Goal: Task Accomplishment & Management: Complete application form

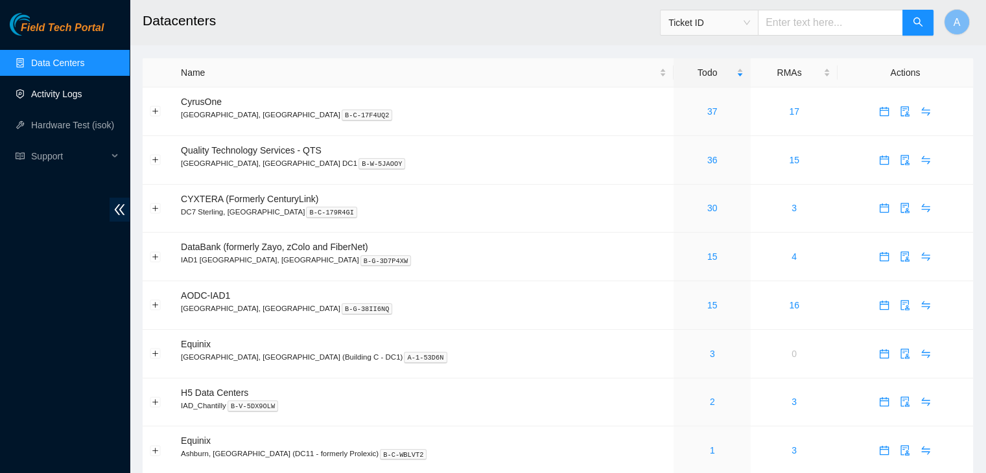
click at [82, 99] on link "Activity Logs" at bounding box center [56, 94] width 51 height 10
click at [73, 99] on link "Activity Logs" at bounding box center [56, 94] width 51 height 10
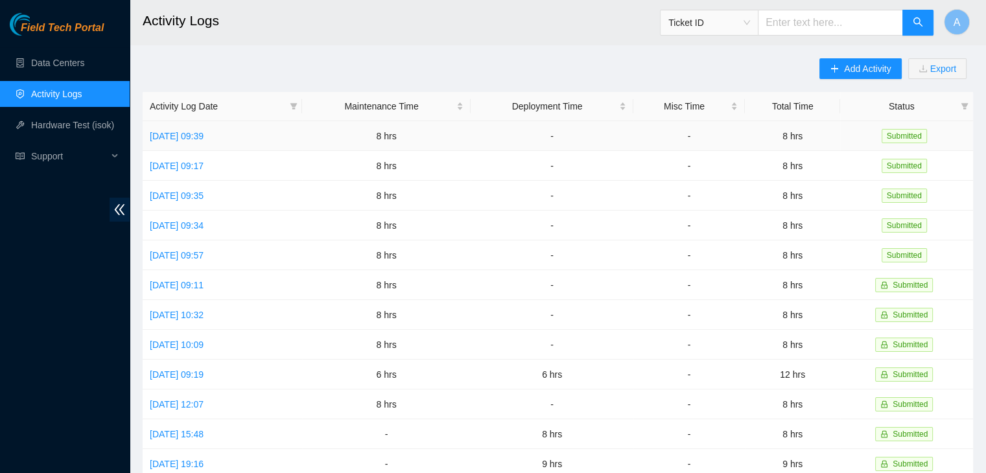
click at [204, 137] on link "Wed, 01 Oct 2025 09:39" at bounding box center [177, 136] width 54 height 10
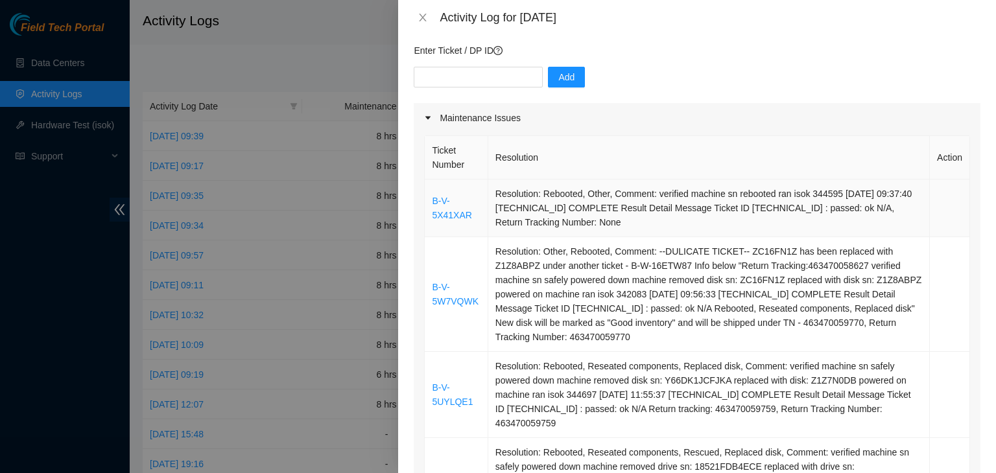
scroll to position [104, 0]
click at [446, 203] on link "B-V-5X41XAR" at bounding box center [452, 207] width 40 height 25
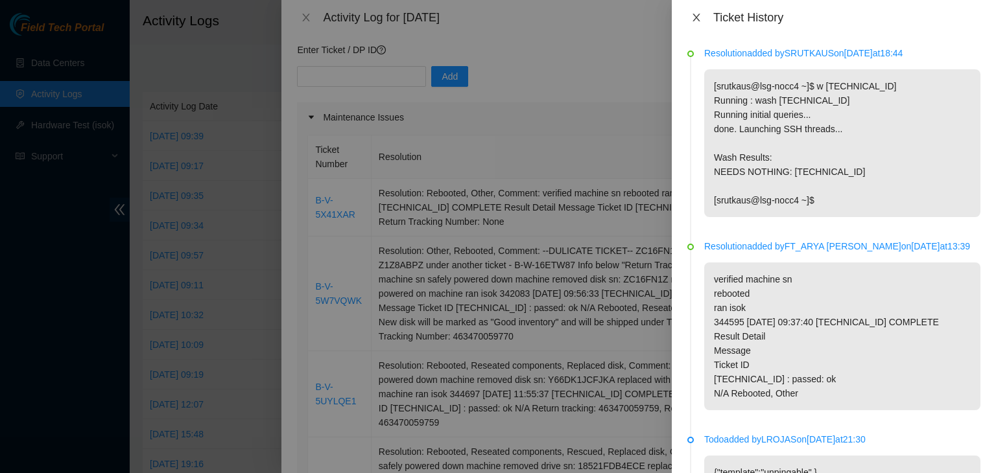
click at [697, 14] on icon "close" at bounding box center [696, 17] width 10 height 10
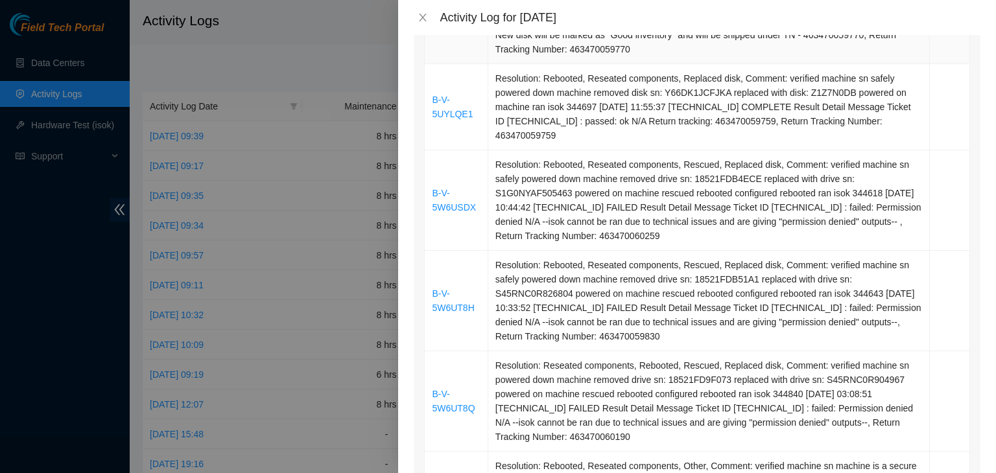
scroll to position [395, 0]
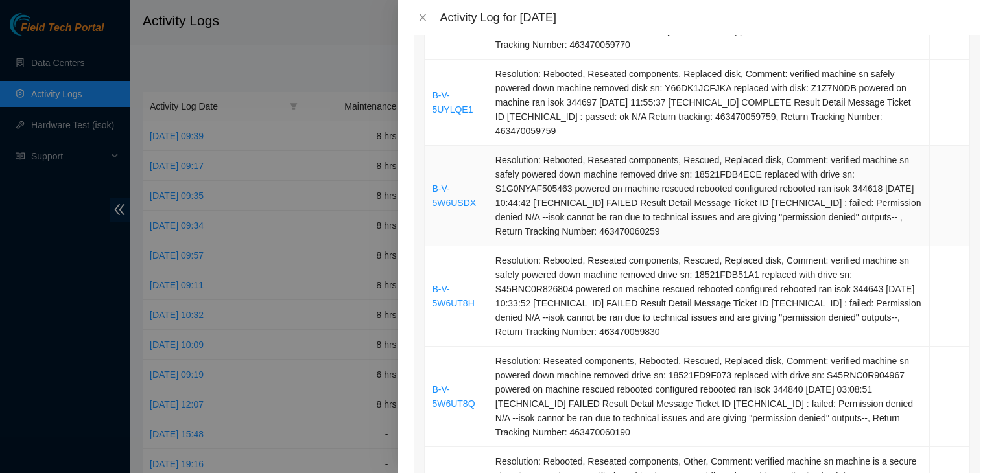
click at [439, 196] on link "B-V-5W6USDX" at bounding box center [454, 195] width 44 height 25
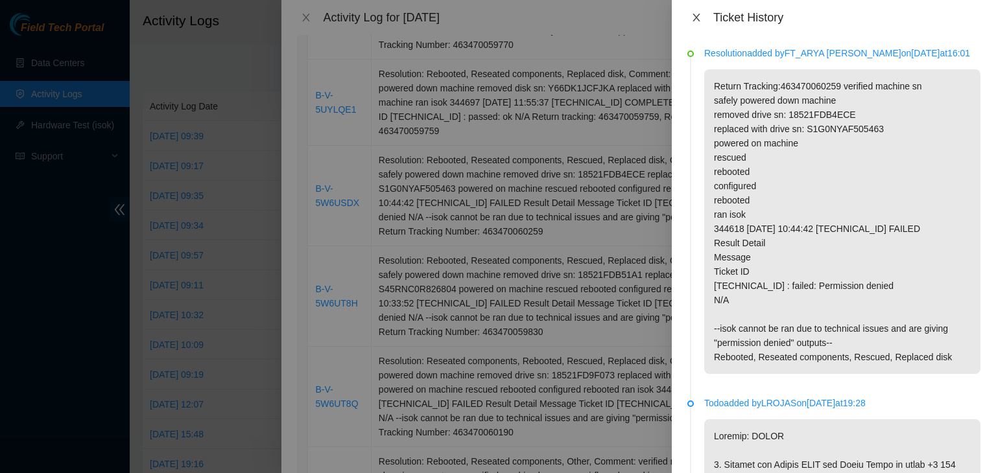
click at [703, 20] on button "Close" at bounding box center [696, 18] width 18 height 12
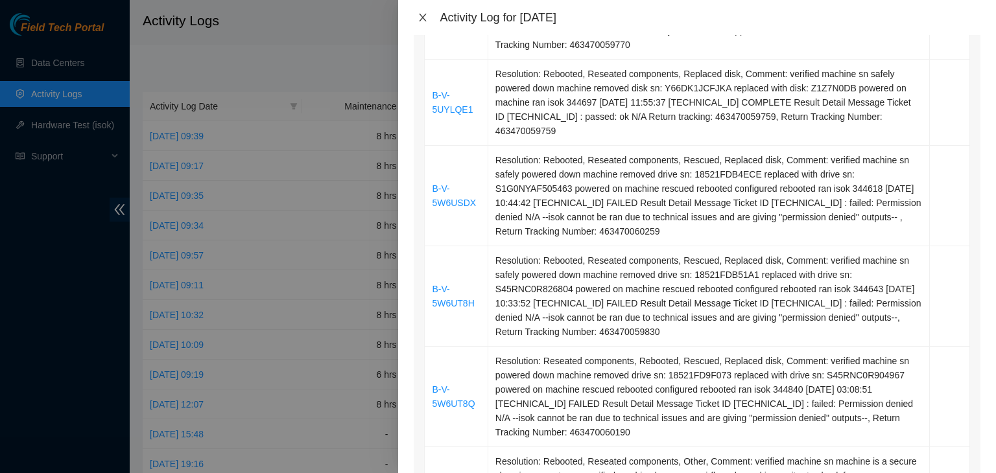
click at [425, 21] on icon "close" at bounding box center [423, 17] width 10 height 10
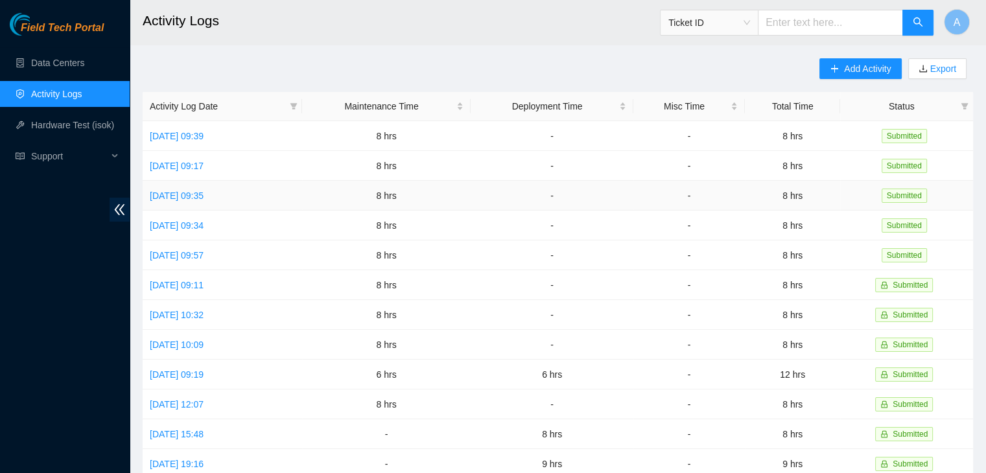
click at [204, 191] on link "Mon, 29 Sep 2025 09:35" at bounding box center [177, 196] width 54 height 10
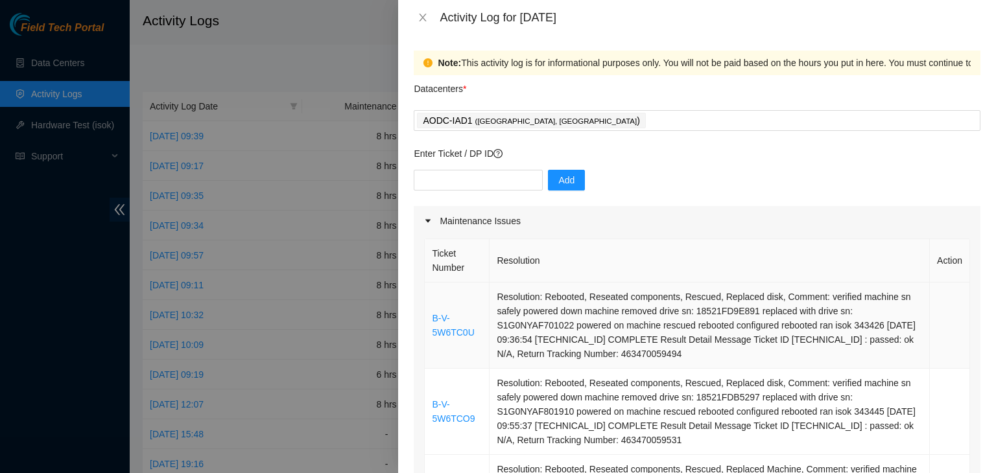
click at [443, 336] on link "B-V-5W6TC0U" at bounding box center [453, 325] width 42 height 25
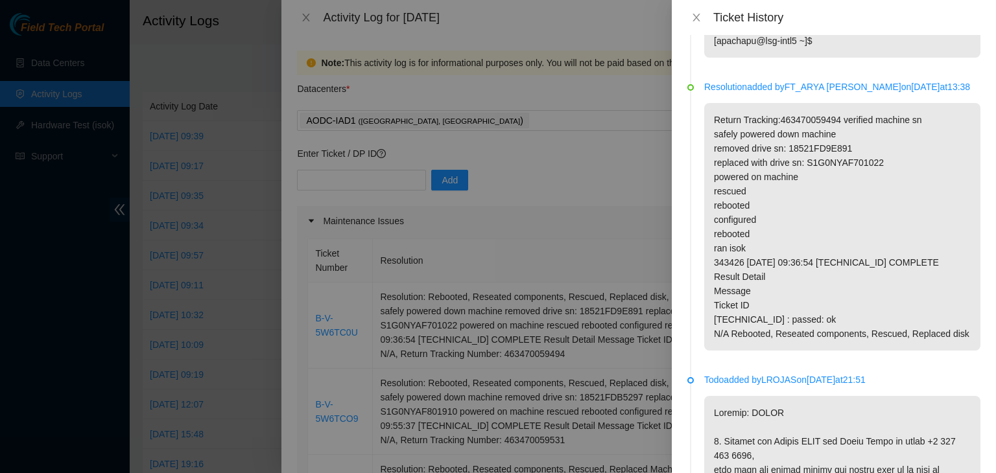
scroll to position [0, 0]
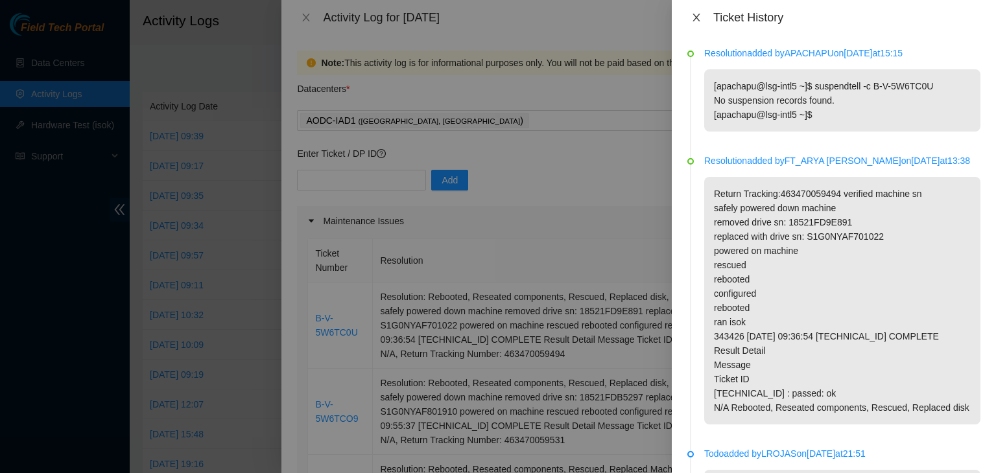
click at [703, 15] on button "Close" at bounding box center [696, 18] width 18 height 12
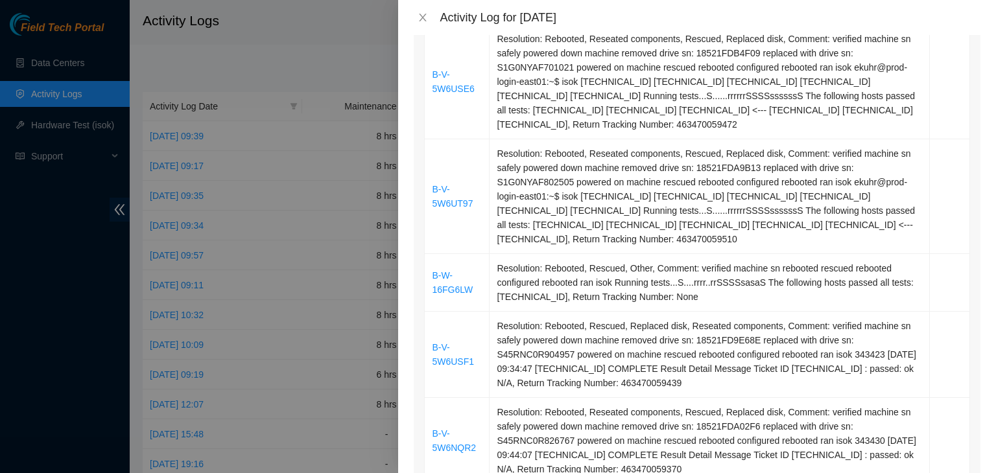
scroll to position [479, 0]
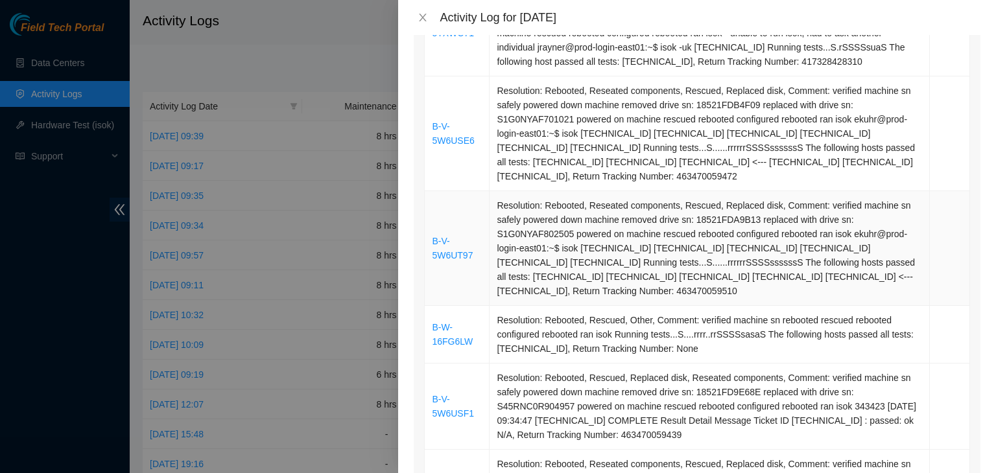
click at [452, 251] on link "B-V-5W6UT97" at bounding box center [452, 248] width 41 height 25
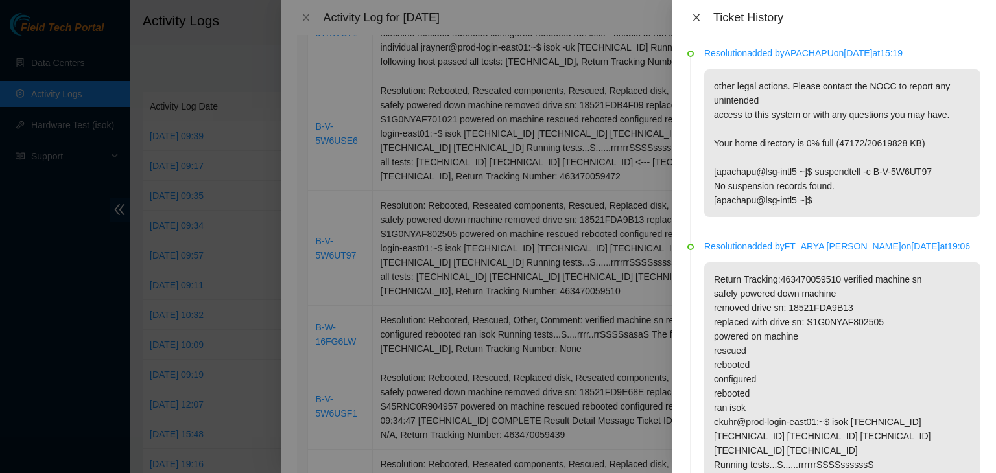
click at [697, 19] on icon "close" at bounding box center [696, 17] width 10 height 10
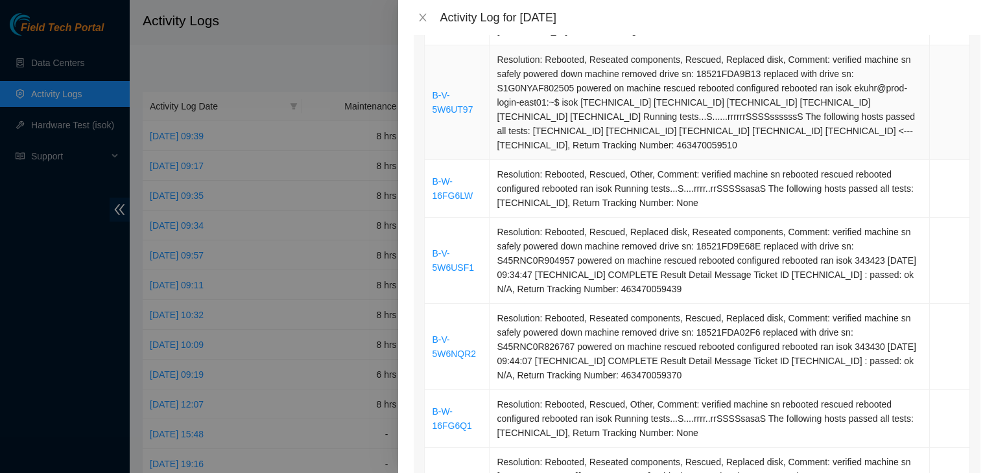
scroll to position [628, 0]
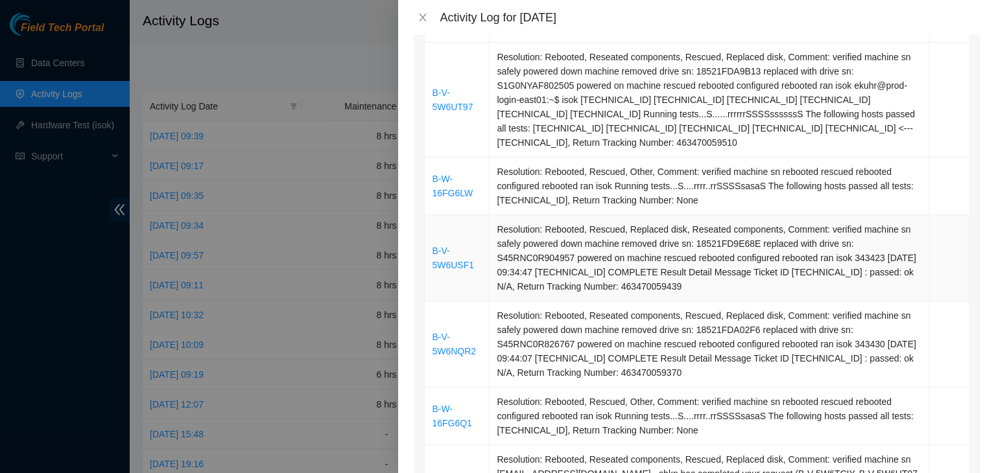
click at [455, 265] on link "B-V-5W6USF1" at bounding box center [453, 258] width 42 height 25
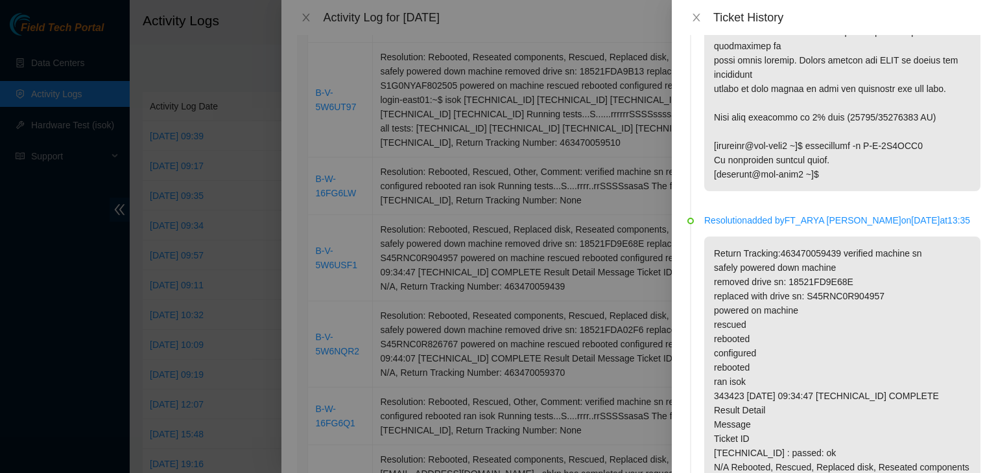
scroll to position [353, 0]
click at [700, 18] on icon "close" at bounding box center [696, 17] width 10 height 10
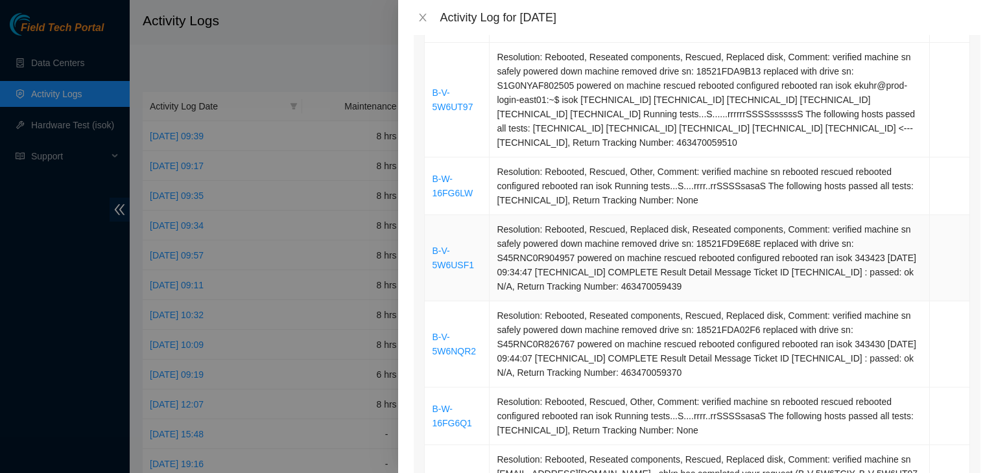
scroll to position [969, 0]
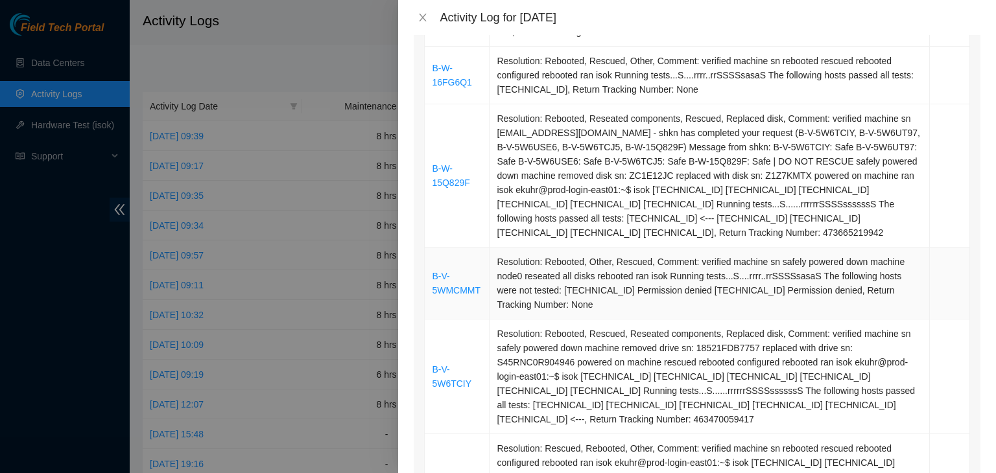
click at [451, 284] on link "B-V-5WMCMMT" at bounding box center [456, 283] width 49 height 25
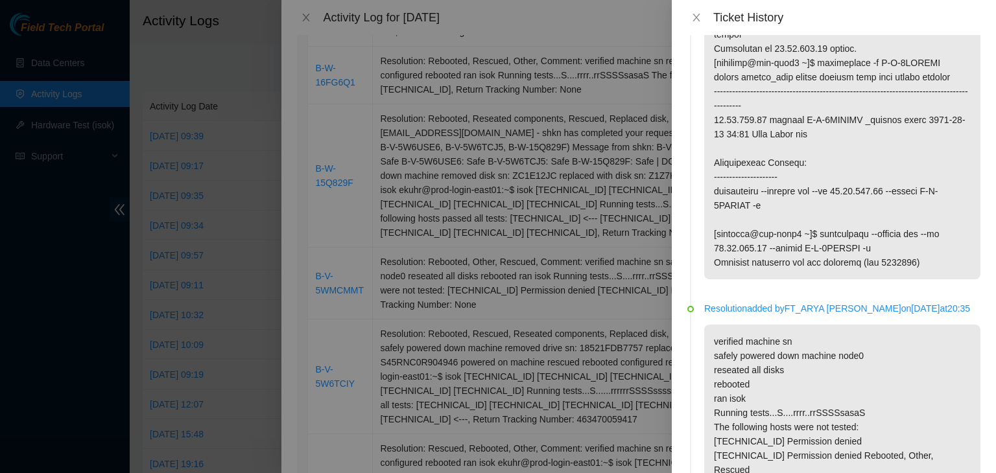
scroll to position [1763, 0]
click at [699, 18] on icon "close" at bounding box center [696, 17] width 10 height 10
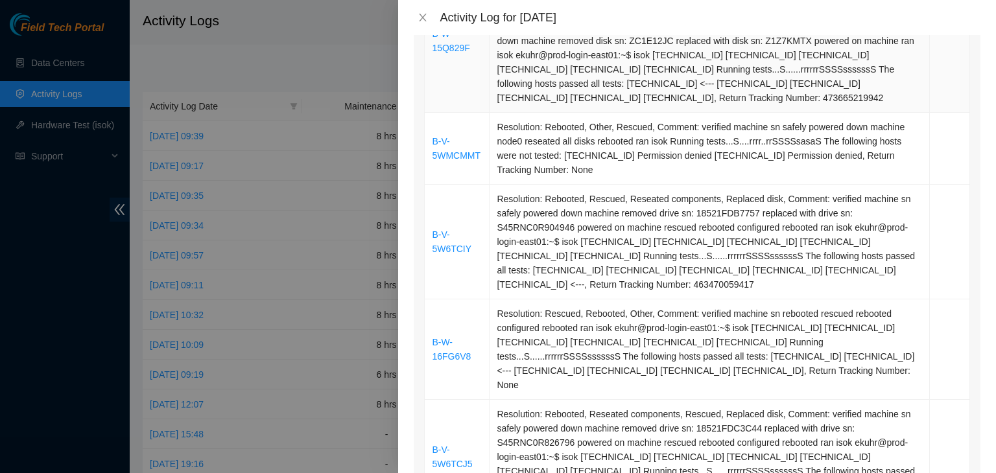
scroll to position [1107, 0]
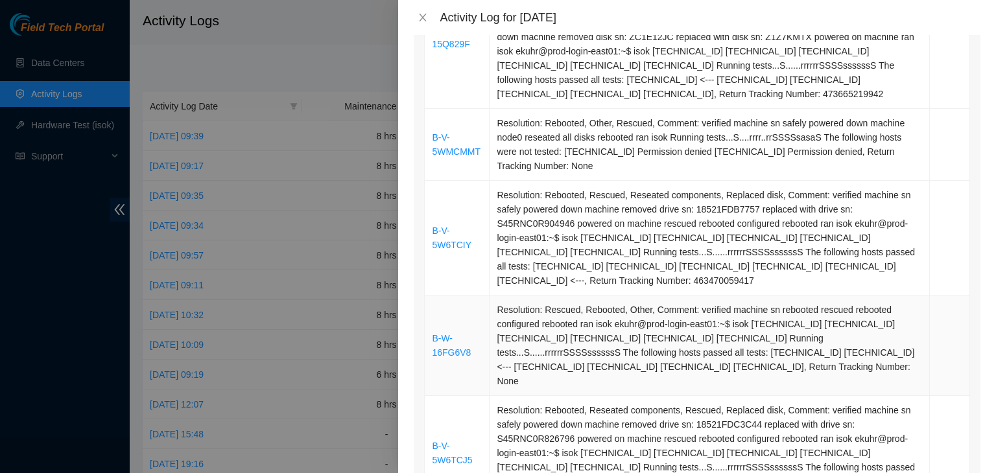
click at [458, 342] on link "B-W-16FG6V8" at bounding box center [451, 345] width 39 height 25
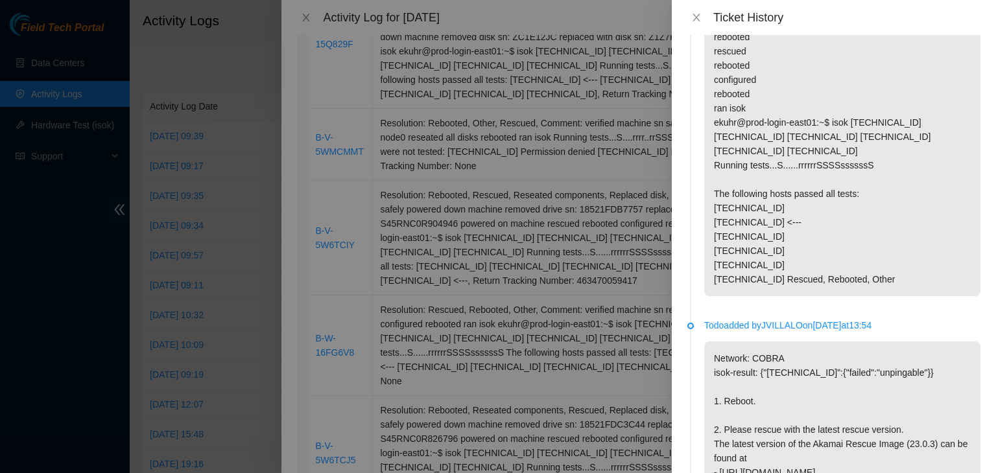
scroll to position [870, 0]
click at [694, 21] on icon "close" at bounding box center [695, 18] width 7 height 8
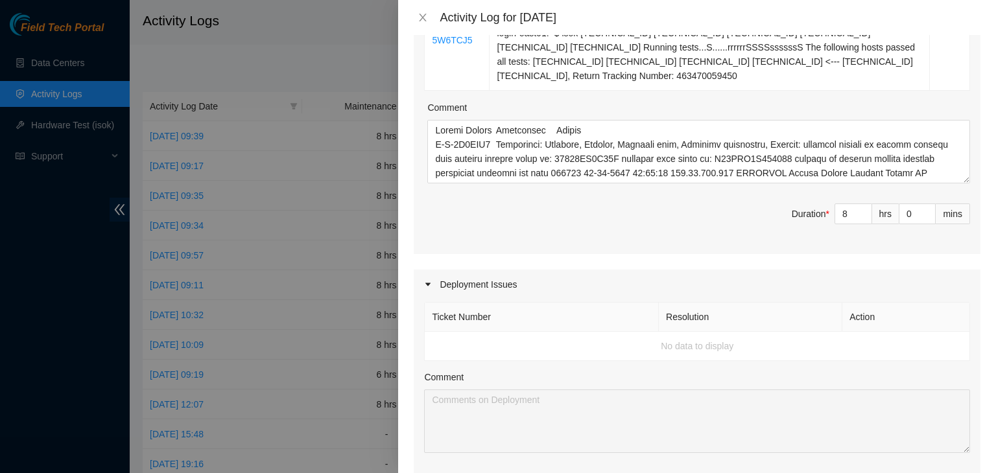
scroll to position [1345, 0]
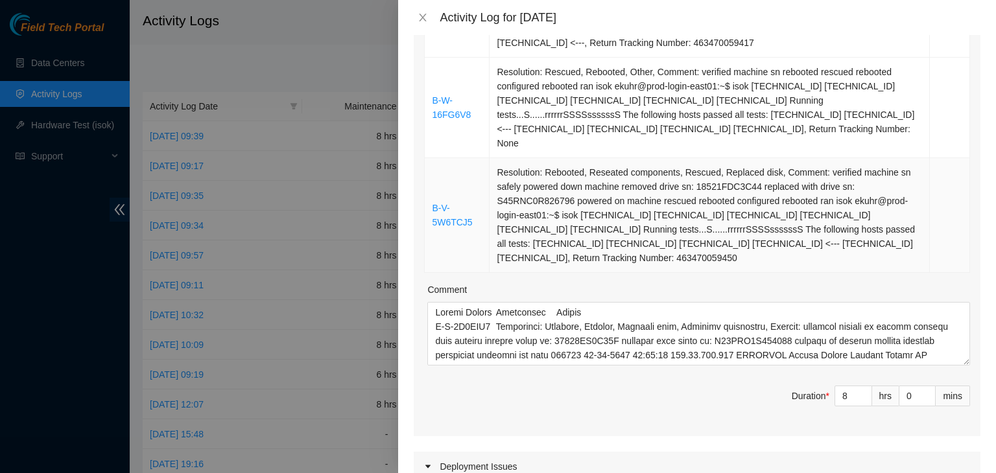
click at [439, 203] on link "B-V-5W6TCJ5" at bounding box center [452, 215] width 40 height 25
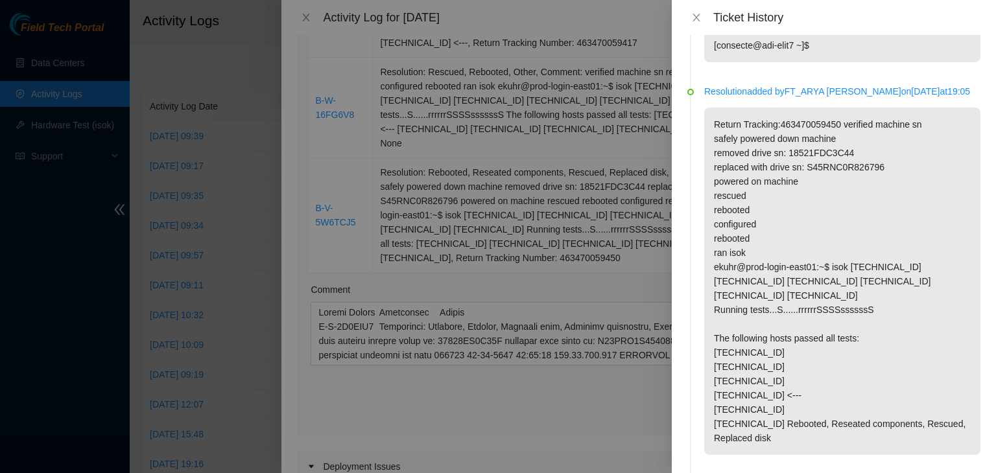
scroll to position [670, 0]
click at [687, 21] on button "Close" at bounding box center [696, 18] width 18 height 12
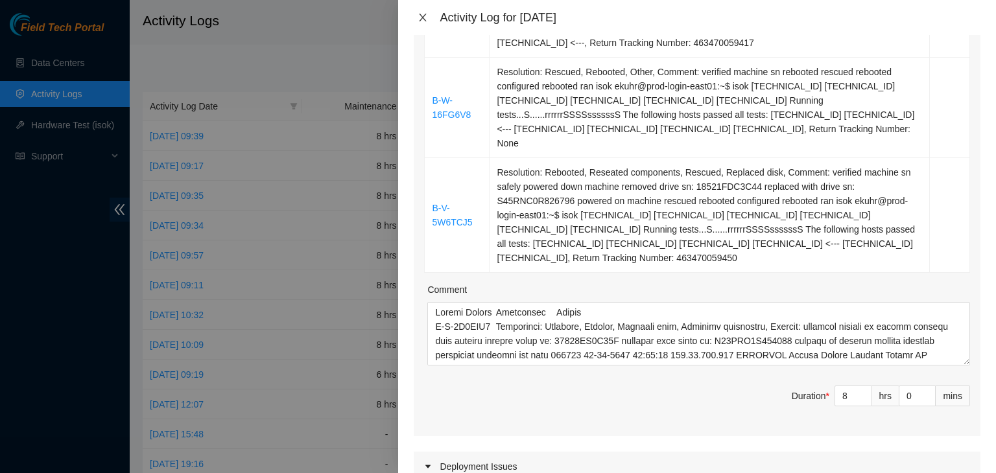
click at [428, 18] on button "Close" at bounding box center [423, 18] width 18 height 12
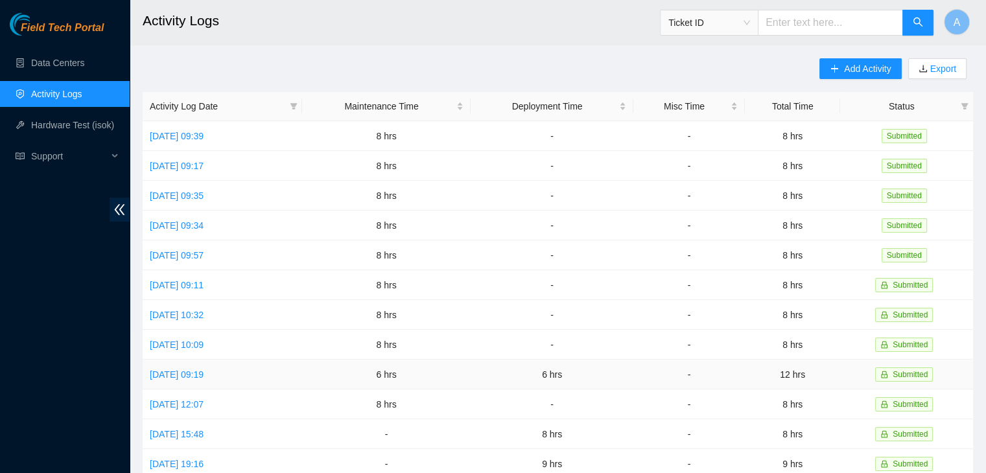
click at [204, 375] on link "Fri, 19 Sep 2025 09:19" at bounding box center [177, 375] width 54 height 10
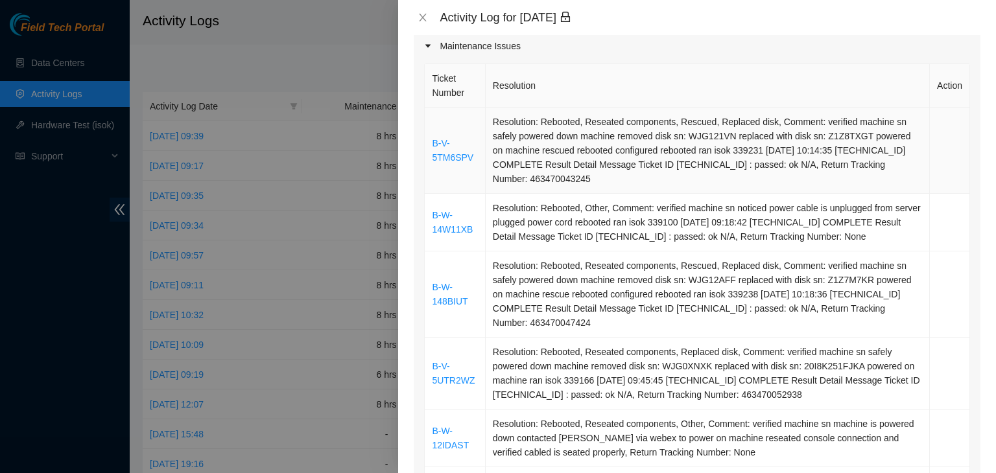
scroll to position [171, 0]
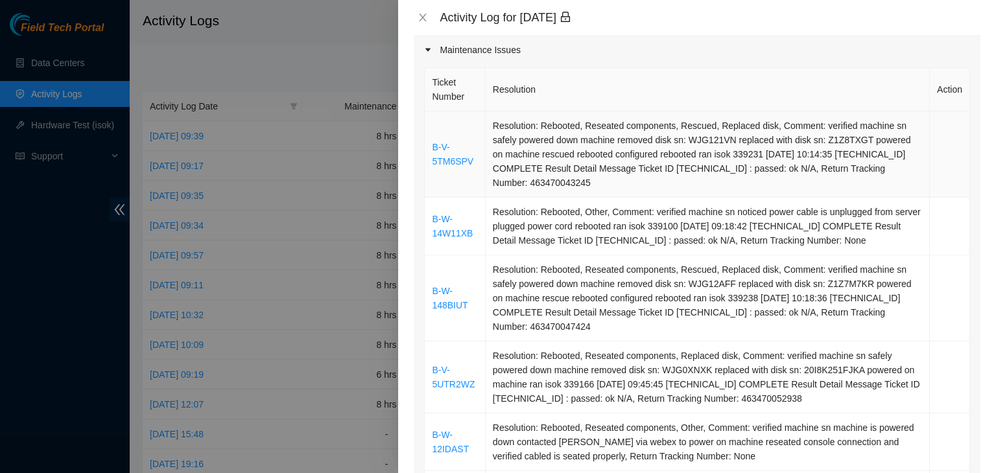
click at [446, 151] on link "B-V-5TM6SPV" at bounding box center [452, 154] width 41 height 25
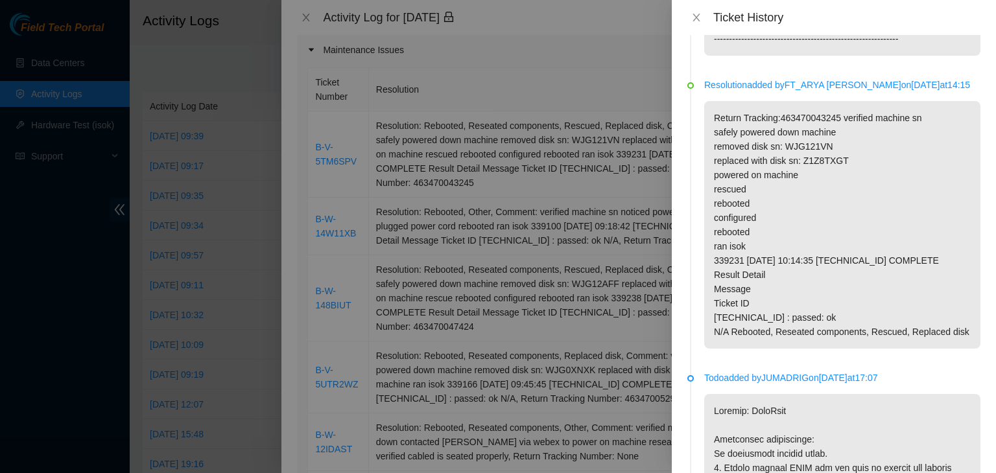
scroll to position [1201, 0]
click at [698, 18] on icon "close" at bounding box center [696, 17] width 10 height 10
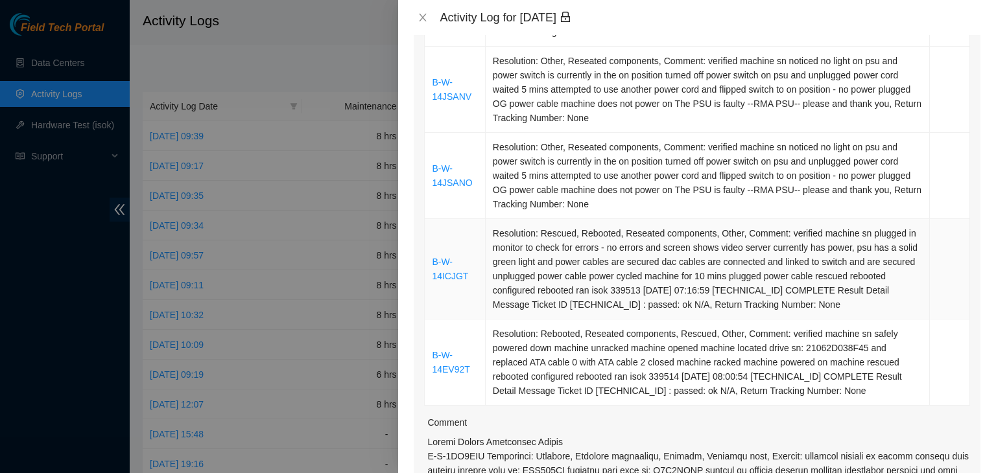
scroll to position [668, 0]
click at [454, 370] on link "B-W-14EV92T" at bounding box center [451, 362] width 38 height 25
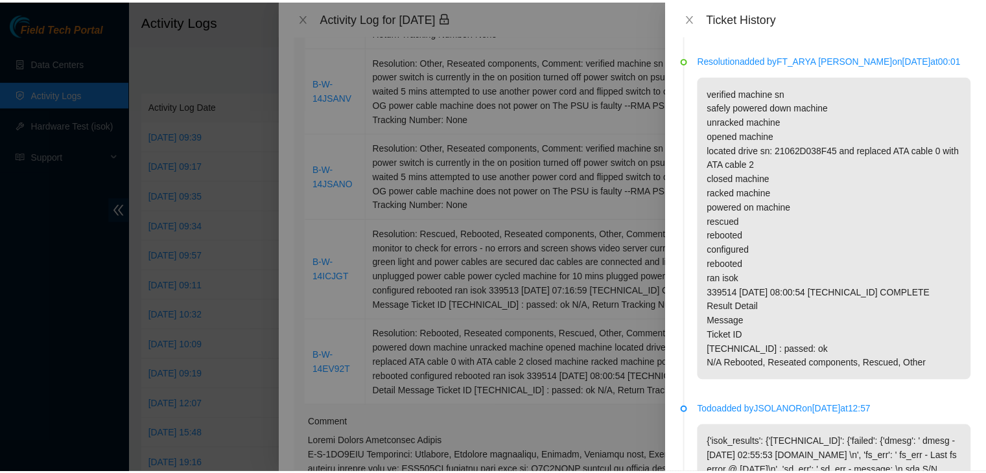
scroll to position [329, 0]
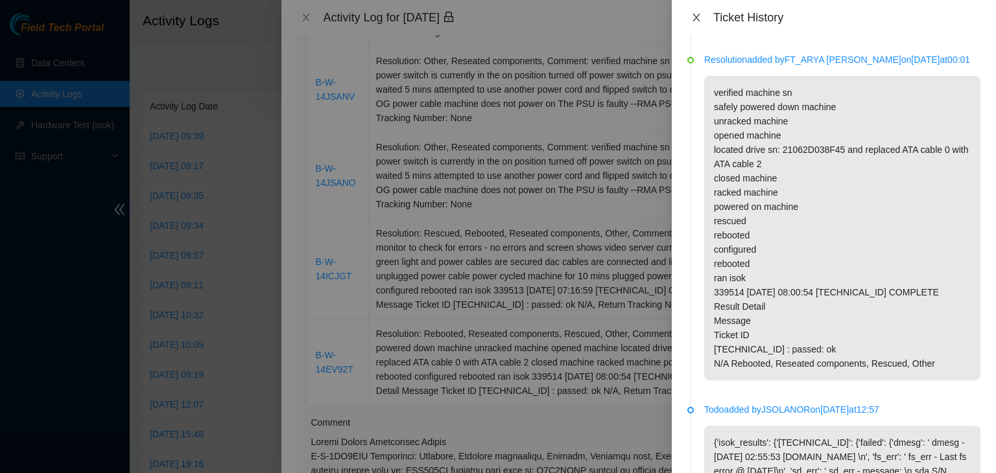
click at [699, 18] on icon "close" at bounding box center [696, 17] width 10 height 10
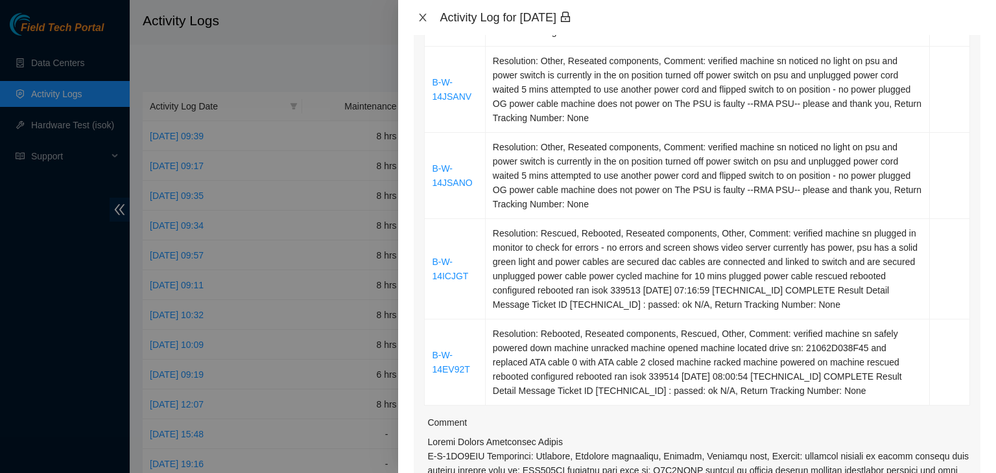
click at [426, 21] on icon "close" at bounding box center [423, 17] width 10 height 10
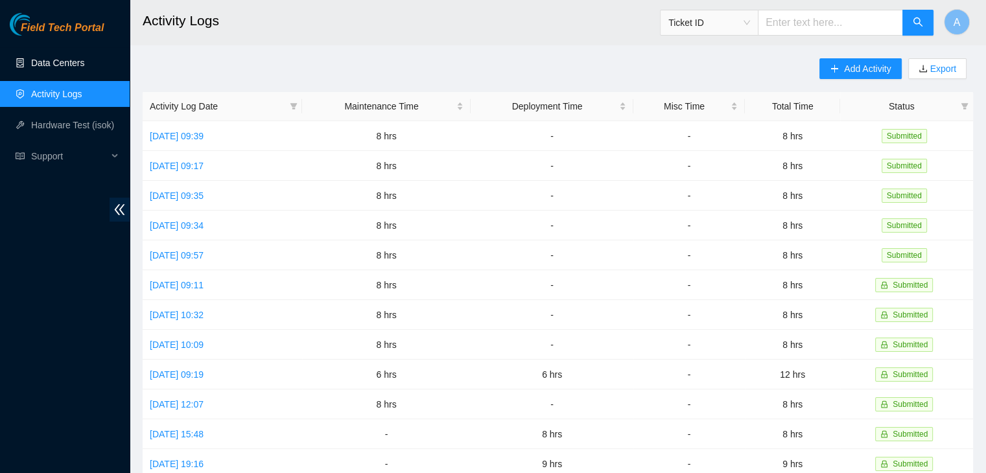
click at [84, 65] on link "Data Centers" at bounding box center [57, 63] width 53 height 10
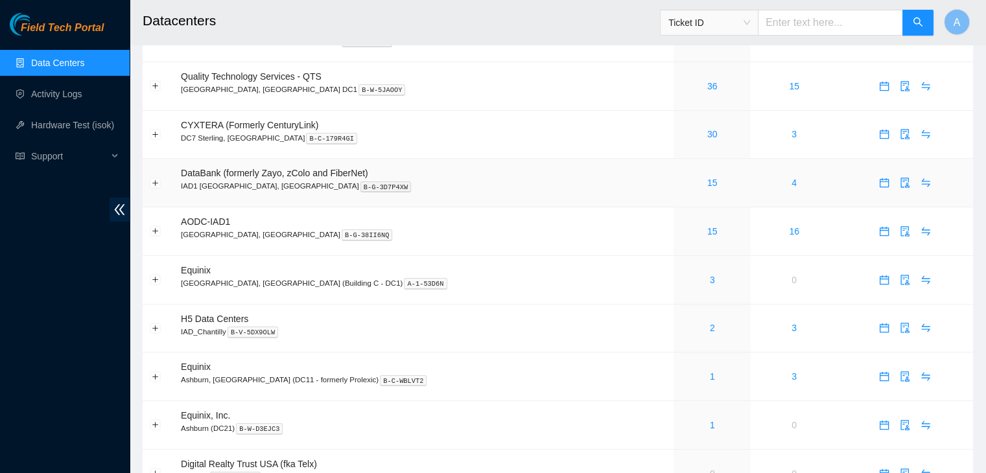
scroll to position [46, 0]
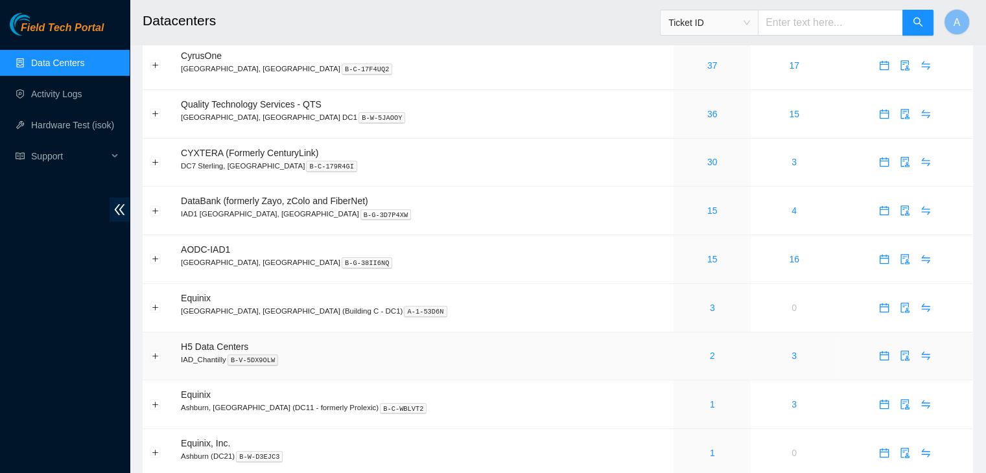
click at [710, 359] on link "2" at bounding box center [712, 356] width 5 height 10
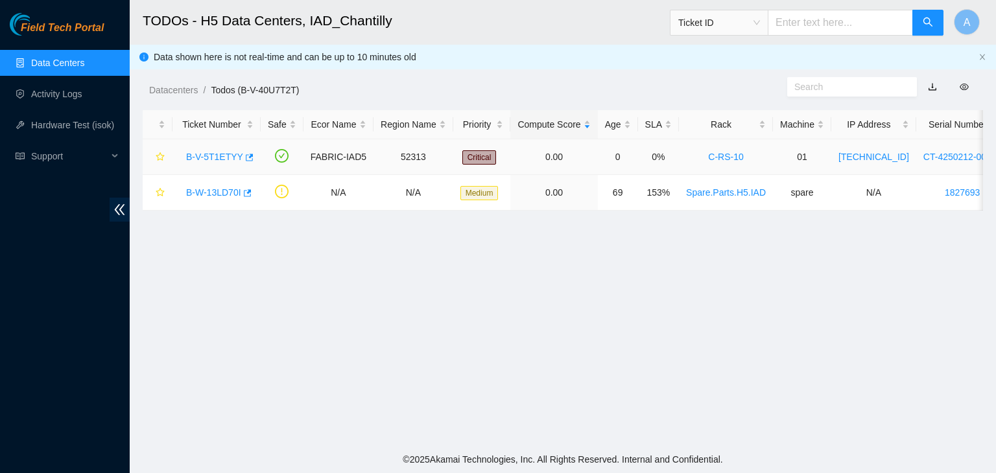
click at [216, 152] on link "B-V-5T1ETYY" at bounding box center [214, 157] width 57 height 10
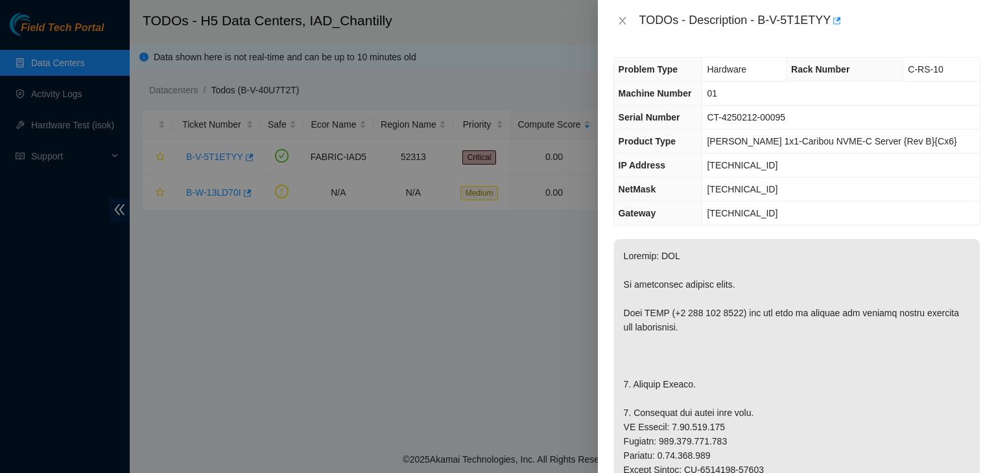
click at [624, 27] on div "TODOs - Description - B-V-5T1ETYY" at bounding box center [796, 20] width 367 height 21
click at [622, 22] on icon "close" at bounding box center [621, 21] width 7 height 8
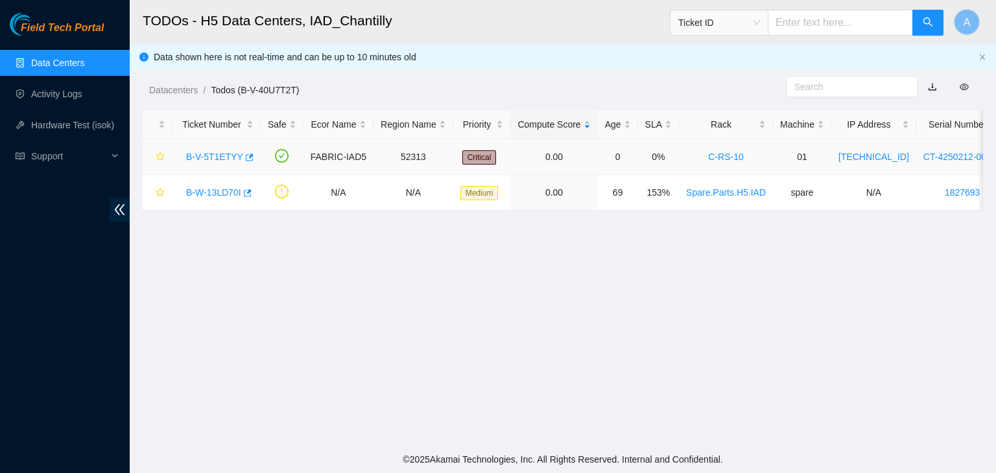
click at [224, 157] on link "B-V-5T1ETYY" at bounding box center [214, 157] width 57 height 10
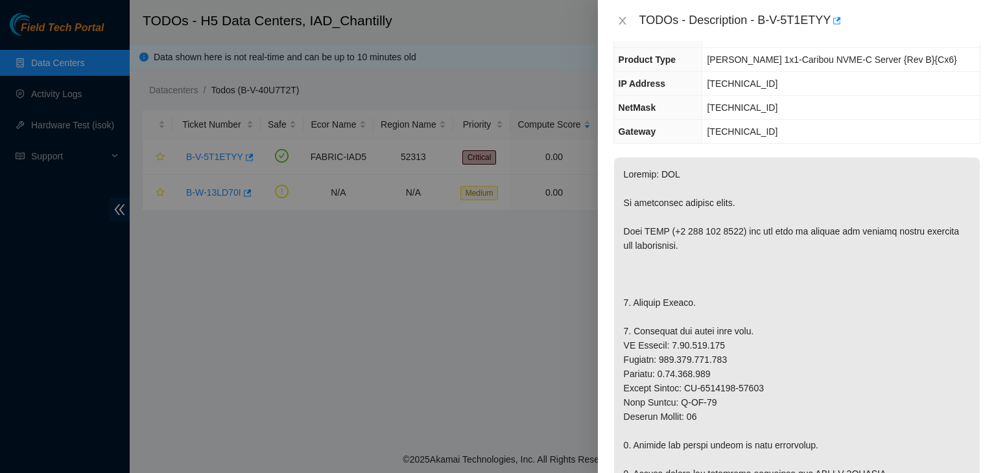
scroll to position [80, 0]
click at [625, 19] on icon "close" at bounding box center [622, 21] width 10 height 10
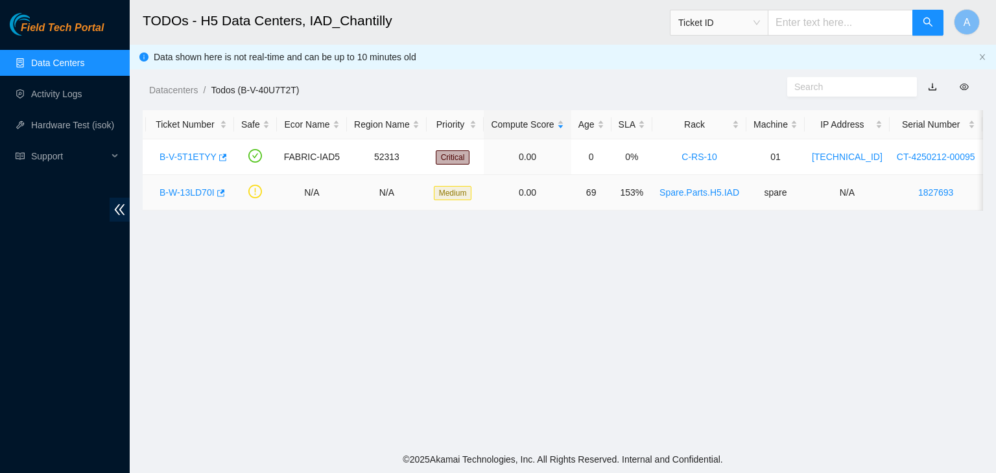
scroll to position [0, 0]
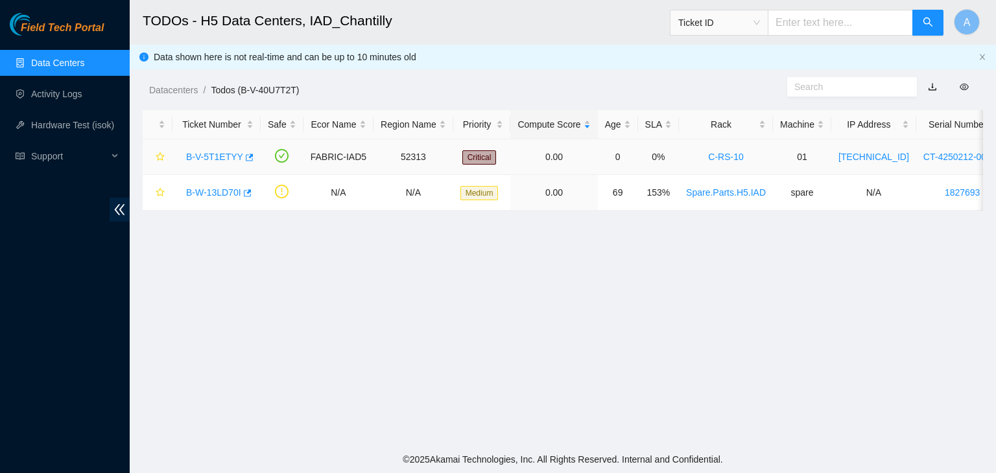
click at [221, 155] on link "B-V-5T1ETYY" at bounding box center [214, 157] width 57 height 10
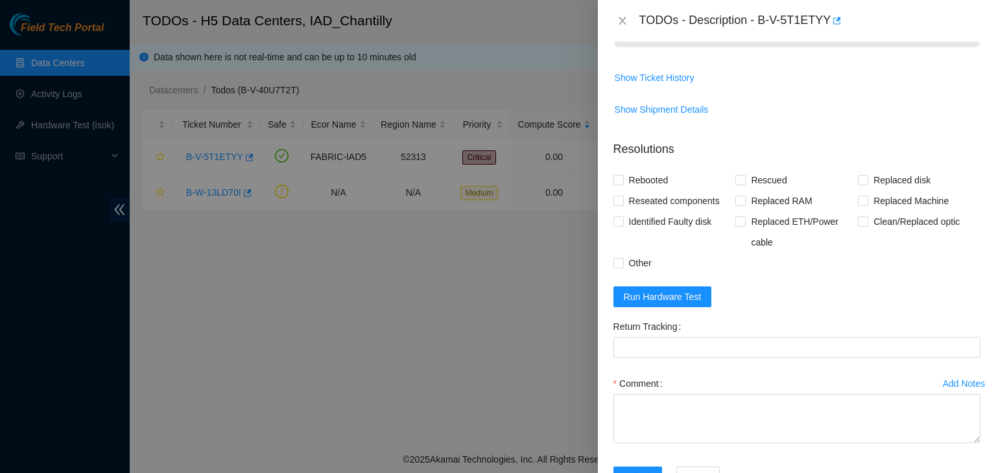
scroll to position [910, 0]
click at [666, 72] on span "Show Ticket History" at bounding box center [655, 78] width 80 height 14
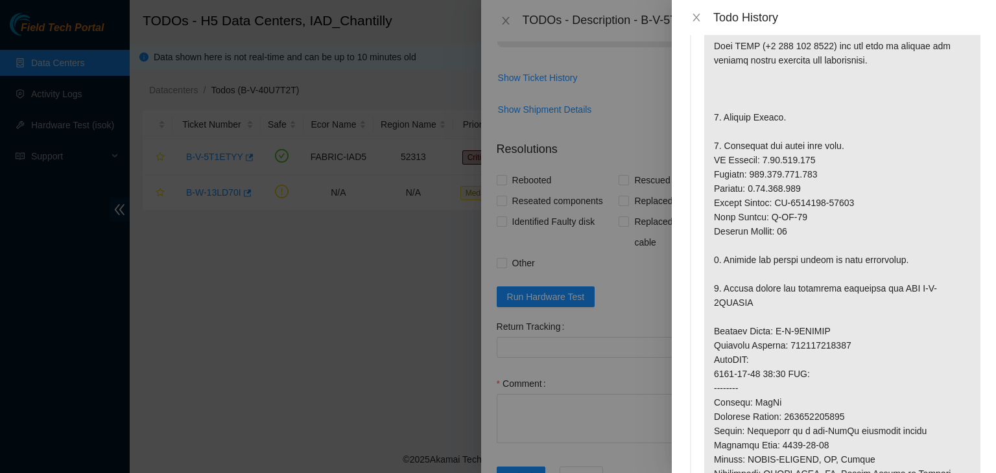
scroll to position [0, 0]
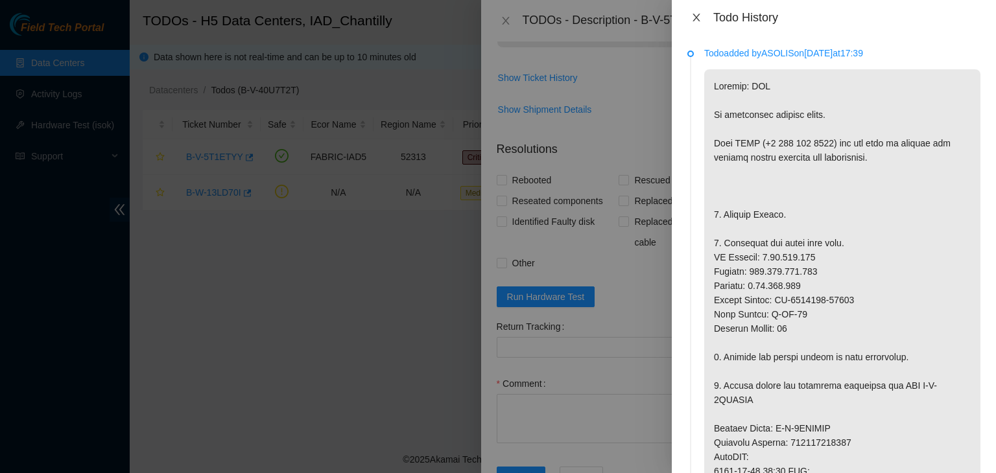
click at [693, 23] on button "Close" at bounding box center [696, 18] width 18 height 12
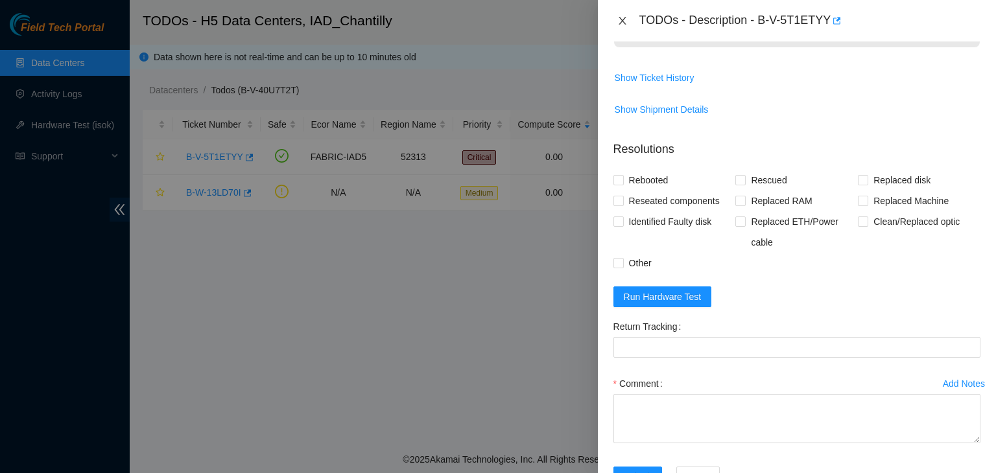
click at [628, 20] on button "Close" at bounding box center [622, 21] width 18 height 12
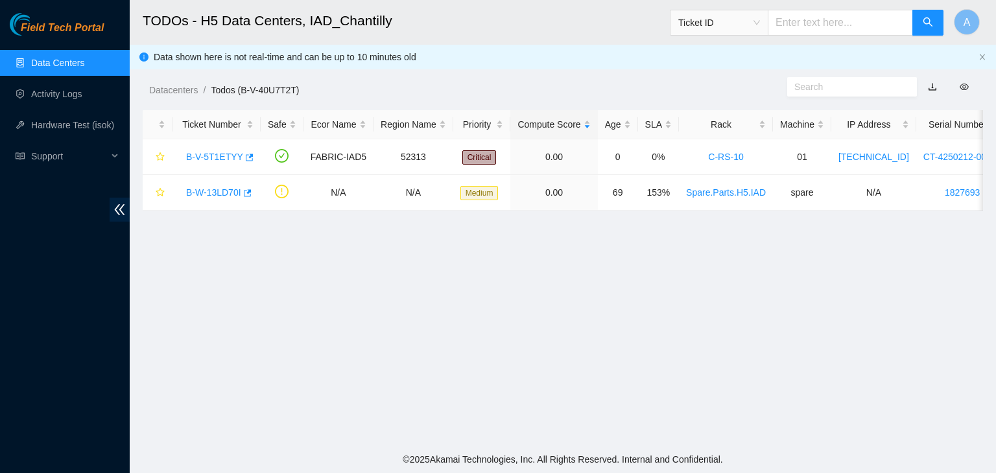
scroll to position [381, 0]
click at [80, 68] on link "Data Centers" at bounding box center [57, 63] width 53 height 10
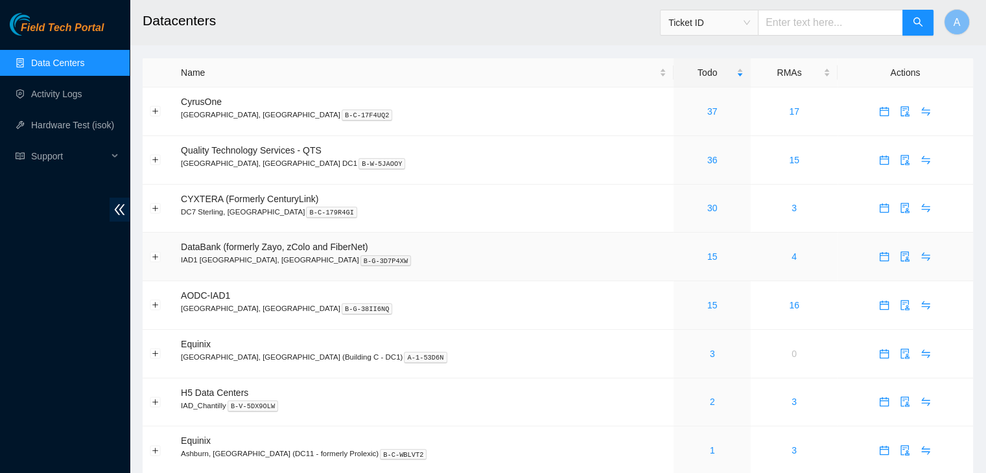
click at [707, 257] on link "15" at bounding box center [712, 257] width 10 height 10
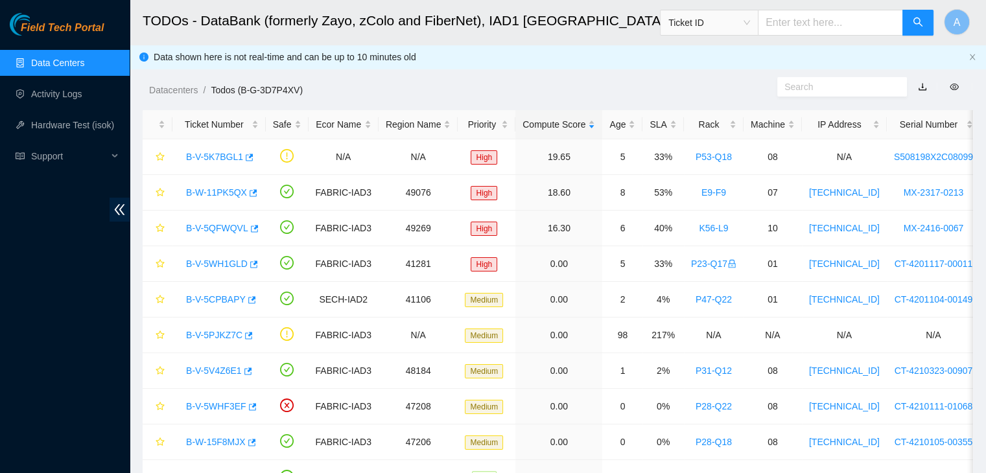
click at [661, 124] on div "SLA" at bounding box center [663, 124] width 27 height 14
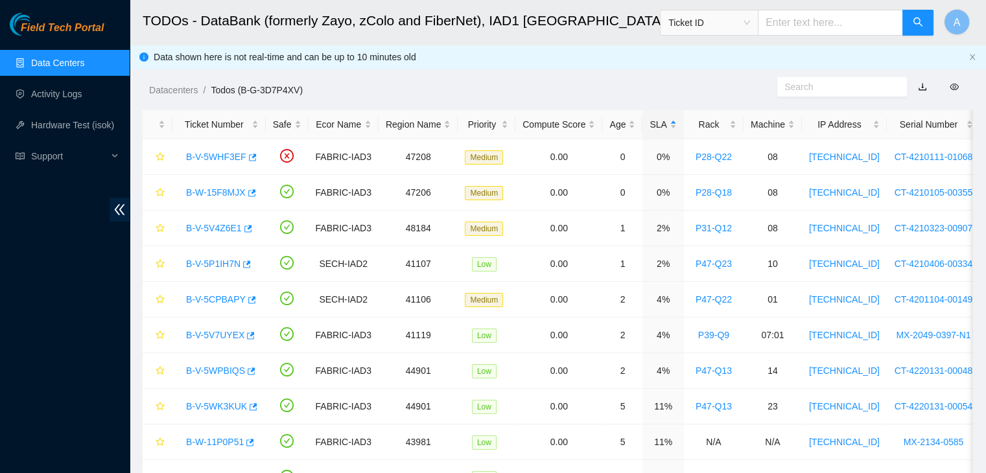
click at [661, 124] on div "SLA" at bounding box center [663, 124] width 27 height 14
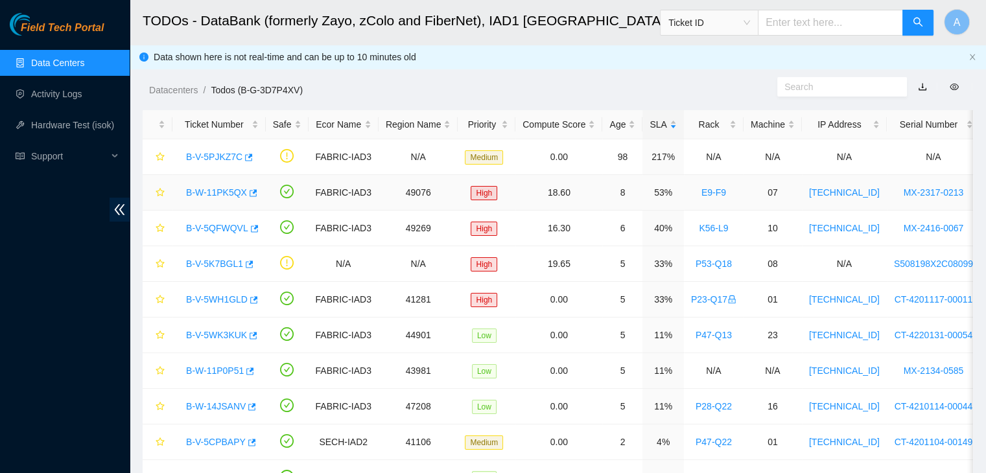
click at [214, 193] on link "B-W-11PK5QX" at bounding box center [216, 192] width 61 height 10
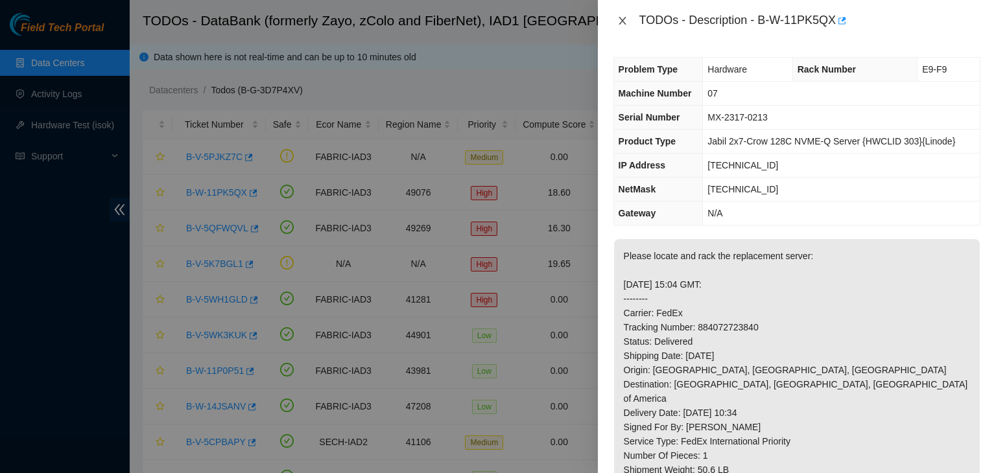
click at [614, 19] on button "Close" at bounding box center [622, 21] width 18 height 12
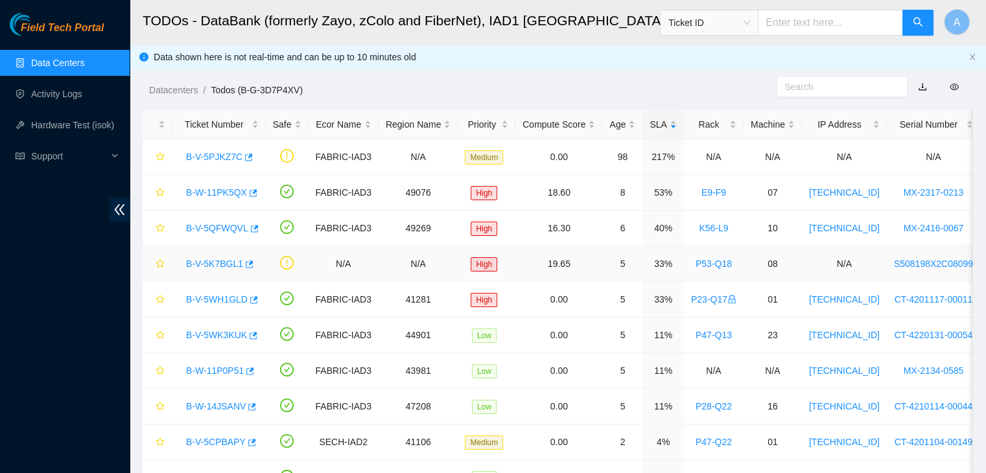
click at [202, 261] on link "B-V-5K7BGL1" at bounding box center [214, 264] width 57 height 10
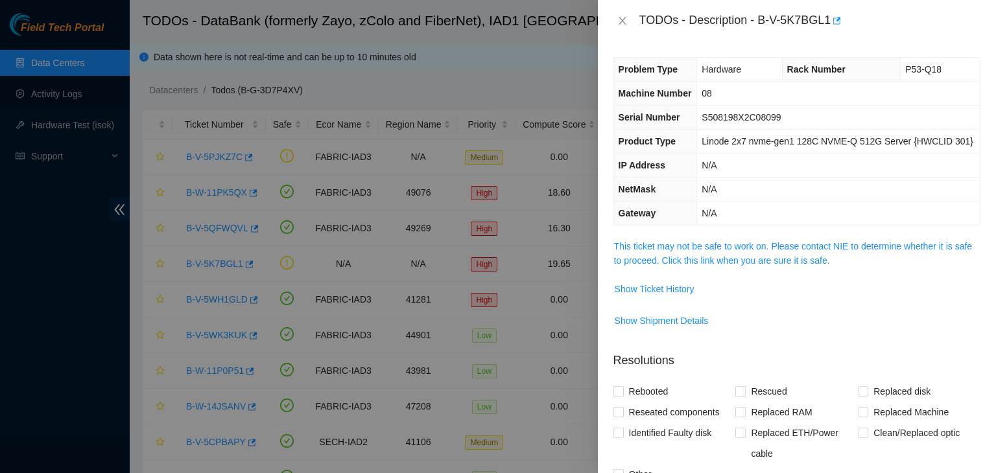
click at [705, 260] on link "This ticket may not be safe to work on. Please contact NIE to determine whether…" at bounding box center [793, 253] width 358 height 25
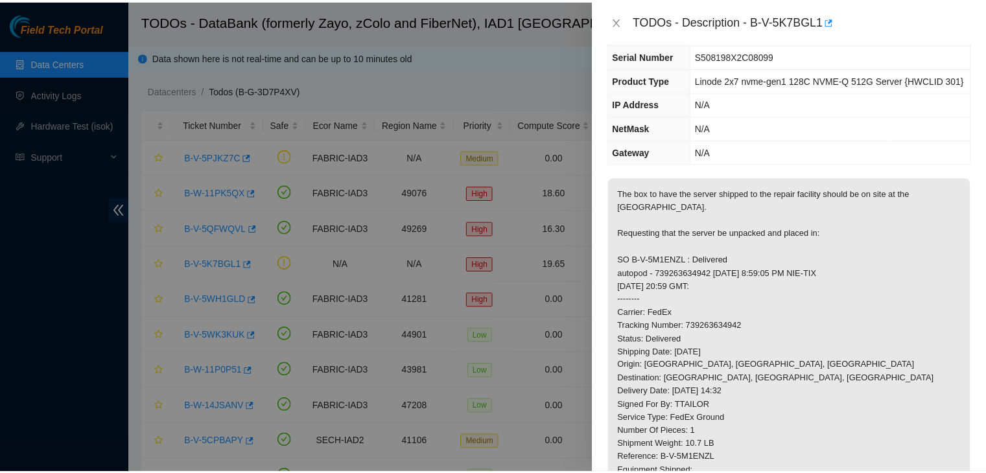
scroll to position [106, 0]
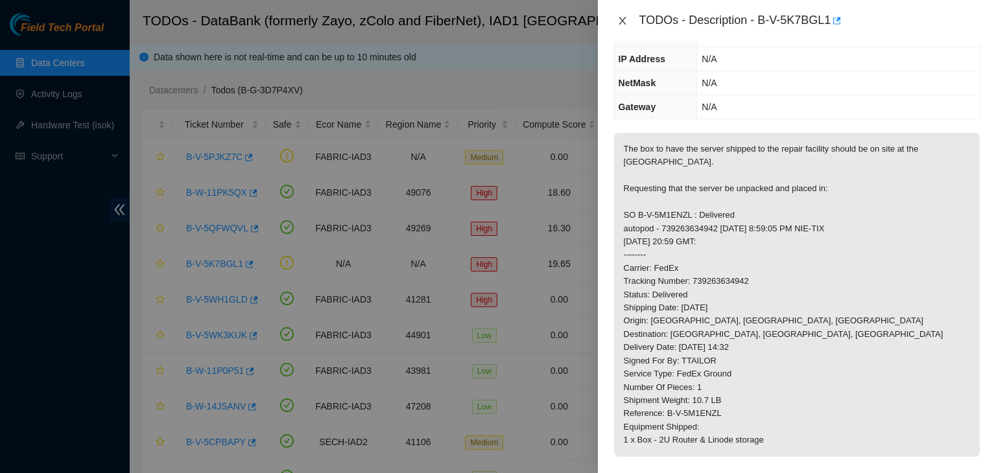
click at [628, 21] on button "Close" at bounding box center [622, 21] width 18 height 12
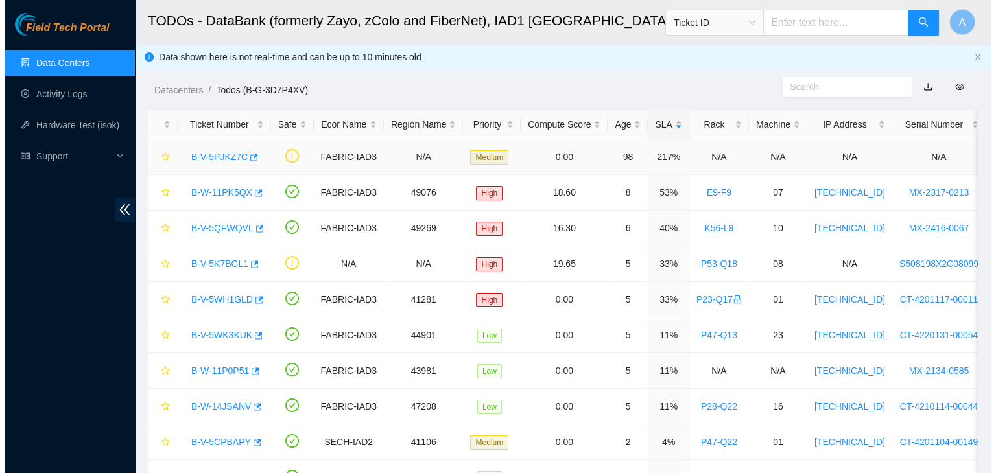
scroll to position [149, 0]
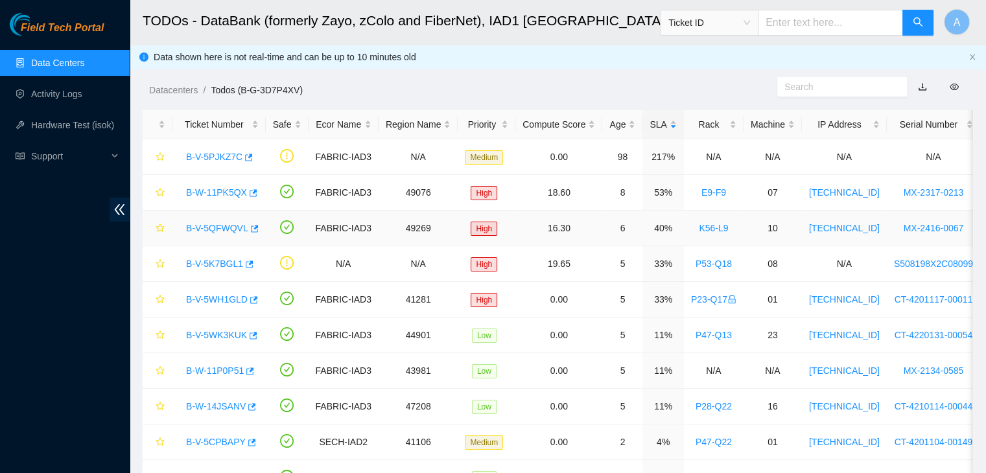
click at [223, 229] on link "B-V-5QFWQVL" at bounding box center [217, 228] width 62 height 10
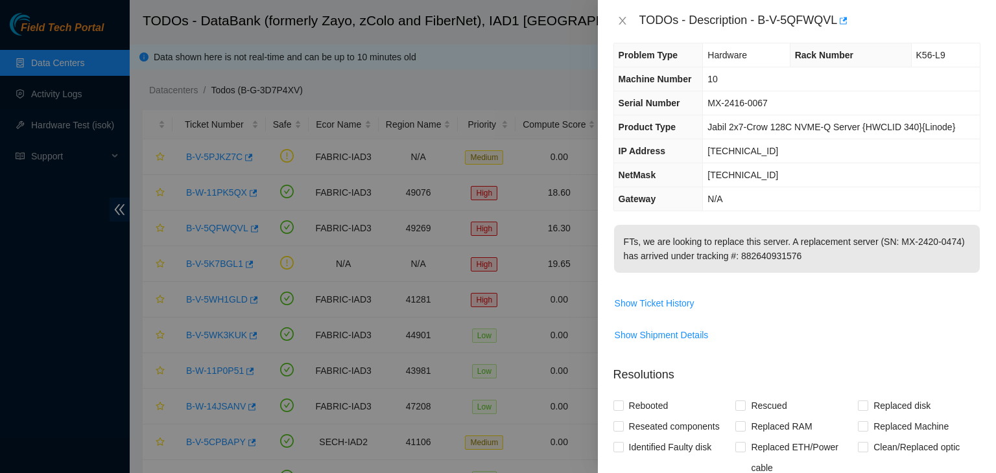
scroll to position [0, 0]
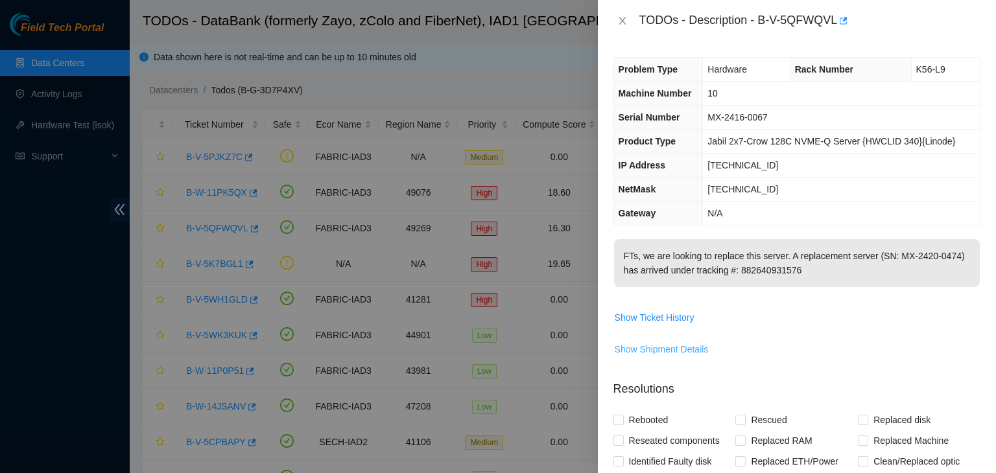
click at [672, 351] on span "Show Shipment Details" at bounding box center [662, 349] width 94 height 14
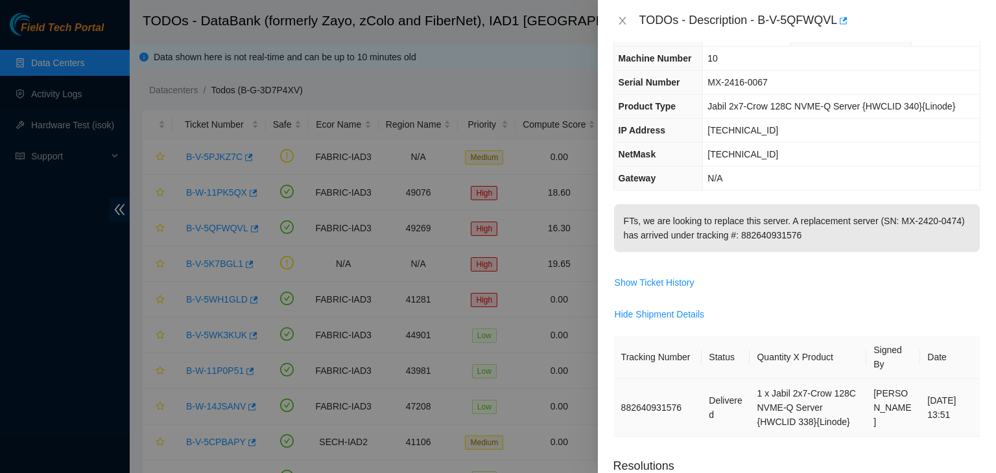
scroll to position [32, 0]
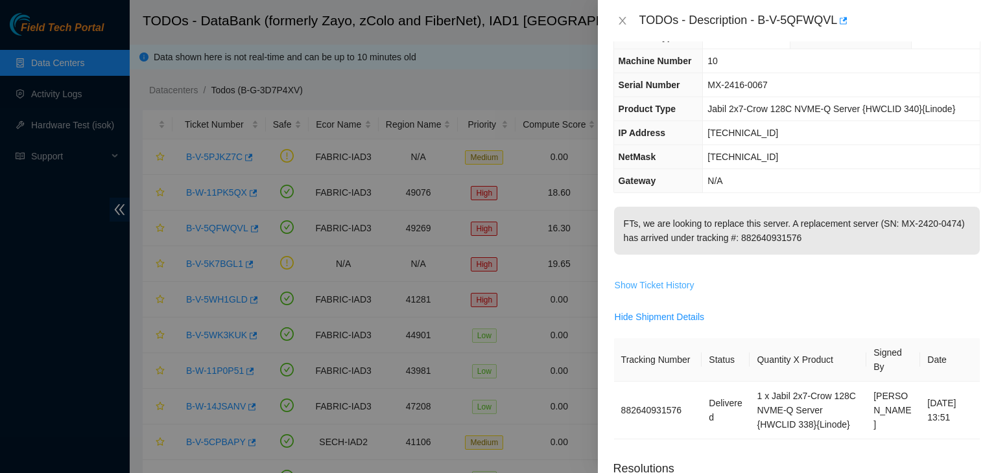
click at [677, 288] on span "Show Ticket History" at bounding box center [655, 285] width 80 height 14
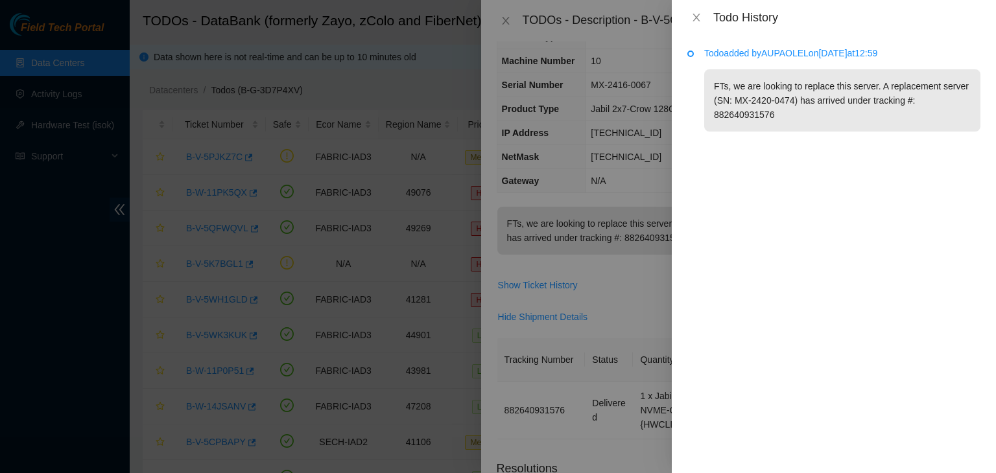
click at [694, 24] on div "Todo History" at bounding box center [833, 17] width 293 height 14
click at [695, 21] on icon "close" at bounding box center [696, 17] width 10 height 10
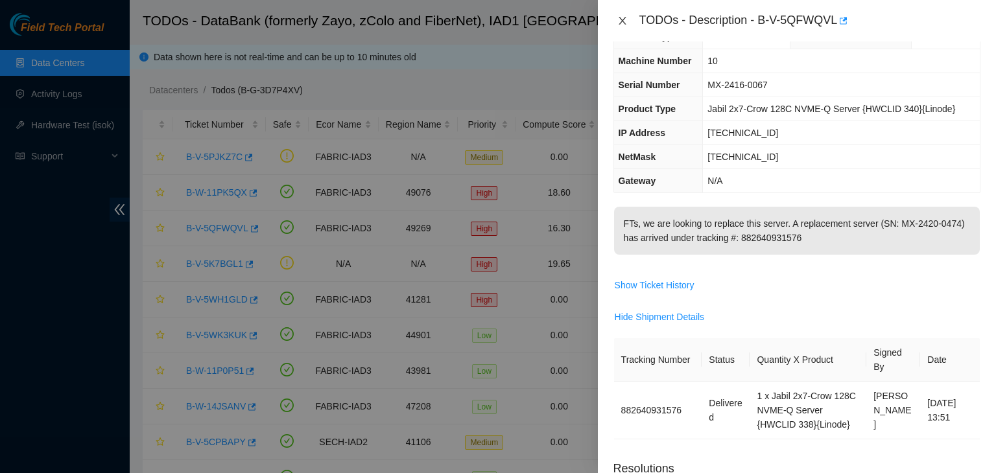
click at [622, 18] on icon "close" at bounding box center [622, 21] width 10 height 10
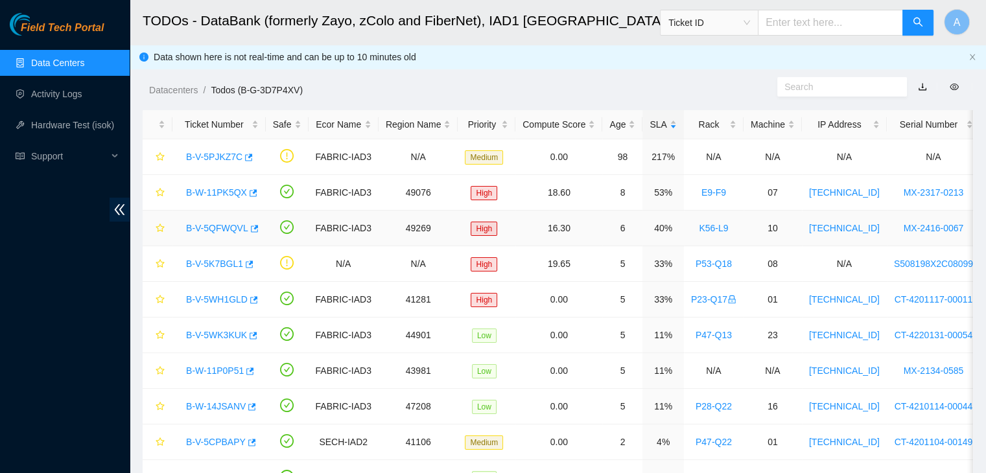
click at [226, 229] on link "B-V-5QFWQVL" at bounding box center [217, 228] width 62 height 10
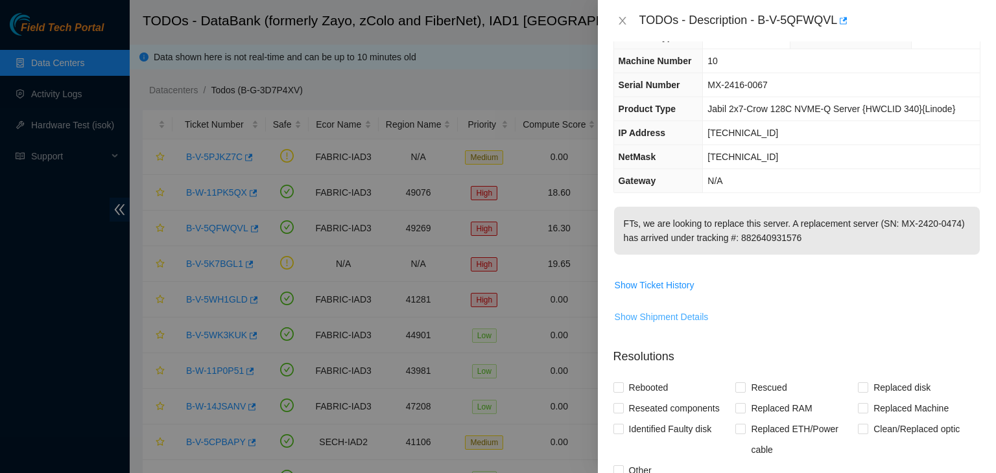
click at [685, 320] on span "Show Shipment Details" at bounding box center [662, 317] width 94 height 14
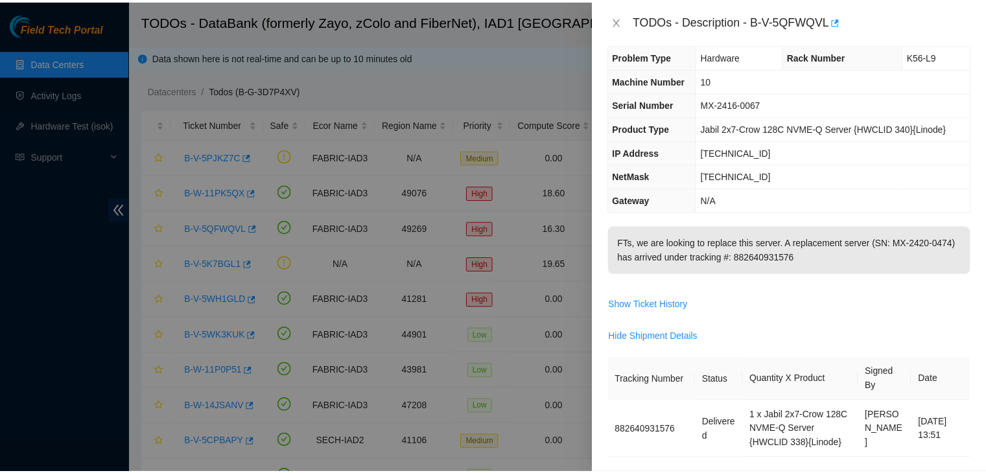
scroll to position [0, 0]
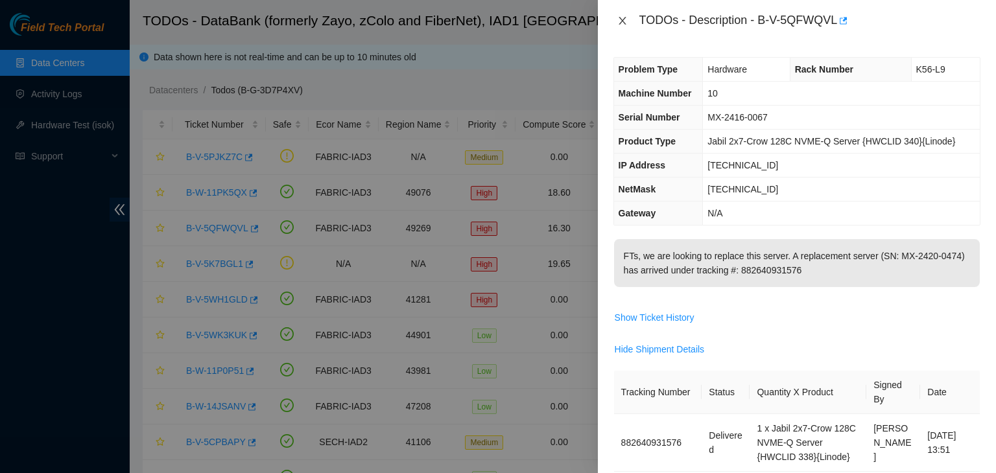
click at [622, 17] on icon "close" at bounding box center [622, 21] width 10 height 10
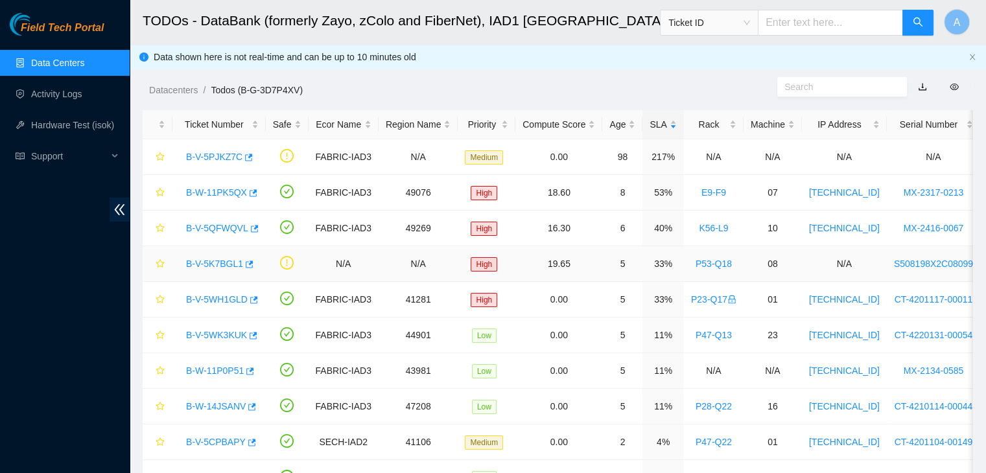
click at [223, 261] on link "B-V-5K7BGL1" at bounding box center [214, 264] width 57 height 10
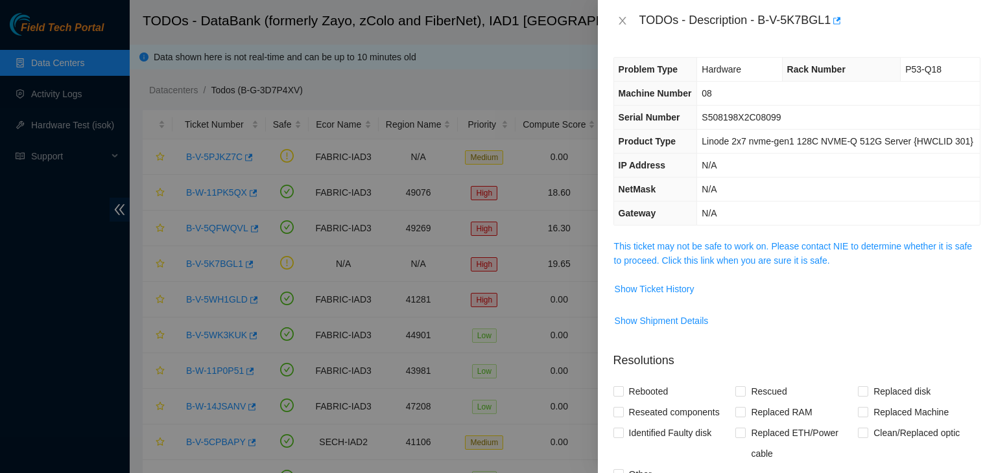
click at [700, 253] on link "This ticket may not be safe to work on. Please contact NIE to determine whether…" at bounding box center [793, 253] width 358 height 25
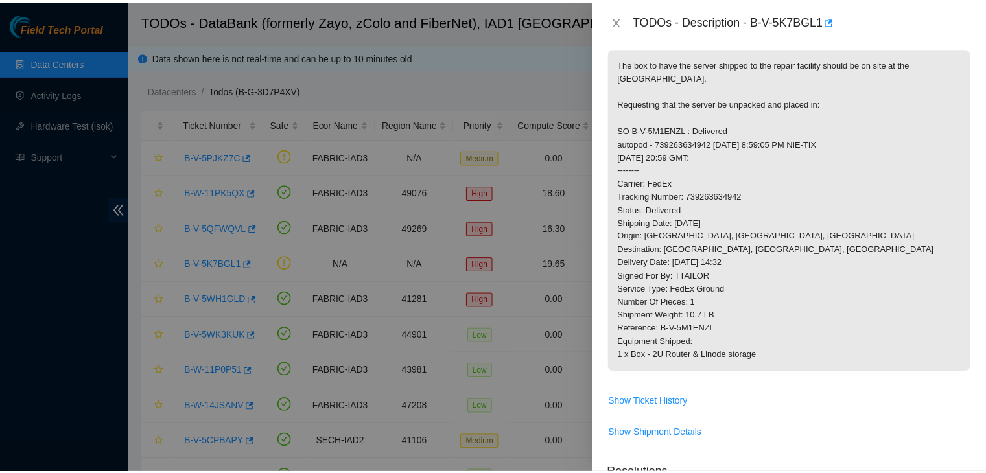
scroll to position [210, 0]
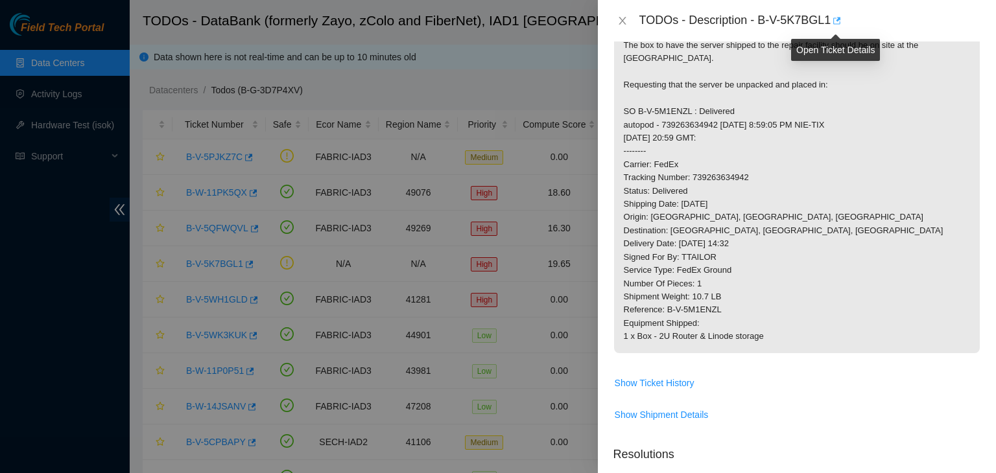
click at [834, 19] on icon "button" at bounding box center [837, 20] width 8 height 7
click at [619, 14] on div "TODOs - Description - B-V-5K7BGL1" at bounding box center [796, 20] width 367 height 21
click at [620, 16] on icon "close" at bounding box center [622, 21] width 10 height 10
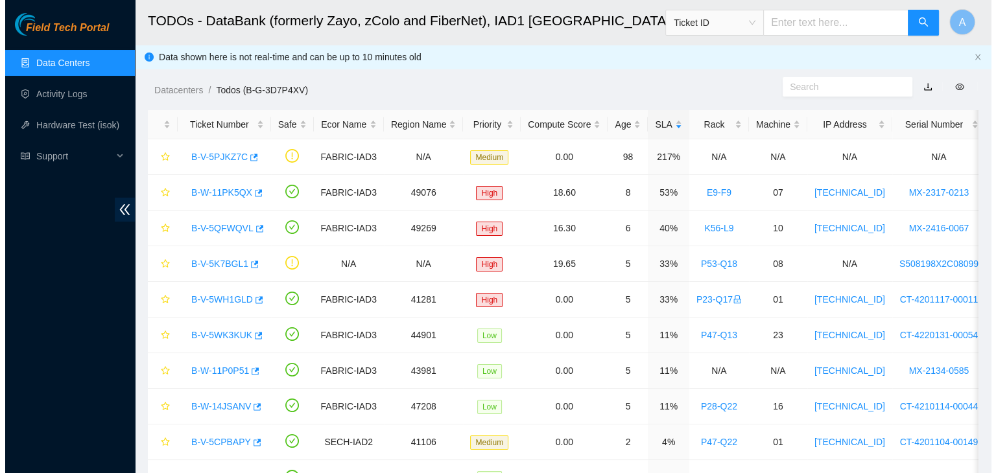
scroll to position [253, 0]
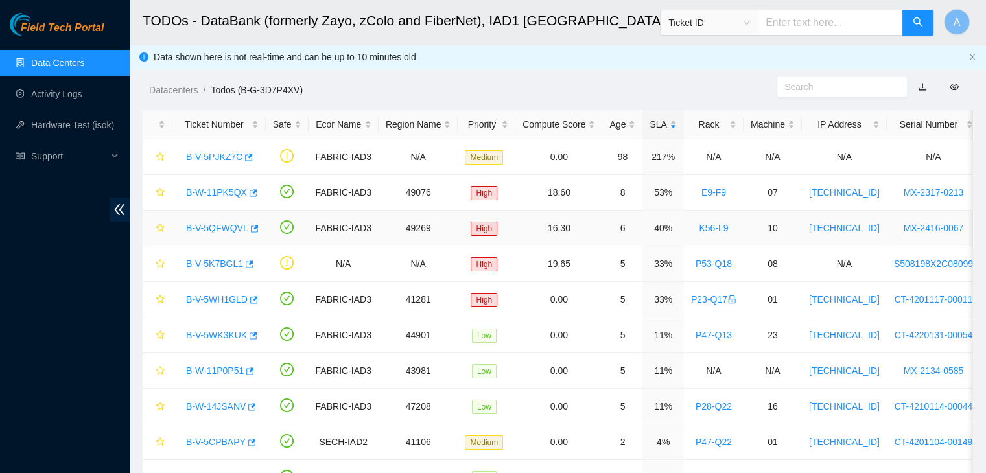
click at [225, 224] on link "B-V-5QFWQVL" at bounding box center [217, 228] width 62 height 10
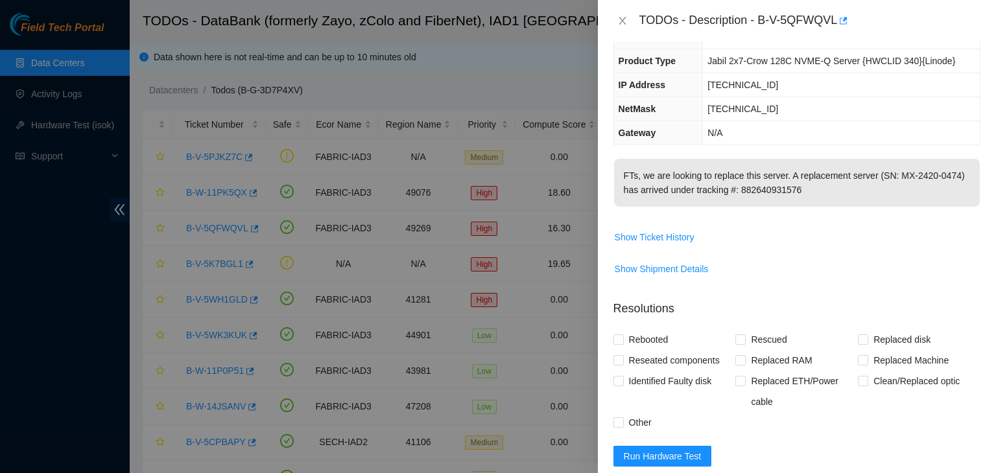
scroll to position [78, 0]
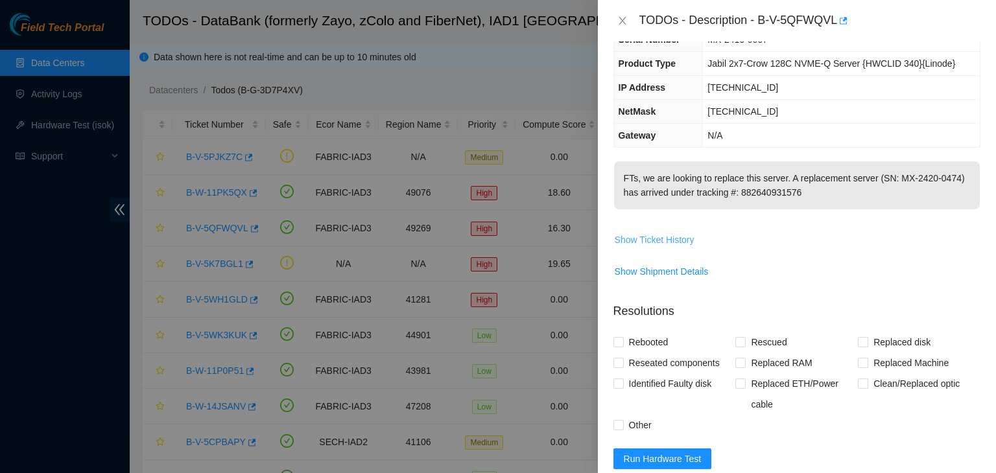
click at [670, 239] on span "Show Ticket History" at bounding box center [655, 240] width 80 height 14
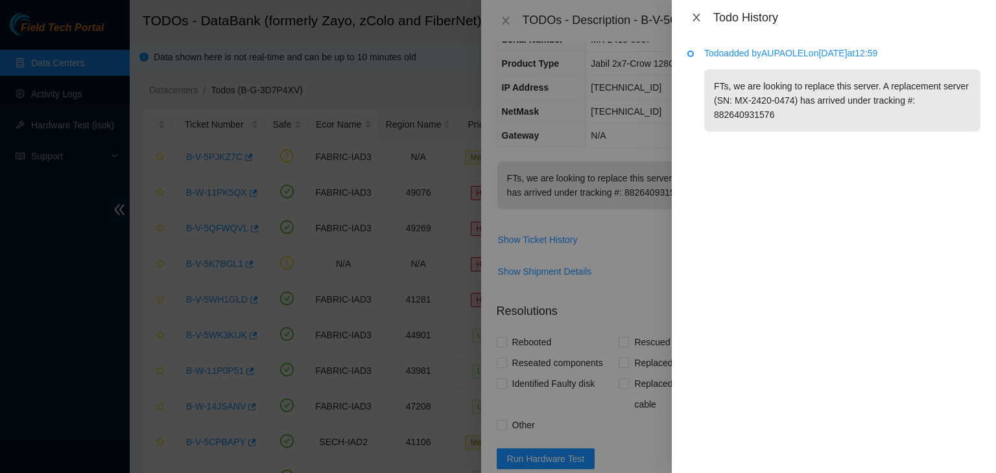
click at [698, 17] on icon "close" at bounding box center [696, 17] width 10 height 10
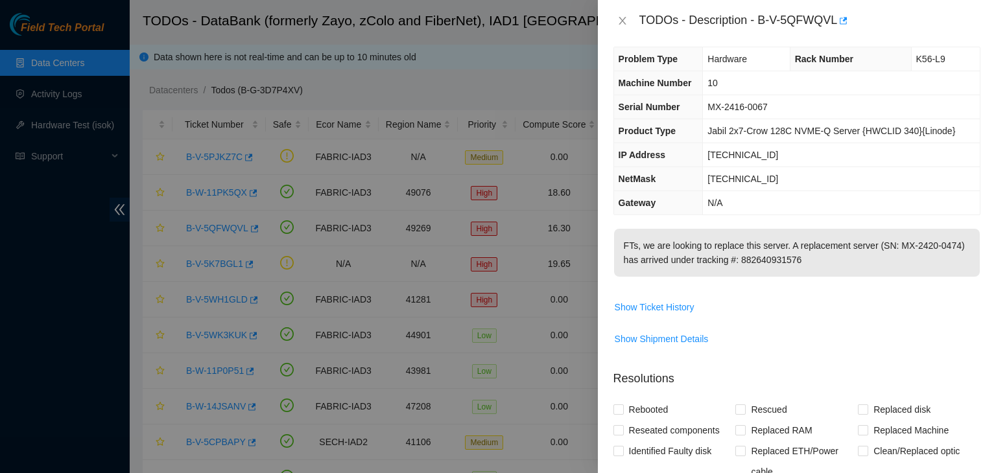
scroll to position [0, 0]
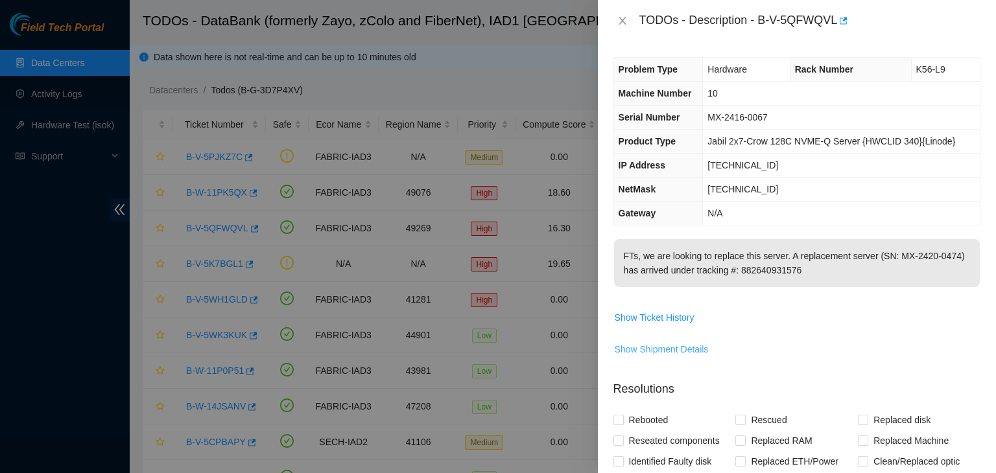
click at [683, 353] on span "Show Shipment Details" at bounding box center [662, 349] width 94 height 14
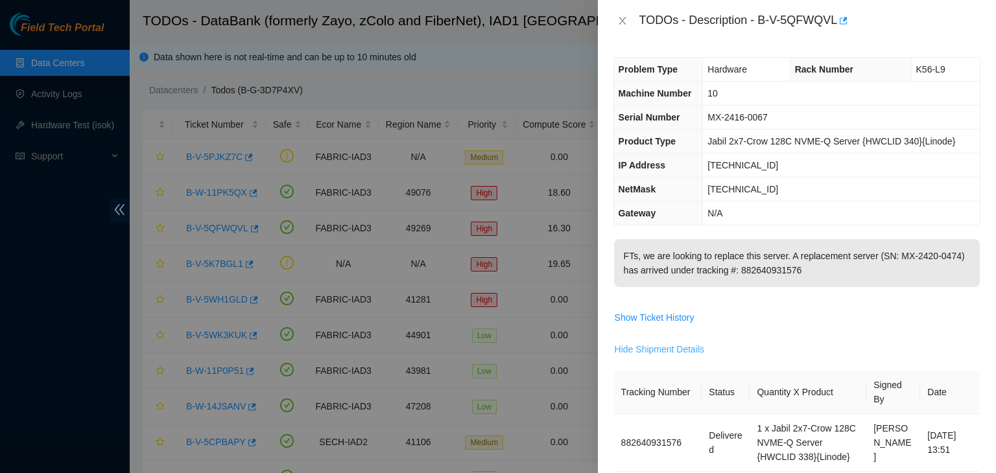
click at [658, 342] on span "Hide Shipment Details" at bounding box center [660, 349] width 90 height 14
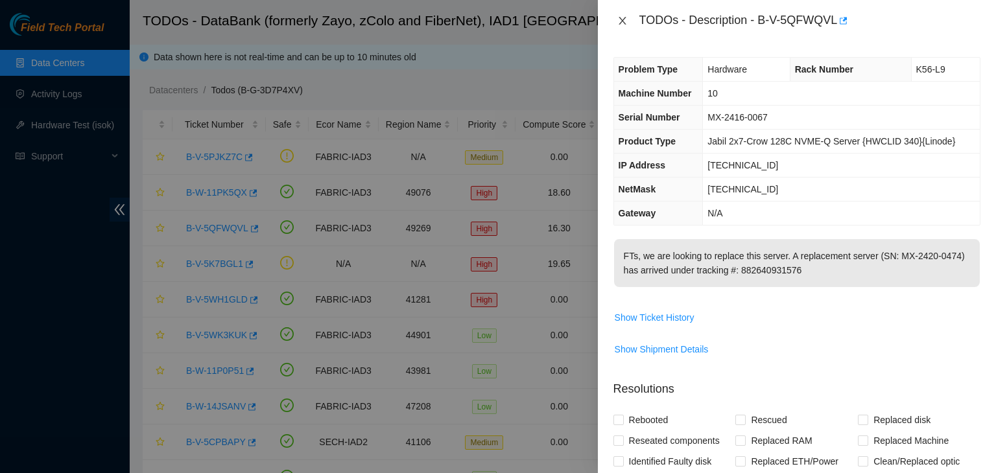
click at [626, 24] on icon "close" at bounding box center [622, 21] width 10 height 10
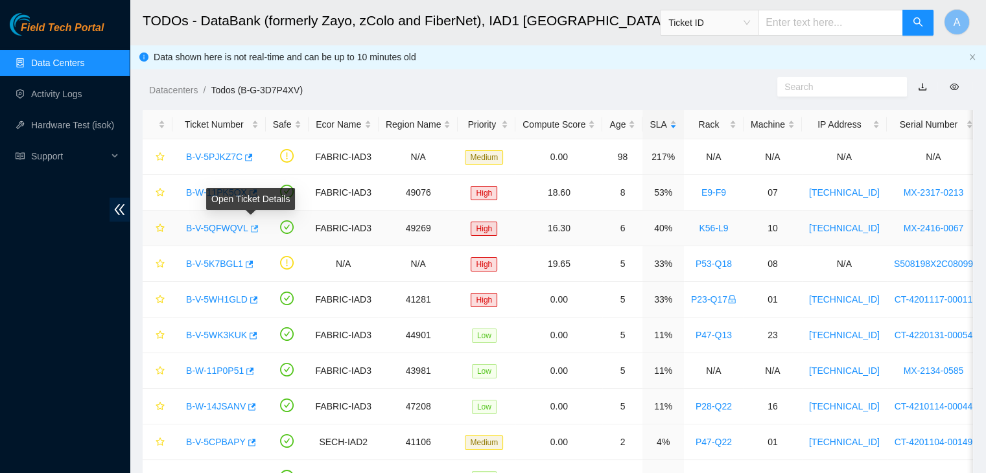
click at [251, 231] on icon "button" at bounding box center [253, 228] width 9 height 9
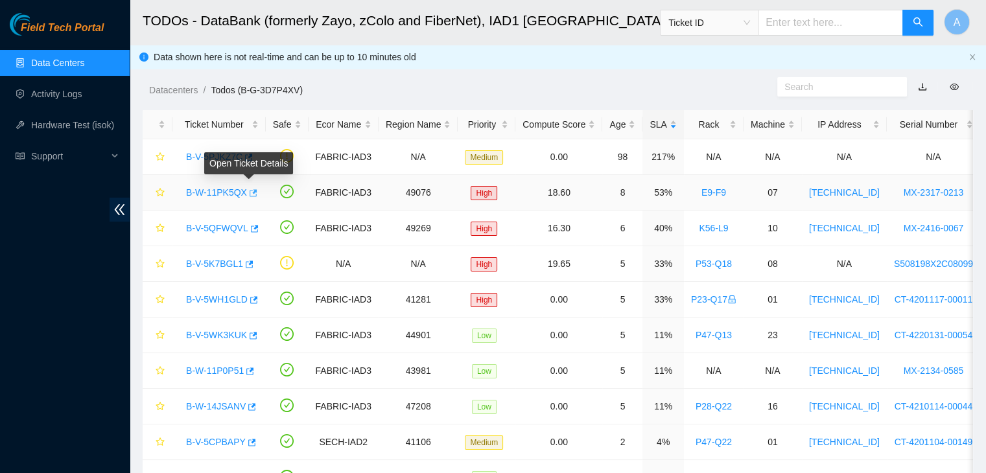
click at [248, 190] on icon "button" at bounding box center [252, 193] width 9 height 9
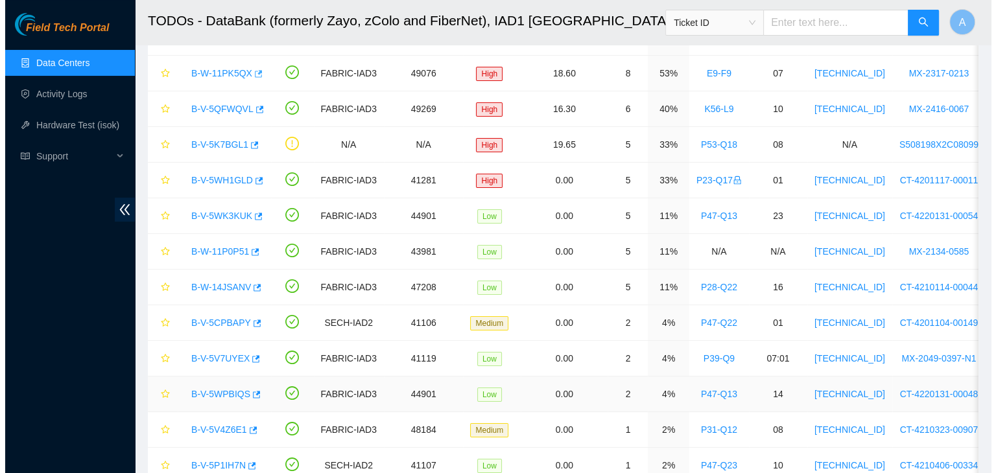
scroll to position [106, 0]
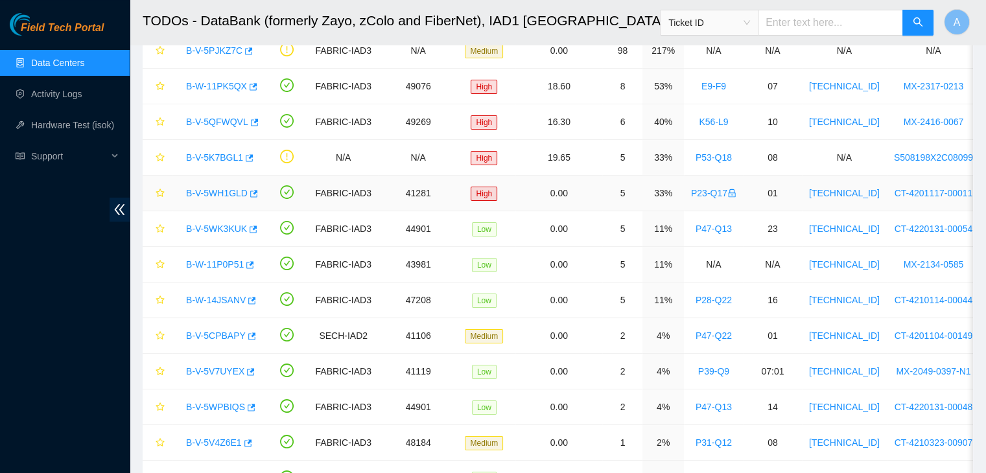
click at [220, 193] on link "B-V-5WH1GLD" at bounding box center [217, 193] width 62 height 10
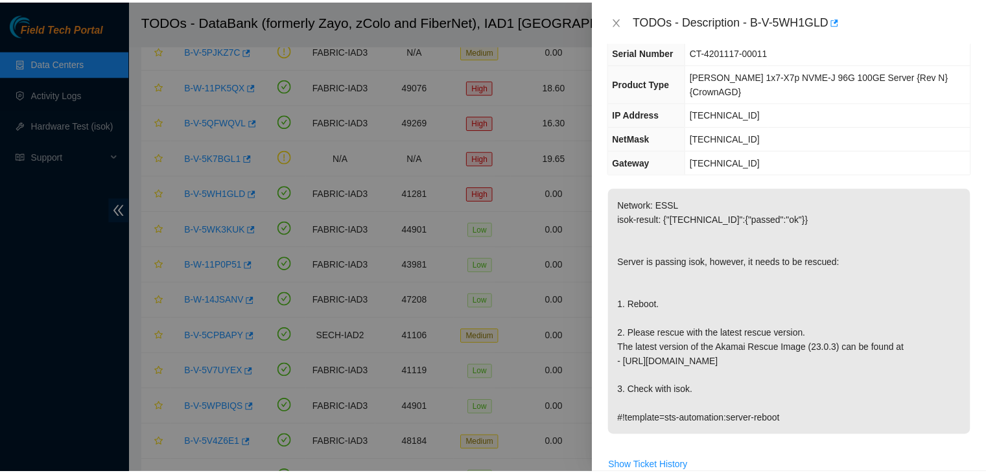
scroll to position [0, 0]
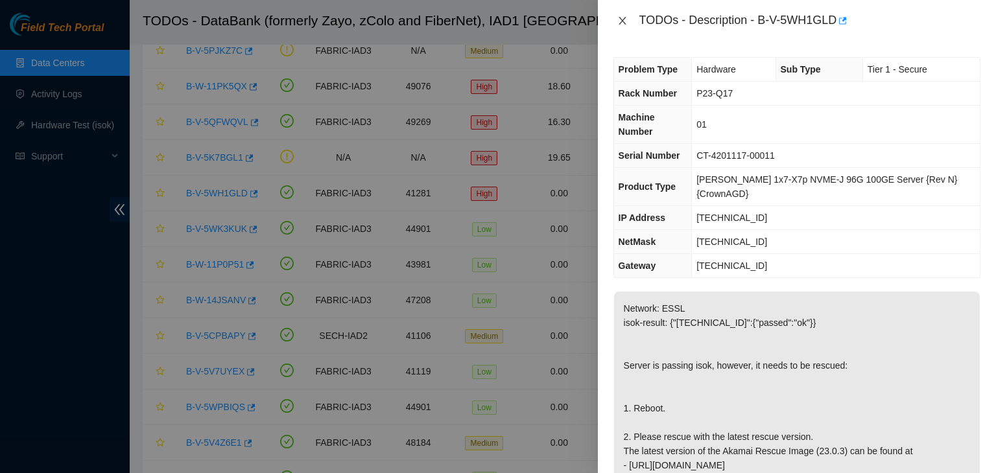
click at [621, 16] on icon "close" at bounding box center [622, 21] width 10 height 10
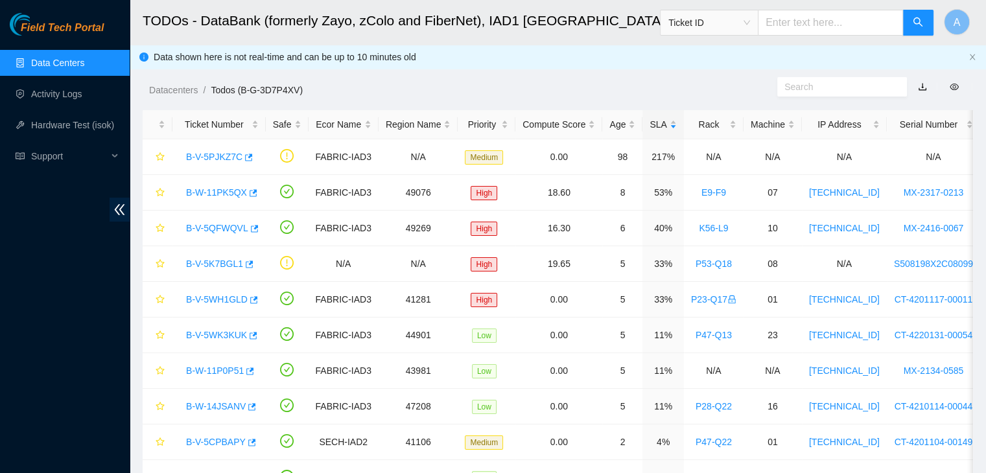
click at [849, 24] on input "text" at bounding box center [830, 23] width 145 height 26
paste input "B-W-11PGPF3"
type input "B-W-11PGPF3"
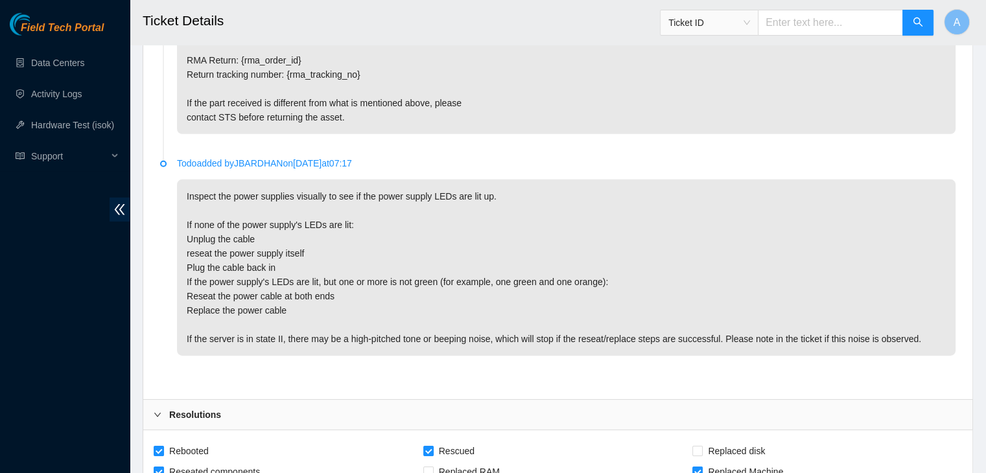
scroll to position [4603, 0]
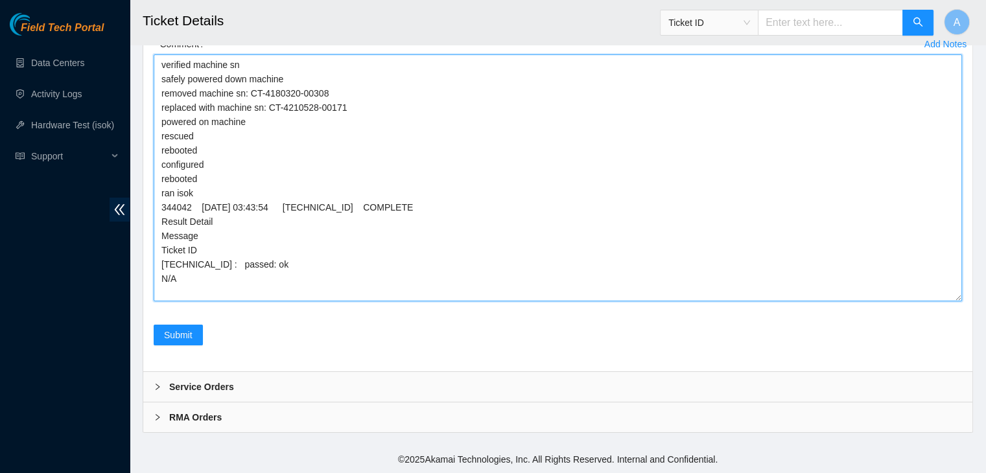
drag, startPoint x: 187, startPoint y: 281, endPoint x: 161, endPoint y: 63, distance: 220.1
click at [161, 63] on textarea "verified machine sn safely powered down machine removed machine sn: CT-4180320-…" at bounding box center [558, 177] width 808 height 247
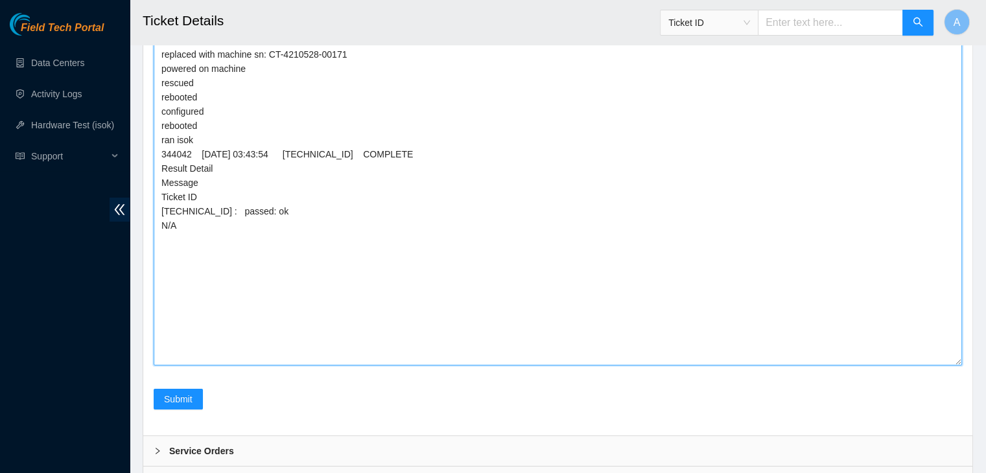
drag, startPoint x: 956, startPoint y: 300, endPoint x: 945, endPoint y: 447, distance: 147.6
click at [945, 366] on textarea "verified machine sn safely powered down machine removed machine sn: CT-4180320-…" at bounding box center [558, 183] width 808 height 364
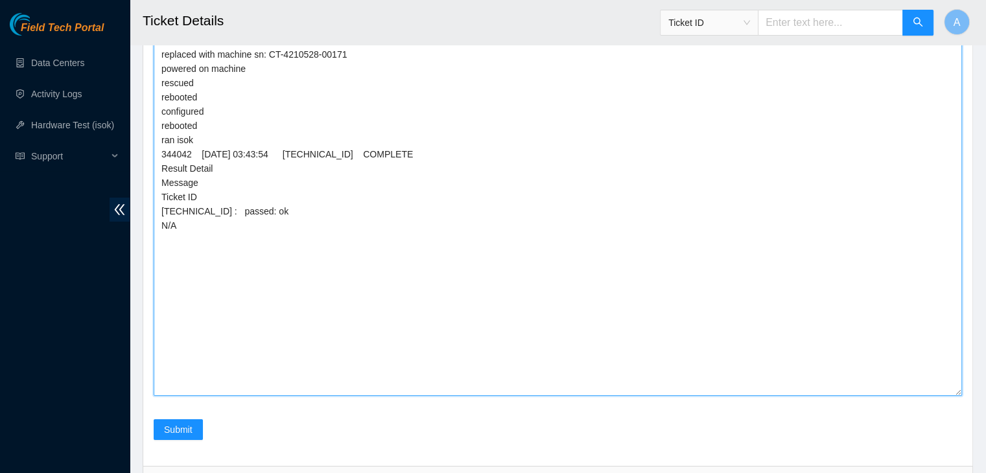
click at [708, 382] on textarea "verified machine sn safely powered down machine removed machine sn: CT-4180320-…" at bounding box center [558, 198] width 808 height 395
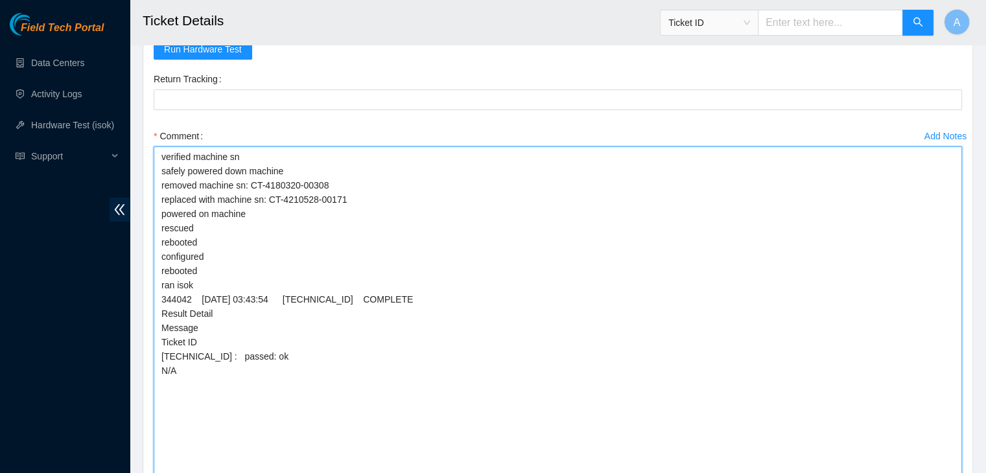
scroll to position [4489, 0]
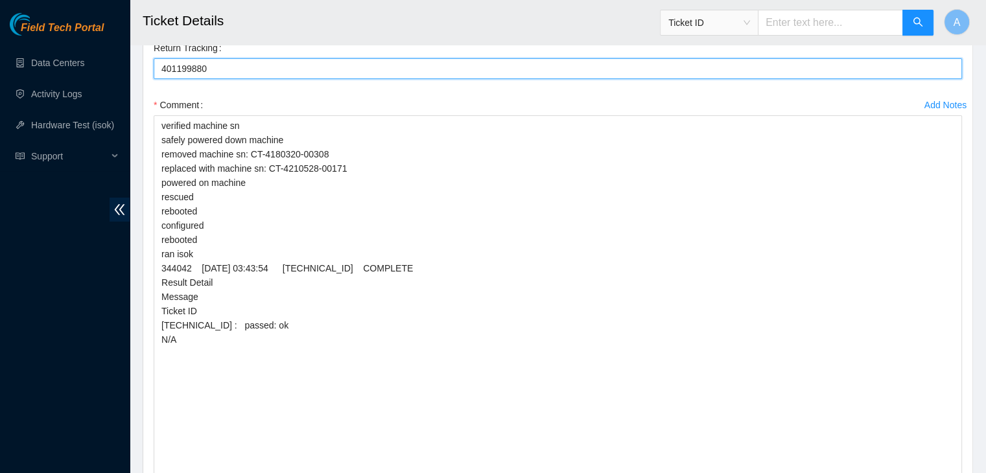
type Tracking "401199880"
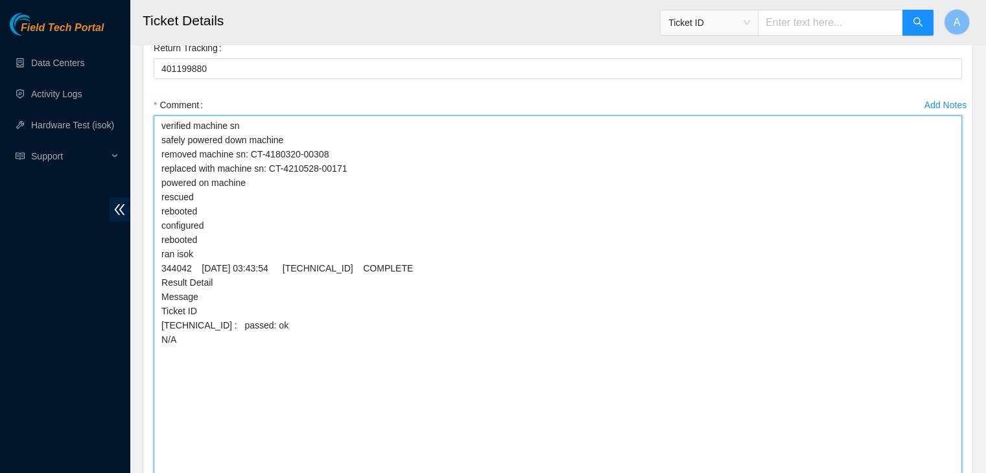
click at [345, 348] on textarea "verified machine sn safely powered down machine removed machine sn: CT-4180320-…" at bounding box center [558, 312] width 808 height 395
click at [344, 368] on textarea "verified machine sn safely powered down machine removed machine sn: CT-4180320-…" at bounding box center [558, 312] width 808 height 395
click at [340, 401] on textarea "verified machine sn safely powered down machine removed machine sn: CT-4180320-…" at bounding box center [558, 312] width 808 height 395
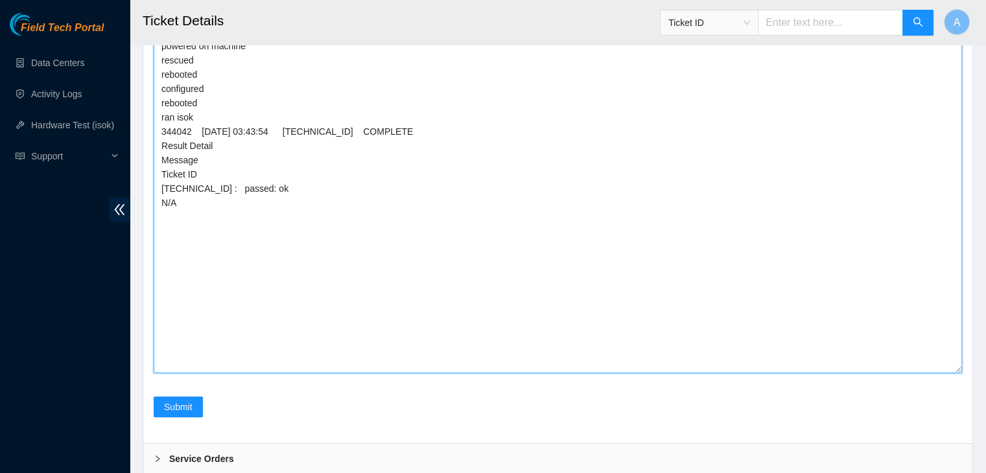
scroll to position [4635, 0]
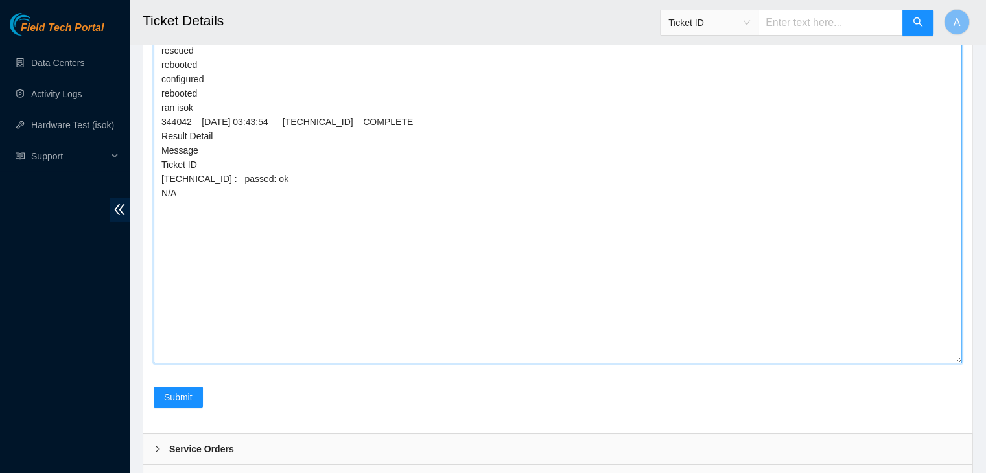
click at [379, 354] on textarea "verified machine sn safely powered down machine removed machine sn: CT-4180320-…" at bounding box center [558, 166] width 808 height 395
paste textarea "Oct 1, 2025, 8:59 AM"
paste textarea "Oct 1, 2025, 4:10 PM"
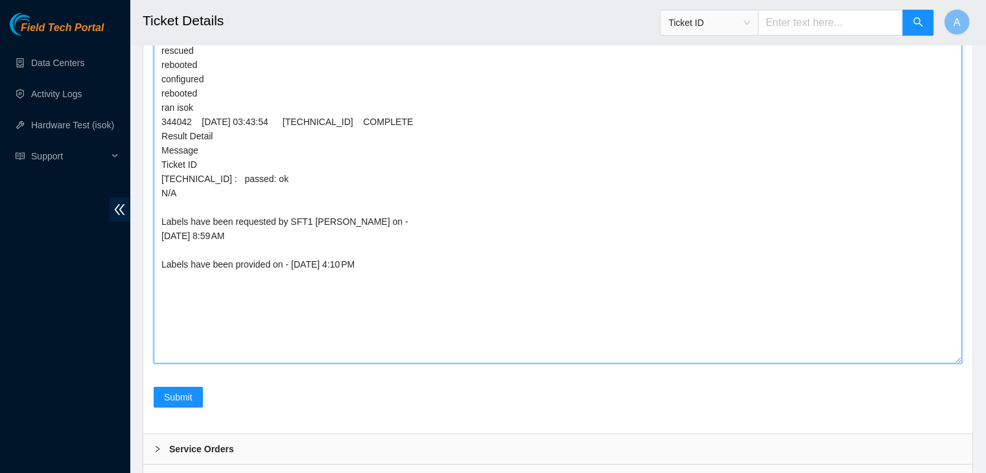
click at [189, 322] on textarea "verified machine sn safely powered down machine removed machine sn: CT-4180320-…" at bounding box center [558, 166] width 808 height 395
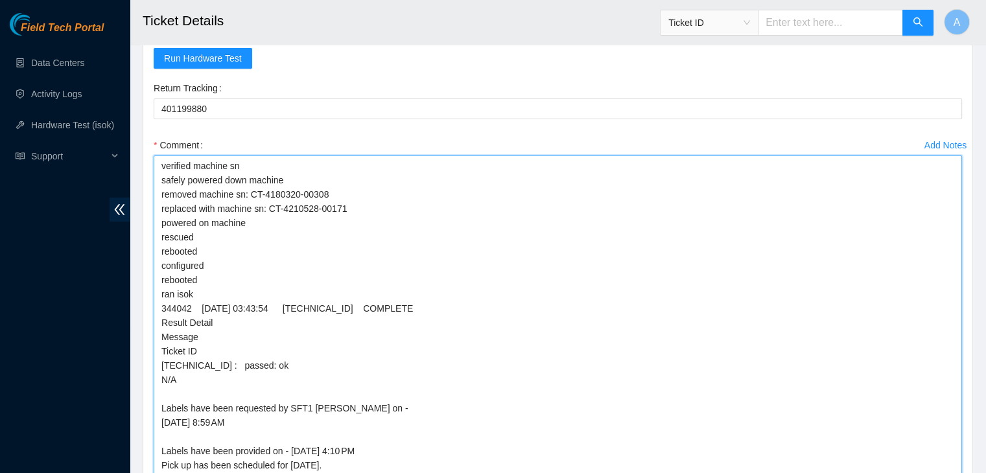
scroll to position [4445, 0]
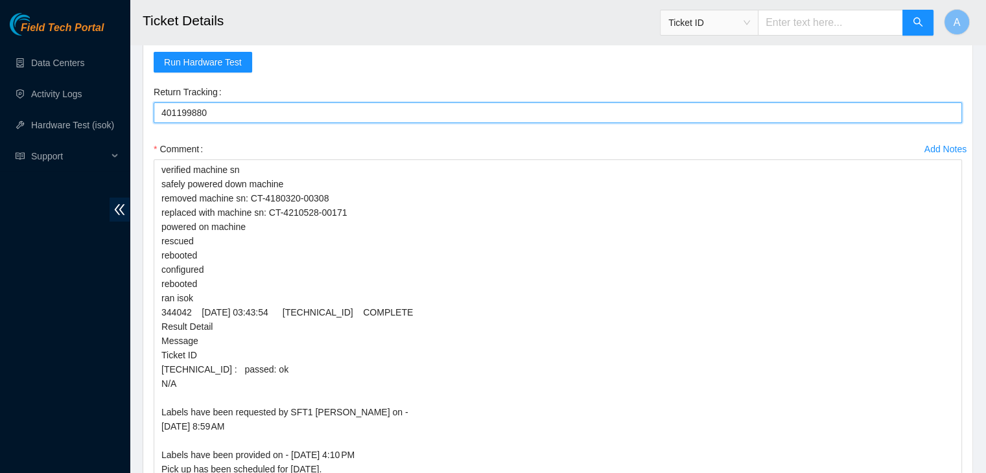
click at [199, 123] on Tracking "401199880" at bounding box center [558, 112] width 808 height 21
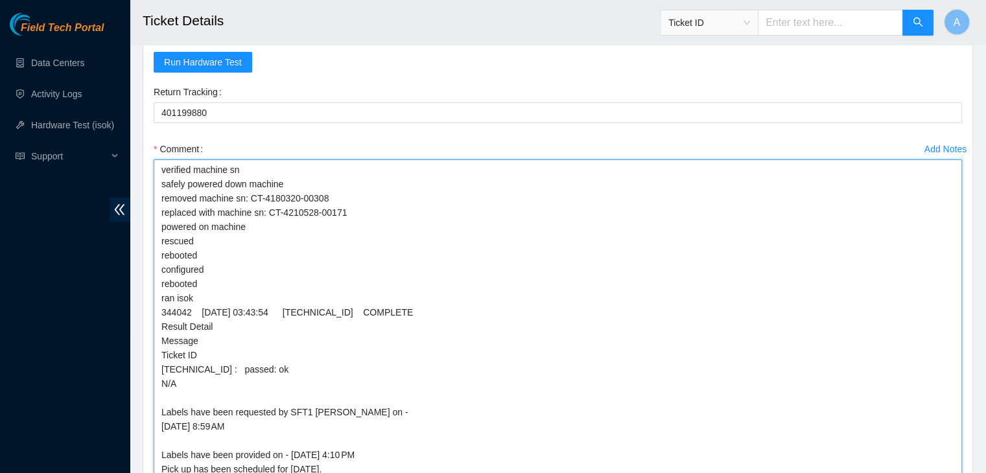
click at [361, 294] on textarea "verified machine sn safely powered down machine removed machine sn: CT-4180320-…" at bounding box center [558, 356] width 808 height 395
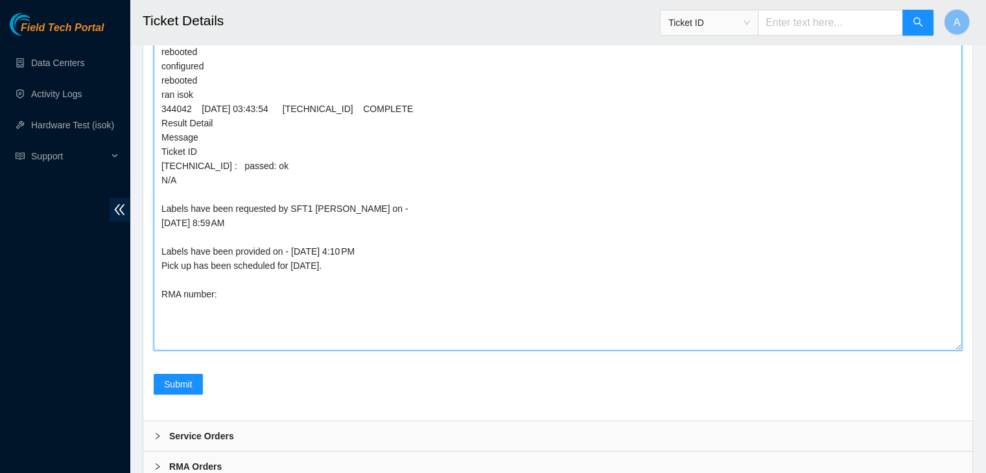
scroll to position [4751, 0]
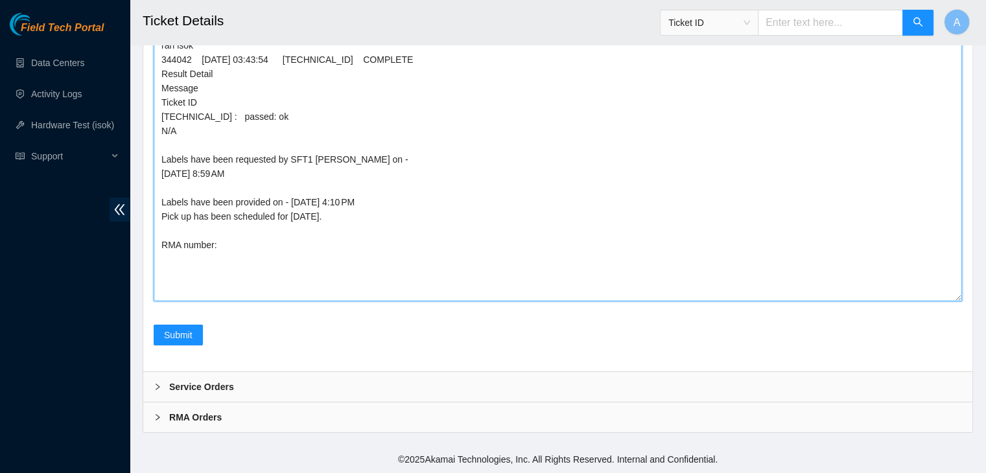
click at [414, 271] on textarea "verified machine sn safely powered down machine removed machine sn: CT-4180320-…" at bounding box center [558, 104] width 808 height 395
paste textarea "401199880"
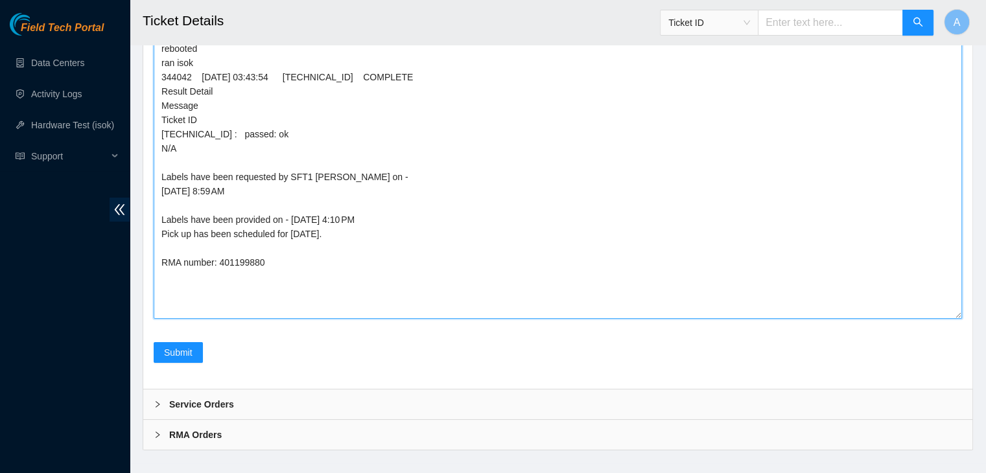
scroll to position [4681, 0]
paste textarea "RMA: B-W-155NJ35"
click at [183, 318] on textarea "verified machine sn safely powered down machine removed machine sn: CT-4180320-…" at bounding box center [558, 121] width 808 height 395
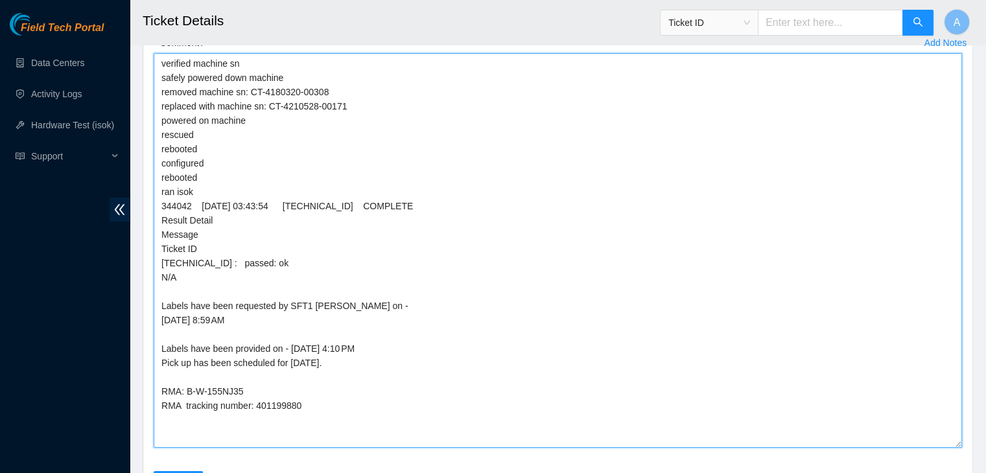
scroll to position [4751, 0]
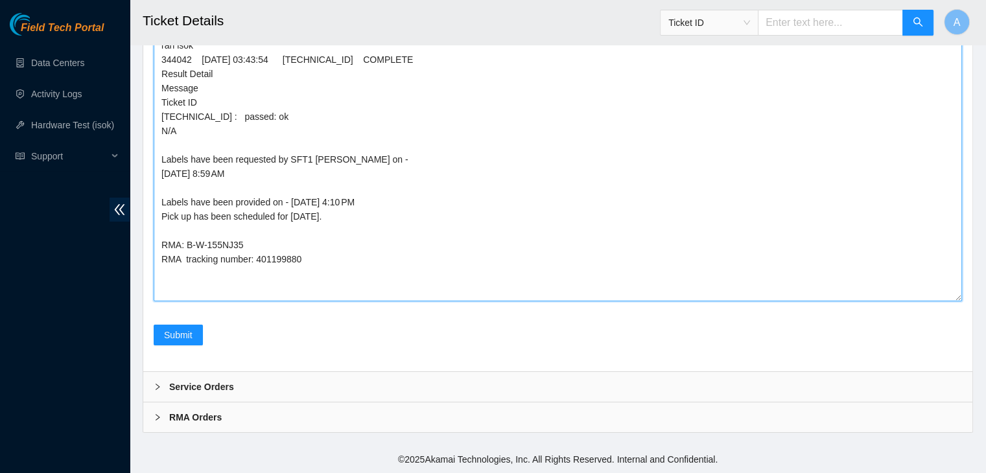
click at [405, 150] on textarea "verified machine sn safely powered down machine removed machine sn: CT-4180320-…" at bounding box center [558, 104] width 808 height 395
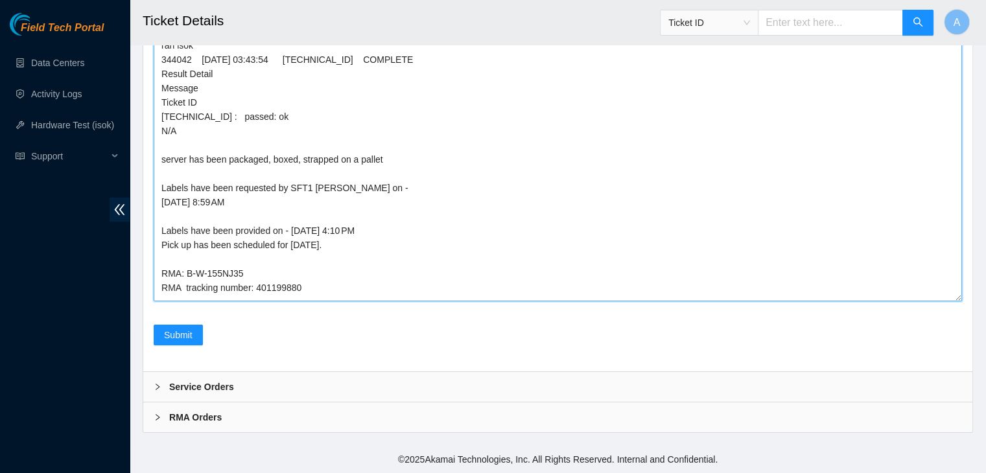
scroll to position [10, 0]
type textarea "verified machine sn safely powered down machine removed machine sn: CT-4180320-…"
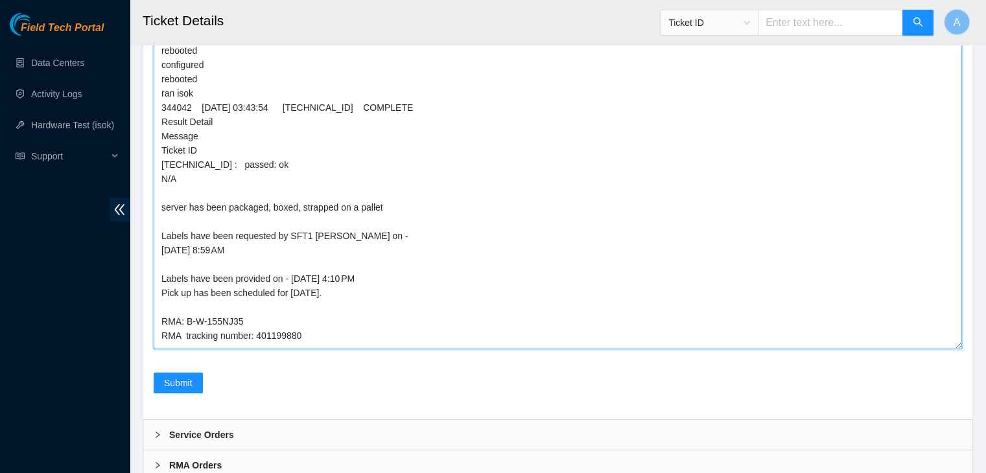
scroll to position [4651, 0]
drag, startPoint x: 366, startPoint y: 335, endPoint x: 164, endPoint y: 252, distance: 217.8
click at [164, 252] on textarea "verified machine sn safely powered down machine removed machine sn: CT-4180320-…" at bounding box center [558, 150] width 808 height 395
click at [459, 274] on textarea "verified machine sn safely powered down machine removed machine sn: CT-4180320-…" at bounding box center [558, 150] width 808 height 395
drag, startPoint x: 371, startPoint y: 336, endPoint x: 162, endPoint y: 246, distance: 227.6
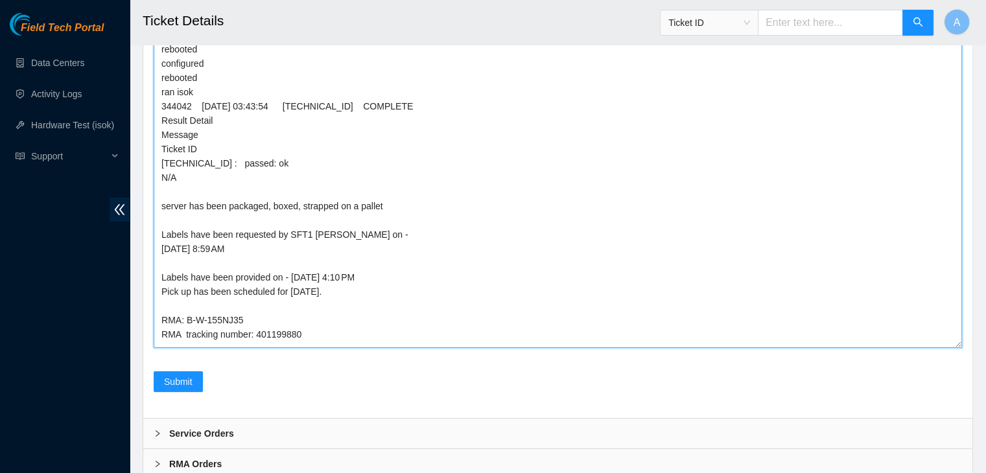
click at [162, 246] on textarea "verified machine sn safely powered down machine removed machine sn: CT-4180320-…" at bounding box center [558, 150] width 808 height 395
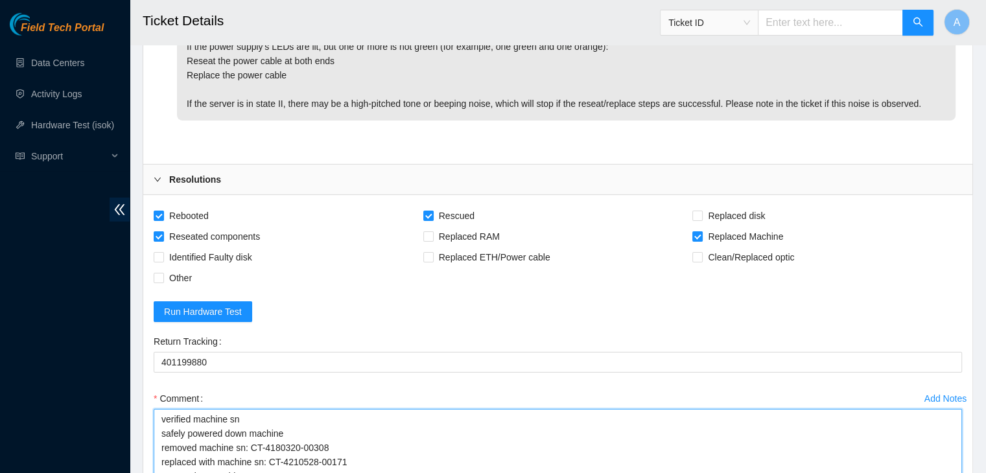
scroll to position [4194, 0]
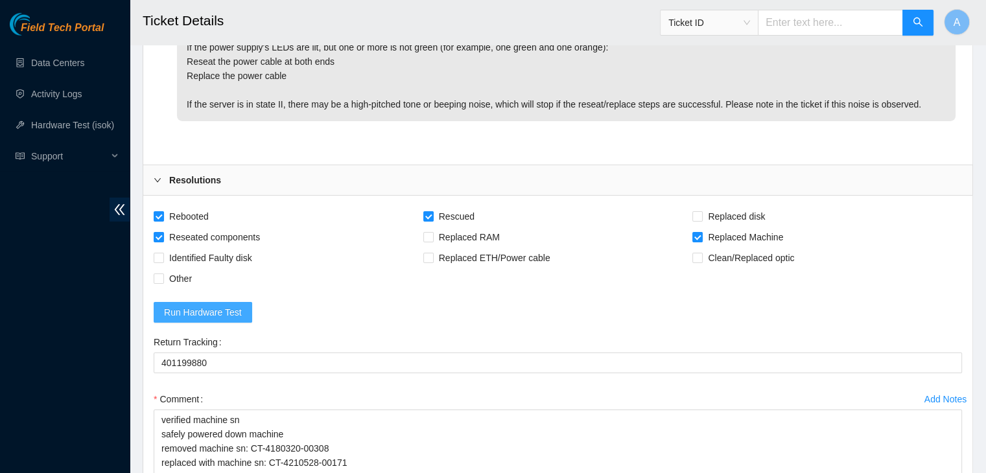
click at [233, 320] on span "Run Hardware Test" at bounding box center [203, 312] width 78 height 14
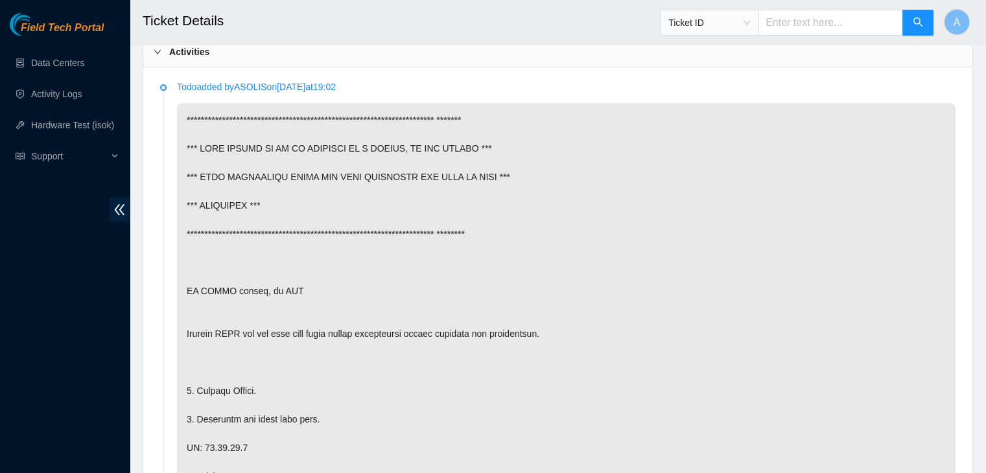
scroll to position [601, 0]
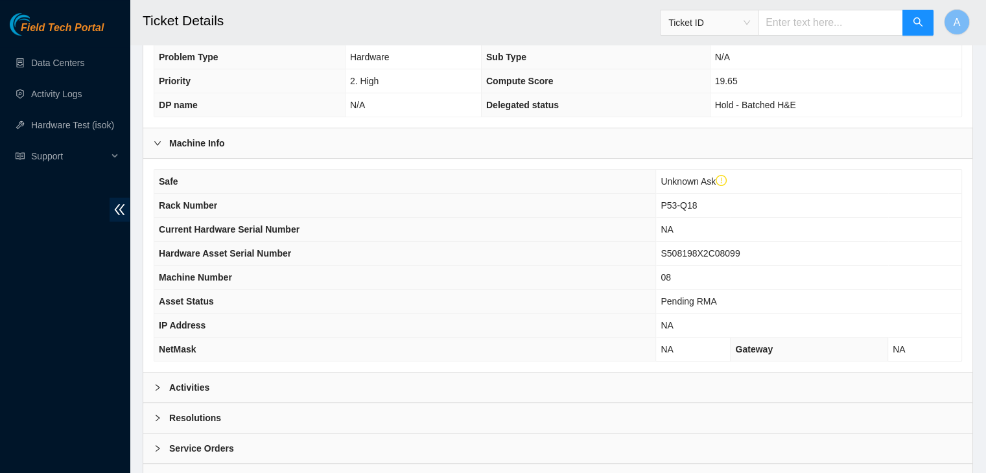
scroll to position [384, 0]
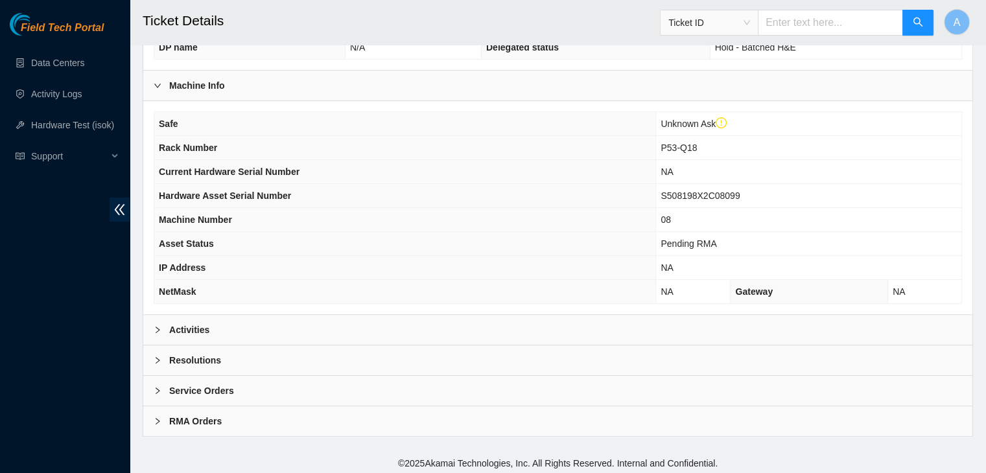
click at [503, 320] on div "Activities" at bounding box center [557, 330] width 829 height 30
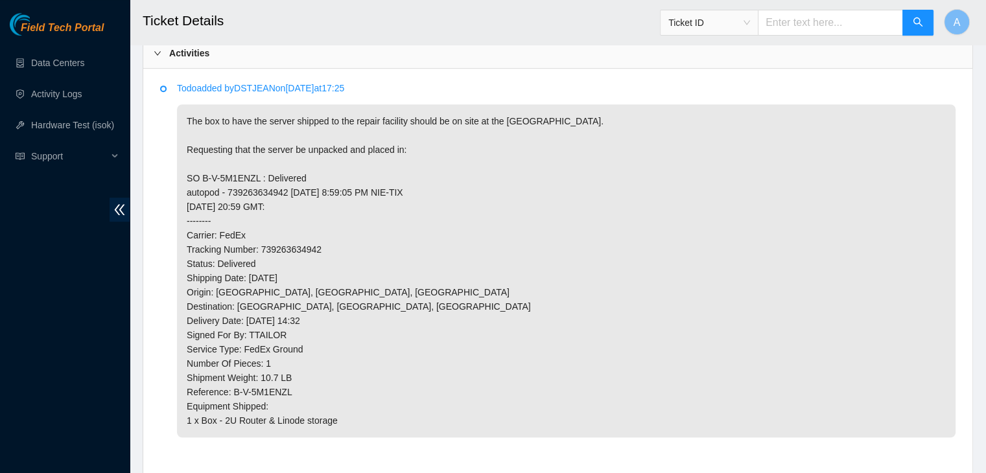
scroll to position [661, 0]
drag, startPoint x: 355, startPoint y: 418, endPoint x: 167, endPoint y: 405, distance: 188.5
click at [167, 405] on li "Todo added by DSTJEAN on 2025-09-26 at 17:25 The box to have the server shipped…" at bounding box center [557, 275] width 795 height 379
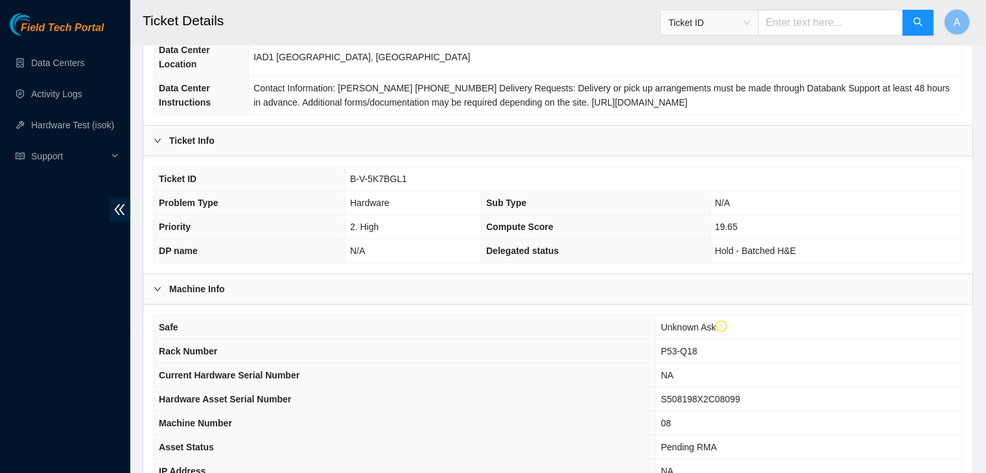
scroll to position [183, 0]
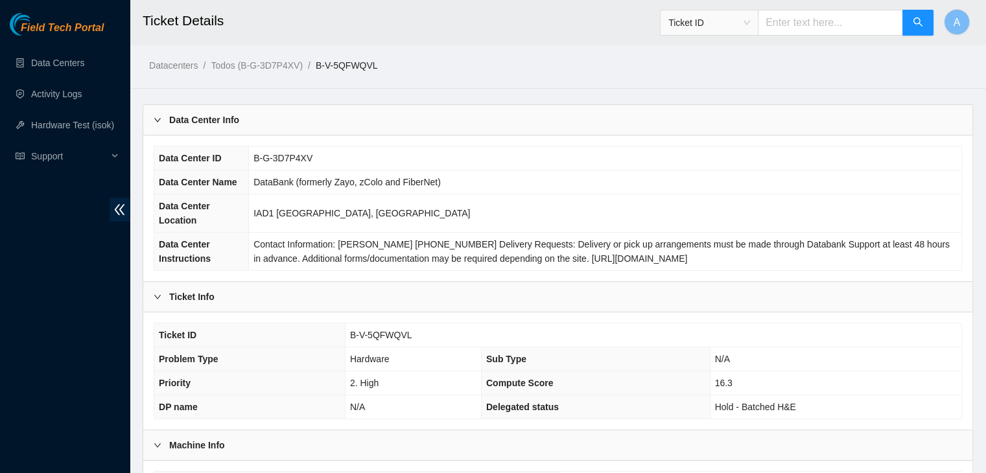
scroll to position [360, 0]
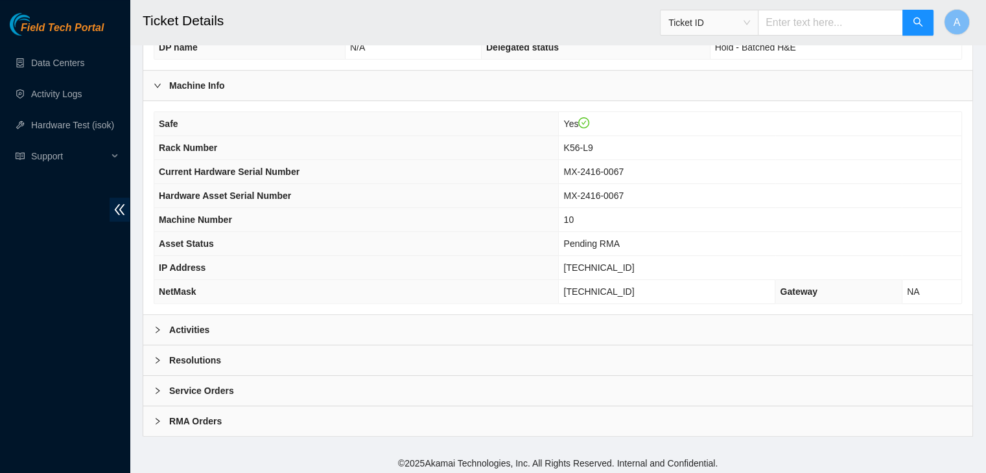
click at [358, 329] on div "Activities" at bounding box center [557, 330] width 829 height 30
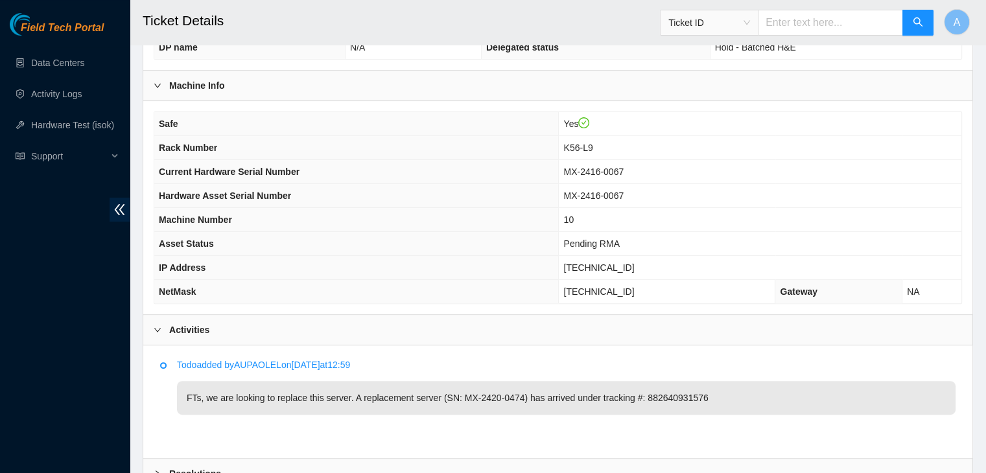
scroll to position [473, 0]
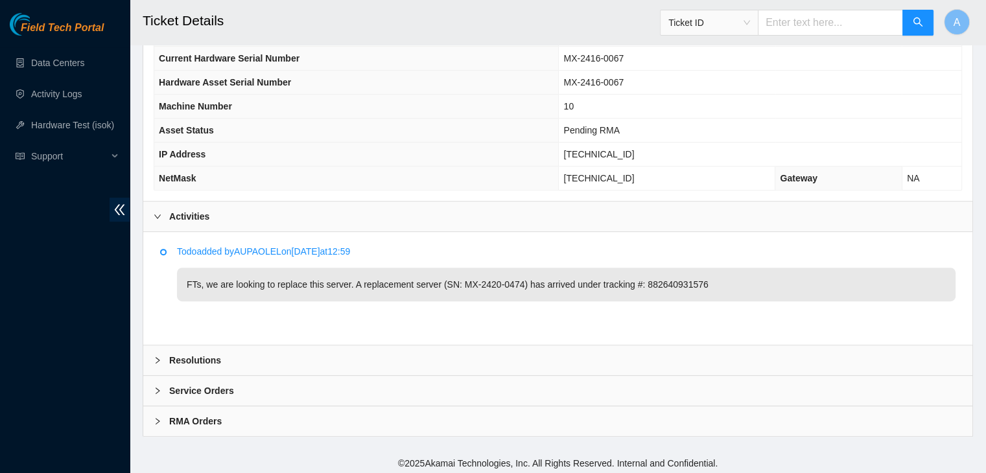
click at [316, 387] on div "Service Orders" at bounding box center [557, 391] width 829 height 30
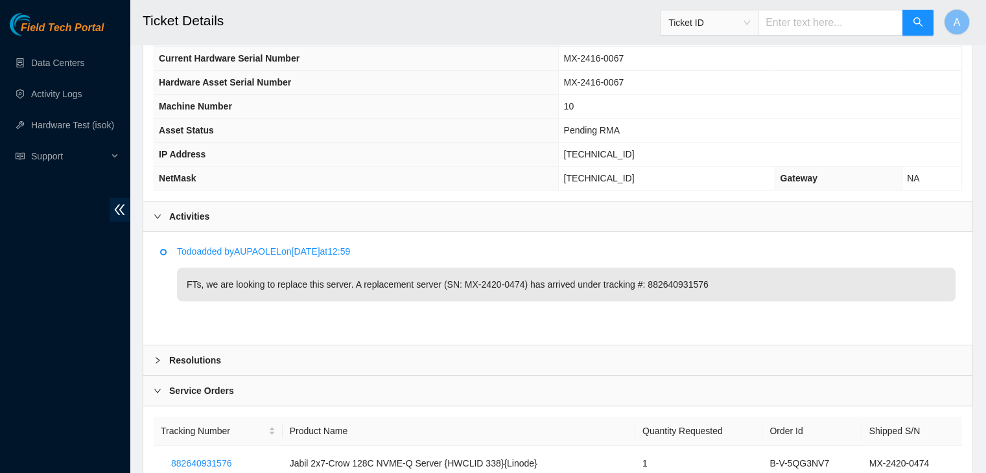
scroll to position [559, 0]
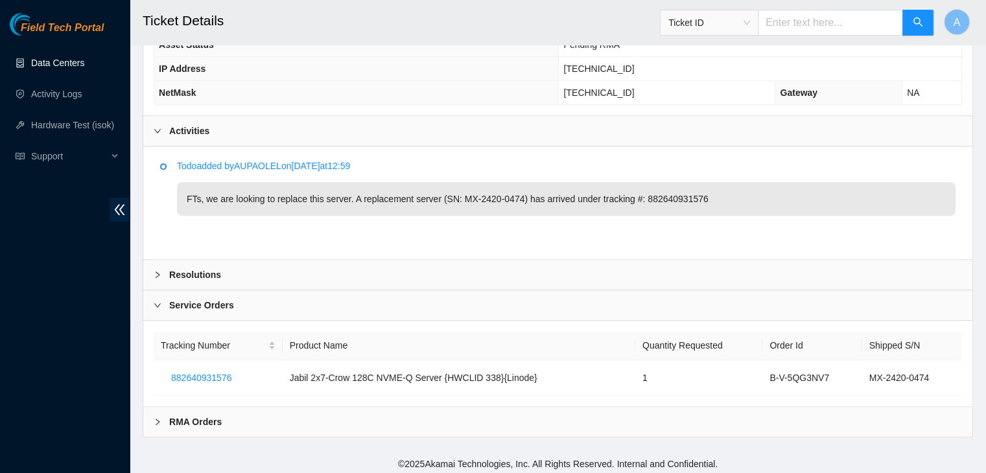
click at [84, 60] on link "Data Centers" at bounding box center [57, 63] width 53 height 10
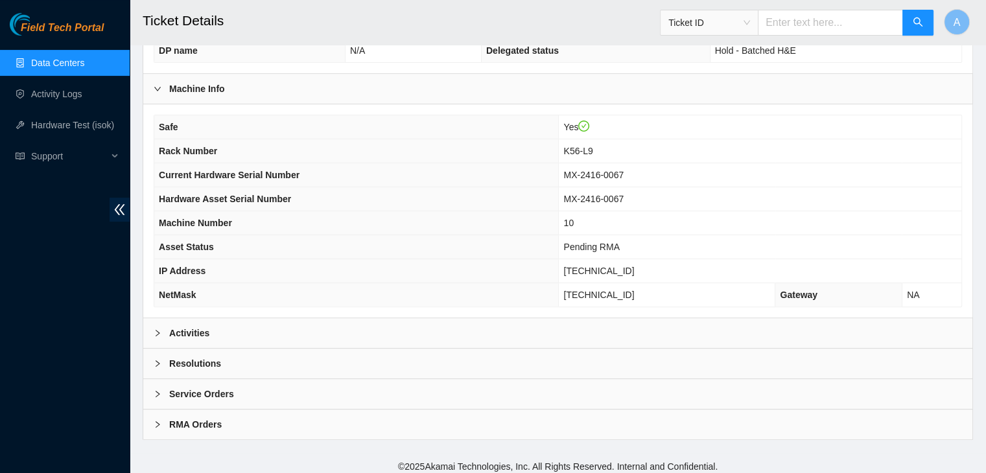
scroll to position [360, 0]
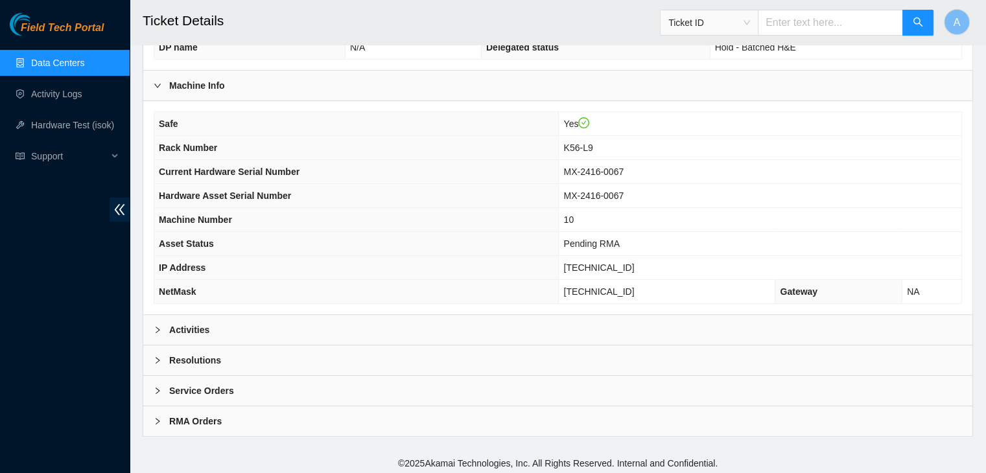
click at [290, 316] on div "Activities" at bounding box center [557, 330] width 829 height 30
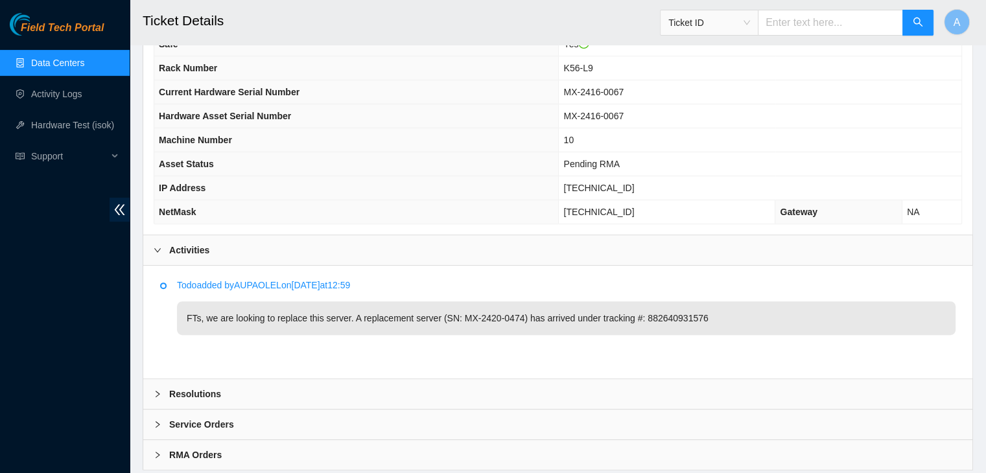
scroll to position [473, 0]
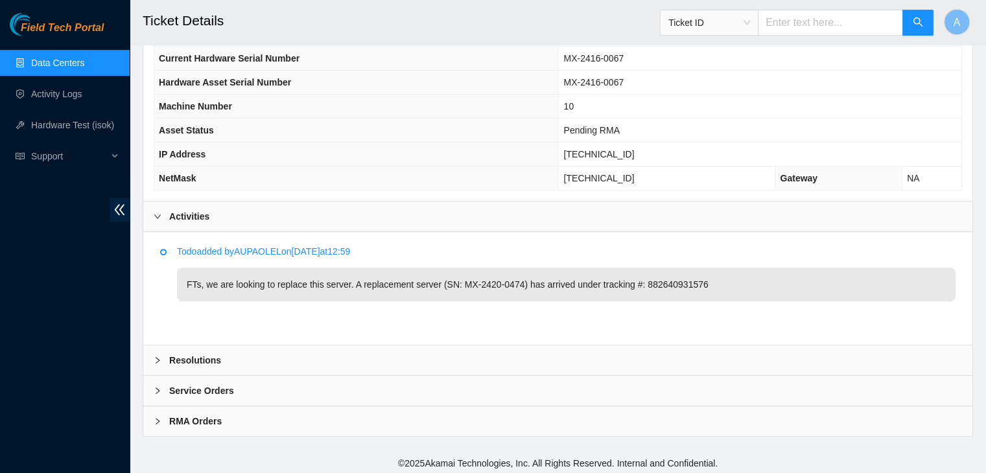
click at [395, 353] on div "Resolutions" at bounding box center [557, 361] width 829 height 30
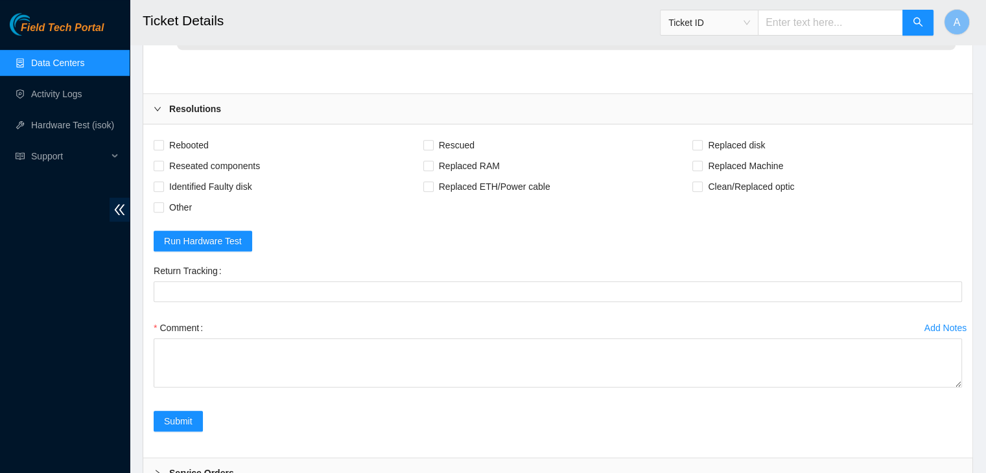
scroll to position [806, 0]
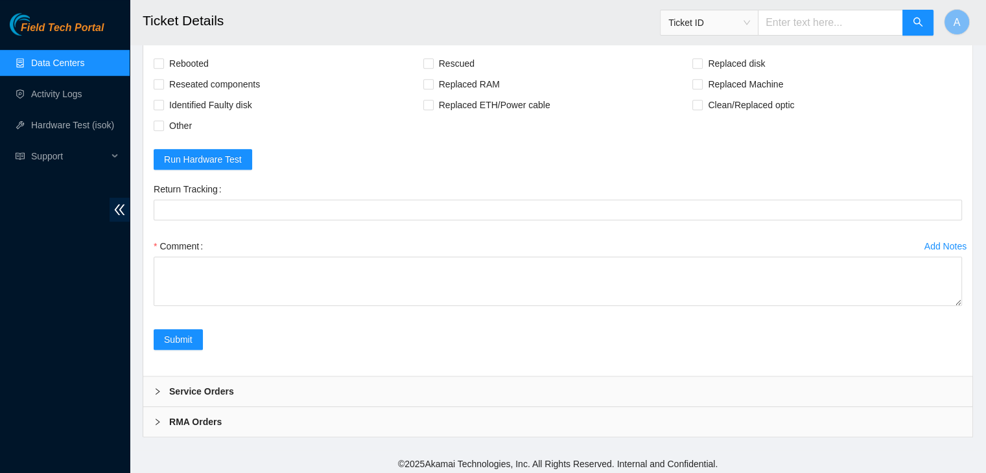
click at [856, 418] on div "RMA Orders" at bounding box center [557, 422] width 829 height 30
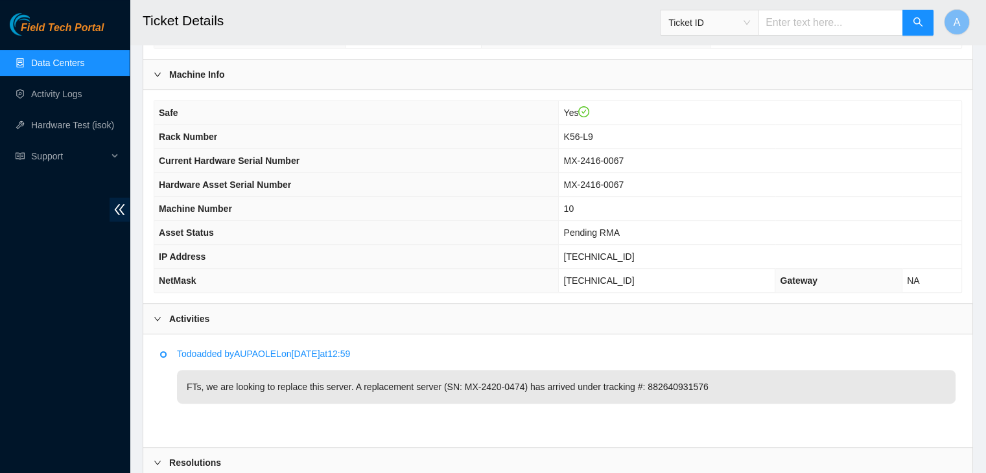
scroll to position [370, 0]
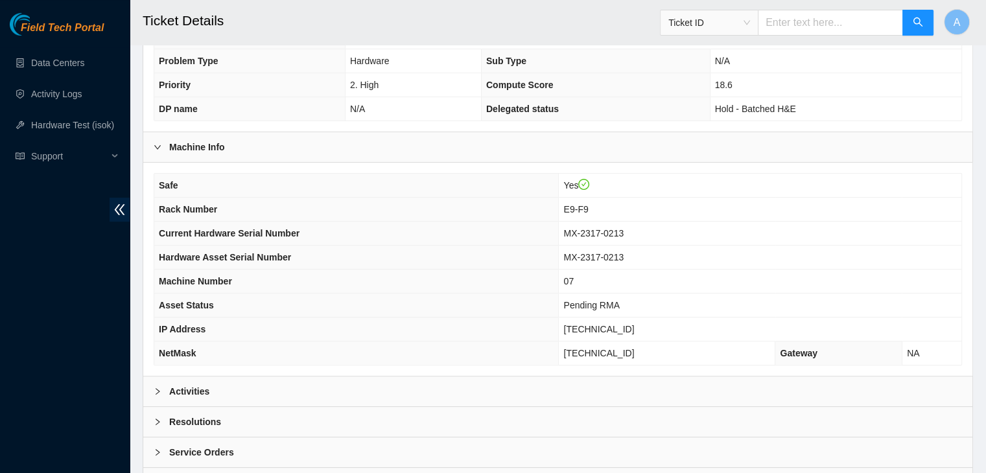
scroll to position [360, 0]
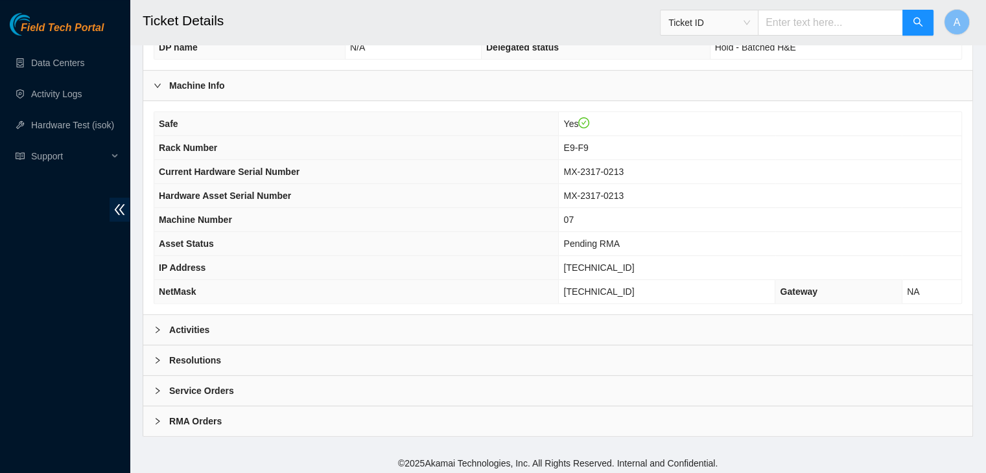
click at [377, 317] on div "Activities" at bounding box center [557, 330] width 829 height 30
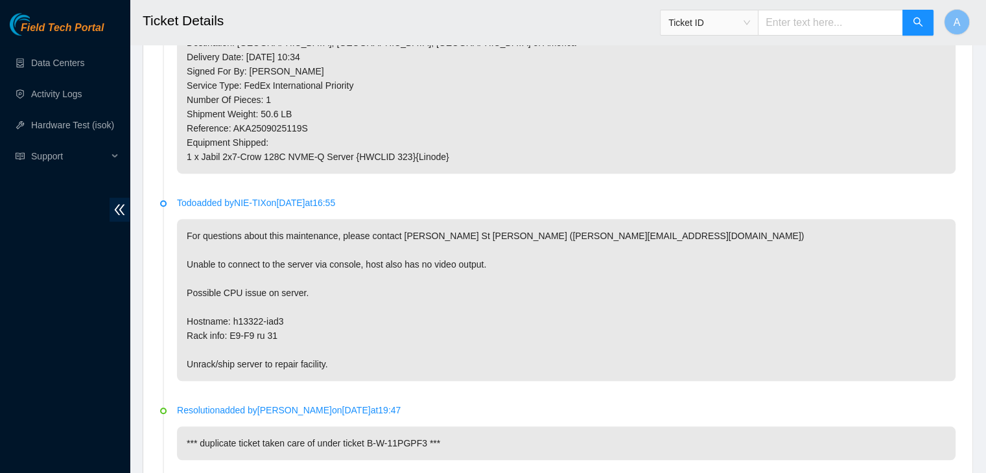
scroll to position [1224, 0]
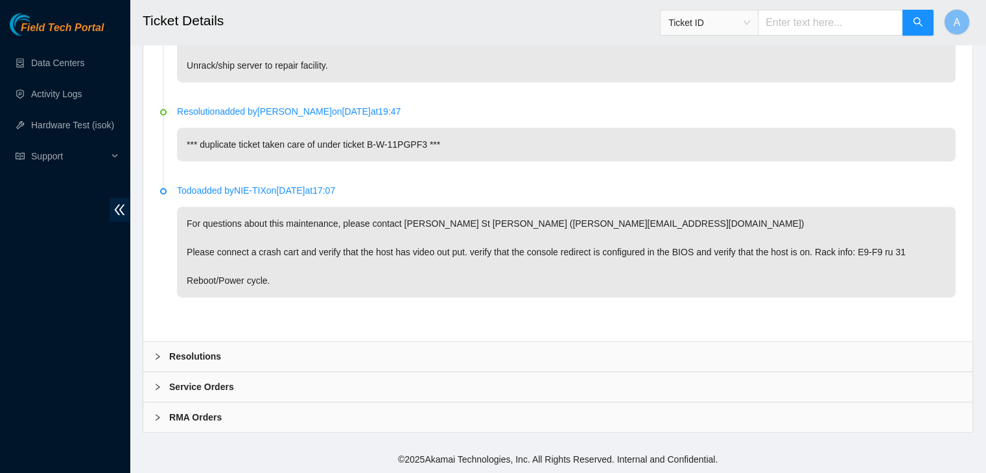
click at [425, 356] on div "Resolutions" at bounding box center [557, 357] width 829 height 30
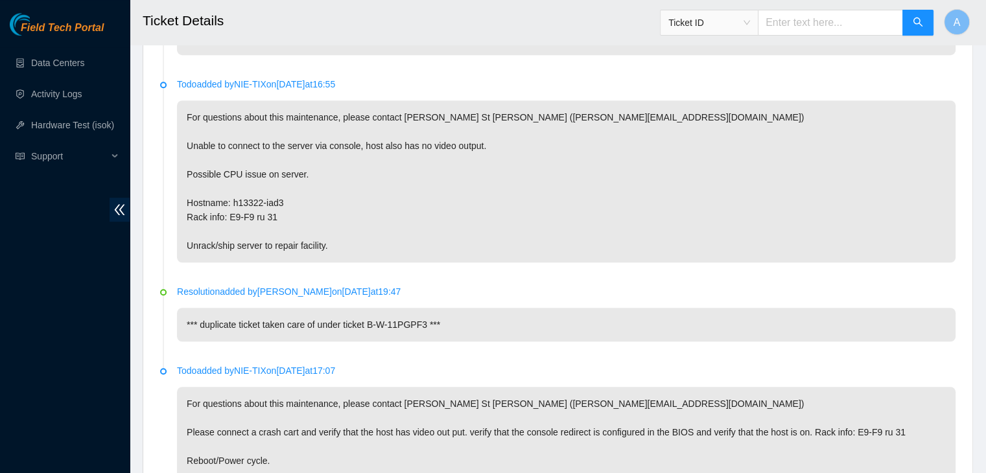
scroll to position [959, 0]
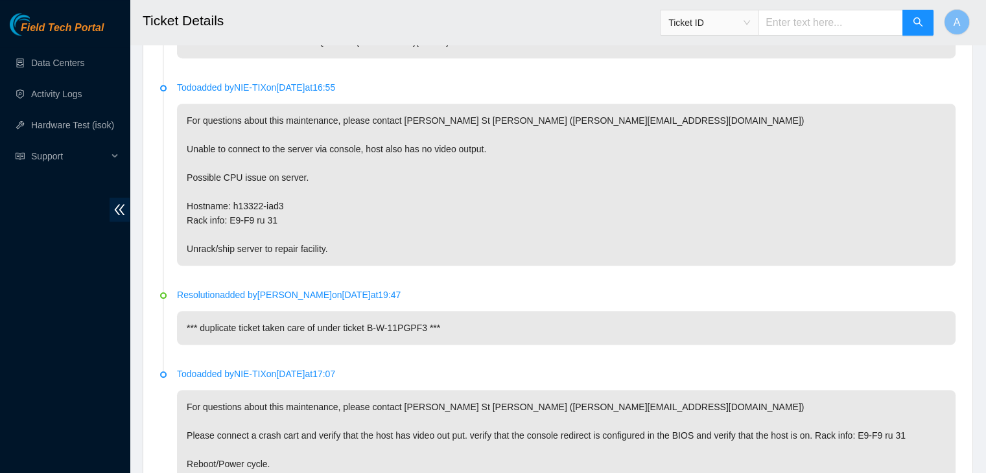
drag, startPoint x: 447, startPoint y: 382, endPoint x: 188, endPoint y: 381, distance: 258.7
click at [188, 345] on p "*** duplicate ticket taken care of under ticket B-W-11PGPF3 ***" at bounding box center [566, 328] width 779 height 34
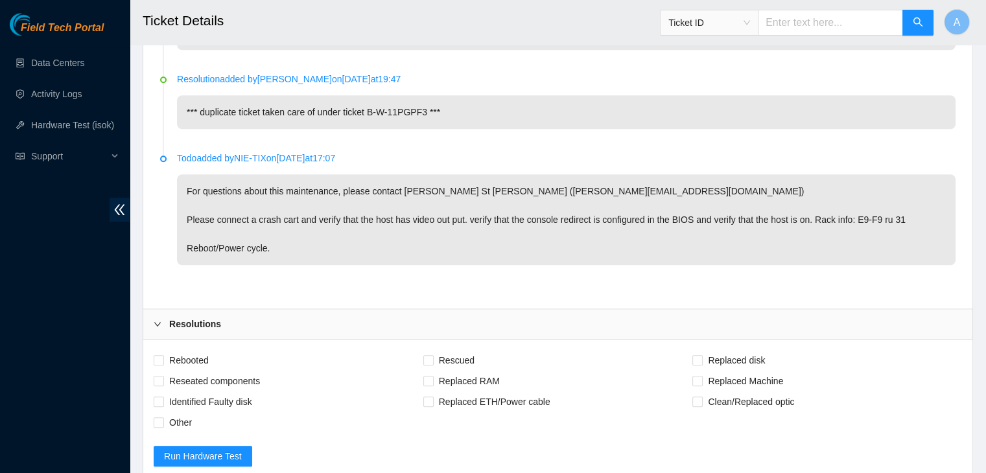
scroll to position [1175, 0]
drag, startPoint x: 370, startPoint y: 163, endPoint x: 426, endPoint y: 167, distance: 56.5
click at [426, 129] on p "*** duplicate ticket taken care of under ticket B-W-11PGPF3 ***" at bounding box center [566, 112] width 779 height 34
copy p "B-W-11PGPF3"
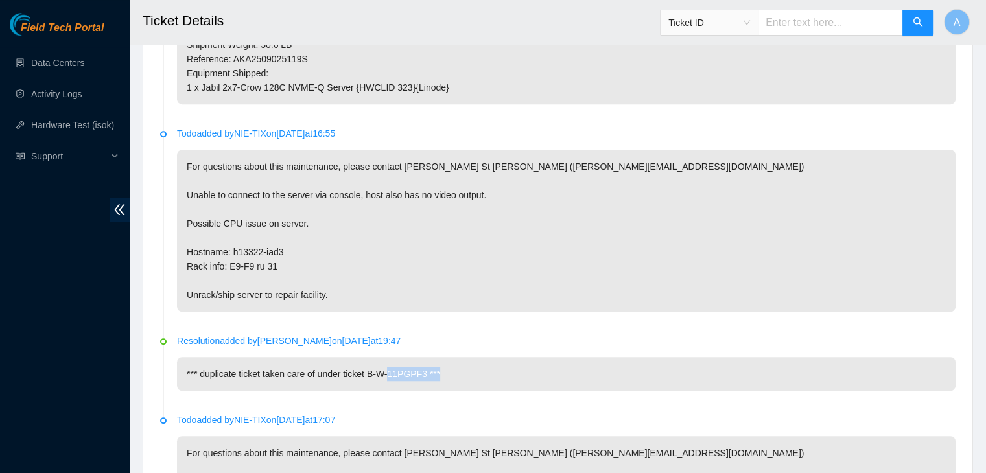
scroll to position [912, 0]
click at [366, 247] on p "For questions about this maintenance, please contact [PERSON_NAME] St [PERSON_N…" at bounding box center [566, 231] width 779 height 162
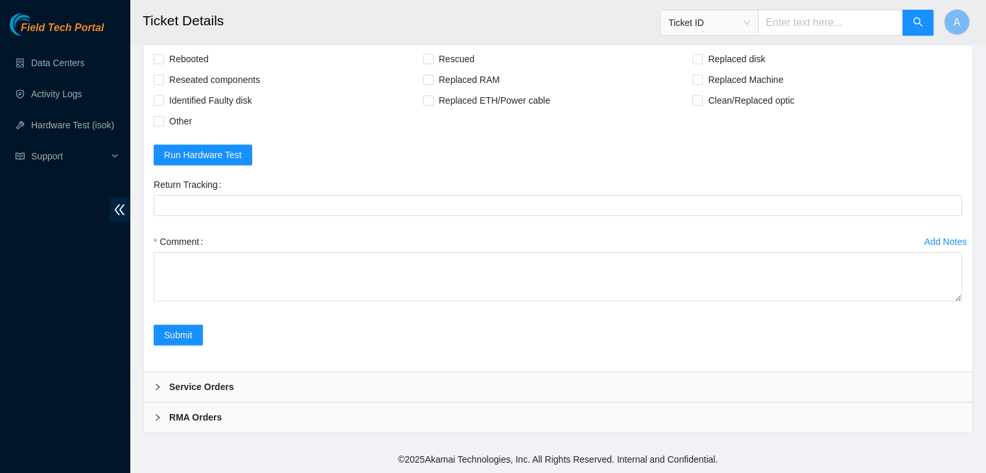
scroll to position [1557, 0]
click at [880, 419] on div "RMA Orders" at bounding box center [557, 418] width 829 height 30
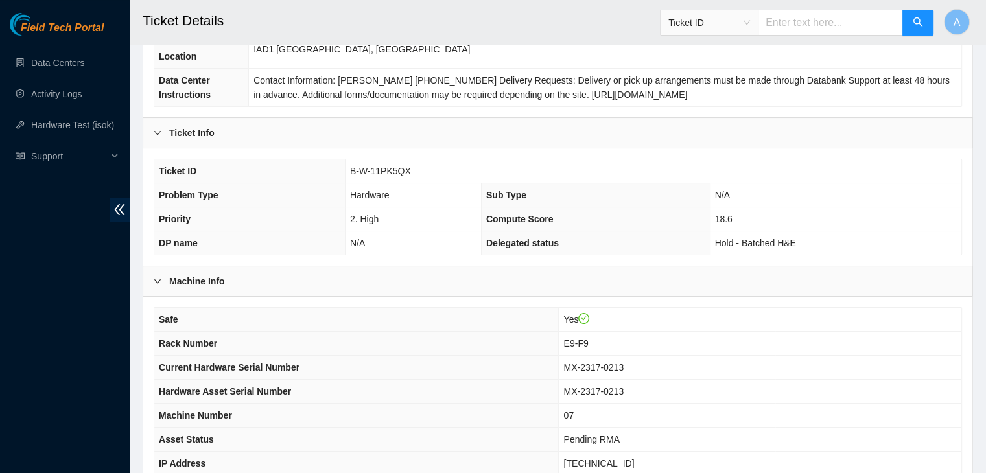
scroll to position [340, 0]
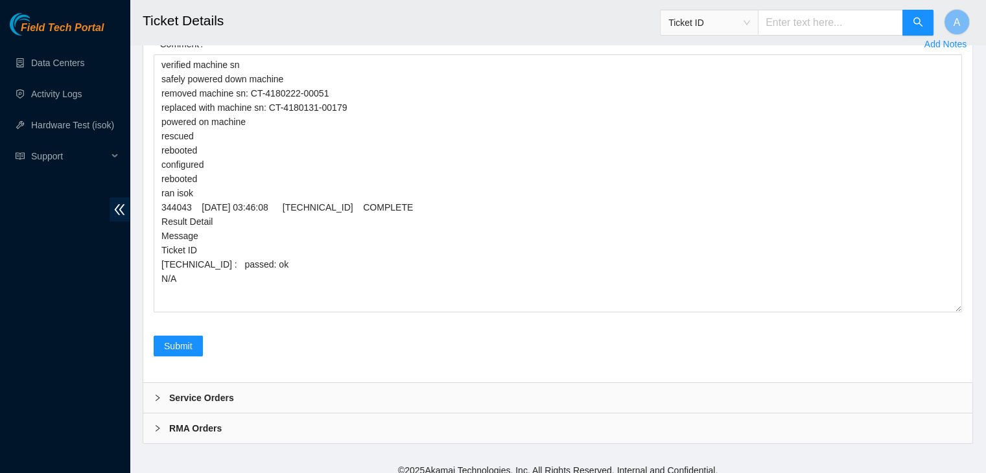
scroll to position [4543, 0]
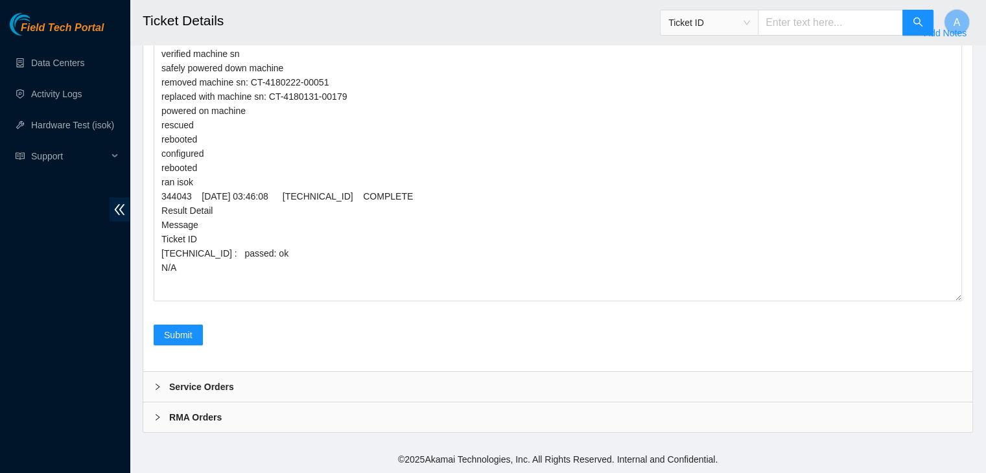
drag, startPoint x: 959, startPoint y: 299, endPoint x: 939, endPoint y: 469, distance: 171.8
click at [939, 301] on textarea "verified machine sn safely powered down machine removed machine sn: CT-4180222-…" at bounding box center [558, 172] width 808 height 258
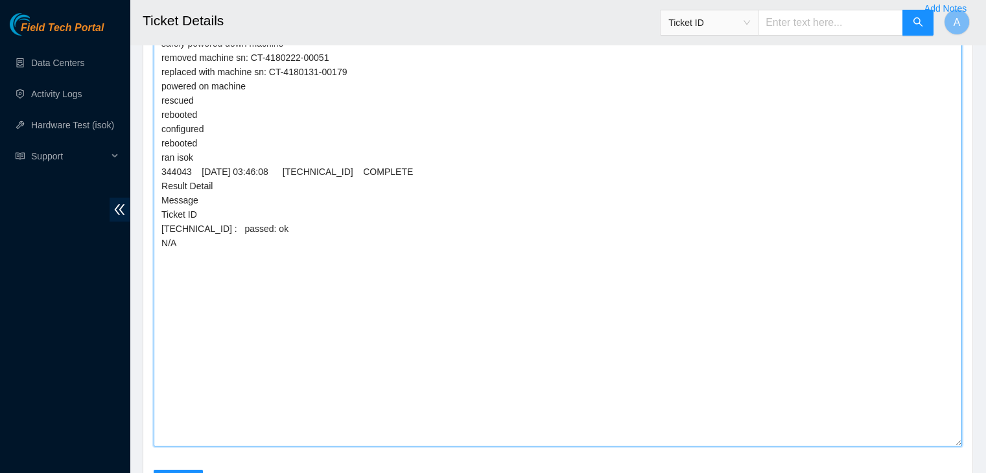
click at [897, 408] on textarea "verified machine sn safely powered down machine removed machine sn: CT-4180222-…" at bounding box center [558, 233] width 808 height 428
paste textarea "server has been packaged, boxed, strapped on a pallet Labels have been requeste…"
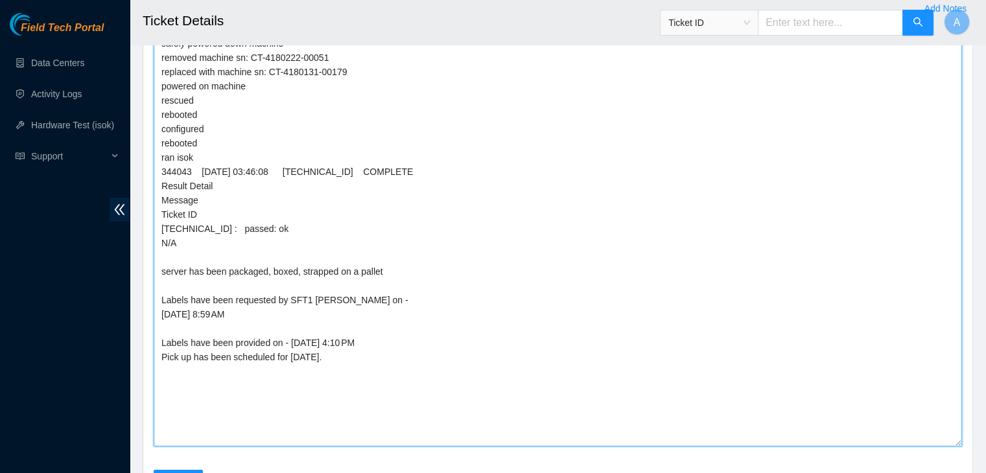
click at [165, 296] on textarea "verified machine sn safely powered down machine removed machine sn: CT-4180222-…" at bounding box center [558, 233] width 808 height 428
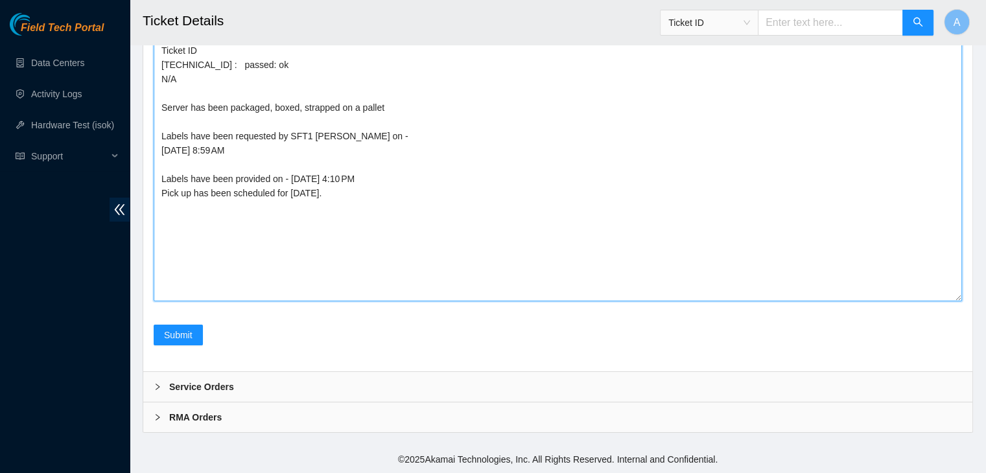
drag, startPoint x: 959, startPoint y: 299, endPoint x: 959, endPoint y: 346, distance: 47.3
click at [959, 301] on textarea "verified machine sn safely powered down machine removed machine sn: CT-4180222-…" at bounding box center [558, 78] width 808 height 447
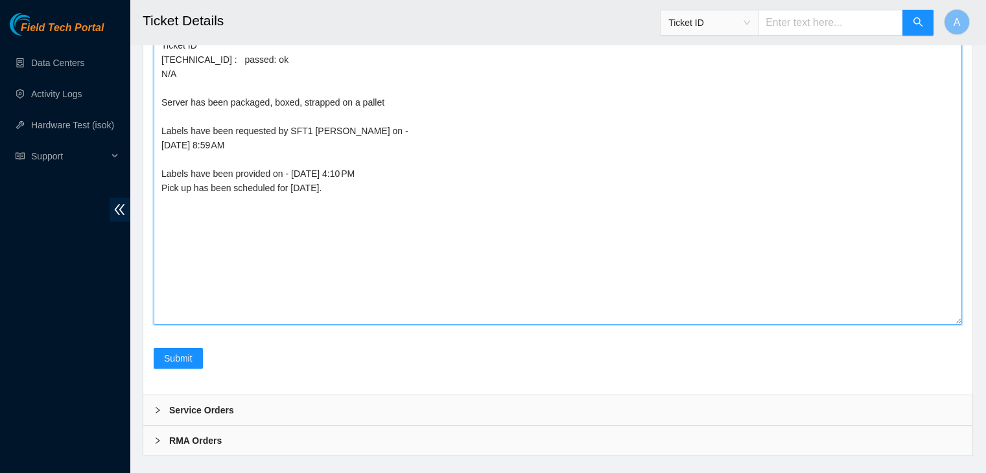
click at [897, 308] on textarea "verified machine sn safely powered down machine removed machine sn: CT-4180222-…" at bounding box center [558, 87] width 808 height 475
paste textarea "RMA: B-W-14M2JVS Tracking: 401200200"
drag, startPoint x: 250, startPoint y: 271, endPoint x: 202, endPoint y: 268, distance: 47.4
click at [202, 268] on textarea "verified machine sn safely powered down machine removed machine sn: CT-4180222-…" at bounding box center [558, 87] width 808 height 475
click at [203, 268] on textarea "verified machine sn safely powered down machine removed machine sn: CT-4180222-…" at bounding box center [558, 87] width 808 height 475
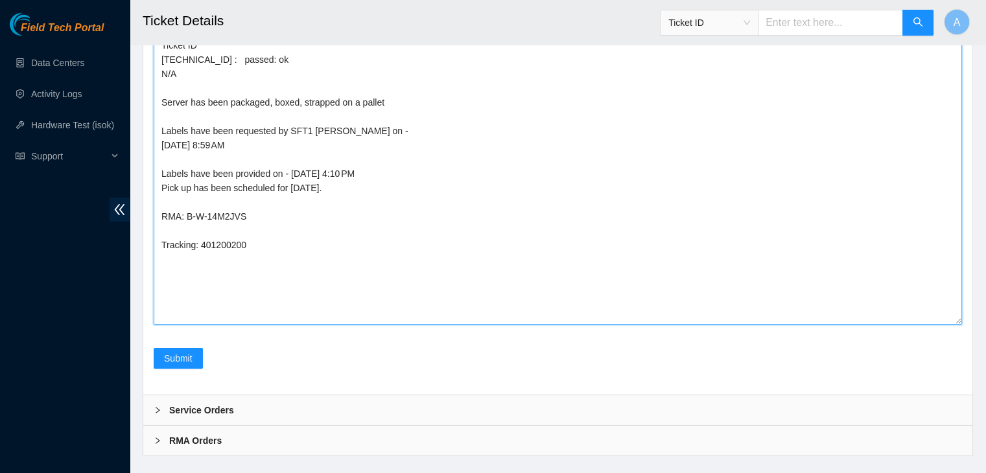
click at [203, 268] on textarea "verified machine sn safely powered down machine removed machine sn: CT-4180222-…" at bounding box center [558, 87] width 808 height 475
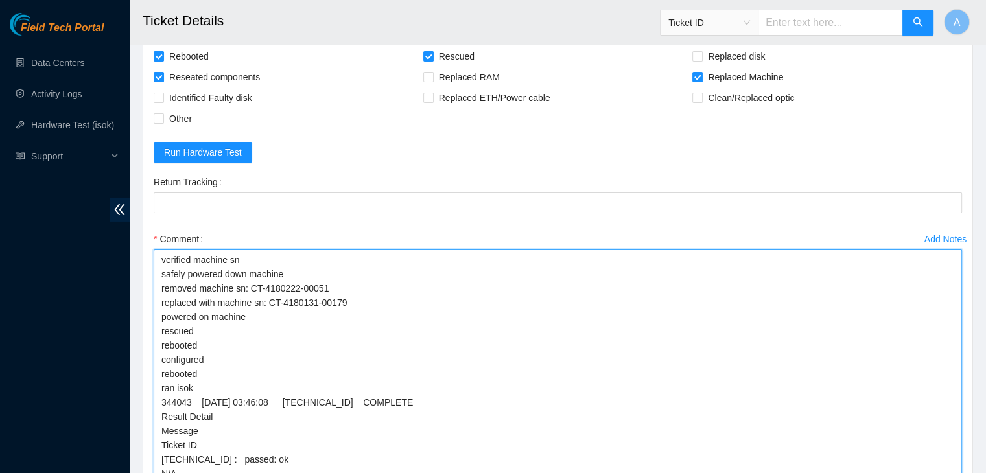
scroll to position [4310, 0]
type textarea "verified machine sn safely powered down machine removed machine sn: CT-4180222-…"
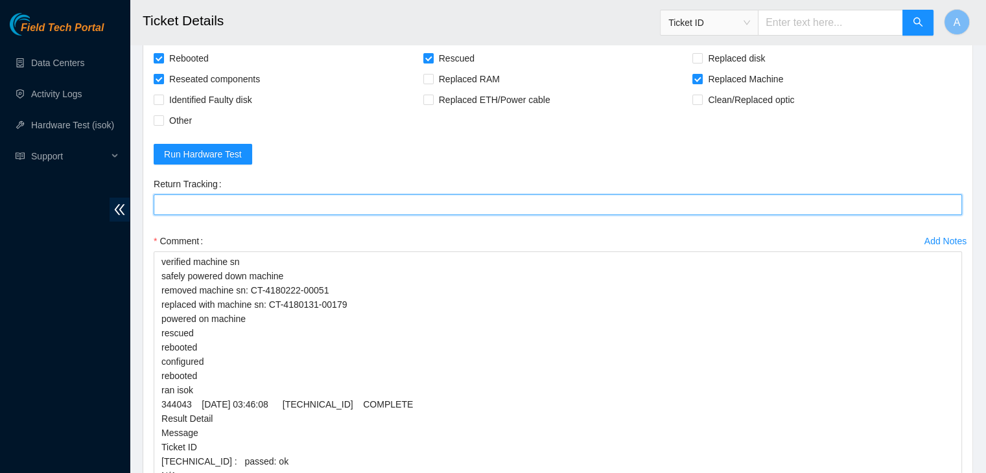
click at [244, 215] on Tracking "Return Tracking" at bounding box center [558, 204] width 808 height 21
paste Tracking "401200200"
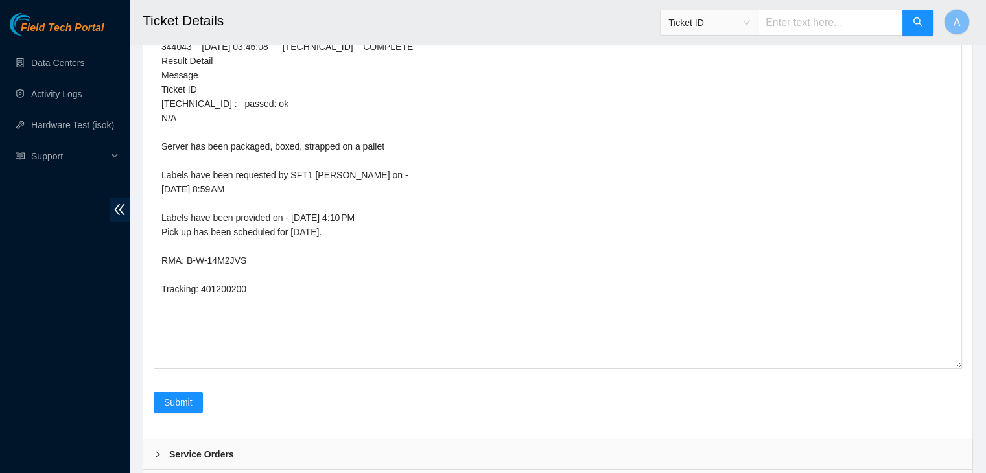
scroll to position [4673, 0]
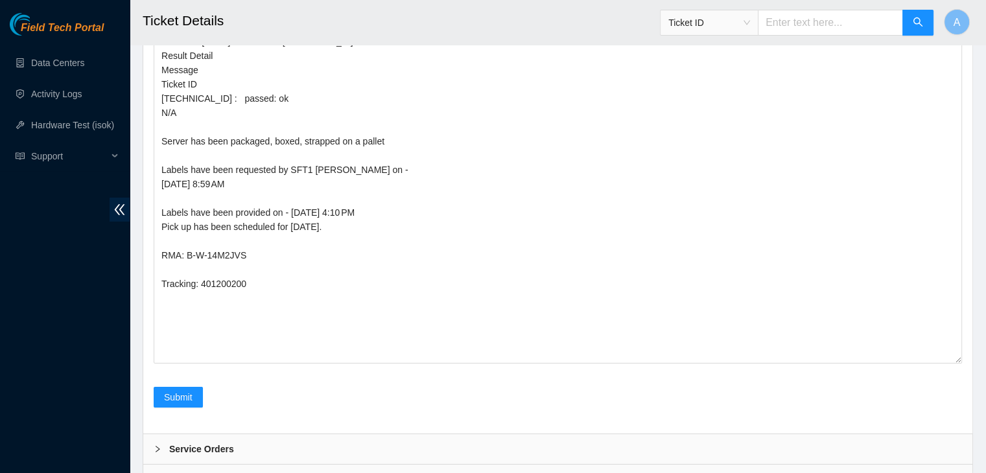
type Tracking "401200200"
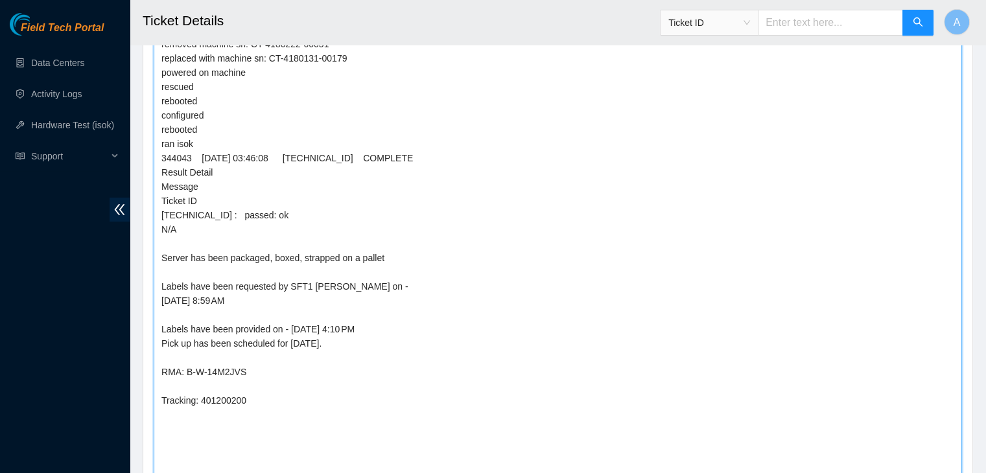
scroll to position [4284, 0]
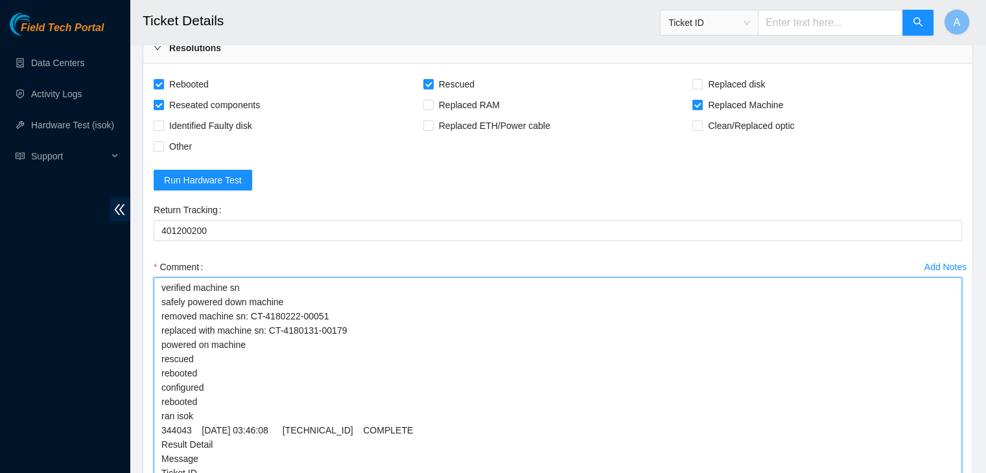
drag, startPoint x: 252, startPoint y: 316, endPoint x: 158, endPoint y: 316, distance: 94.7
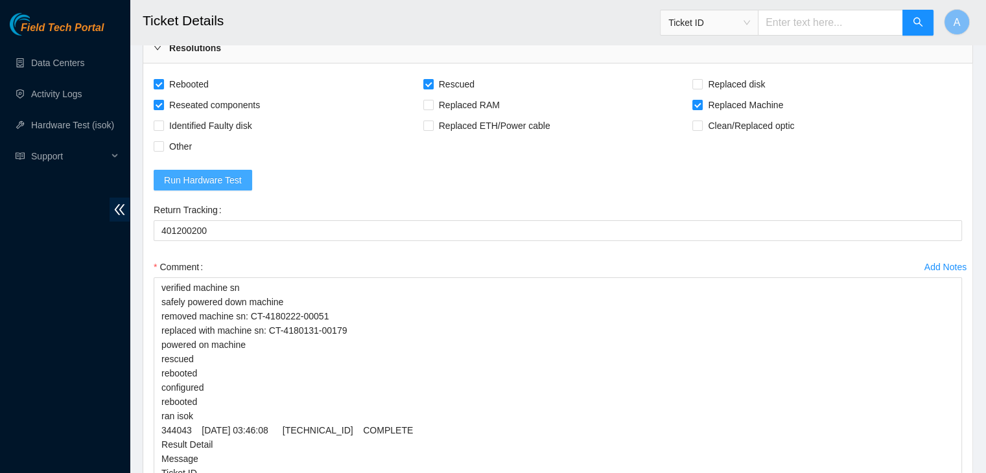
click at [215, 187] on span "Run Hardware Test" at bounding box center [203, 180] width 78 height 14
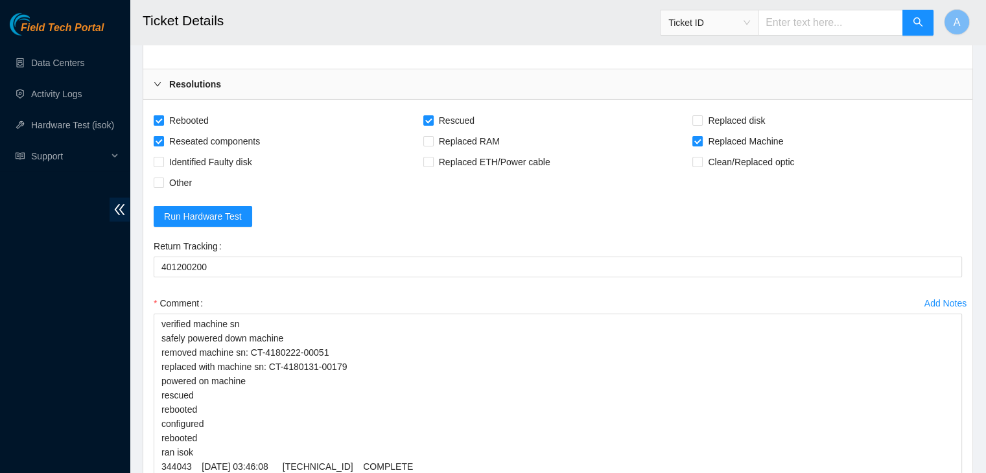
scroll to position [4278, 0]
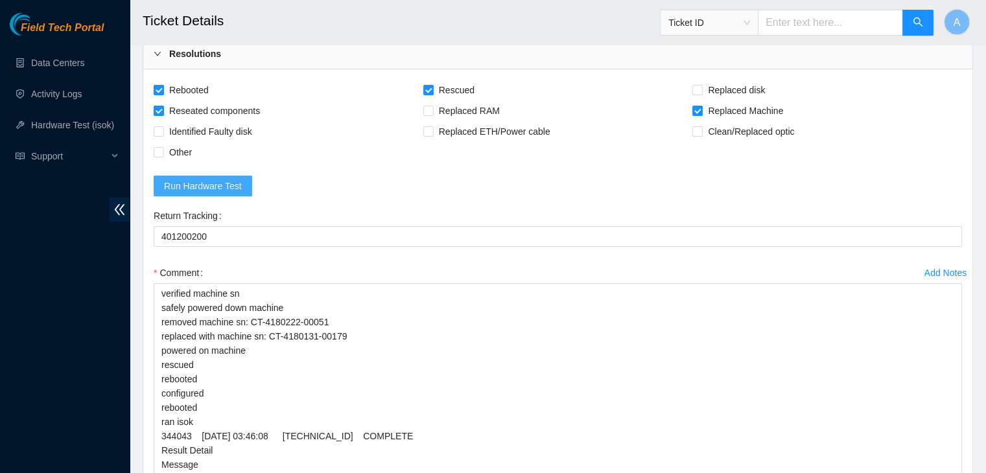
click at [244, 196] on button "Run Hardware Test" at bounding box center [203, 186] width 99 height 21
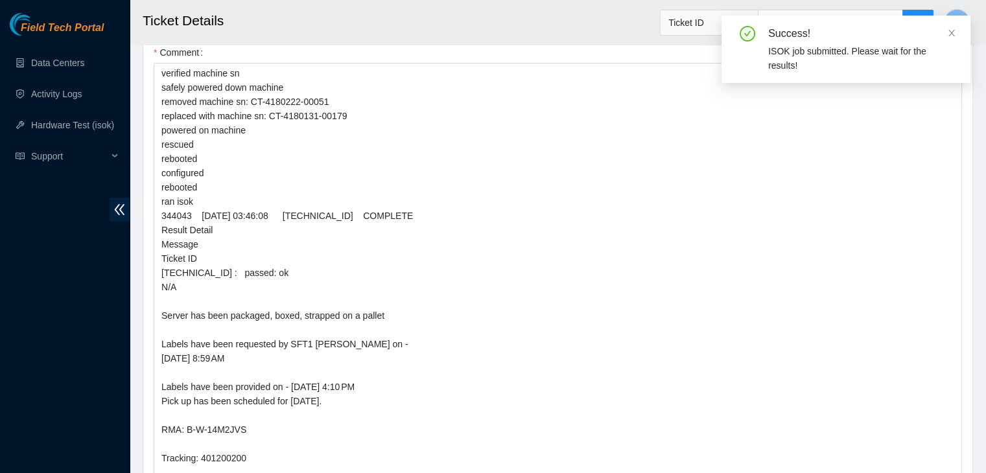
scroll to position [4504, 0]
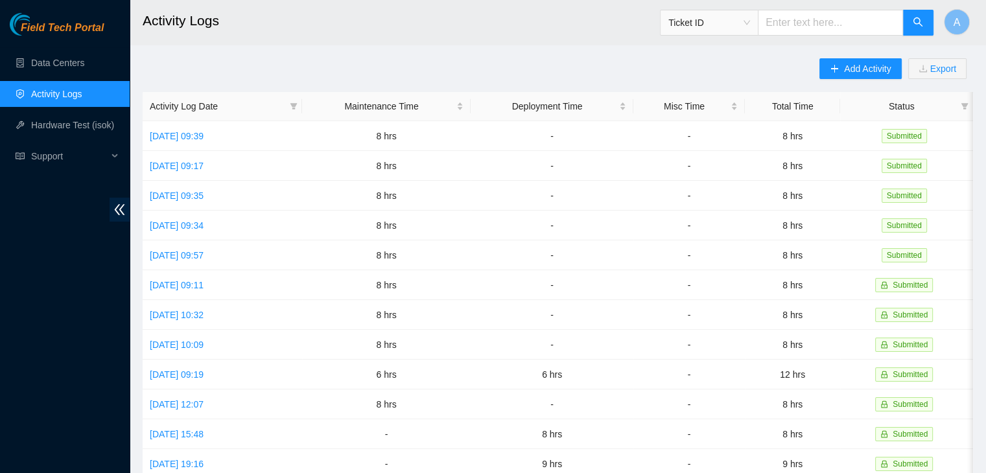
click at [788, 29] on input "text" at bounding box center [830, 23] width 145 height 26
paste input "B-W-11PGPF3"
type input "B-W-11PGPF3"
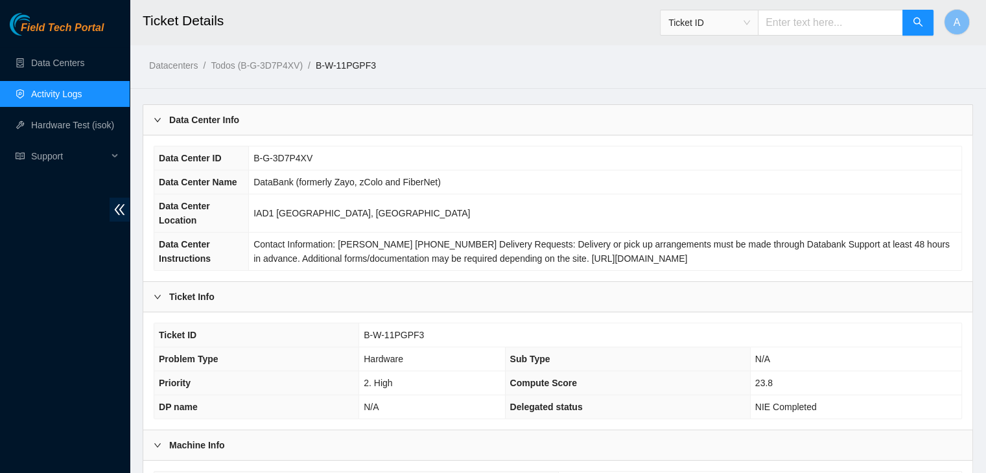
scroll to position [360, 0]
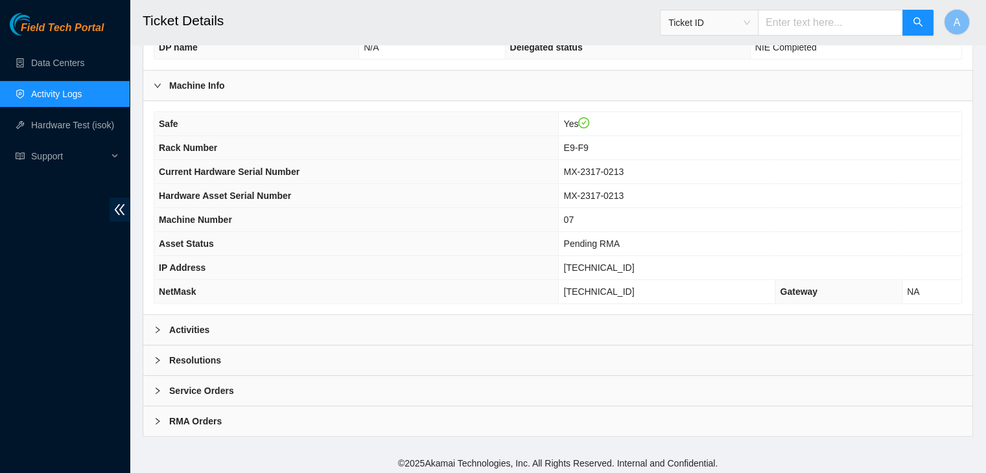
click at [433, 333] on div "Activities" at bounding box center [557, 330] width 829 height 30
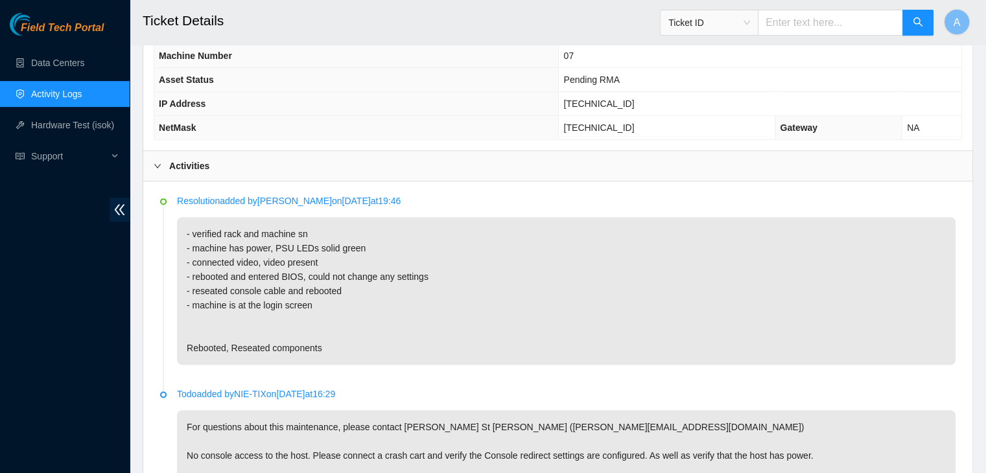
scroll to position [766, 0]
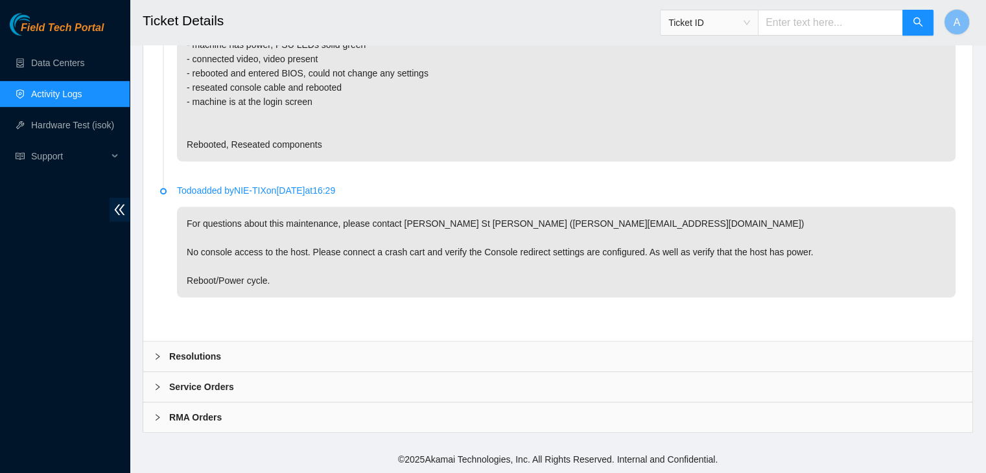
click at [467, 246] on p "For questions about this maintenance, please contact Daryl St Jean (dstjean@aka…" at bounding box center [566, 252] width 779 height 91
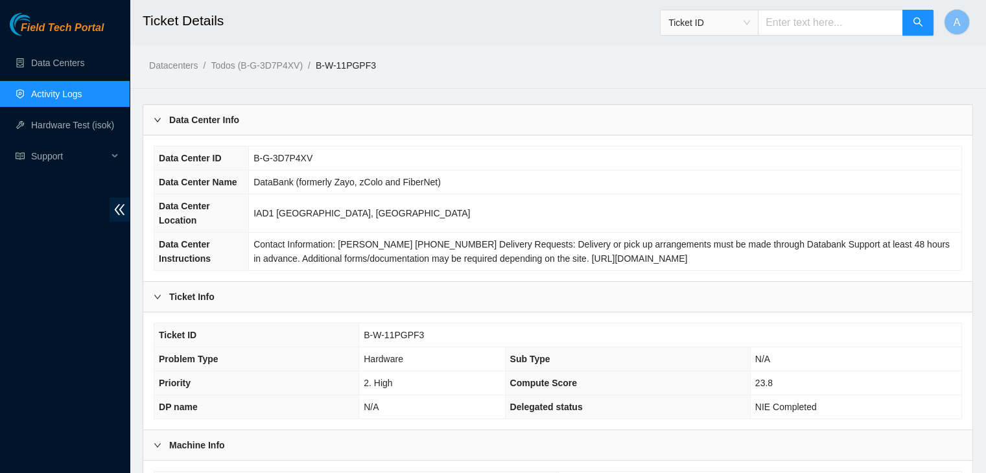
scroll to position [5, 0]
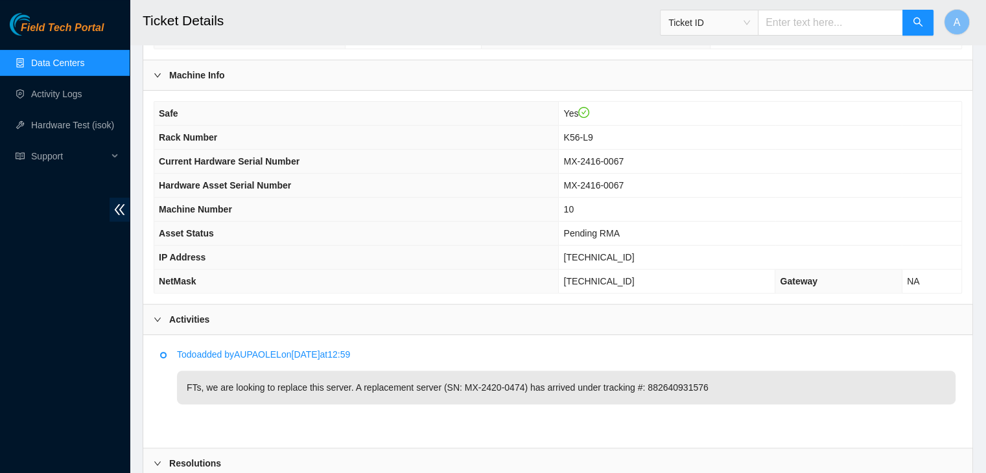
scroll to position [573, 0]
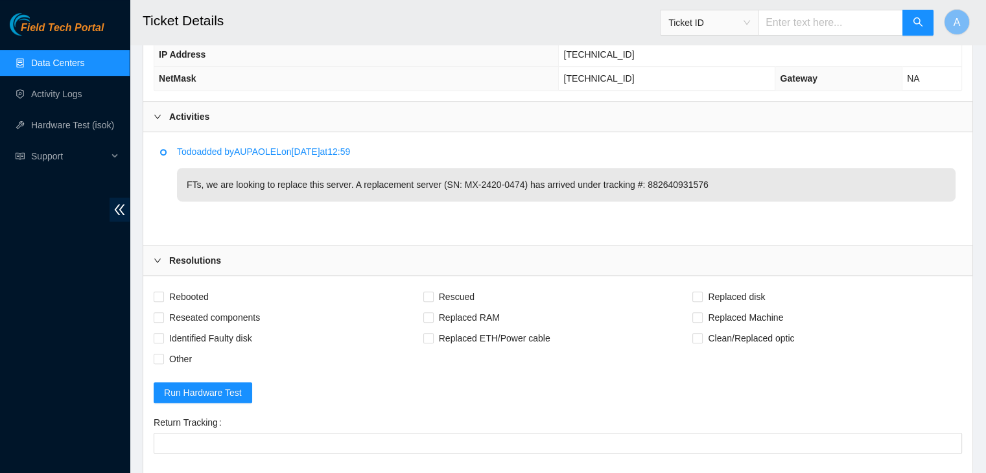
click at [108, 287] on div "Field Tech Portal Data Centers Activity Logs Hardware Test (isok) Support" at bounding box center [65, 243] width 130 height 460
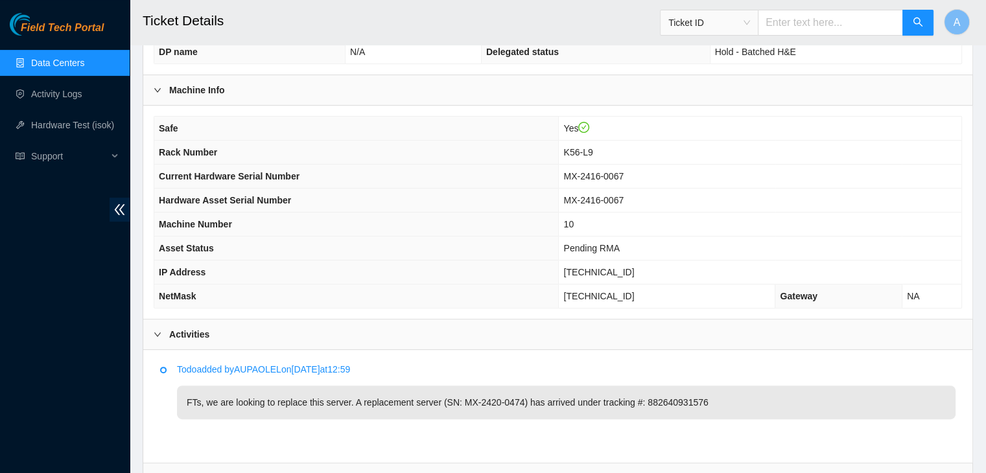
scroll to position [355, 0]
click at [98, 340] on div "Field Tech Portal Data Centers Activity Logs Hardware Test (isok) Support" at bounding box center [65, 243] width 130 height 460
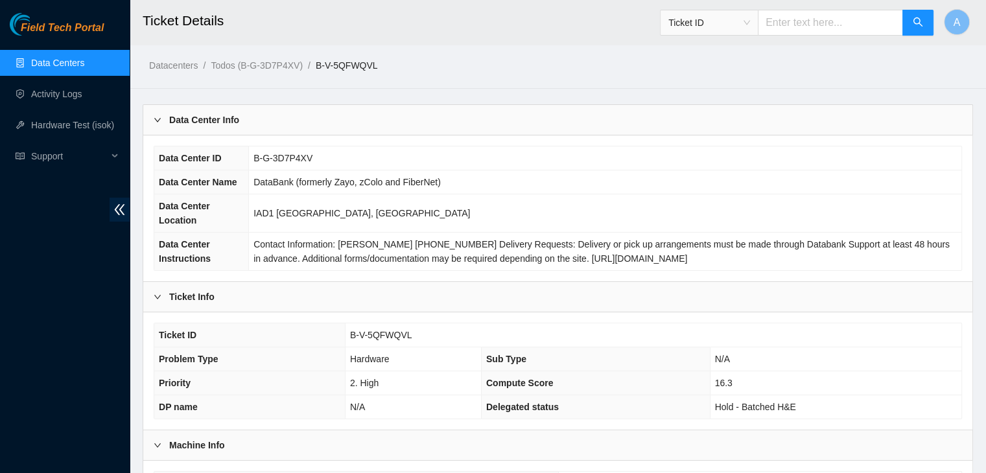
scroll to position [159, 0]
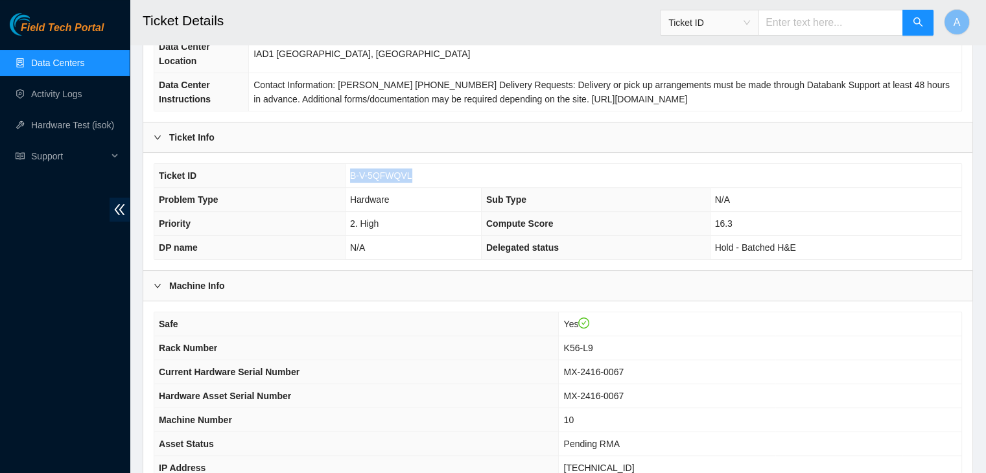
drag, startPoint x: 408, startPoint y: 175, endPoint x: 350, endPoint y: 178, distance: 57.8
click at [350, 178] on span "B-V-5QFWQVL" at bounding box center [381, 176] width 62 height 10
copy span "B-V-5QFWQVL"
click at [350, 178] on span "B-V-5QFWQVL" at bounding box center [381, 176] width 62 height 10
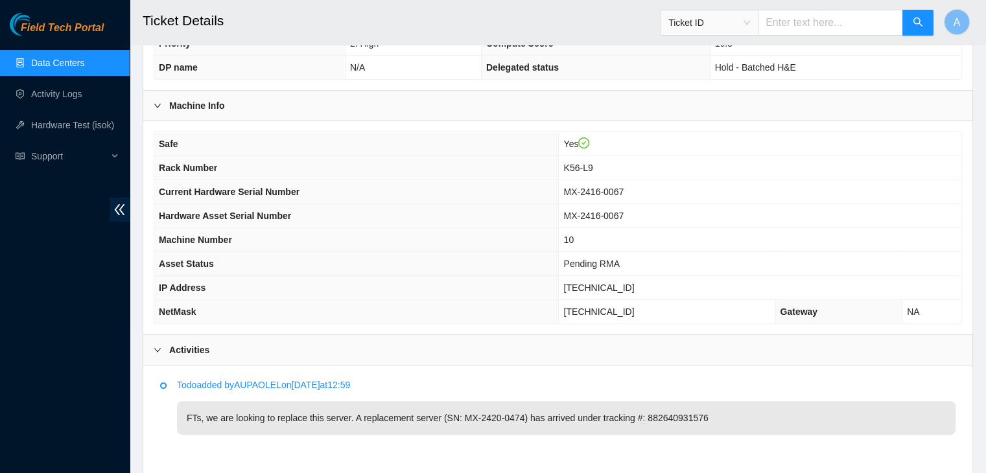
scroll to position [335, 0]
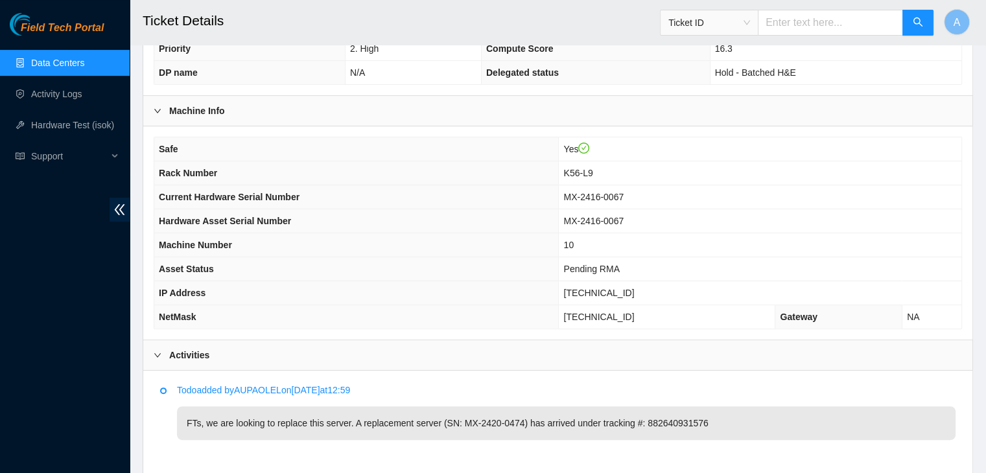
click at [221, 390] on p "Todo added by AUPAOLEL on 2025-09-25 at 12:59" at bounding box center [566, 390] width 779 height 14
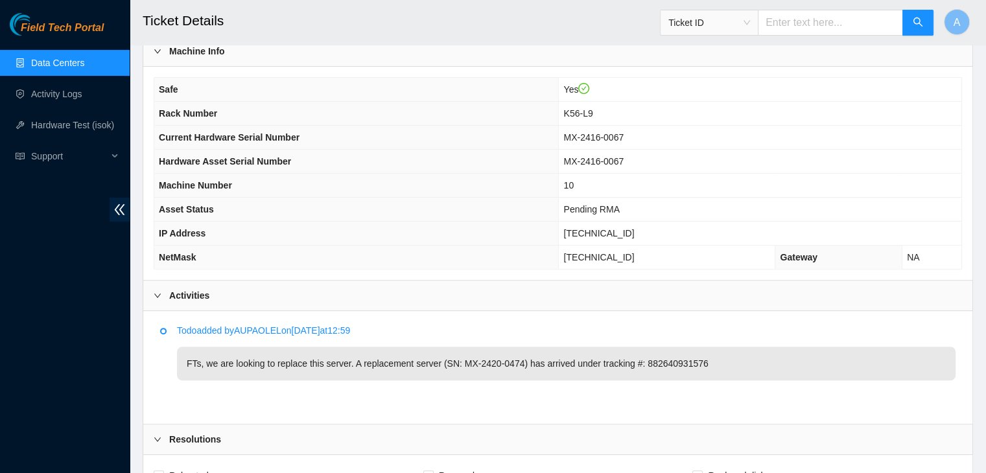
scroll to position [368, 0]
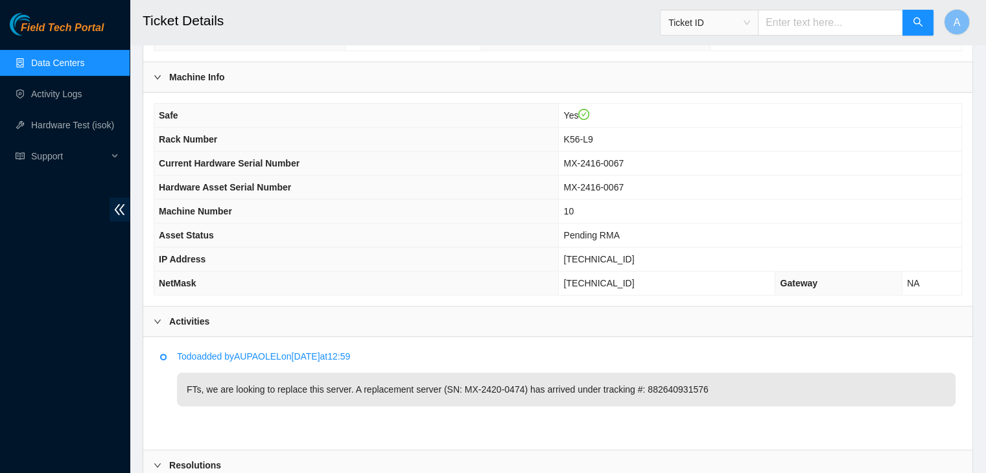
click at [204, 414] on li "Todo added by AUPAOLEL on 2025-09-25 at 12:59 FTs, we are looking to replace th…" at bounding box center [557, 393] width 795 height 79
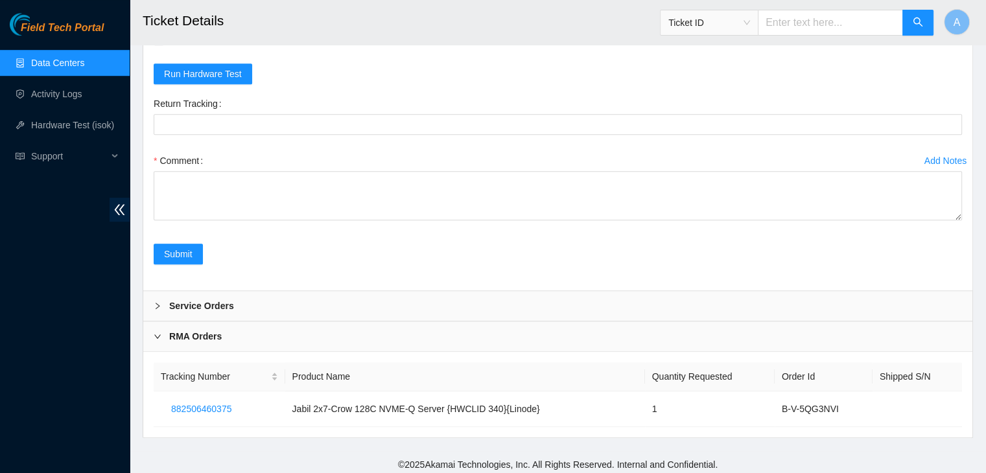
scroll to position [892, 0]
click at [598, 299] on div "Service Orders" at bounding box center [557, 306] width 829 height 30
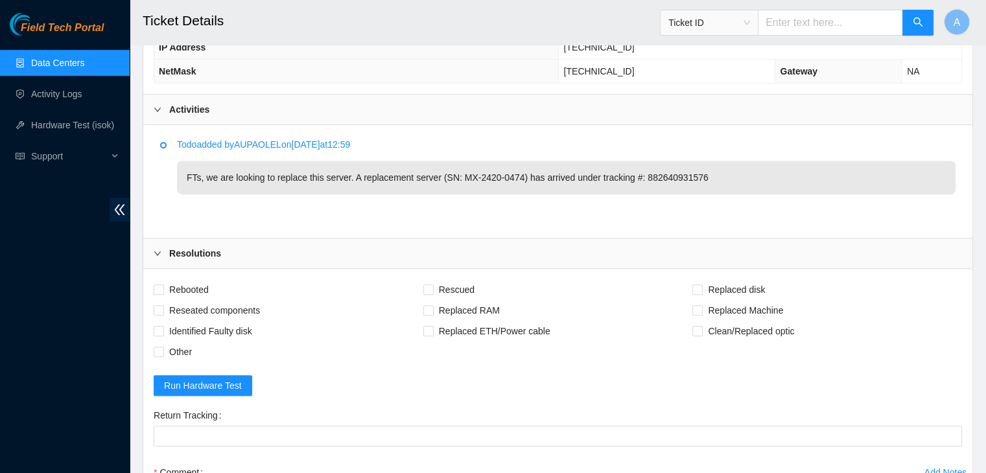
scroll to position [581, 0]
click at [207, 281] on span "Rebooted" at bounding box center [189, 289] width 50 height 21
click at [163, 284] on input "Rebooted" at bounding box center [158, 288] width 9 height 9
checkbox input "true"
click at [215, 320] on span "Identified Faulty disk" at bounding box center [210, 330] width 93 height 21
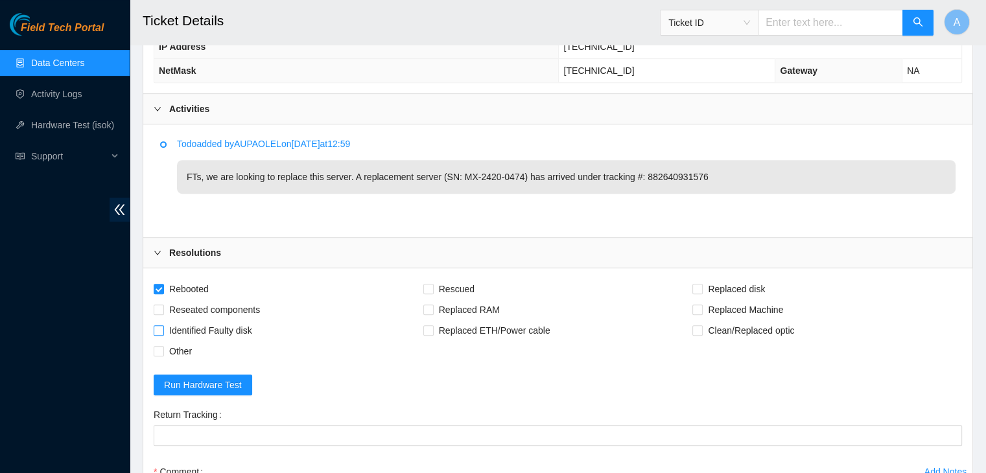
click at [163, 325] on input "Identified Faulty disk" at bounding box center [158, 329] width 9 height 9
click at [244, 335] on span "Identified Faulty disk" at bounding box center [210, 330] width 93 height 21
click at [163, 335] on input "Identified Faulty disk" at bounding box center [158, 329] width 9 height 9
checkbox input "false"
click at [244, 314] on span "Reseated components" at bounding box center [214, 310] width 101 height 21
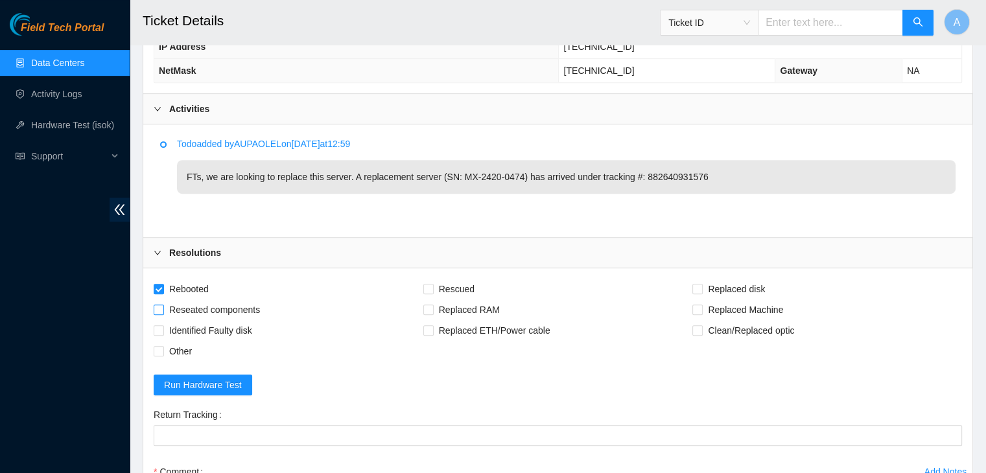
click at [163, 314] on input "Reseated components" at bounding box center [158, 309] width 9 height 9
checkbox input "true"
click at [709, 303] on span "Replaced Machine" at bounding box center [746, 310] width 86 height 21
click at [701, 305] on input "Replaced Machine" at bounding box center [696, 309] width 9 height 9
checkbox input "true"
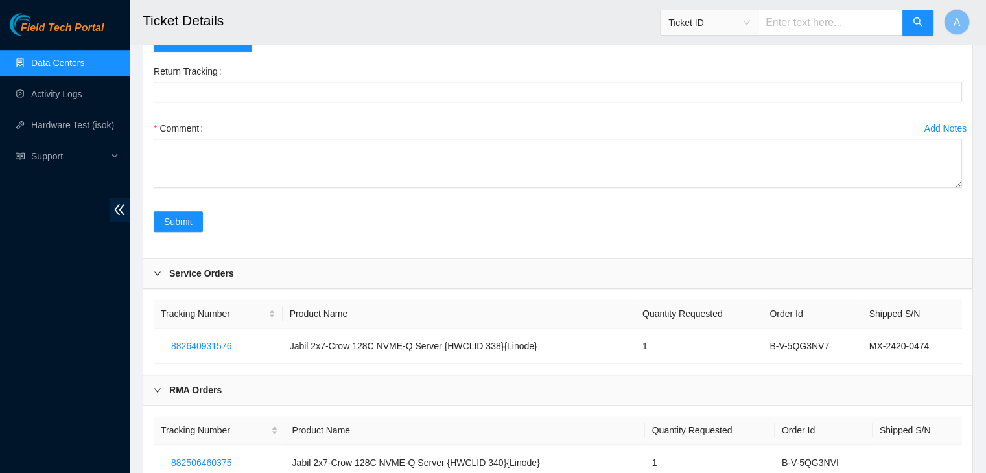
scroll to position [978, 0]
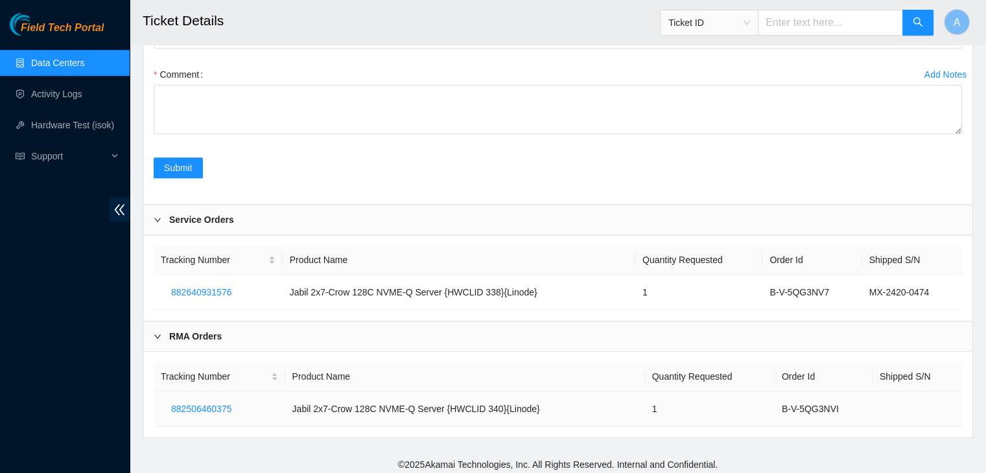
click at [226, 417] on td "882506460375" at bounding box center [220, 410] width 132 height 36
click at [225, 410] on span "882506460375" at bounding box center [201, 409] width 60 height 14
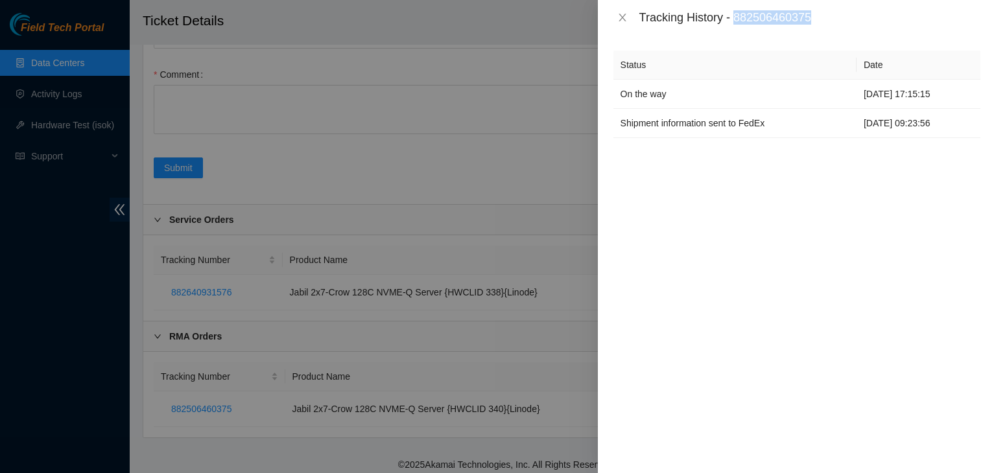
drag, startPoint x: 814, startPoint y: 16, endPoint x: 738, endPoint y: 25, distance: 75.7
click at [738, 25] on div "Tracking History - 882506460375" at bounding box center [797, 17] width 398 height 35
copy div "882506460375"
click at [456, 194] on div at bounding box center [498, 236] width 996 height 473
click at [628, 19] on button "Close" at bounding box center [622, 18] width 18 height 12
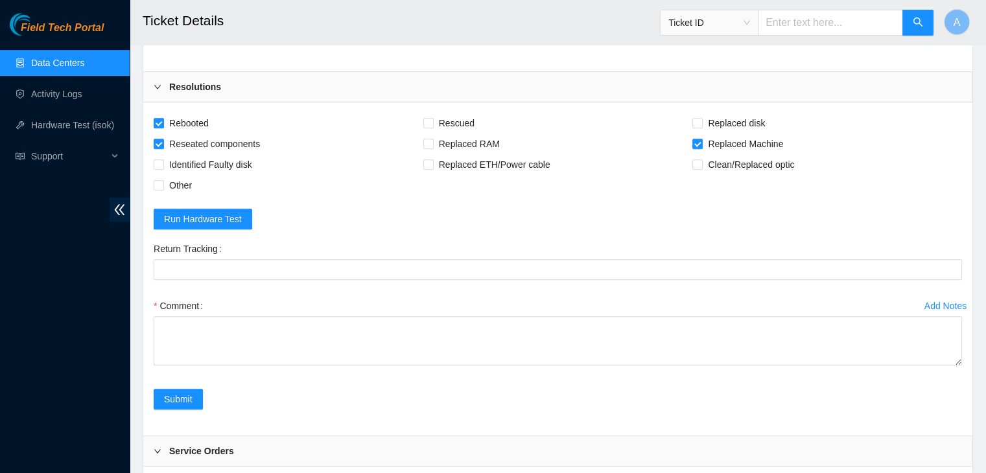
scroll to position [736, 0]
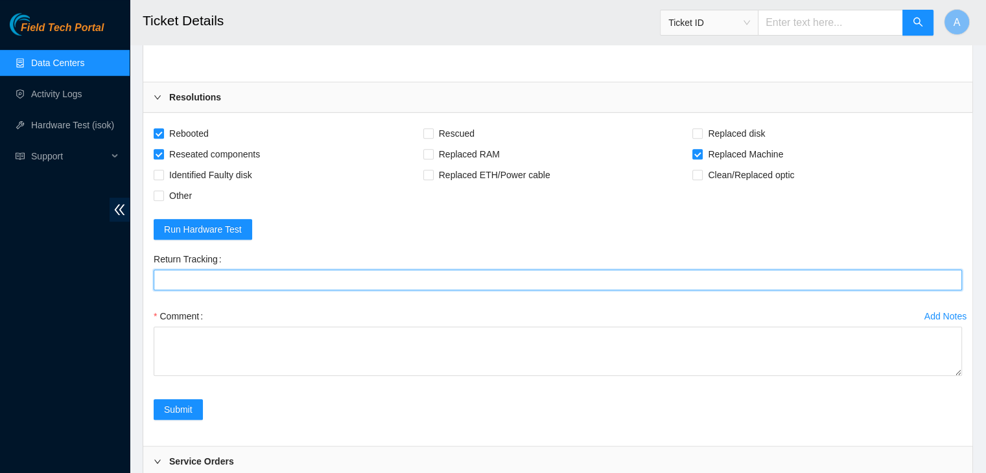
click at [350, 281] on Tracking "Return Tracking" at bounding box center [558, 280] width 808 height 21
paste Tracking "882506460375"
drag, startPoint x: 957, startPoint y: 368, endPoint x: 899, endPoint y: 503, distance: 146.7
type Tracking "882506460375"
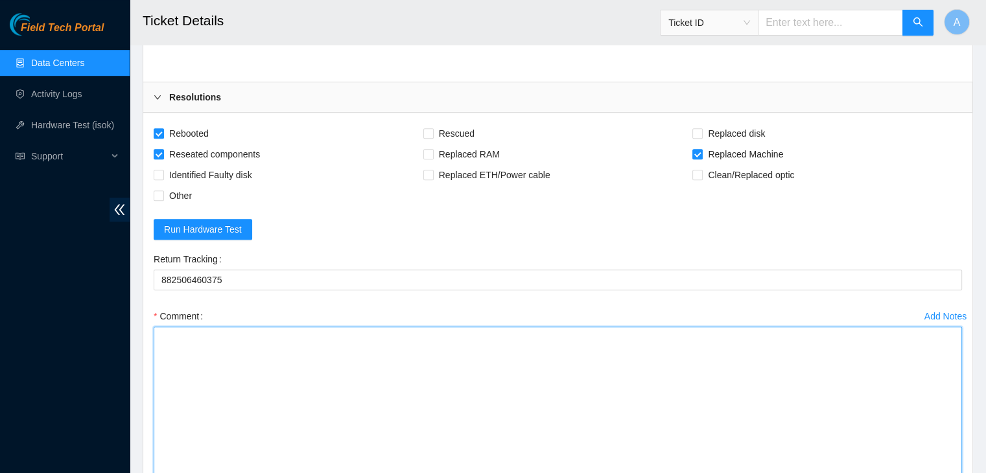
click at [762, 394] on textarea "Comment" at bounding box center [558, 419] width 808 height 184
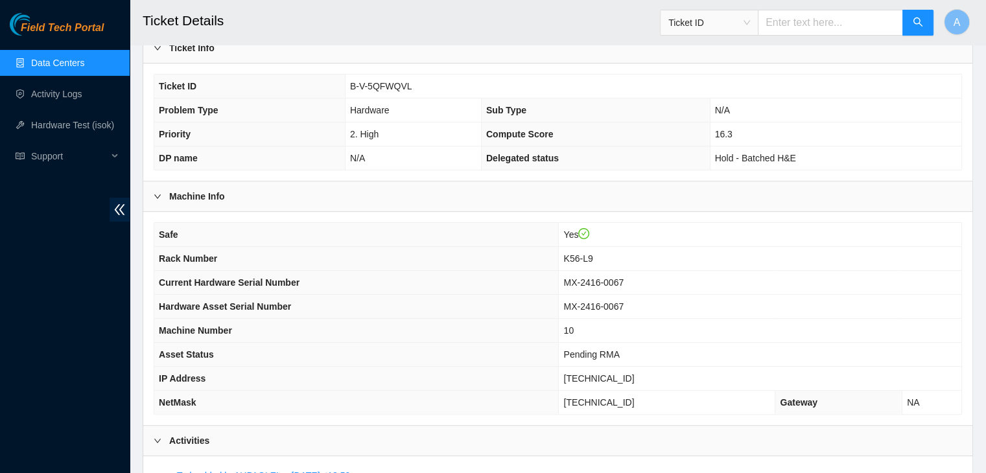
scroll to position [252, 0]
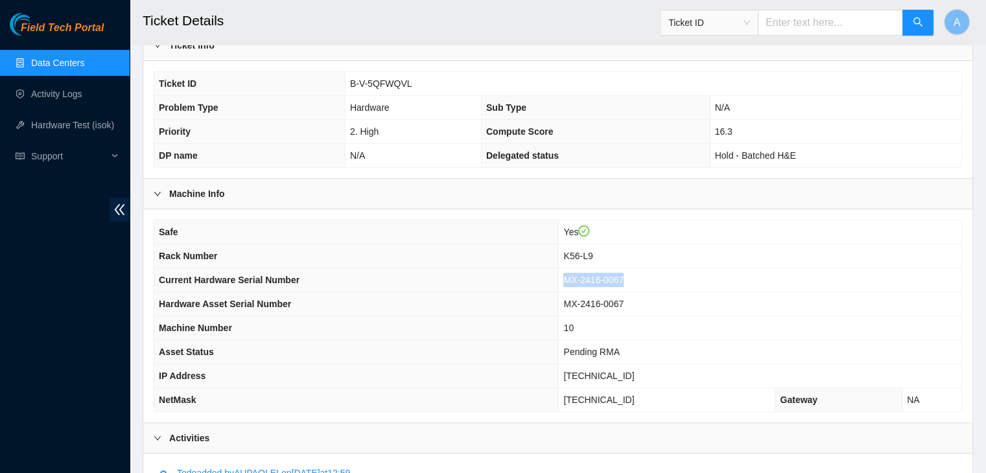
drag, startPoint x: 602, startPoint y: 287, endPoint x: 582, endPoint y: 288, distance: 19.5
click at [582, 288] on td "MX-2416-0067" at bounding box center [760, 280] width 403 height 24
copy span "MX-2416-0067"
click at [582, 288] on td "MX-2416-0067" at bounding box center [760, 280] width 403 height 24
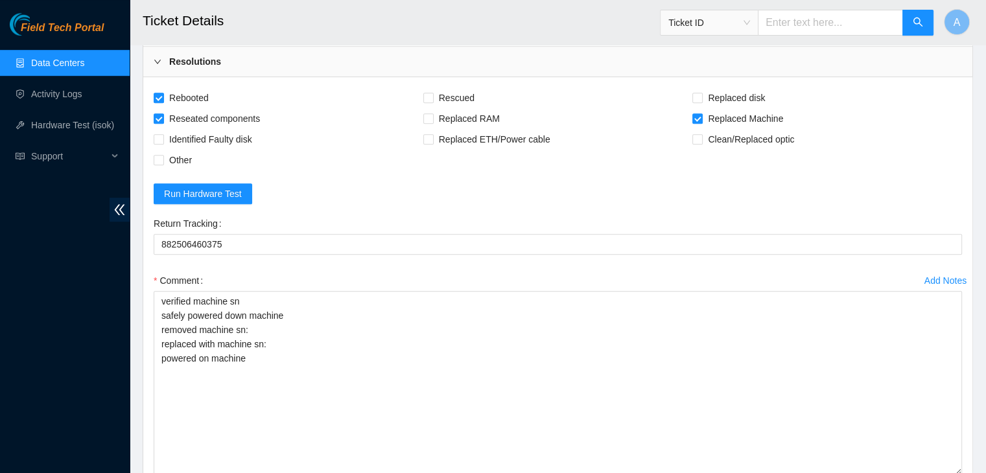
scroll to position [773, 0]
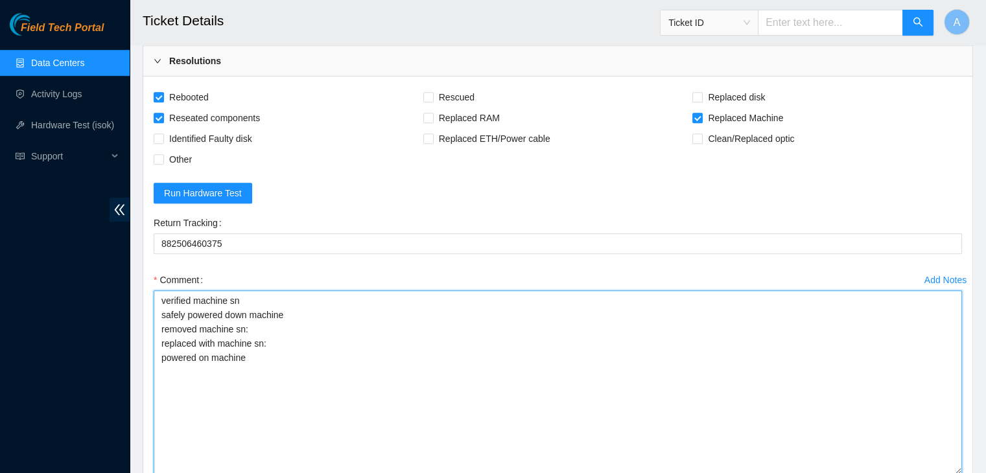
click at [581, 324] on textarea "verified machine sn safely powered down machine removed machine sn: replaced wi…" at bounding box center [558, 382] width 808 height 184
paste textarea "MX-2416-0067"
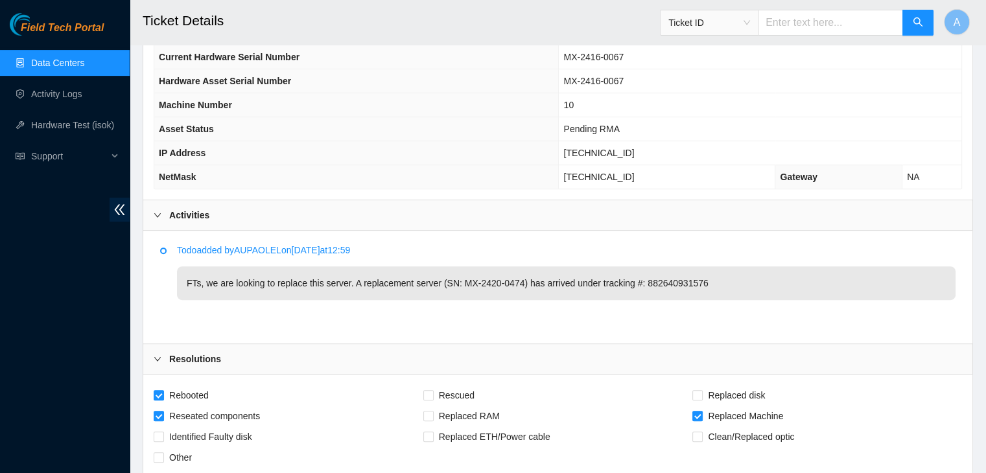
scroll to position [480, 0]
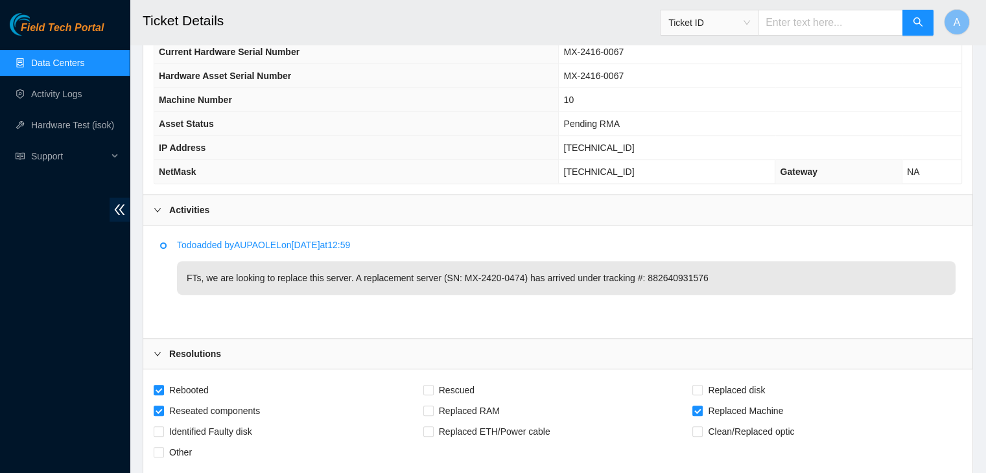
click at [481, 277] on p "FTs, we are looking to replace this server. A replacement server (SN: MX-2420-0…" at bounding box center [566, 278] width 779 height 34
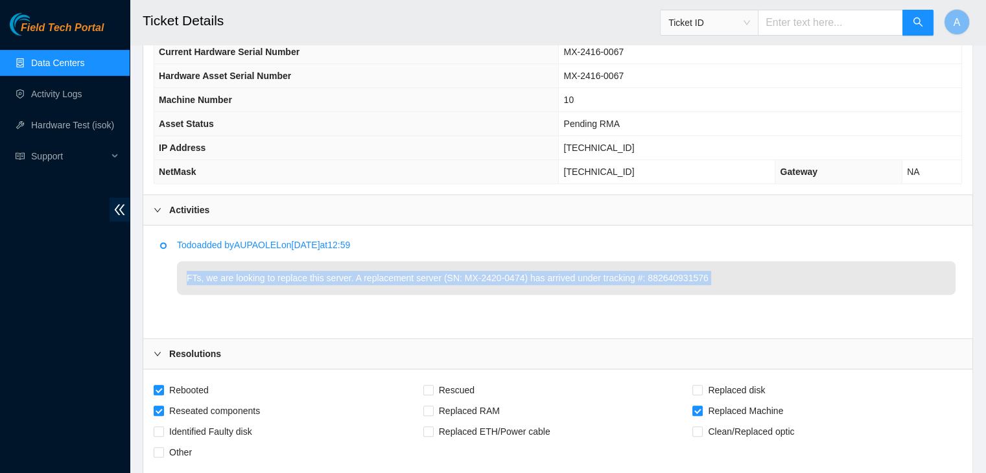
click at [481, 277] on p "FTs, we are looking to replace this server. A replacement server (SN: MX-2420-0…" at bounding box center [566, 278] width 779 height 34
click at [515, 276] on p "FTs, we are looking to replace this server. A replacement server (SN: MX-2420-0…" at bounding box center [566, 278] width 779 height 34
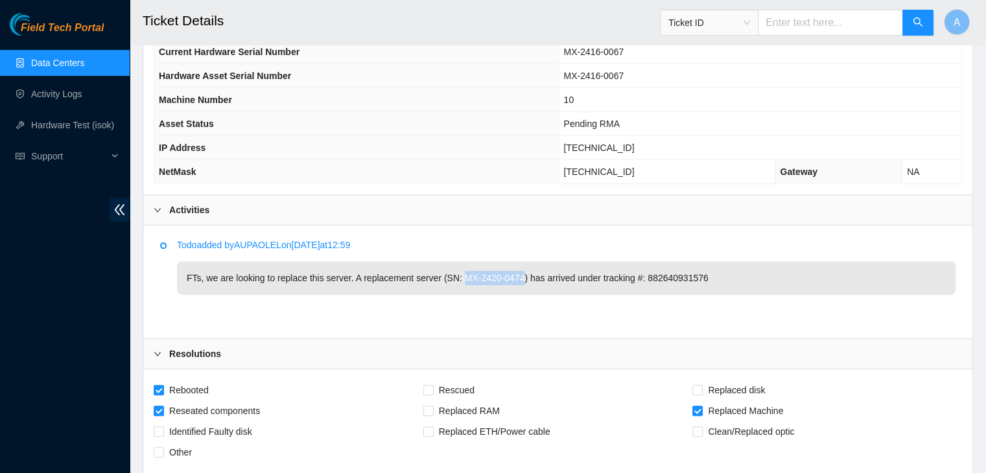
drag, startPoint x: 517, startPoint y: 276, endPoint x: 460, endPoint y: 276, distance: 57.7
click at [460, 276] on p "FTs, we are looking to replace this server. A replacement server (SN: MX-2420-0…" at bounding box center [566, 278] width 779 height 34
copy p "MX-2420-0474"
click at [460, 276] on p "FTs, we are looking to replace this server. A replacement server (SN: MX-2420-0…" at bounding box center [566, 278] width 779 height 34
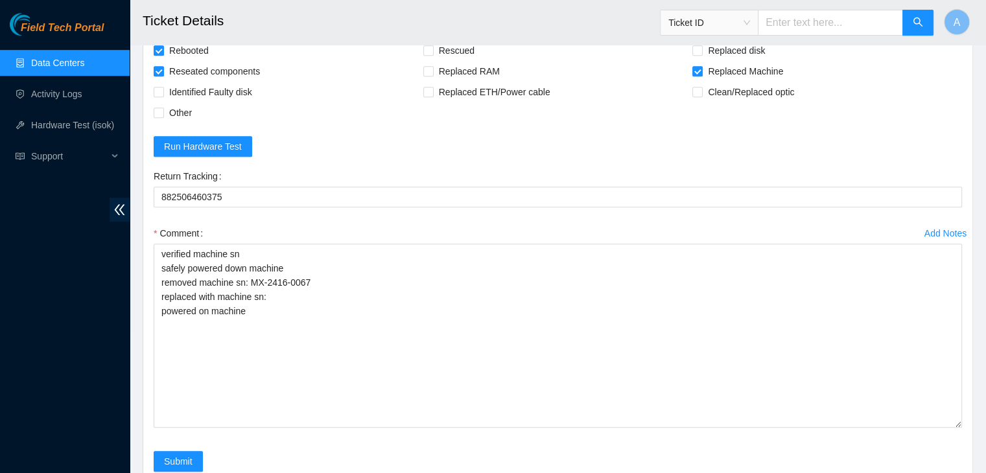
scroll to position [949, 0]
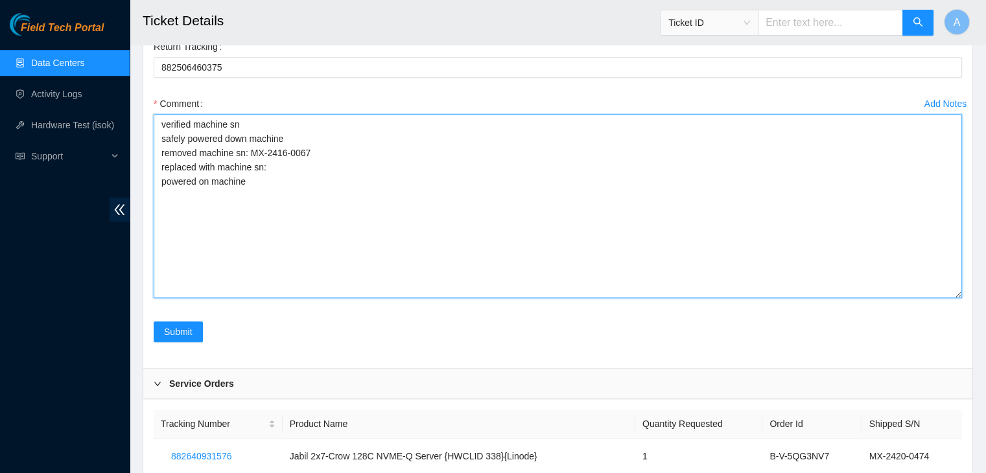
click at [493, 218] on textarea "verified machine sn safely powered down machine removed machine sn: MX-2416-006…" at bounding box center [558, 206] width 808 height 184
paste textarea "MX-2420-0474"
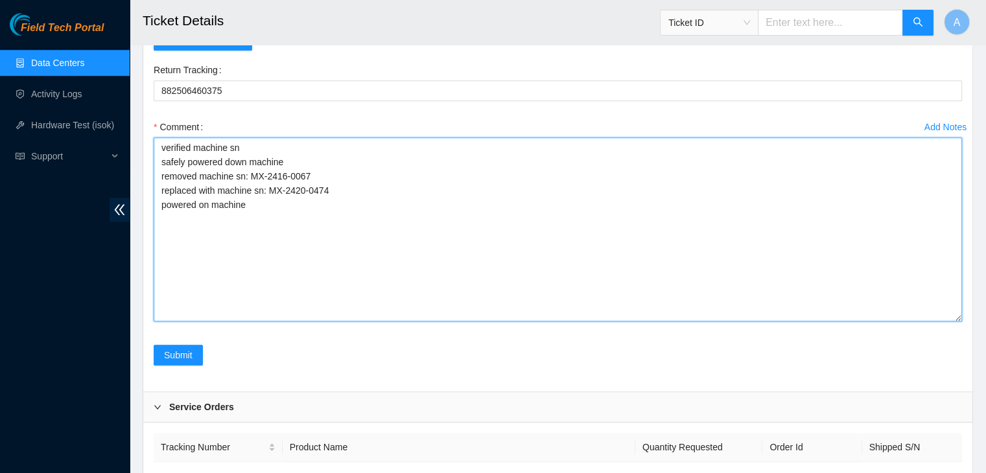
scroll to position [898, 0]
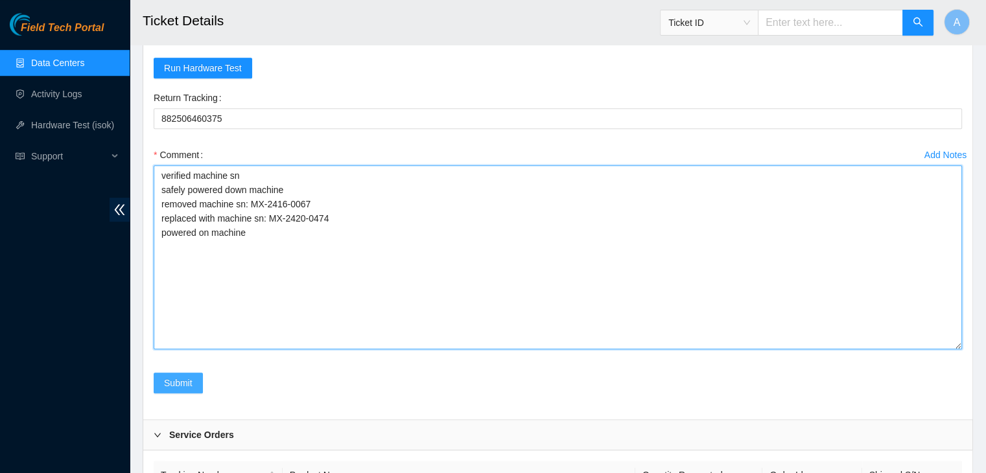
type textarea "verified machine sn safely powered down machine removed machine sn: MX-2416-006…"
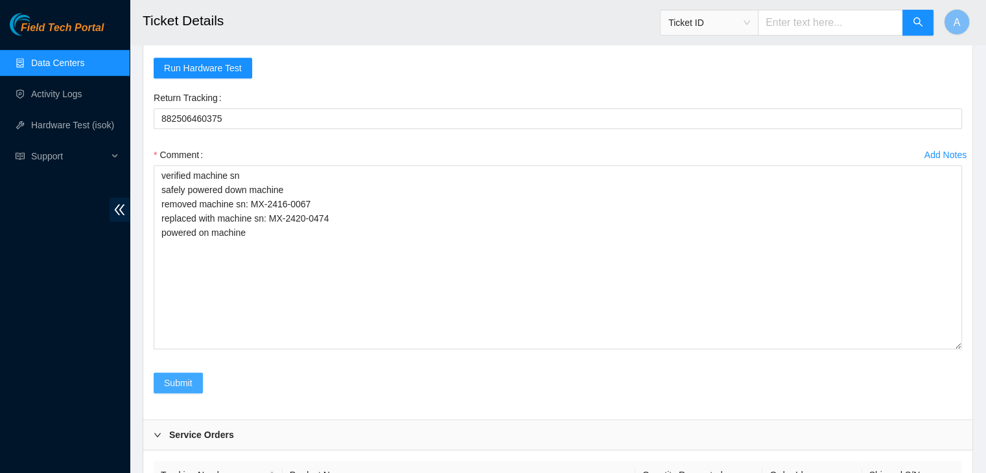
click at [170, 376] on span "Submit" at bounding box center [178, 383] width 29 height 14
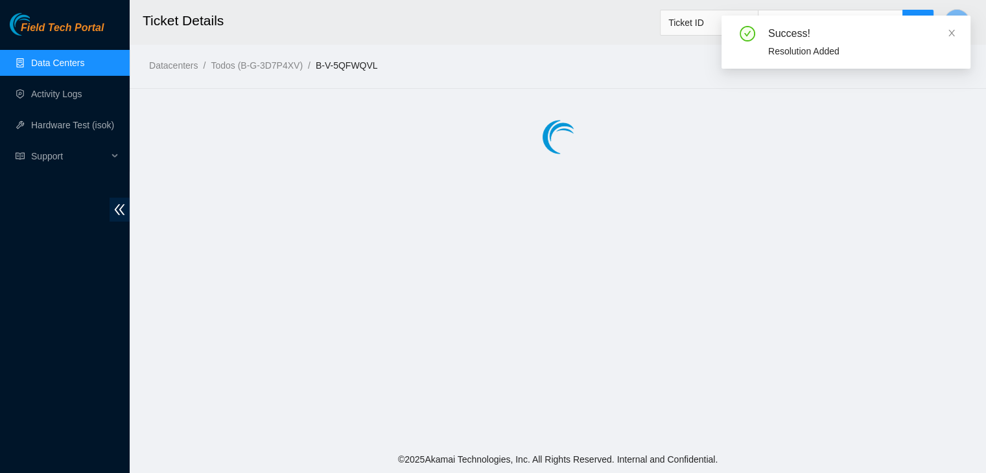
scroll to position [0, 0]
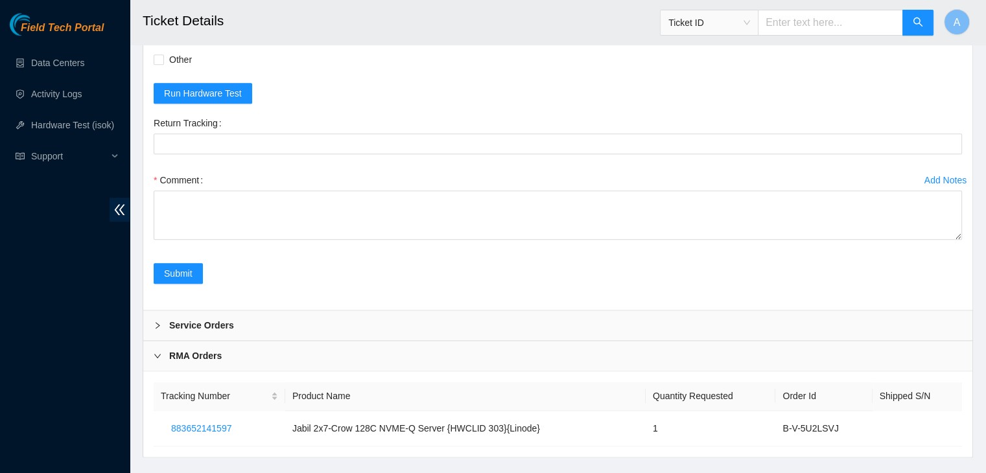
scroll to position [1643, 0]
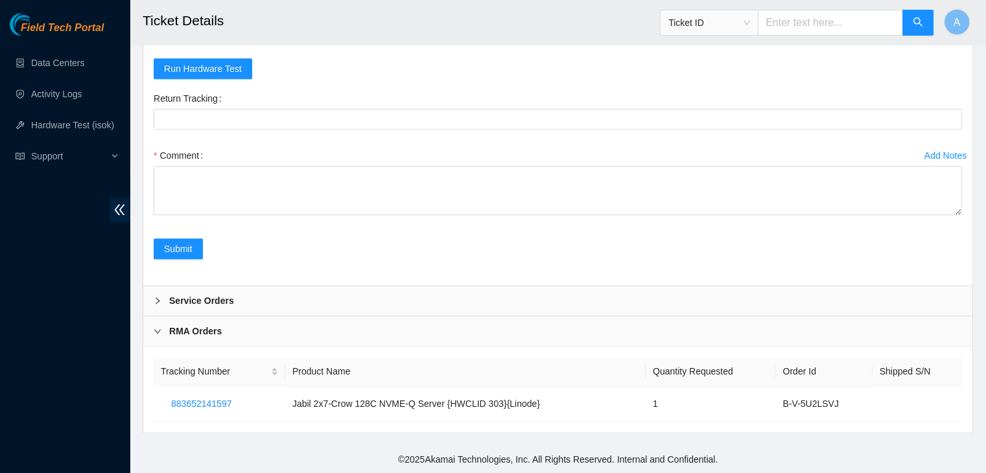
click at [320, 312] on div "Service Orders" at bounding box center [557, 301] width 829 height 30
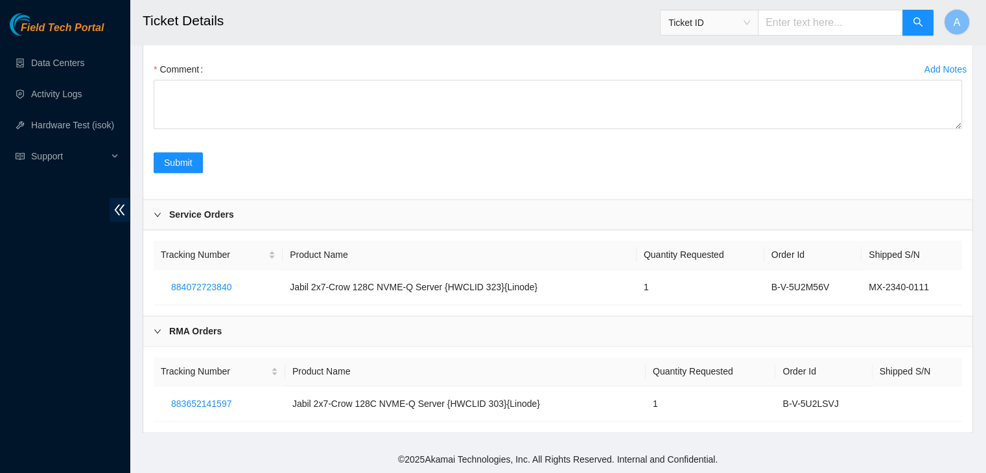
scroll to position [1575, 0]
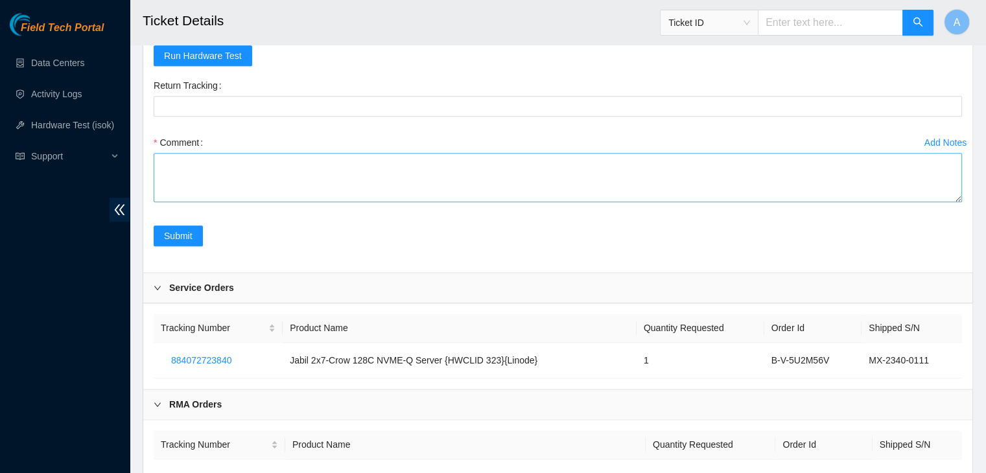
drag, startPoint x: 959, startPoint y: 280, endPoint x: 891, endPoint y: 403, distance: 140.5
click at [952, 202] on textarea "Comment" at bounding box center [558, 177] width 808 height 49
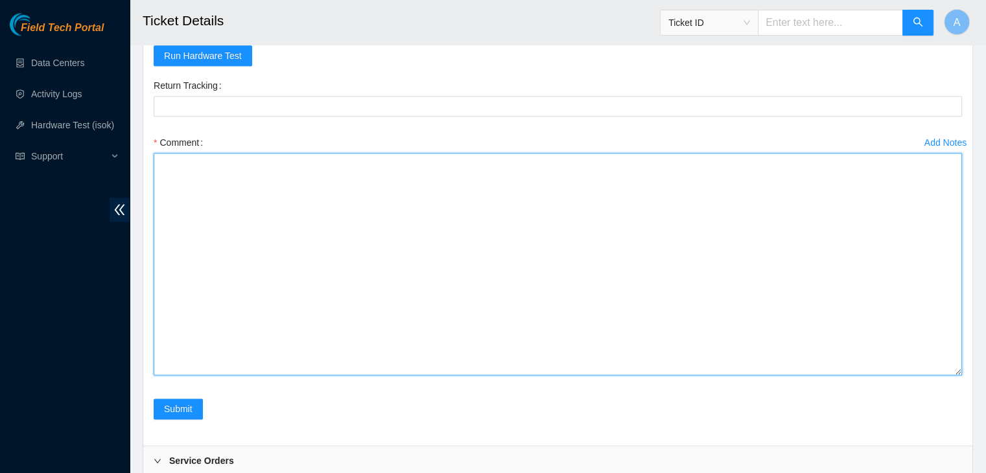
click at [833, 338] on textarea "Comment" at bounding box center [558, 264] width 808 height 222
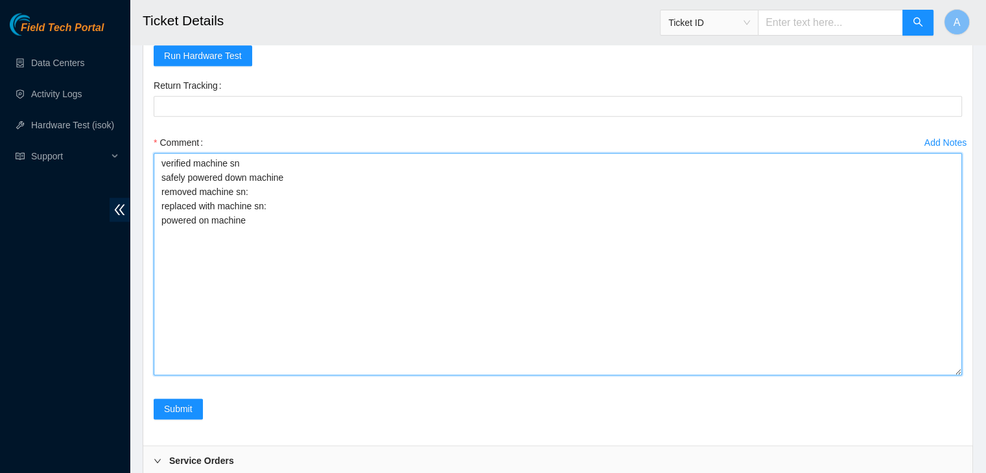
scroll to position [1376, 0]
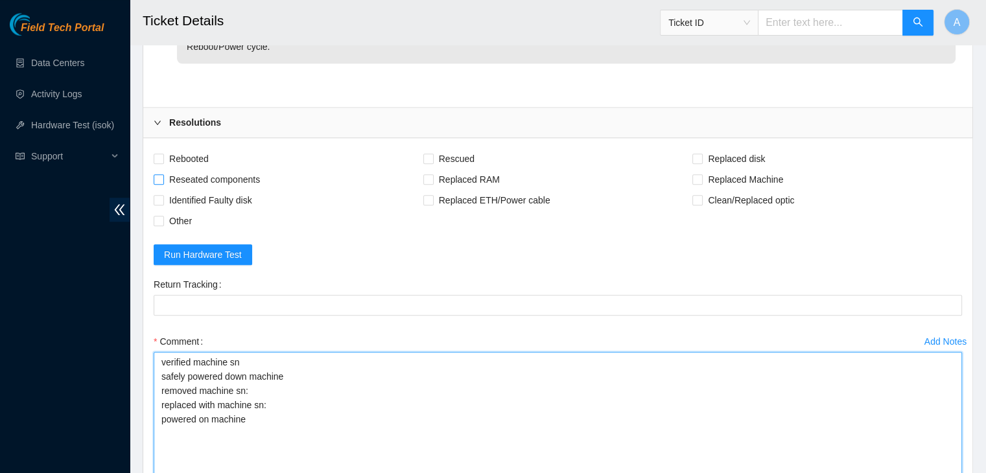
type textarea "verified machine sn safely powered down machine removed machine sn: replaced wi…"
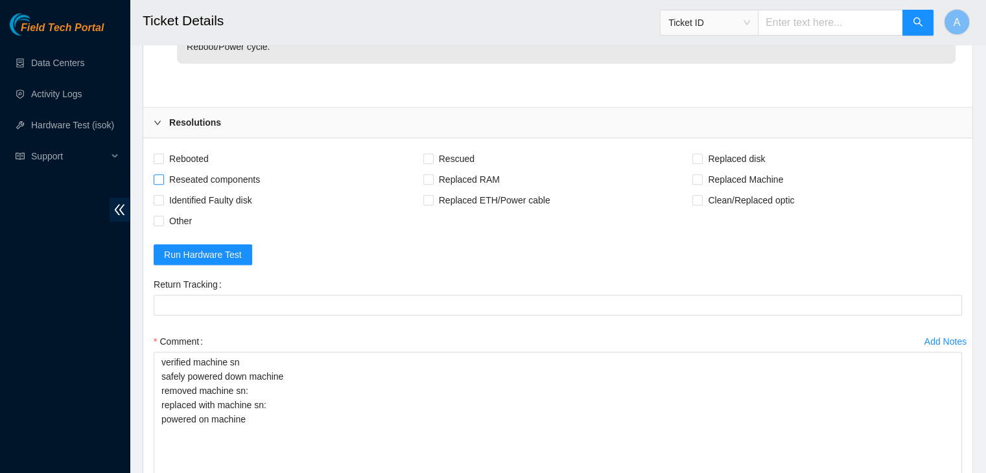
click at [218, 190] on span "Reseated components" at bounding box center [214, 179] width 101 height 21
click at [163, 183] on input "Reseated components" at bounding box center [158, 178] width 9 height 9
checkbox input "true"
click at [189, 169] on span "Rebooted" at bounding box center [189, 158] width 50 height 21
click at [163, 163] on input "Rebooted" at bounding box center [158, 158] width 9 height 9
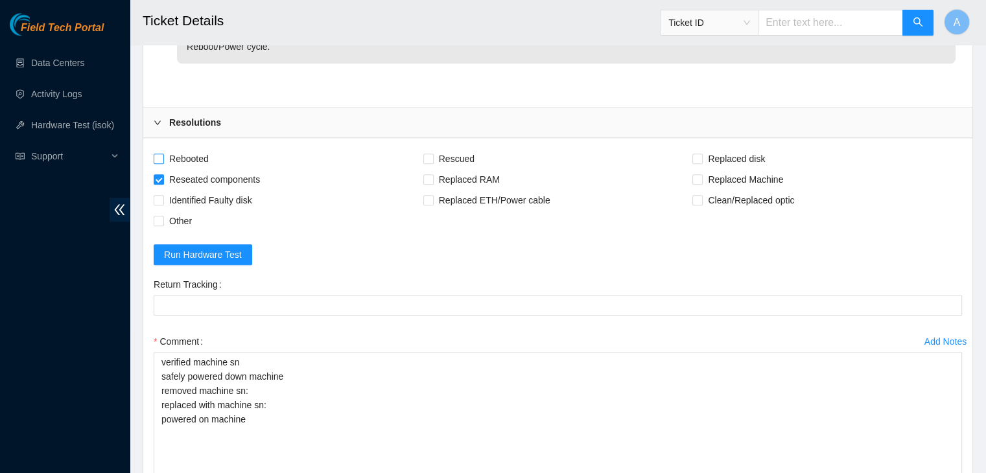
checkbox input "true"
click at [730, 190] on span "Replaced Machine" at bounding box center [746, 179] width 86 height 21
click at [701, 183] on input "Replaced Machine" at bounding box center [696, 178] width 9 height 9
checkbox input "true"
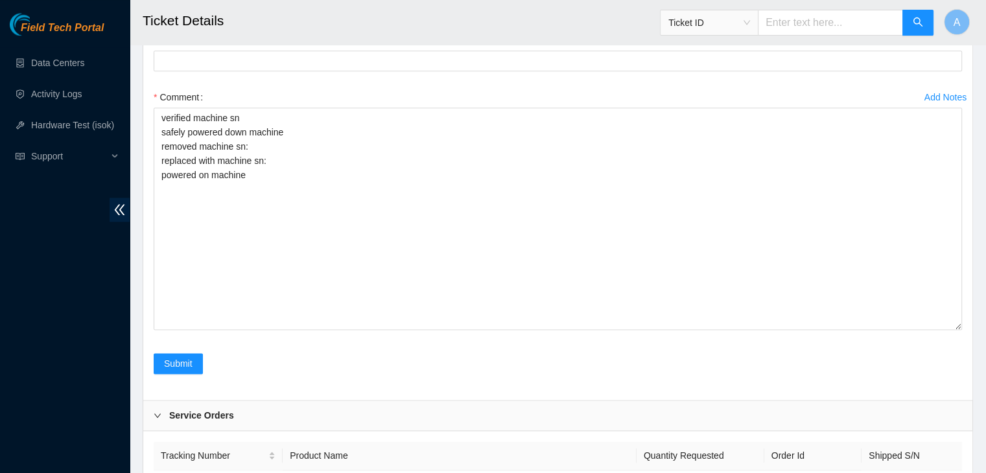
scroll to position [1902, 0]
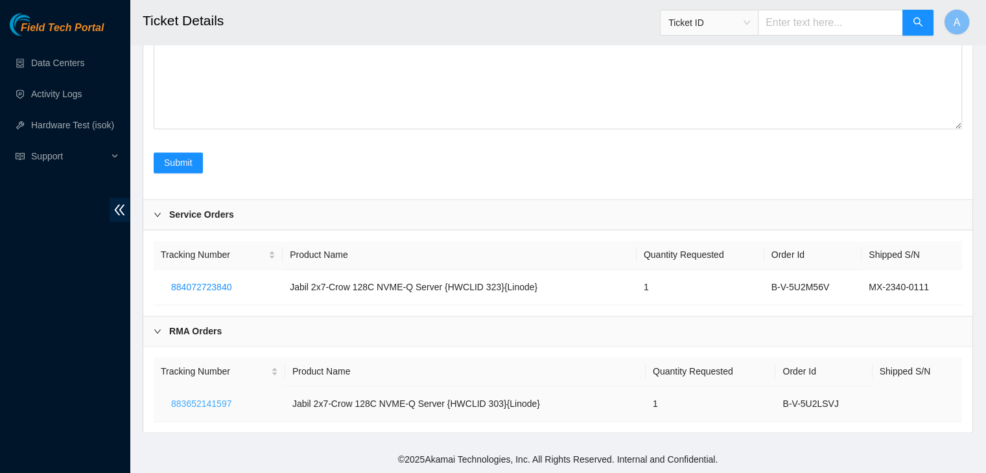
drag, startPoint x: 236, startPoint y: 400, endPoint x: 200, endPoint y: 401, distance: 36.3
click at [200, 401] on button "883652141597" at bounding box center [201, 404] width 81 height 21
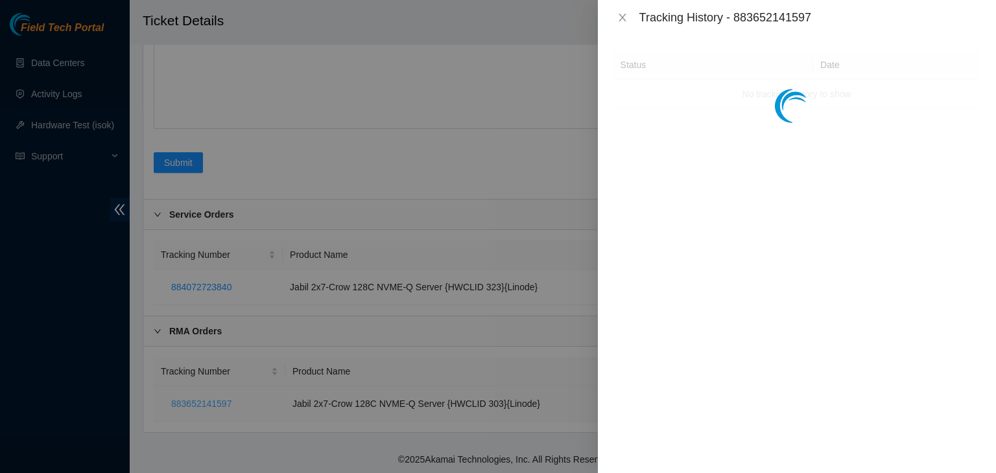
click at [200, 401] on div at bounding box center [498, 236] width 996 height 473
click at [773, 16] on div "Tracking History - 883652141597" at bounding box center [809, 17] width 341 height 14
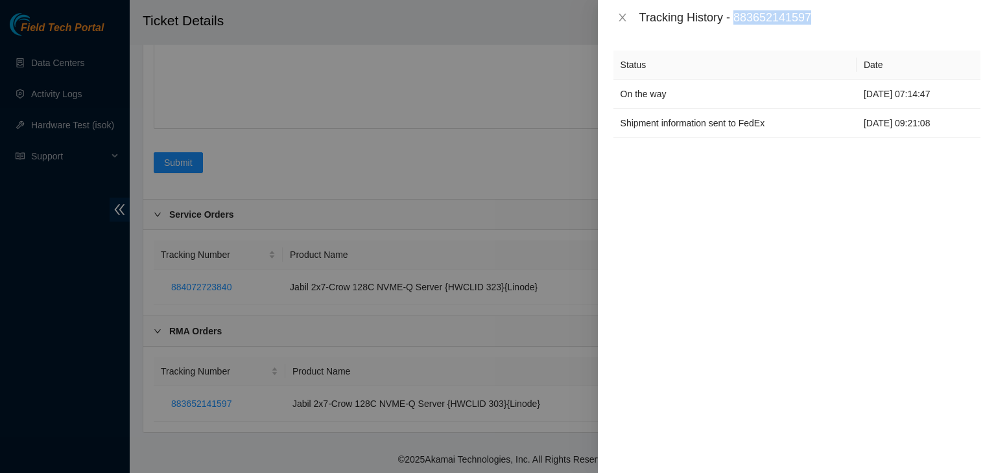
copy div "883652141597"
click at [773, 16] on div "Tracking History - 883652141597" at bounding box center [809, 17] width 341 height 14
click at [626, 20] on icon "close" at bounding box center [622, 17] width 10 height 10
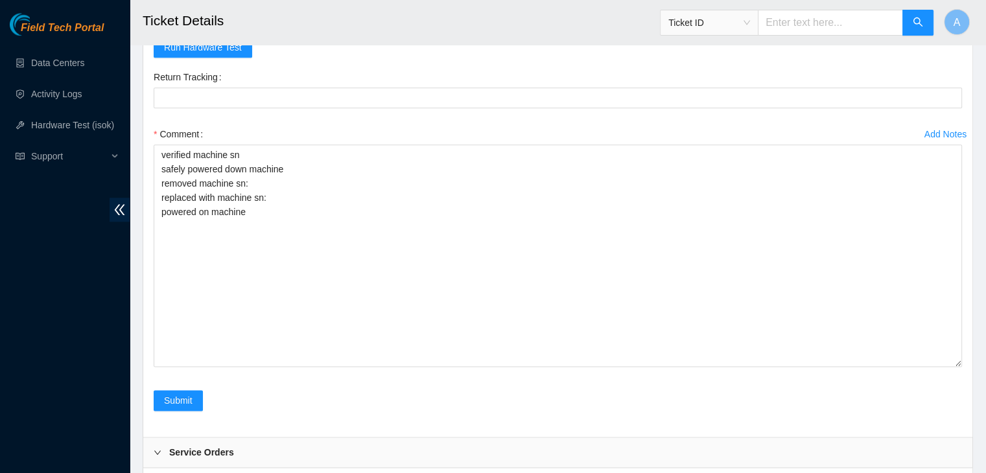
scroll to position [1582, 0]
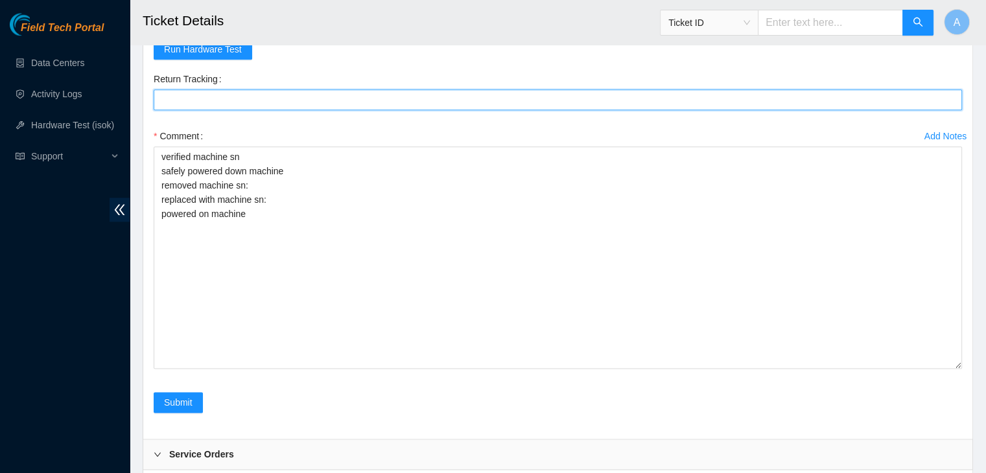
click at [553, 110] on Tracking "Return Tracking" at bounding box center [558, 99] width 808 height 21
paste Tracking "883652141597"
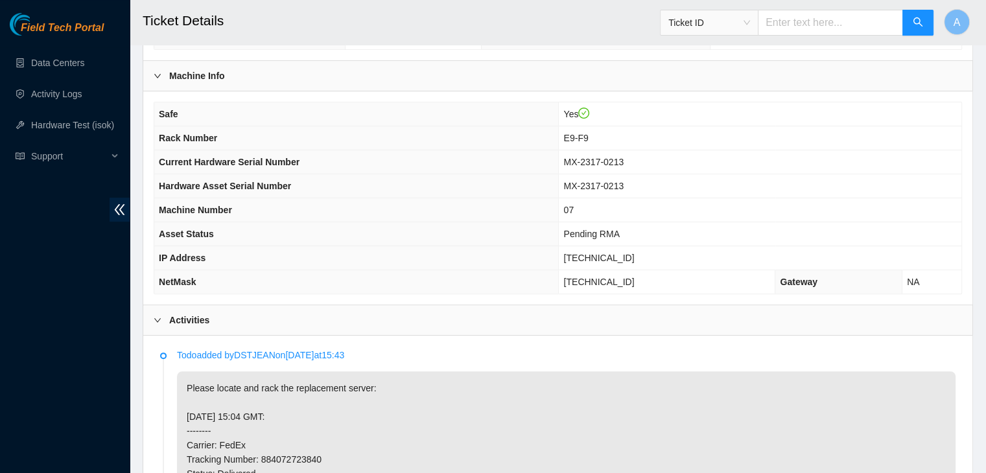
scroll to position [318, 0]
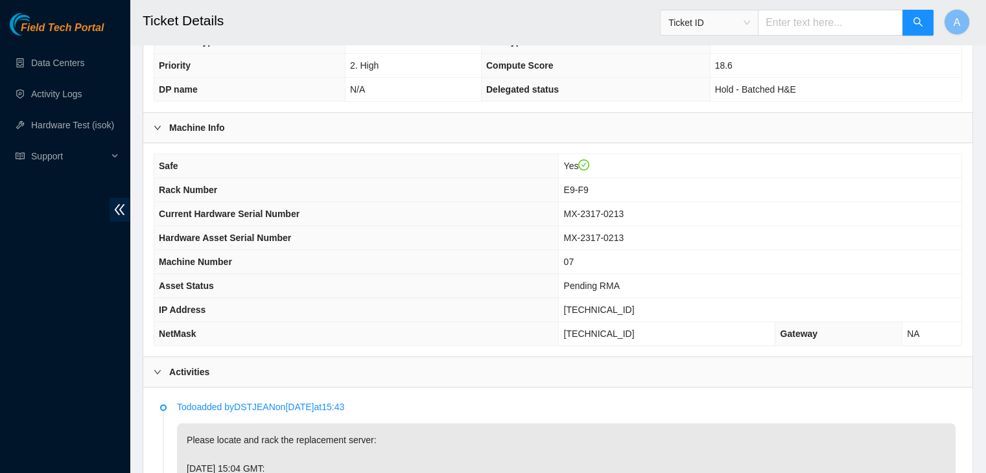
type Tracking "883652141597"
click at [622, 211] on span "MX-2317-0213" at bounding box center [593, 214] width 60 height 10
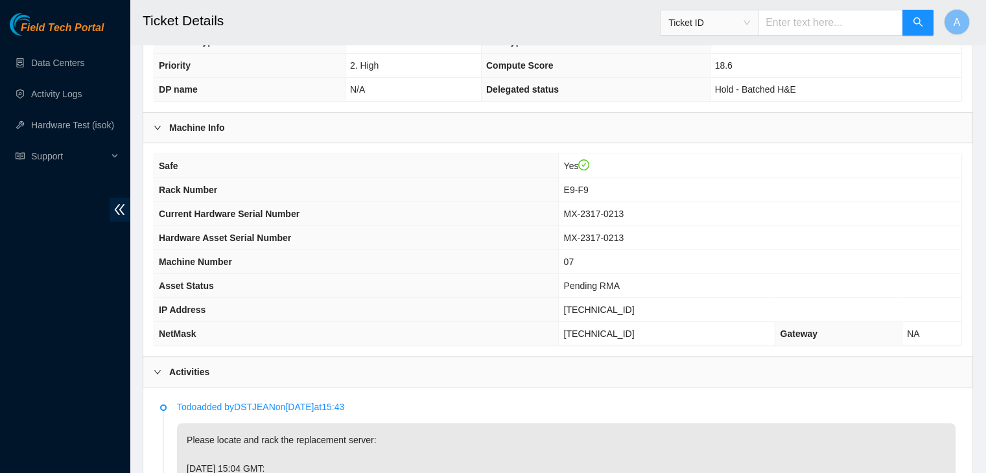
click at [624, 209] on span "MX-2317-0213" at bounding box center [593, 214] width 60 height 10
drag, startPoint x: 646, startPoint y: 211, endPoint x: 587, endPoint y: 222, distance: 60.1
click at [587, 222] on tbody "Safe Yes Rack Number E9-F9 Current Hardware Serial Number MX-2317-0213 Hardware…" at bounding box center [557, 249] width 807 height 191
copy span "MX-2317-0213"
click at [587, 226] on td "MX-2317-0213" at bounding box center [760, 238] width 403 height 24
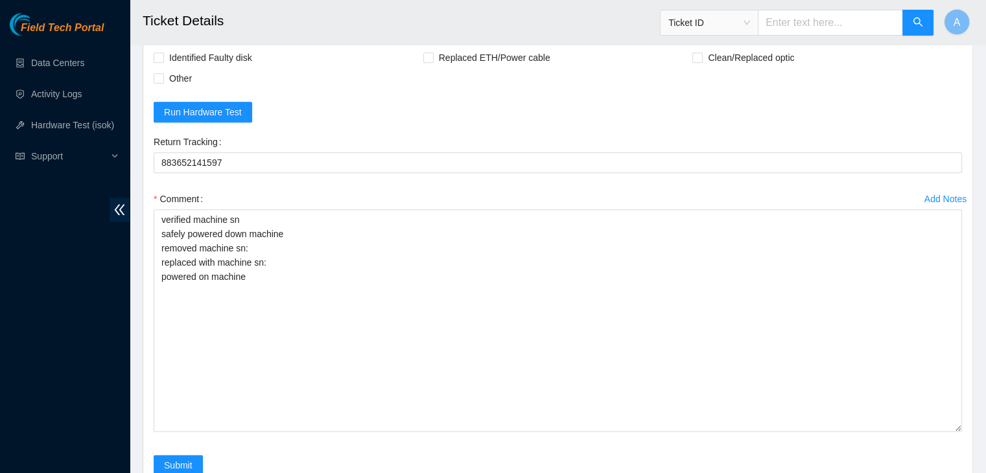
scroll to position [1524, 0]
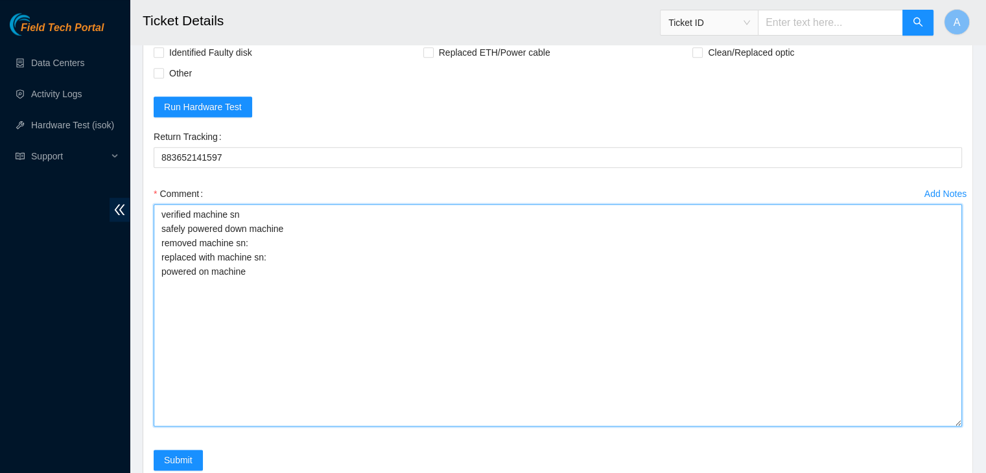
click at [584, 293] on textarea "verified machine sn safely powered down machine removed machine sn: replaced wi…" at bounding box center [558, 315] width 808 height 222
paste textarea "MX-2317-0213"
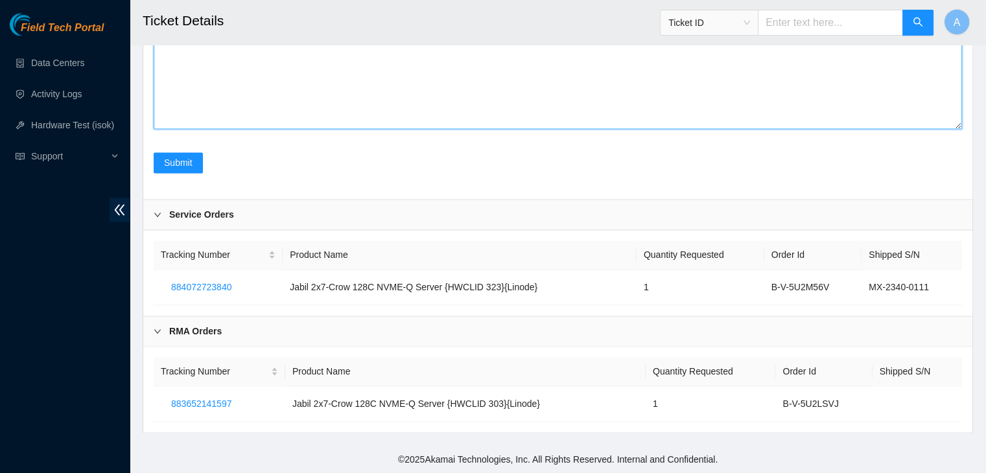
scroll to position [1717, 0]
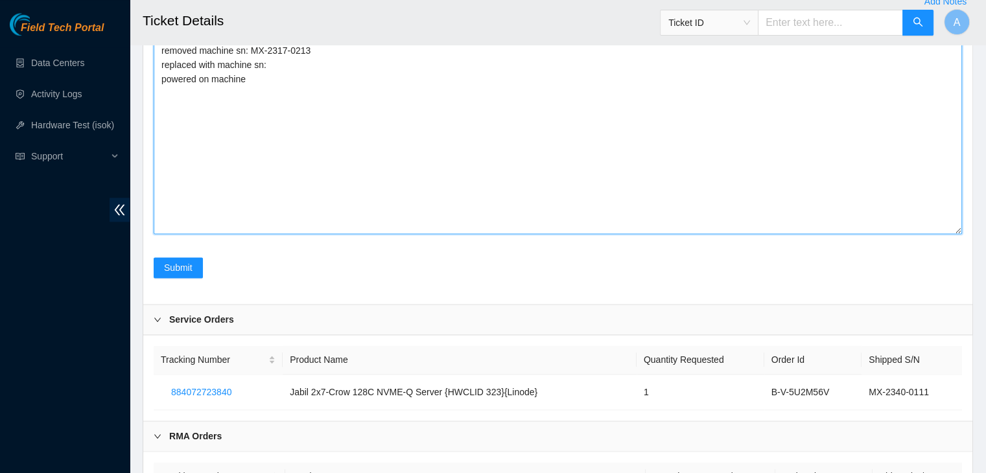
click at [296, 148] on textarea "verified machine sn safely powered down machine removed machine sn: MX-2317-021…" at bounding box center [558, 123] width 808 height 222
paste textarea "MX-2340-0111"
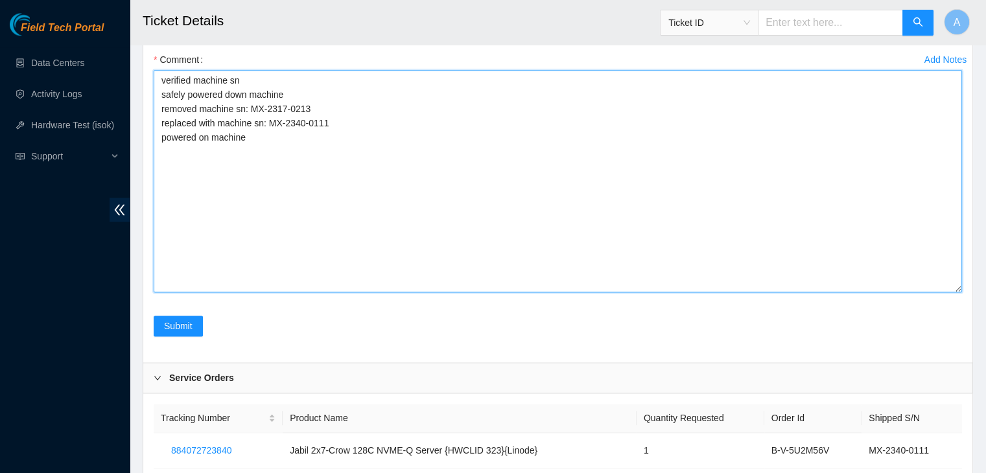
scroll to position [1655, 0]
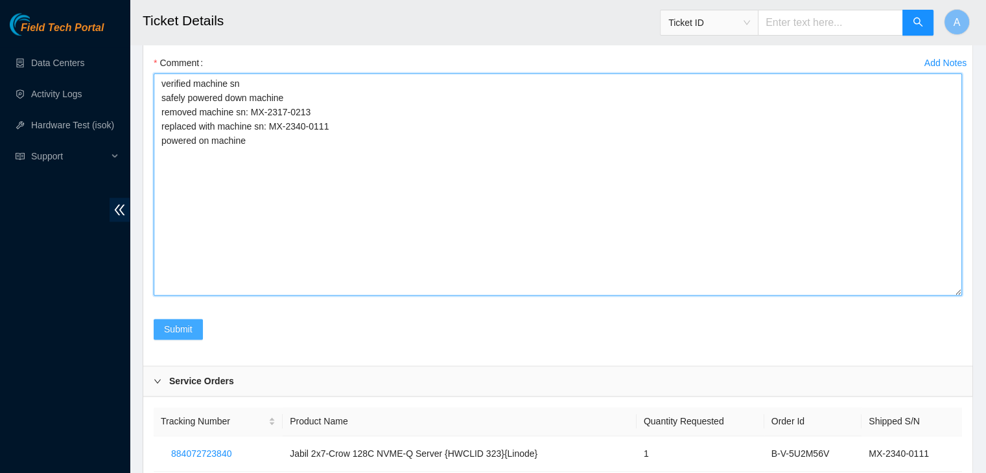
type textarea "verified machine sn safely powered down machine removed machine sn: MX-2317-021…"
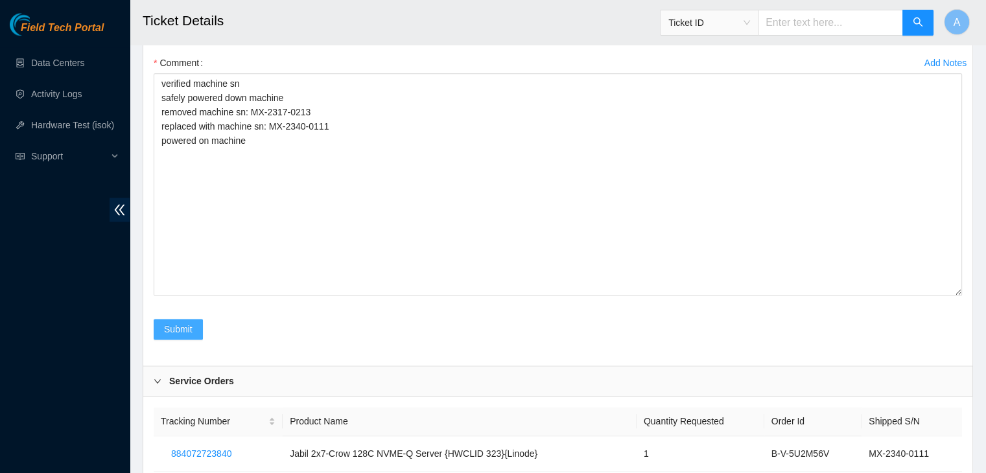
click at [184, 340] on button "Submit" at bounding box center [178, 329] width 49 height 21
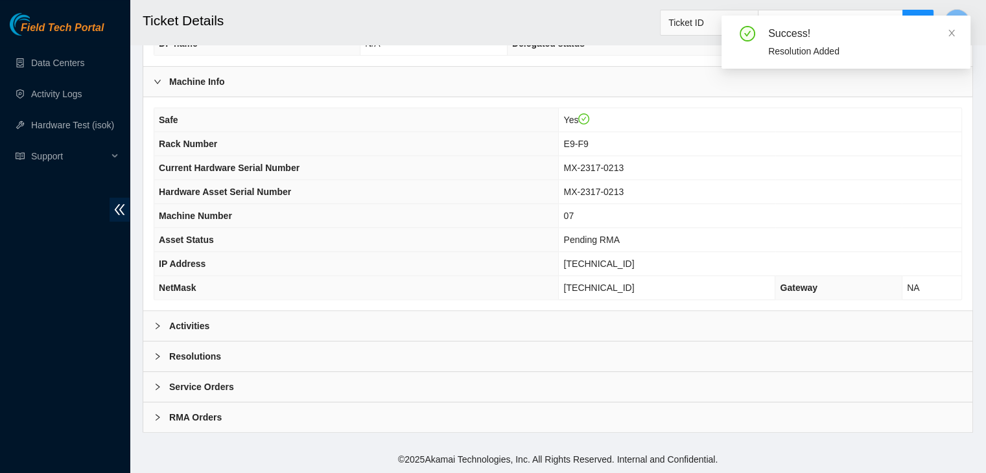
scroll to position [360, 0]
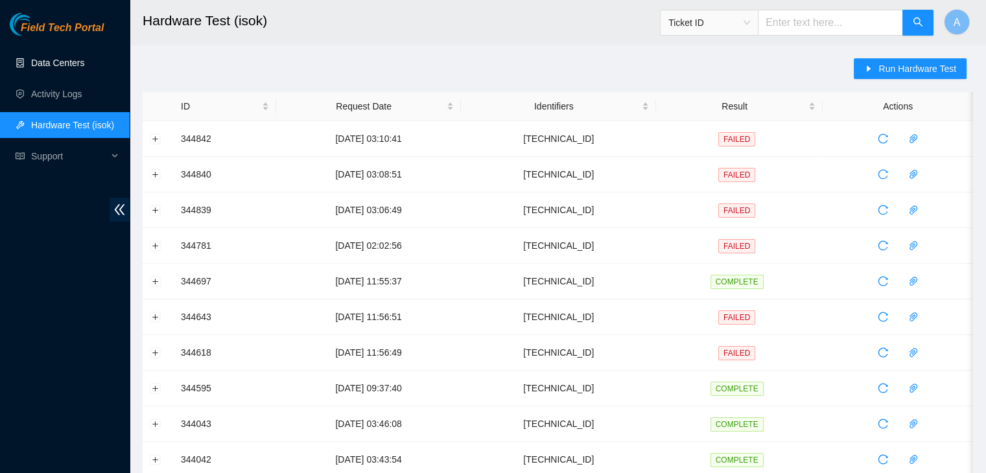
click at [84, 60] on link "Data Centers" at bounding box center [57, 63] width 53 height 10
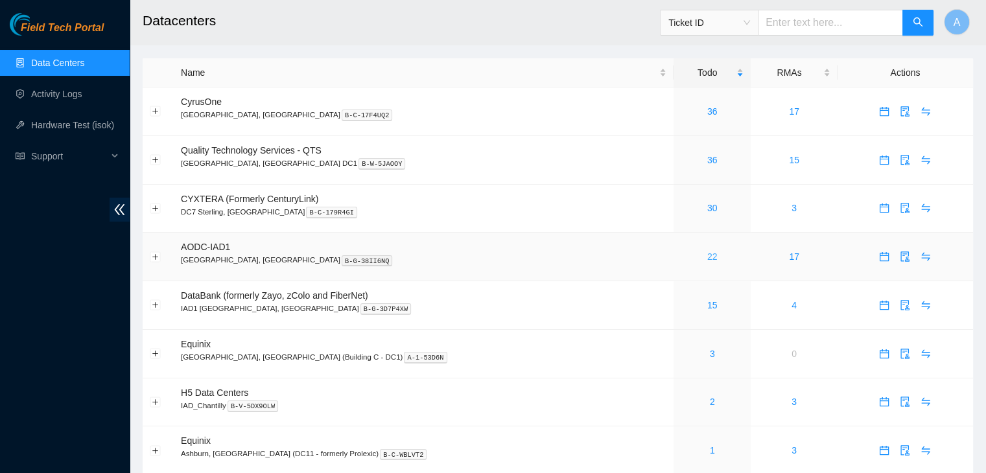
click at [707, 261] on link "22" at bounding box center [712, 257] width 10 height 10
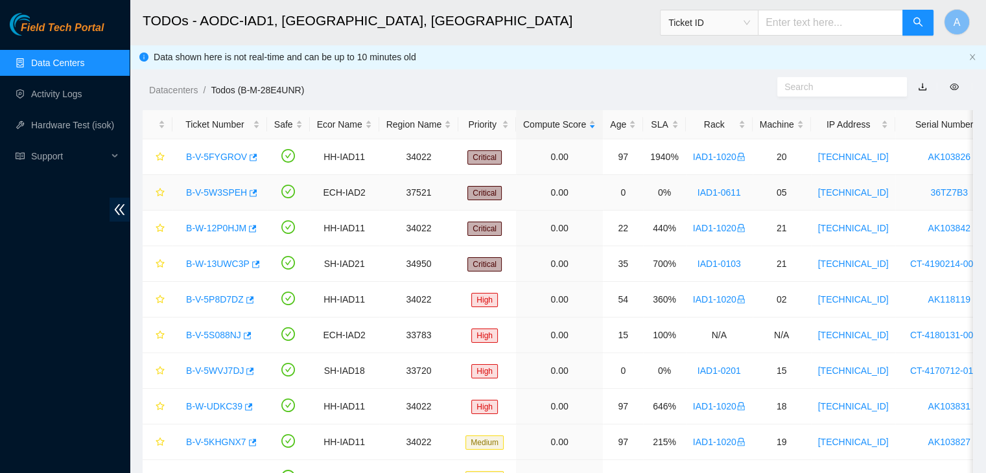
click at [229, 193] on link "B-V-5W3SPEH" at bounding box center [216, 192] width 61 height 10
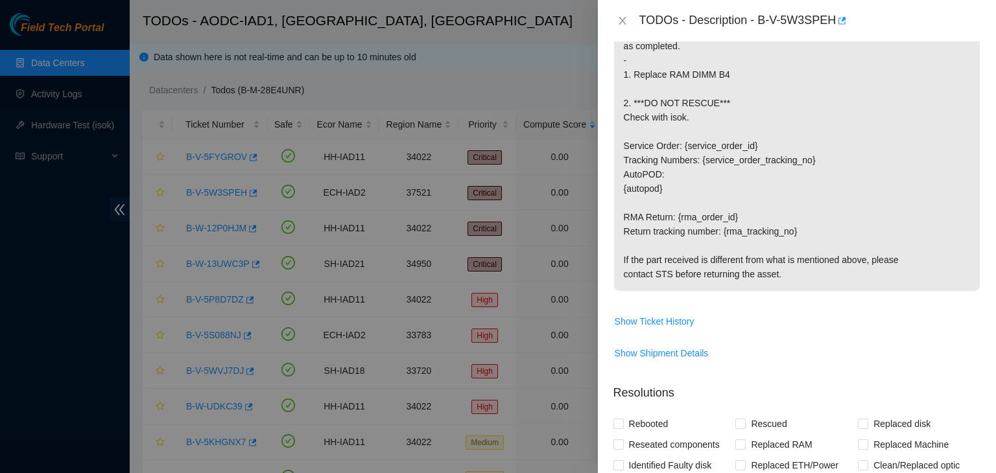
scroll to position [460, 0]
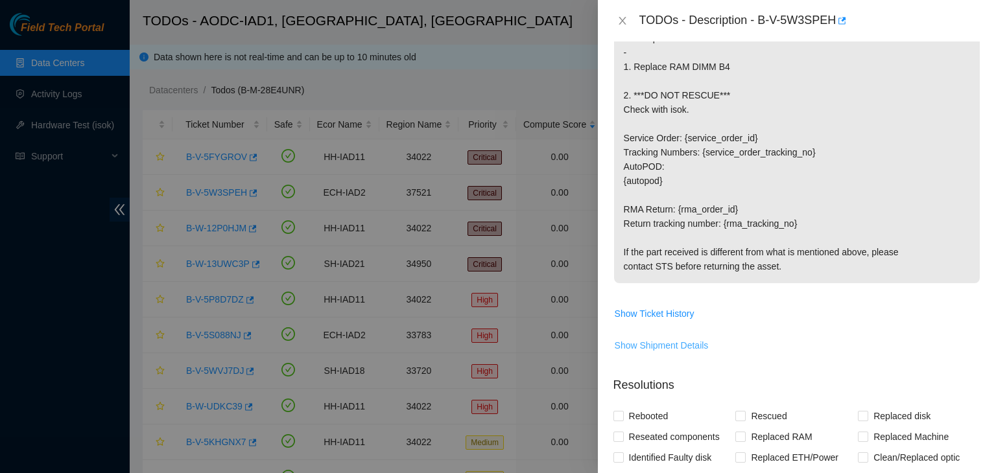
click at [682, 348] on span "Show Shipment Details" at bounding box center [662, 345] width 94 height 14
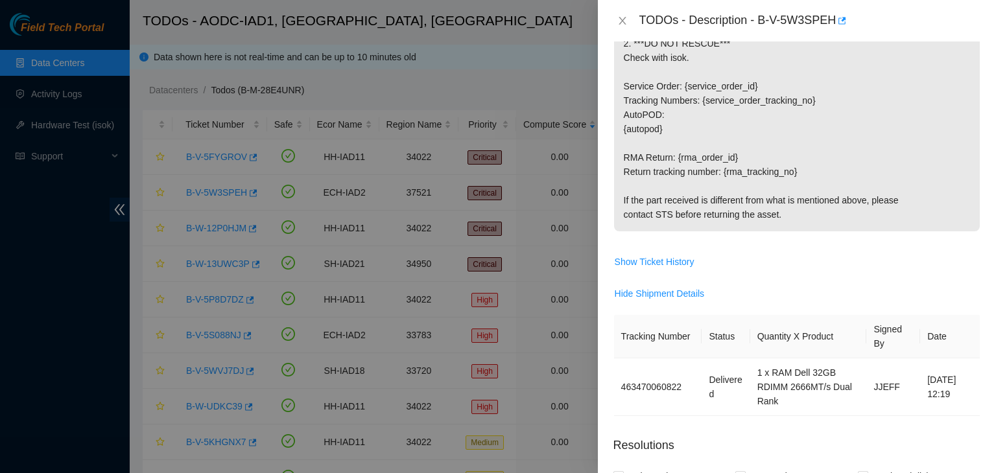
scroll to position [511, 0]
click at [670, 263] on span "Show Ticket History" at bounding box center [655, 263] width 80 height 14
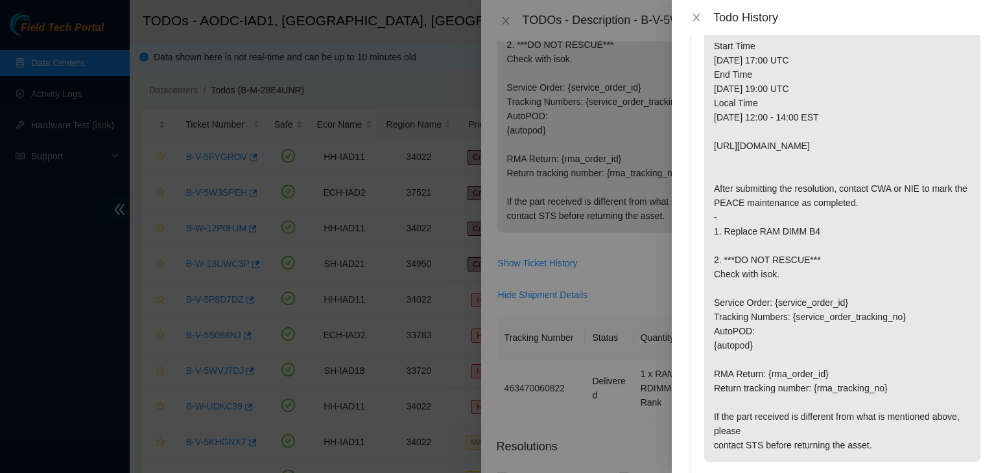
scroll to position [112, 0]
drag, startPoint x: 757, startPoint y: 235, endPoint x: 830, endPoint y: 231, distance: 73.3
click at [830, 231] on p "x#!template= ***PLEASE MAKE SURE YOU ARE PERFORMING THIS MAINTENANCE DURING THE…" at bounding box center [842, 210] width 276 height 504
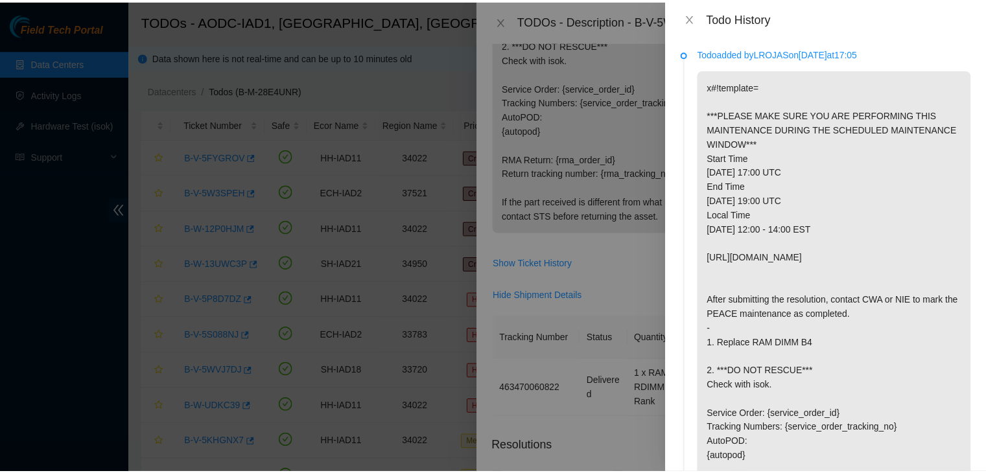
scroll to position [0, 0]
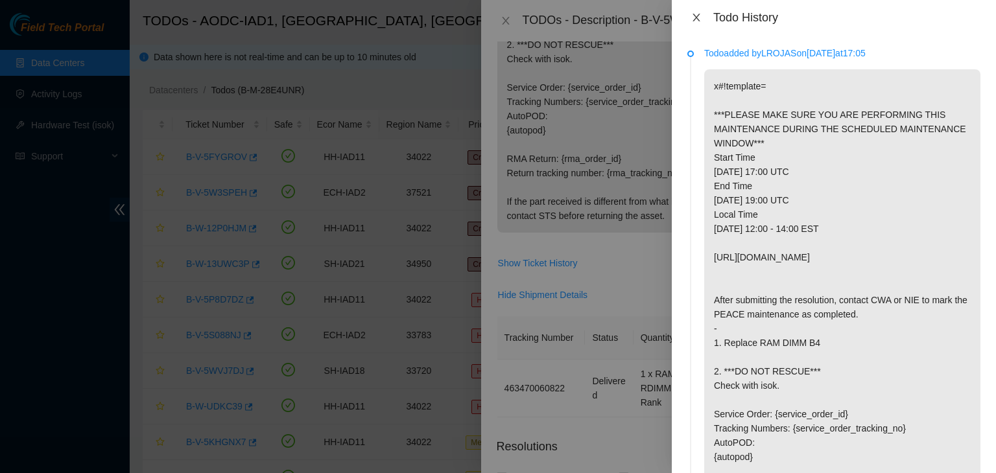
click at [691, 14] on icon "close" at bounding box center [696, 17] width 10 height 10
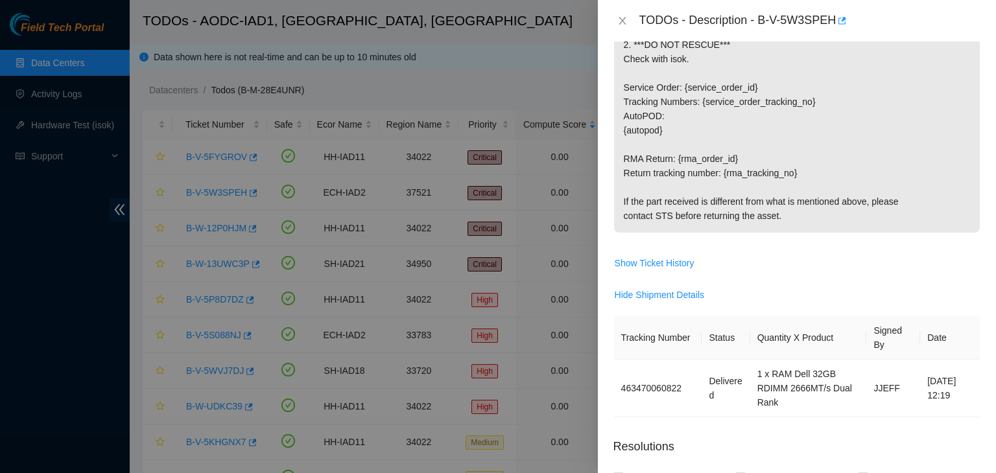
click at [617, 29] on div "TODOs - Description - B-V-5W3SPEH" at bounding box center [796, 20] width 367 height 21
click at [620, 24] on div "TODOs - Description - B-V-5W3SPEH" at bounding box center [796, 20] width 367 height 21
click at [620, 24] on icon "close" at bounding box center [622, 21] width 10 height 10
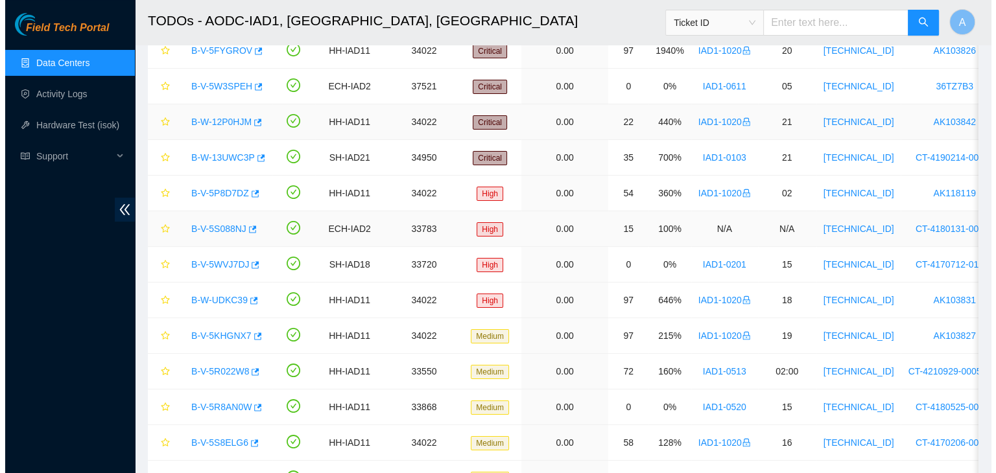
scroll to position [207, 0]
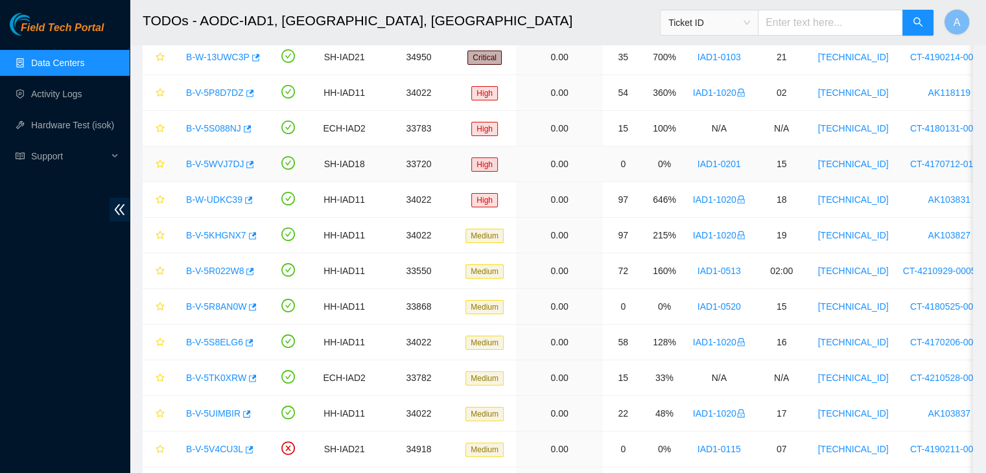
click at [222, 167] on link "B-V-5WVJ7DJ" at bounding box center [215, 164] width 58 height 10
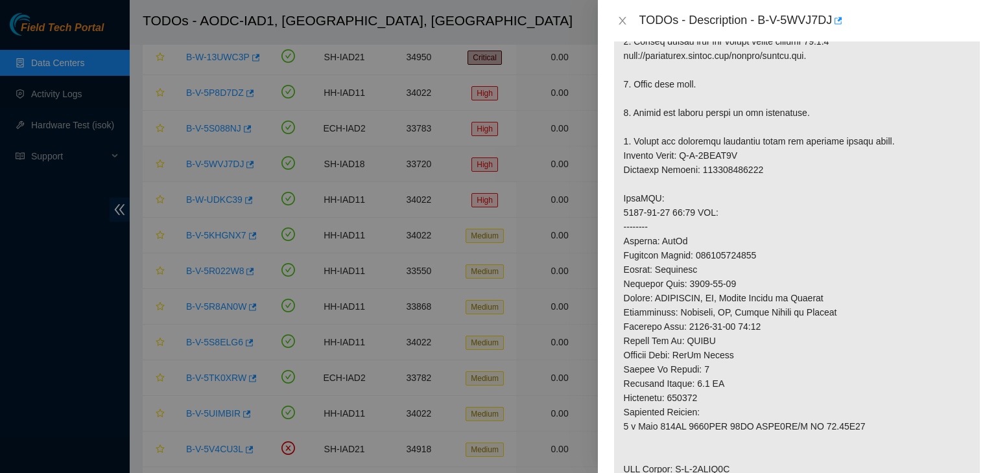
scroll to position [506, 0]
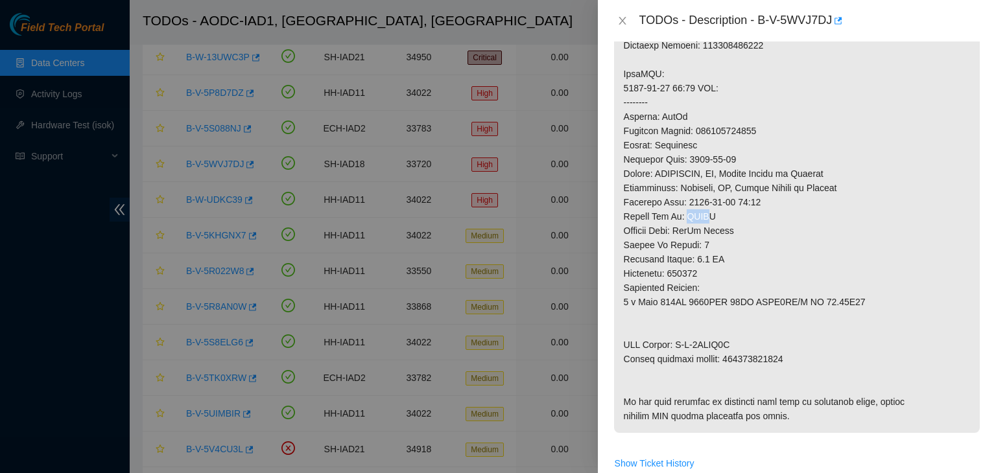
drag, startPoint x: 683, startPoint y: 213, endPoint x: 701, endPoint y: 213, distance: 18.8
click at [701, 213] on p at bounding box center [797, 96] width 366 height 676
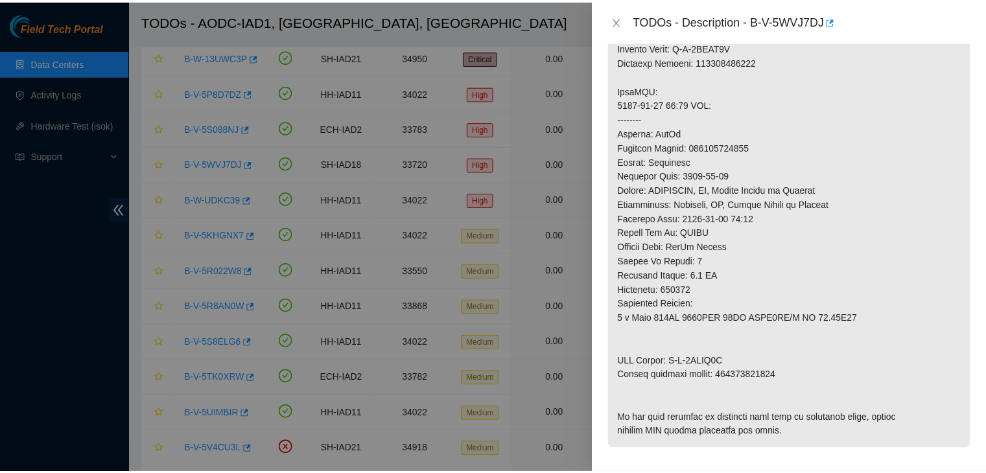
scroll to position [490, 0]
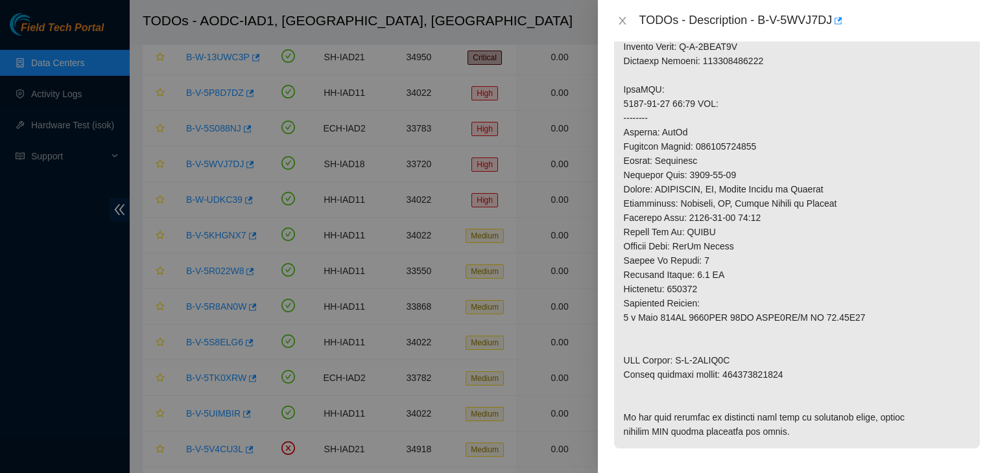
click at [624, 10] on div "TODOs - Description - B-V-5WVJ7DJ" at bounding box center [796, 20] width 367 height 21
click at [623, 16] on icon "close" at bounding box center [622, 21] width 10 height 10
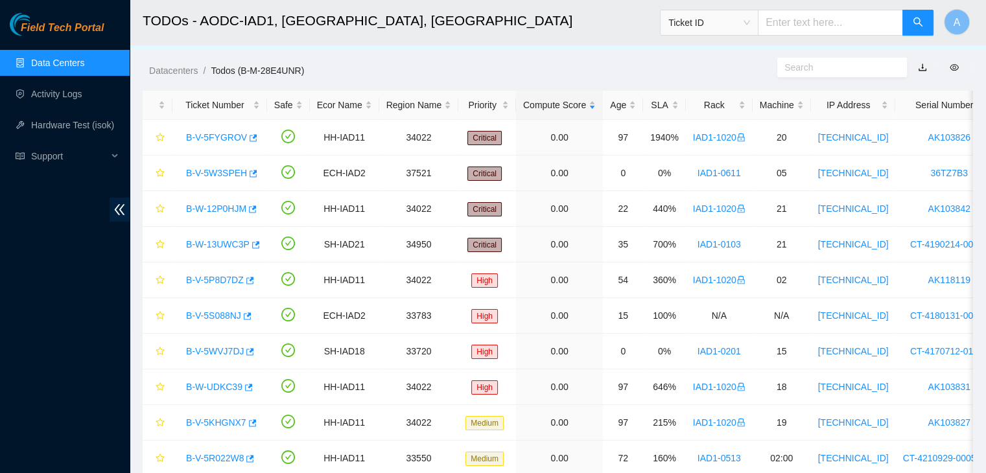
scroll to position [0, 0]
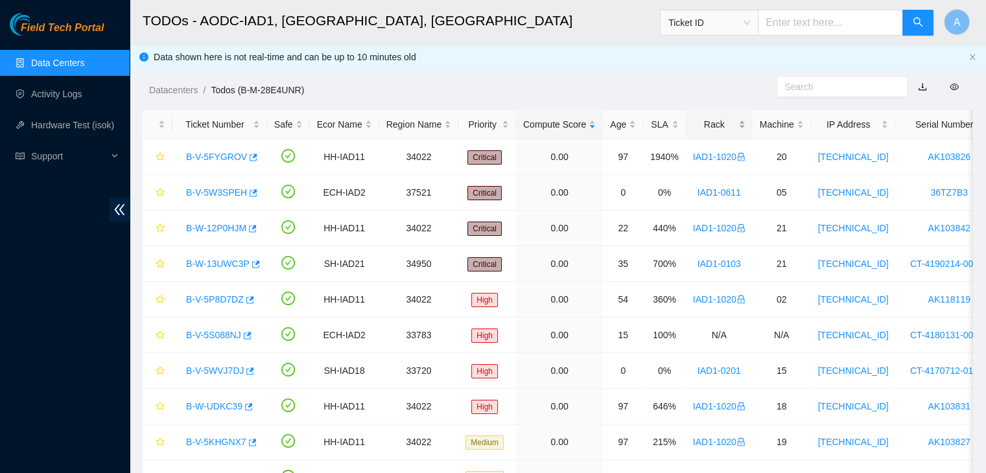
click at [716, 119] on div "Rack" at bounding box center [719, 124] width 53 height 14
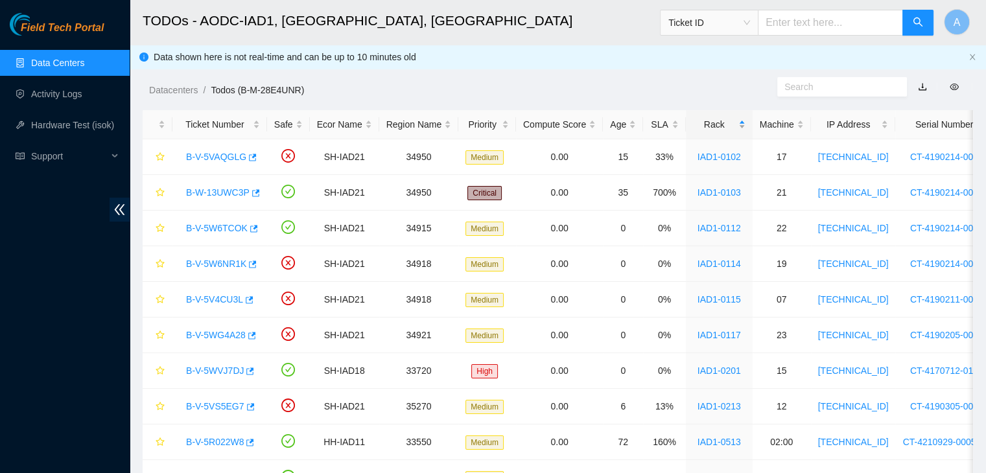
click at [716, 119] on div "Rack" at bounding box center [719, 124] width 53 height 14
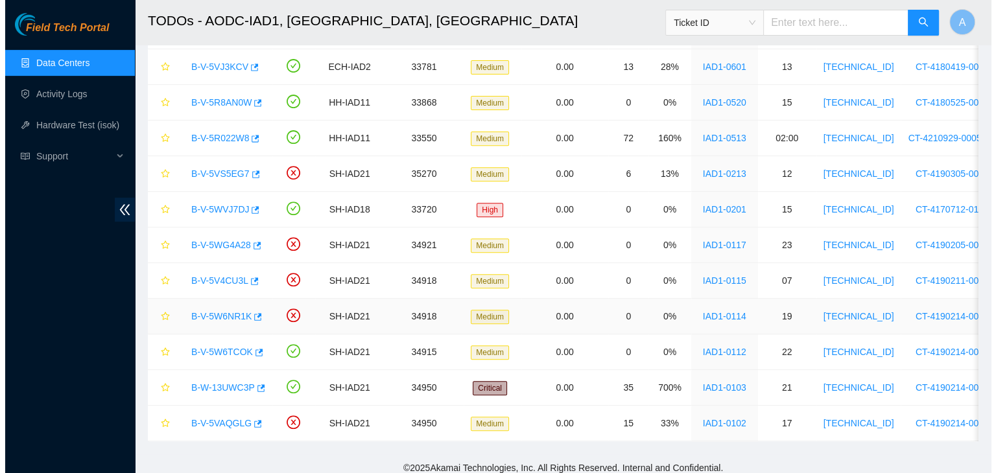
scroll to position [498, 0]
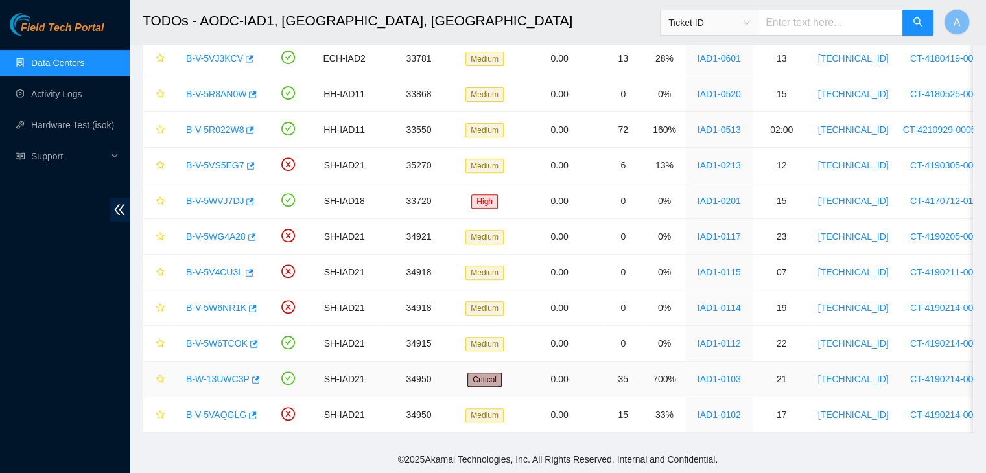
click at [213, 374] on link "B-W-13UWC3P" at bounding box center [218, 379] width 64 height 10
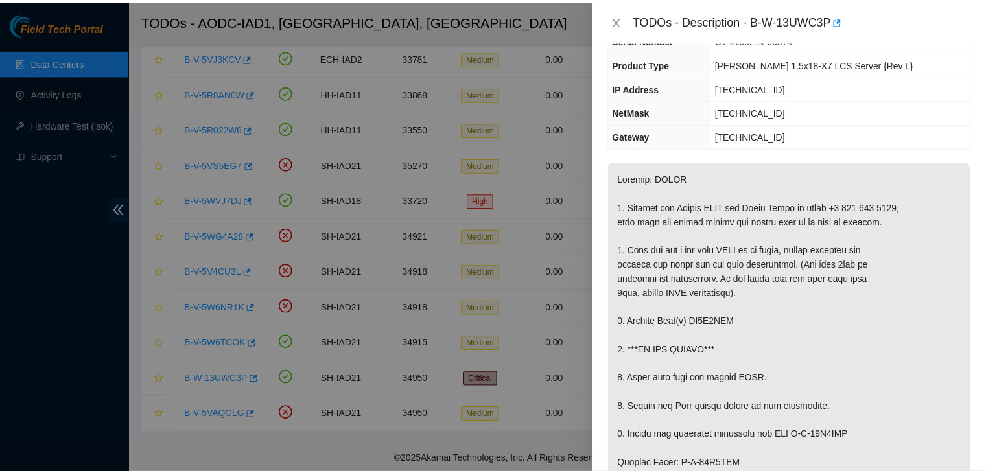
scroll to position [100, 0]
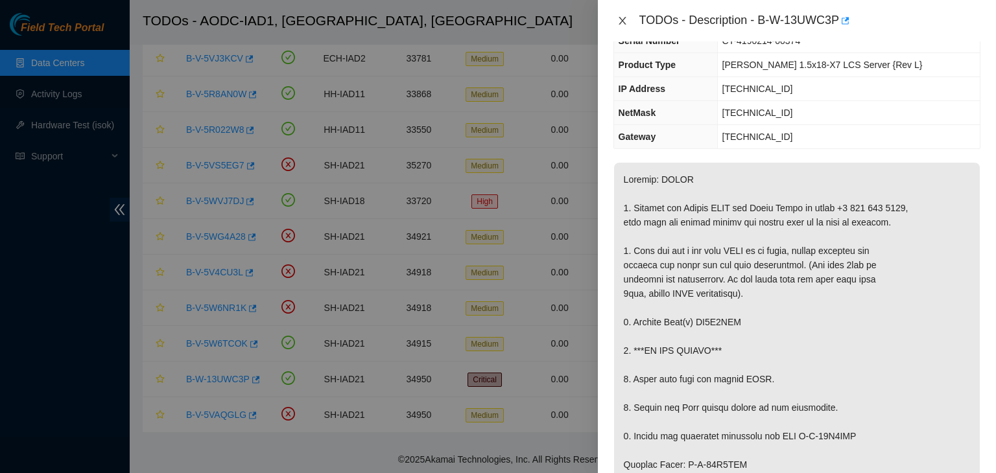
click at [623, 19] on icon "close" at bounding box center [621, 21] width 7 height 8
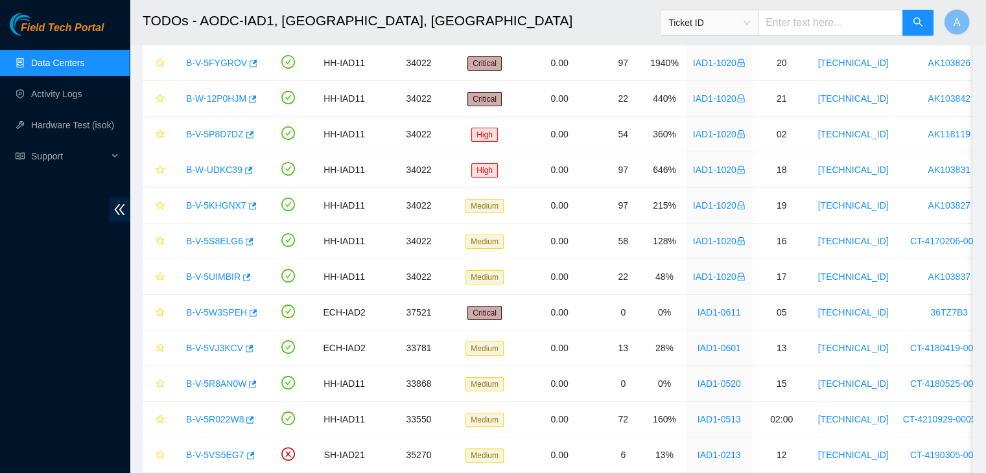
scroll to position [156, 0]
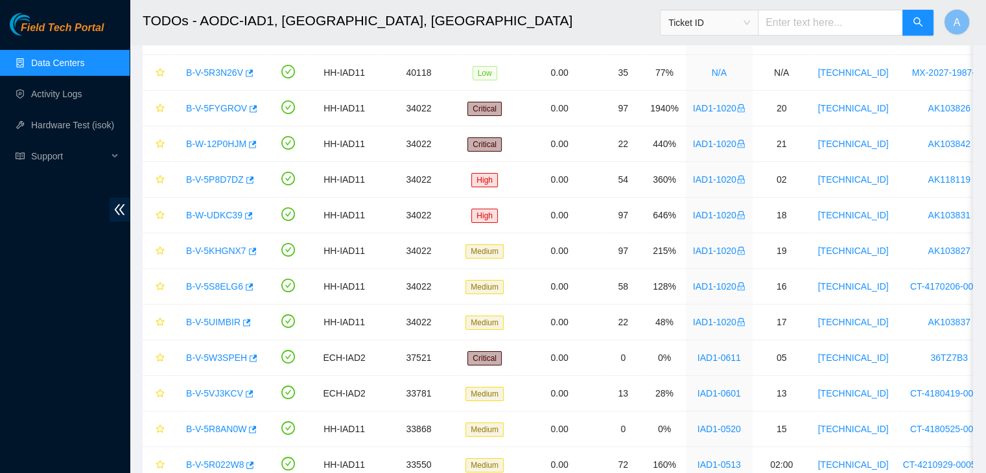
click at [84, 63] on link "Data Centers" at bounding box center [57, 63] width 53 height 10
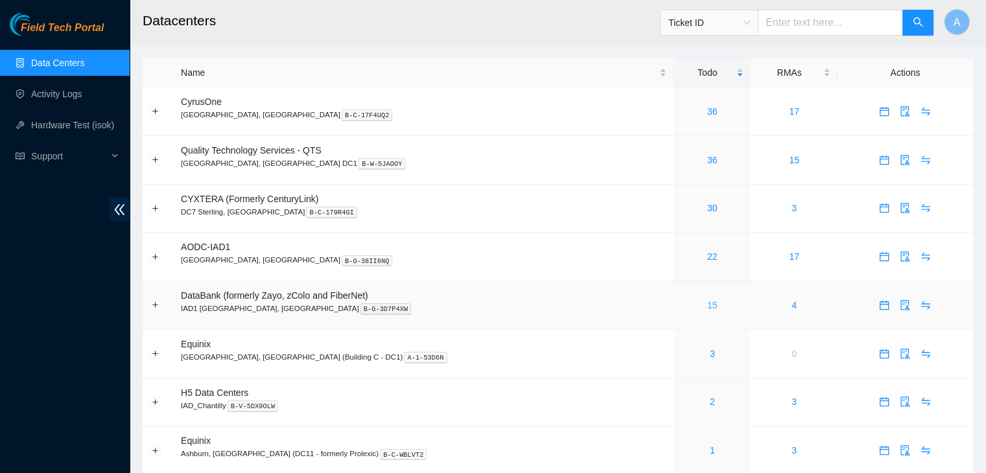
click at [707, 303] on link "15" at bounding box center [712, 305] width 10 height 10
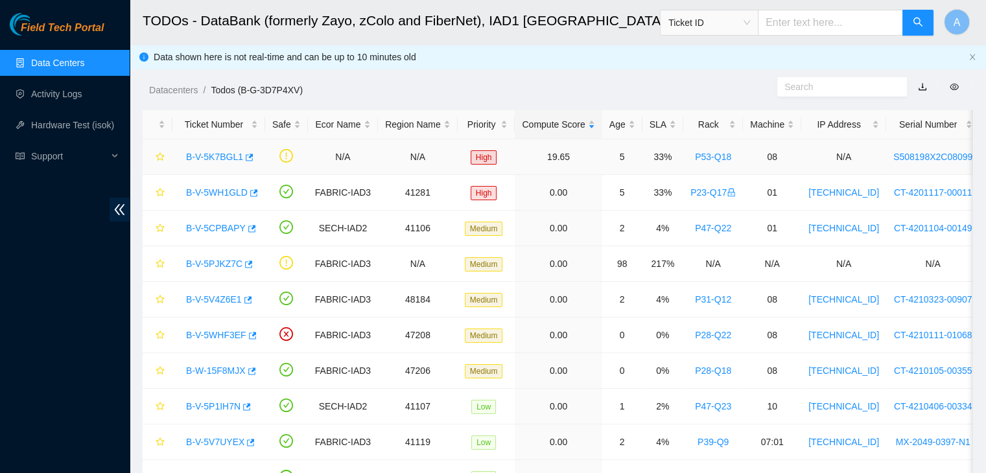
click at [227, 159] on link "B-V-5K7BGL1" at bounding box center [214, 157] width 57 height 10
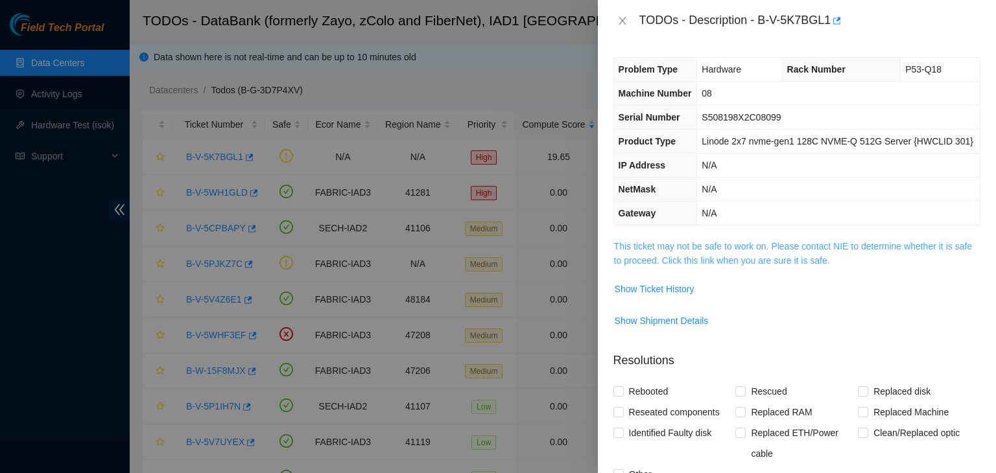
click at [722, 248] on link "This ticket may not be safe to work on. Please contact NIE to determine whether…" at bounding box center [793, 253] width 358 height 25
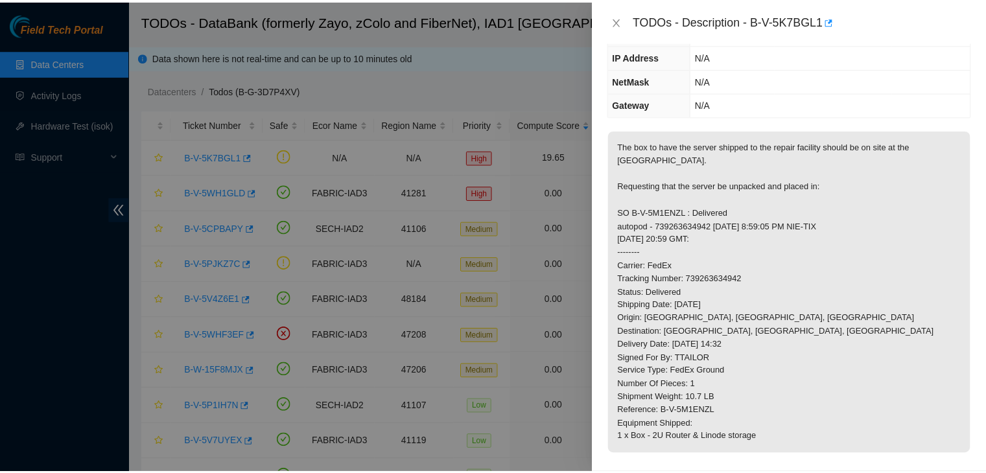
scroll to position [116, 0]
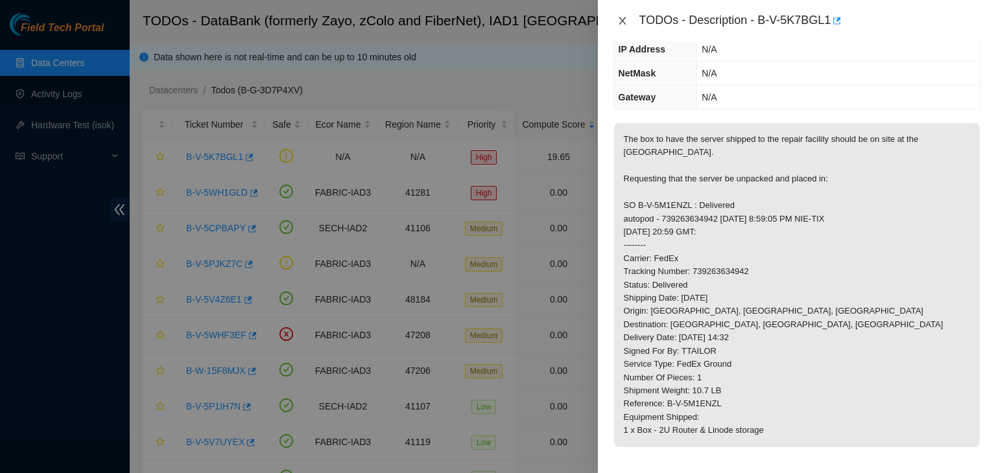
click at [620, 25] on icon "close" at bounding box center [622, 21] width 10 height 10
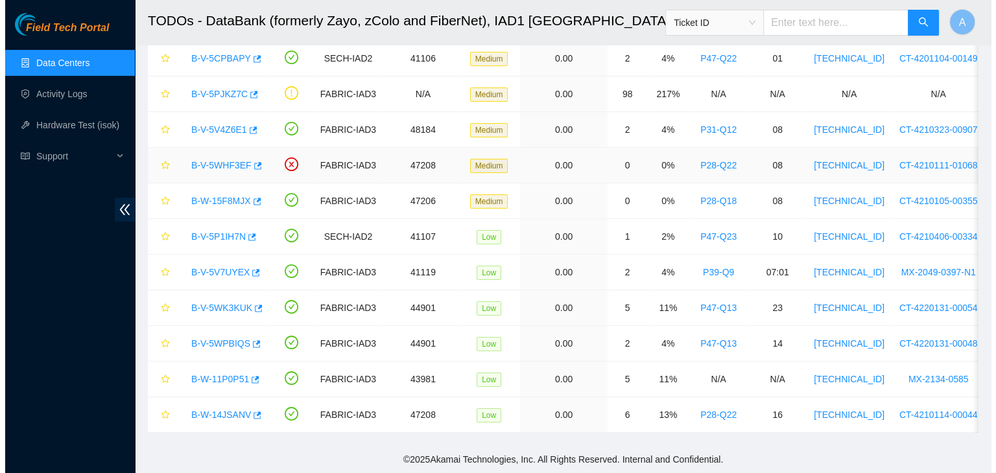
scroll to position [178, 0]
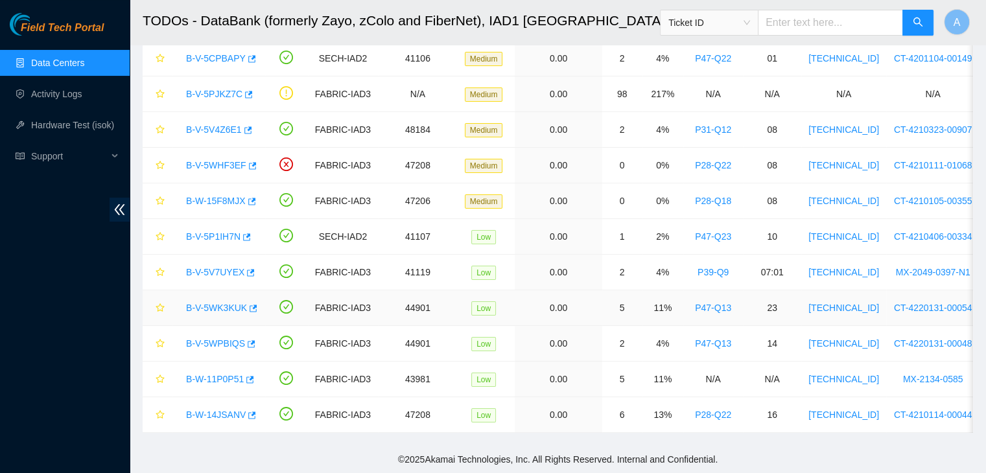
click at [200, 303] on link "B-V-5WK3KUK" at bounding box center [216, 308] width 61 height 10
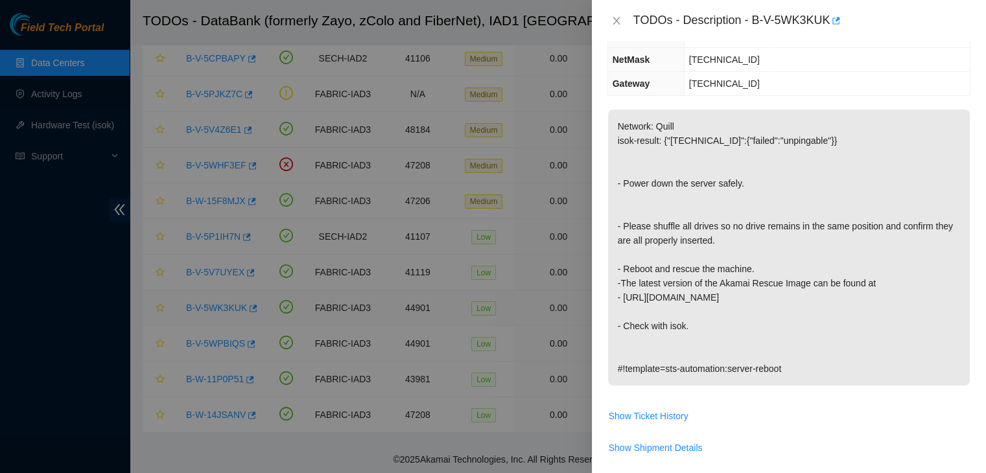
scroll to position [116, 0]
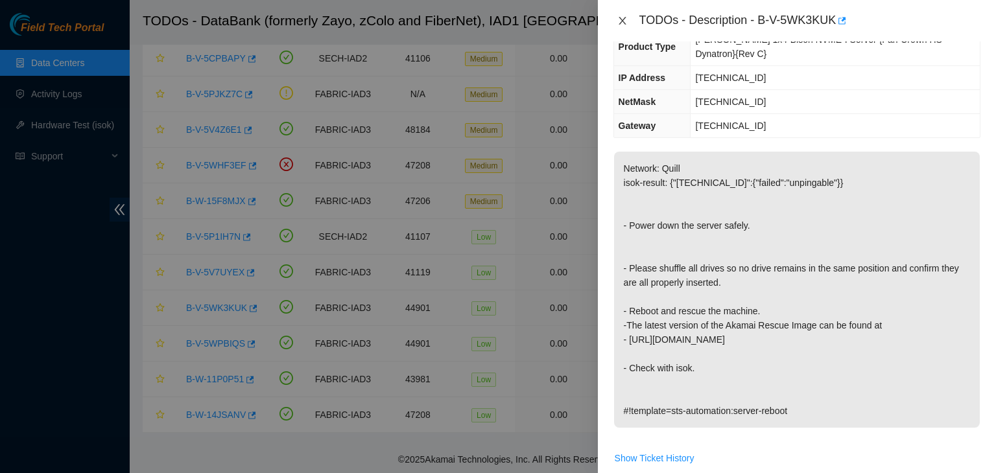
click at [620, 21] on icon "close" at bounding box center [621, 21] width 7 height 8
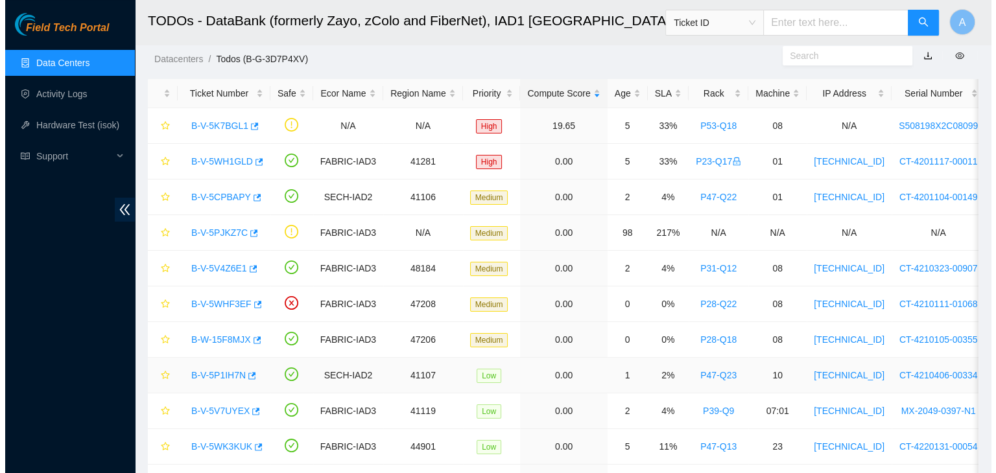
scroll to position [0, 0]
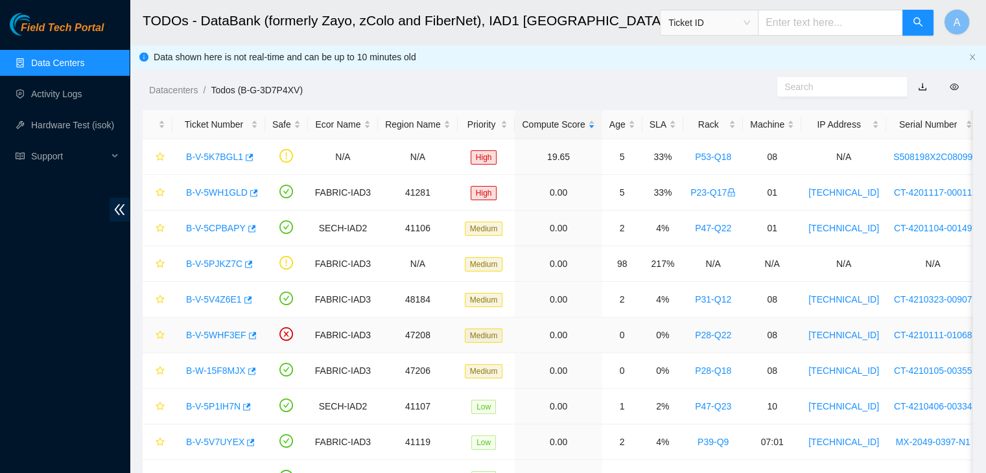
click at [227, 333] on link "B-V-5WHF3EF" at bounding box center [216, 335] width 60 height 10
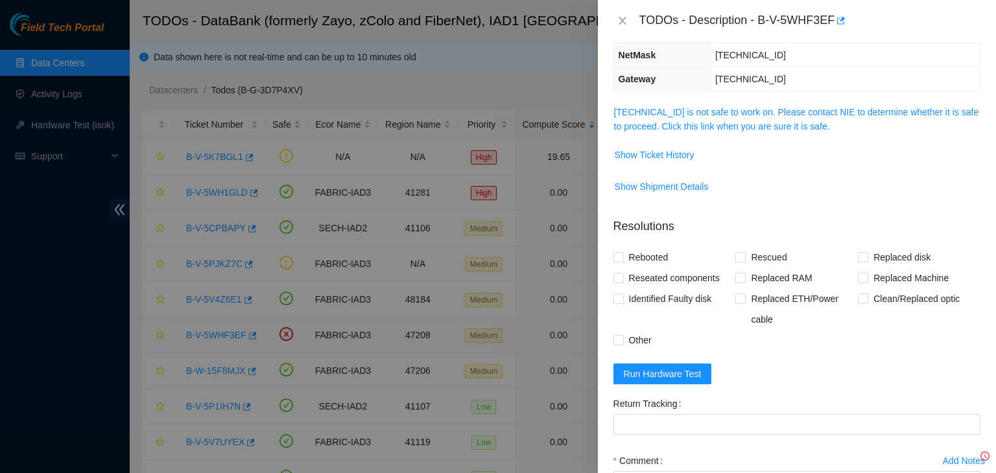
scroll to position [116, 0]
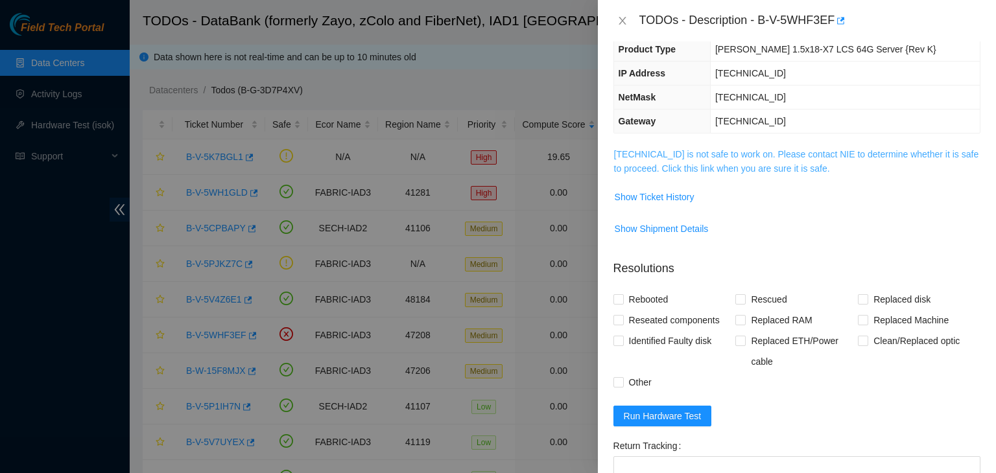
click at [697, 167] on link "23.73.204.75 is not safe to work on. Please contact NIE to determine whether it…" at bounding box center [796, 161] width 365 height 25
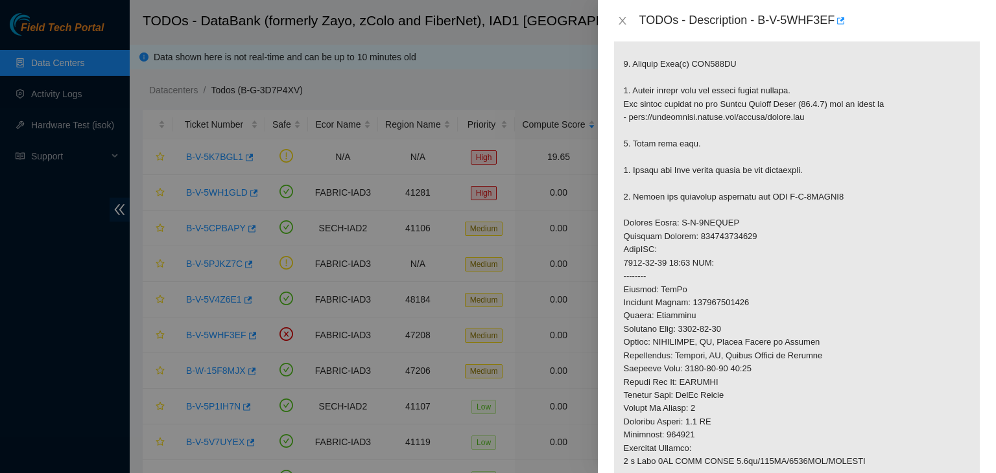
scroll to position [0, 0]
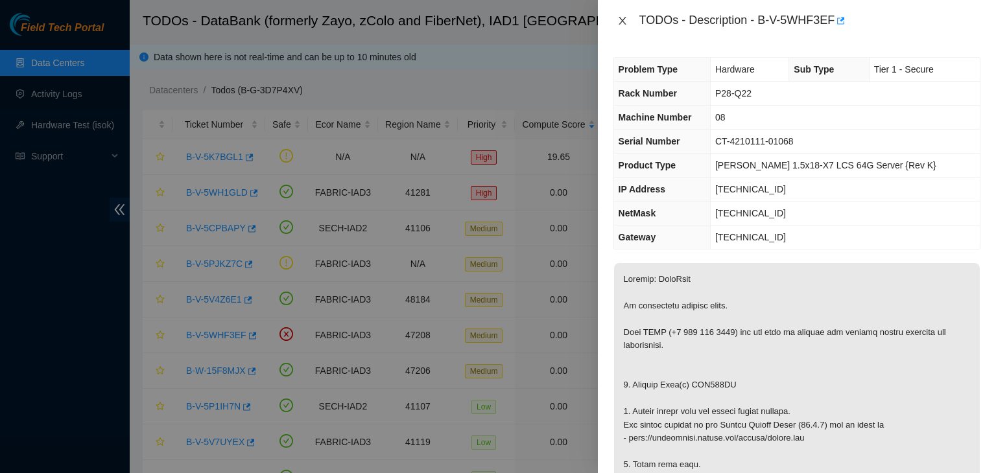
click at [624, 16] on icon "close" at bounding box center [622, 21] width 10 height 10
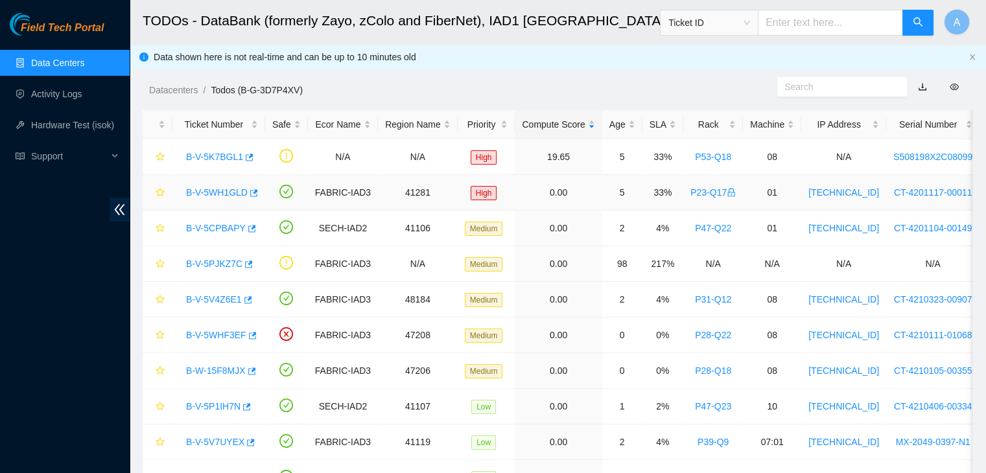
click at [218, 191] on link "B-V-5WH1GLD" at bounding box center [217, 192] width 62 height 10
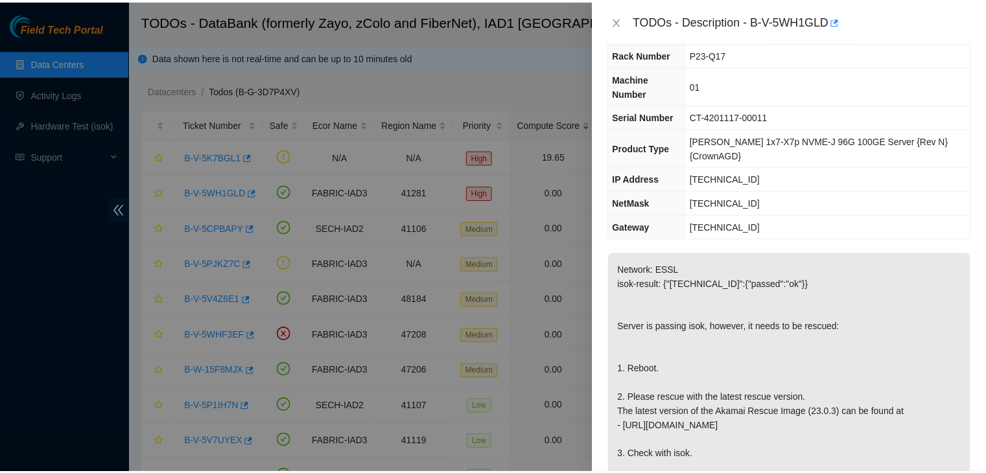
scroll to position [8, 0]
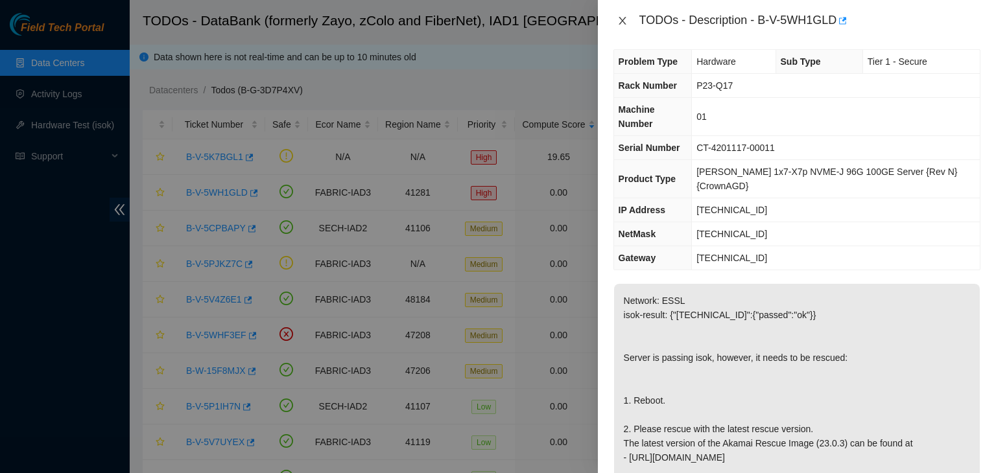
click at [622, 21] on icon "close" at bounding box center [622, 21] width 10 height 10
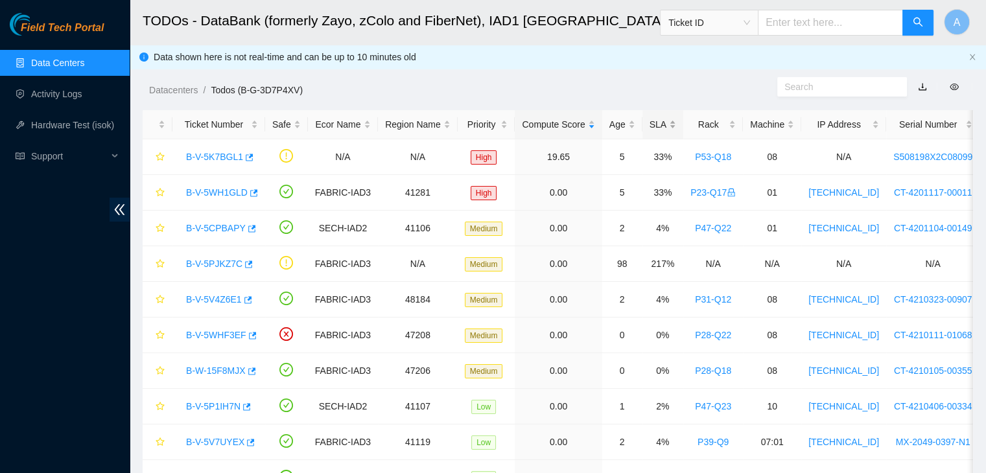
click at [665, 128] on div "SLA" at bounding box center [663, 124] width 27 height 14
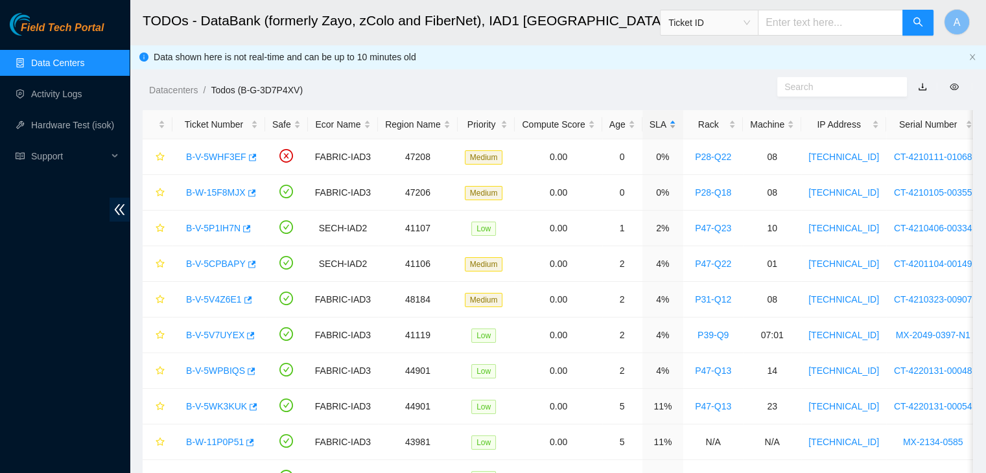
click at [665, 128] on div "SLA" at bounding box center [663, 124] width 27 height 14
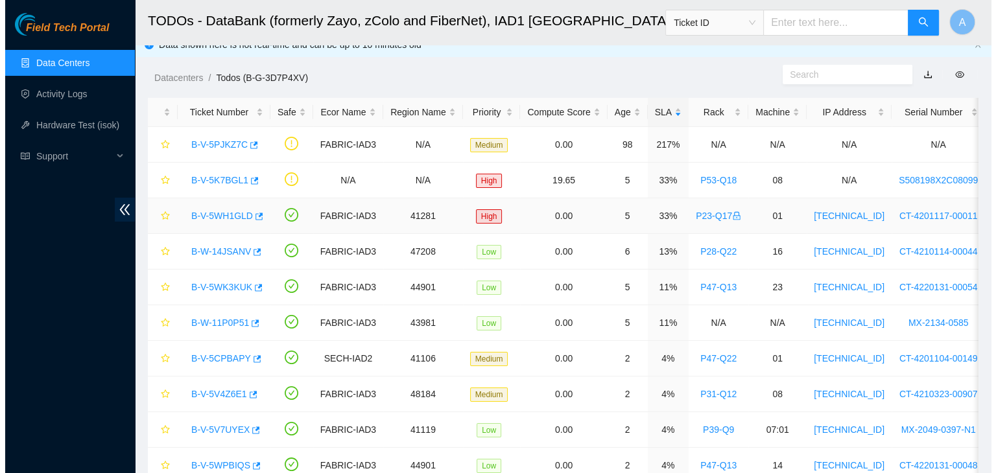
scroll to position [0, 0]
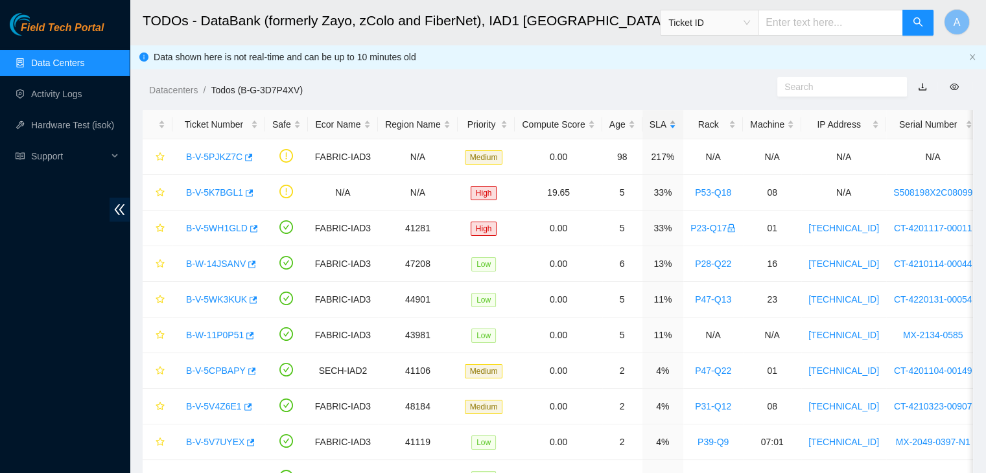
click at [659, 132] on div "SLA" at bounding box center [663, 124] width 27 height 14
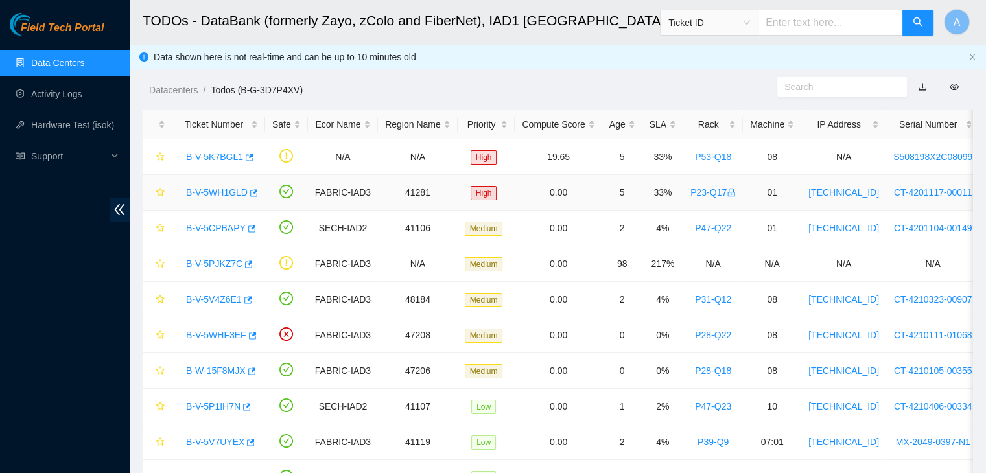
click at [222, 190] on link "B-V-5WH1GLD" at bounding box center [217, 192] width 62 height 10
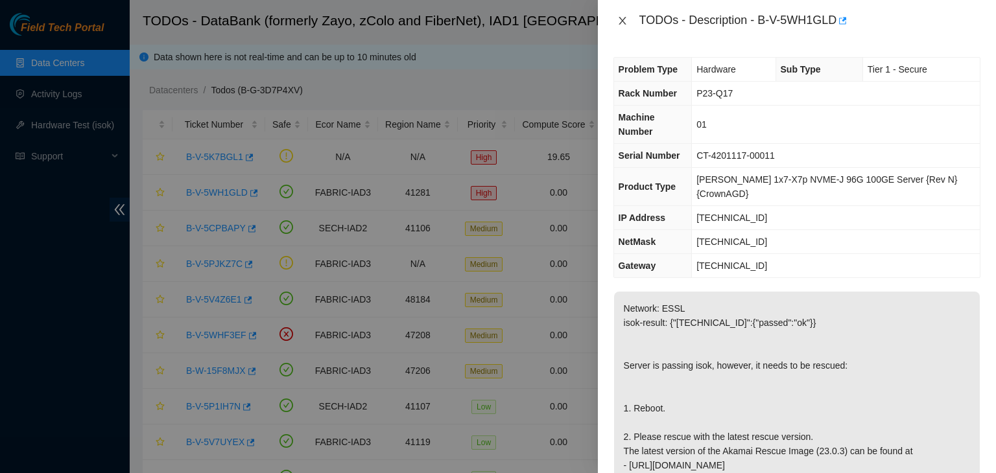
click at [620, 21] on icon "close" at bounding box center [622, 21] width 10 height 10
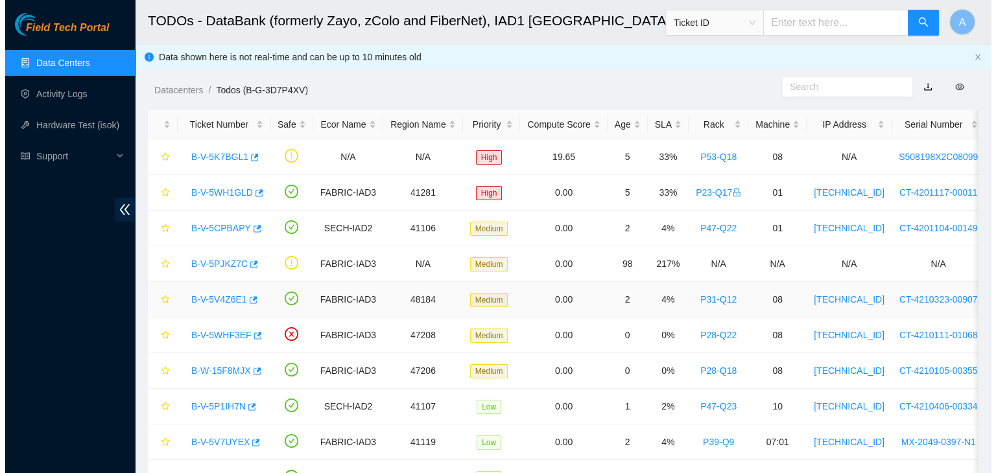
scroll to position [178, 0]
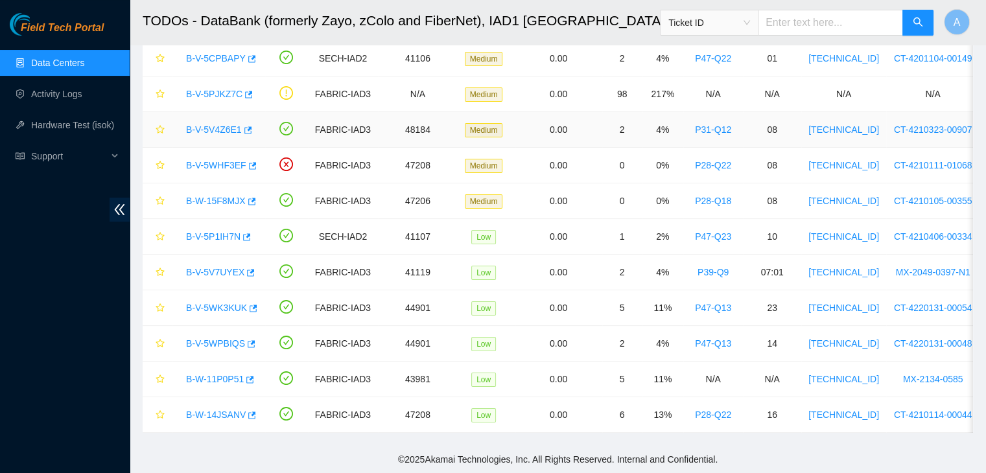
click at [226, 124] on link "B-V-5V4Z6E1" at bounding box center [214, 129] width 56 height 10
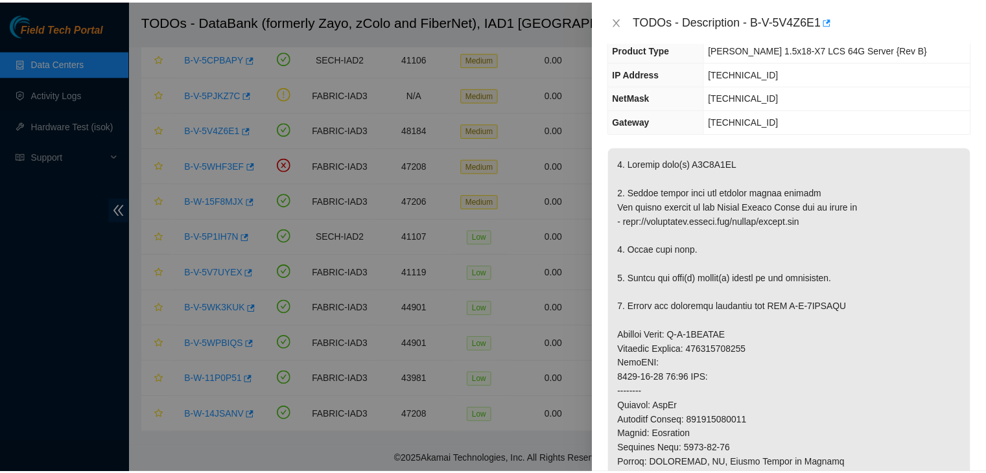
scroll to position [117, 0]
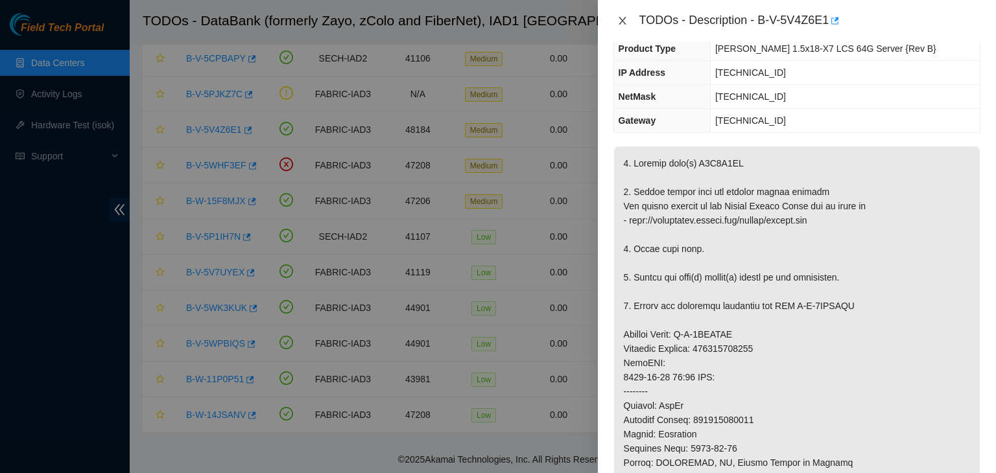
click at [619, 16] on icon "close" at bounding box center [622, 21] width 10 height 10
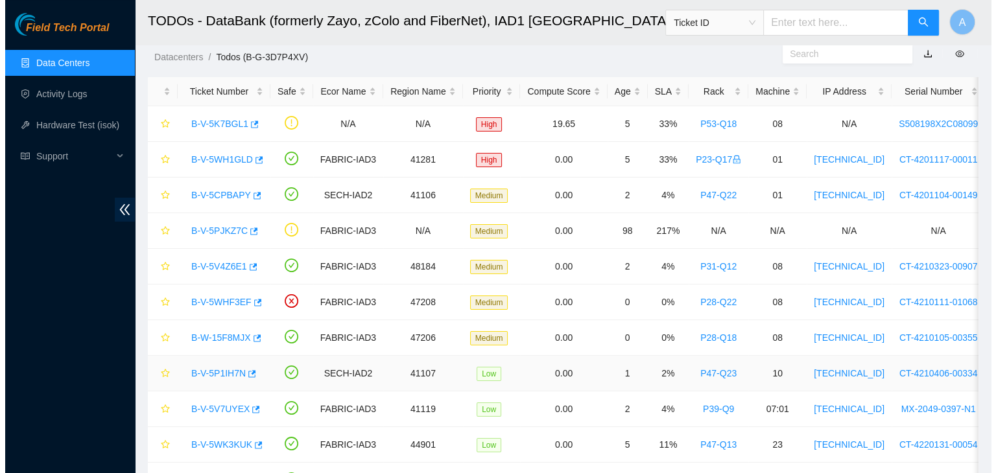
scroll to position [0, 0]
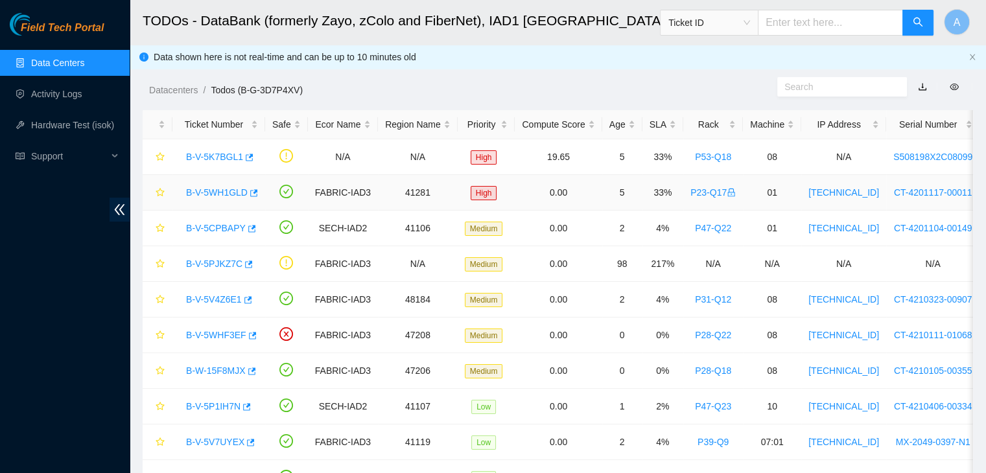
click at [227, 191] on link "B-V-5WH1GLD" at bounding box center [217, 192] width 62 height 10
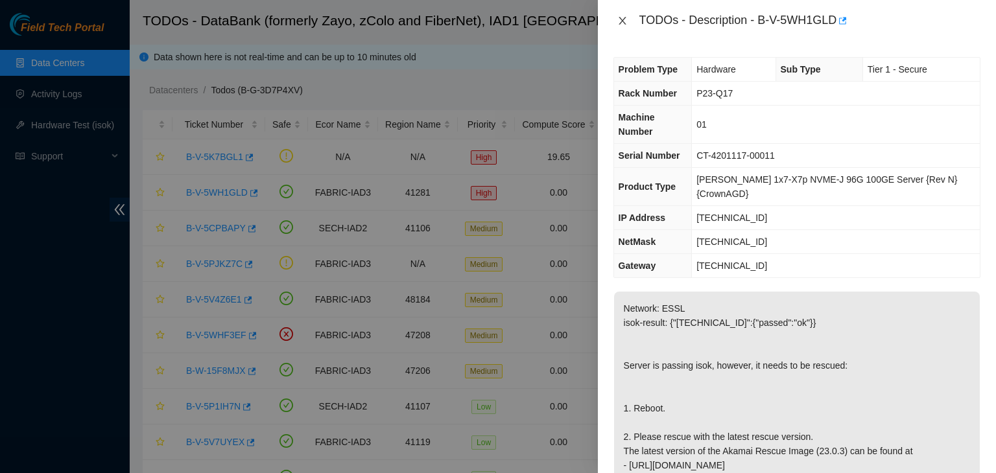
click at [626, 24] on icon "close" at bounding box center [622, 21] width 10 height 10
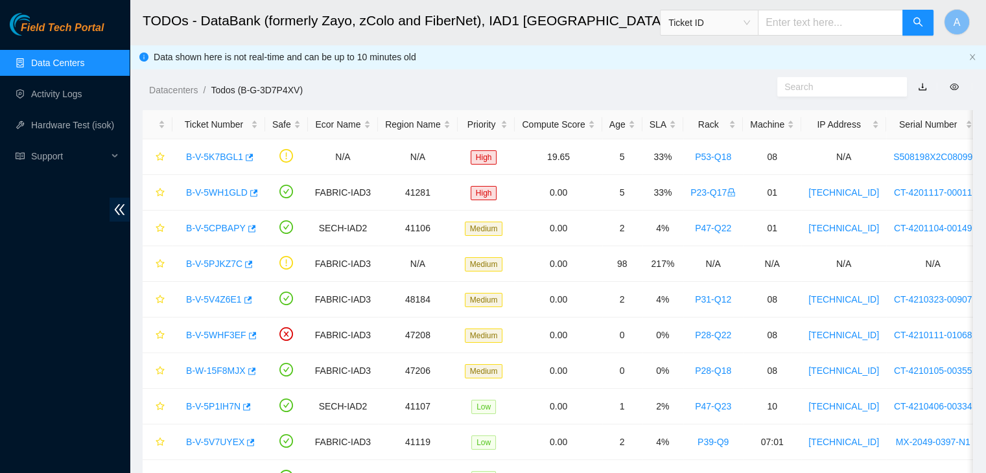
click at [84, 58] on link "Data Centers" at bounding box center [57, 63] width 53 height 10
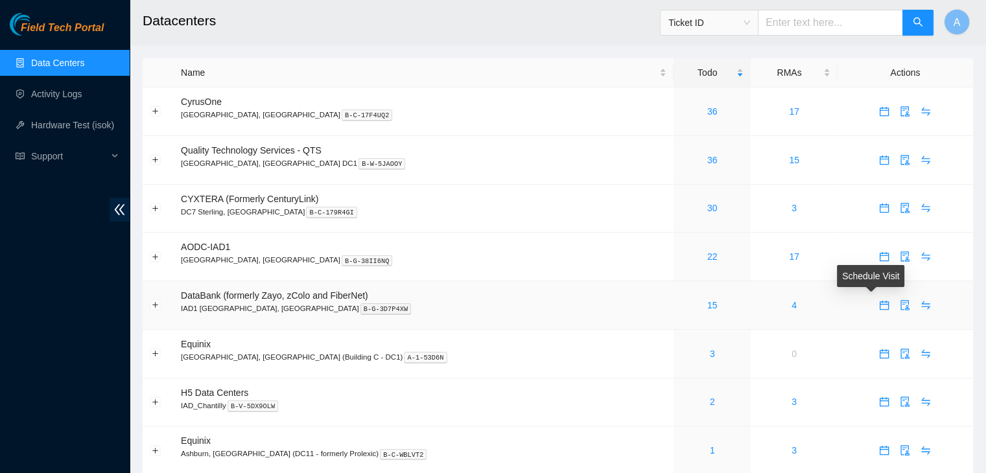
click at [879, 308] on icon "calendar" at bounding box center [884, 305] width 10 height 10
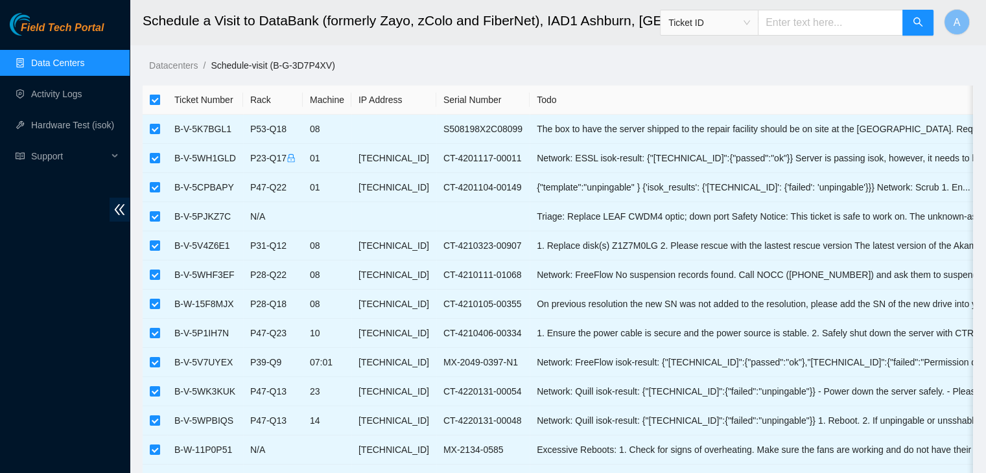
click at [156, 99] on input "checkbox" at bounding box center [155, 100] width 10 height 10
checkbox input "false"
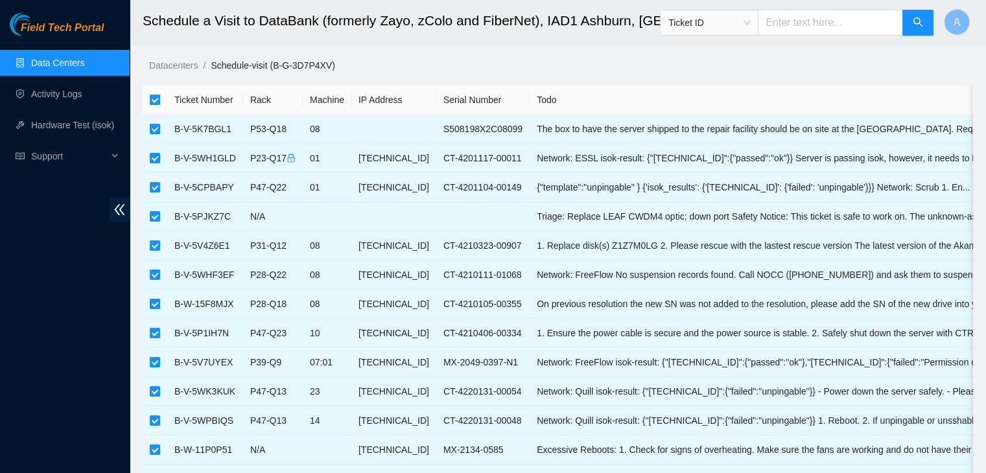
checkbox input "false"
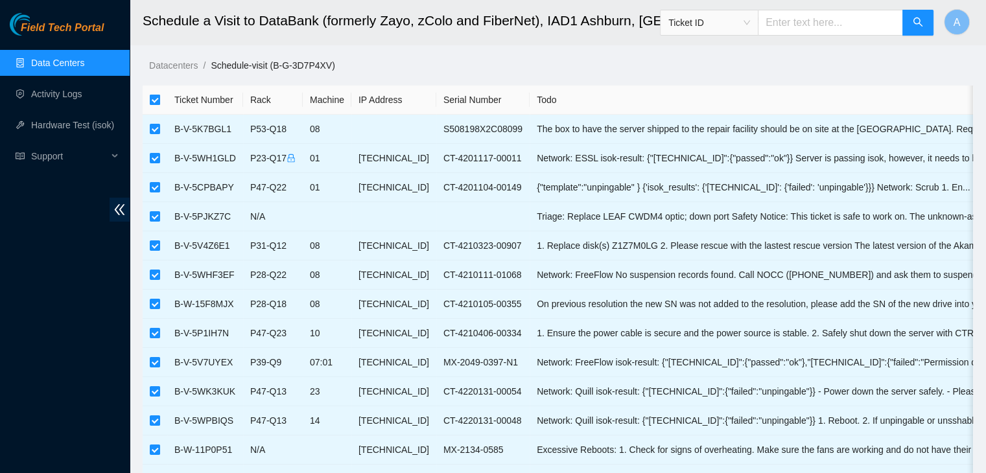
checkbox input "false"
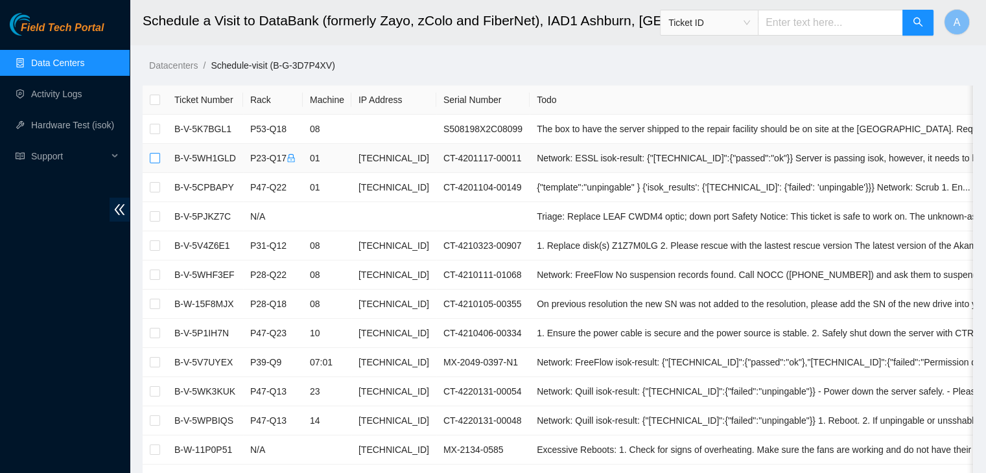
click at [154, 157] on input "checkbox" at bounding box center [155, 158] width 10 height 10
checkbox input "true"
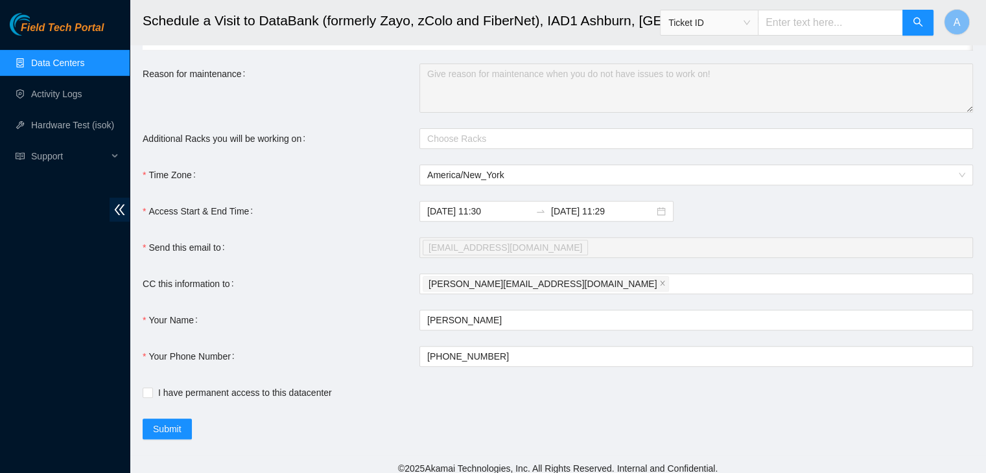
scroll to position [460, 0]
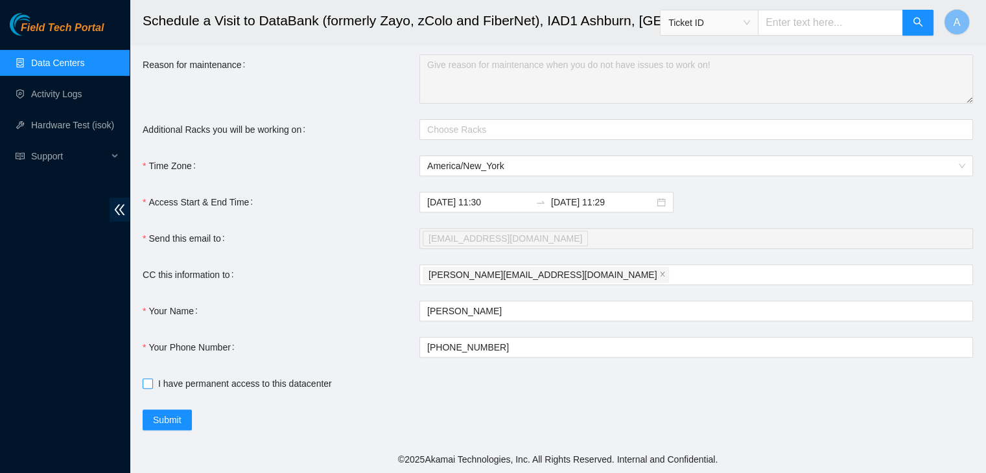
click at [320, 385] on span "I have permanent access to this datacenter" at bounding box center [245, 384] width 184 height 14
click at [152, 385] on input "I have permanent access to this datacenter" at bounding box center [147, 383] width 9 height 9
checkbox input "true"
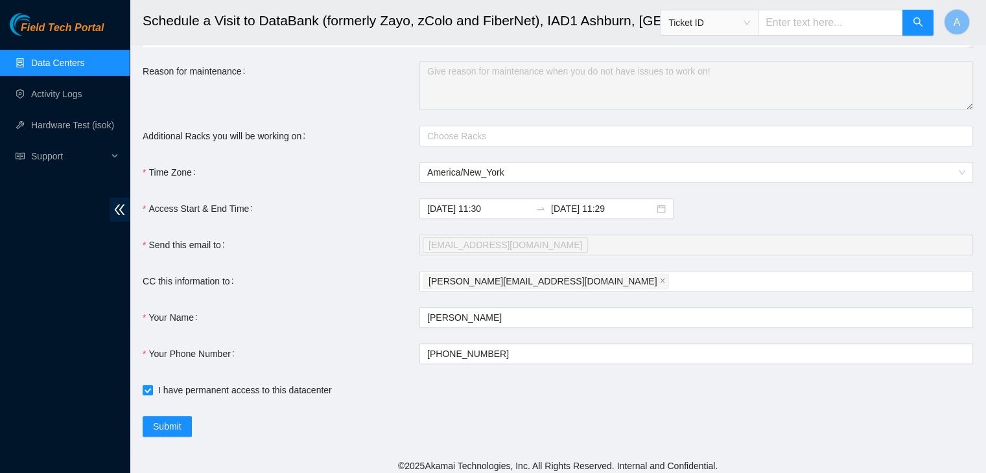
scroll to position [445, 0]
click at [615, 216] on input "2025-10-03 11:29" at bounding box center [602, 209] width 103 height 14
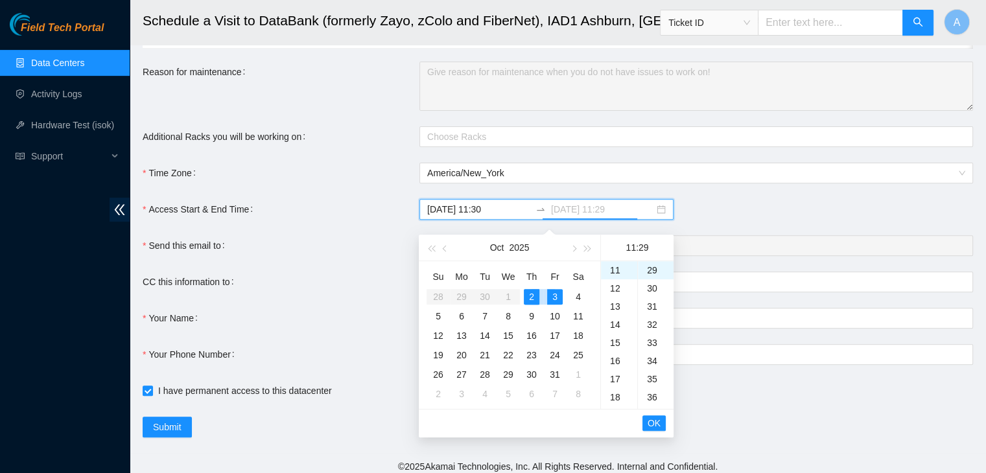
click at [553, 298] on div "3" at bounding box center [555, 297] width 16 height 16
click at [534, 298] on div "2" at bounding box center [532, 297] width 16 height 16
click at [615, 266] on div "23" at bounding box center [619, 272] width 36 height 18
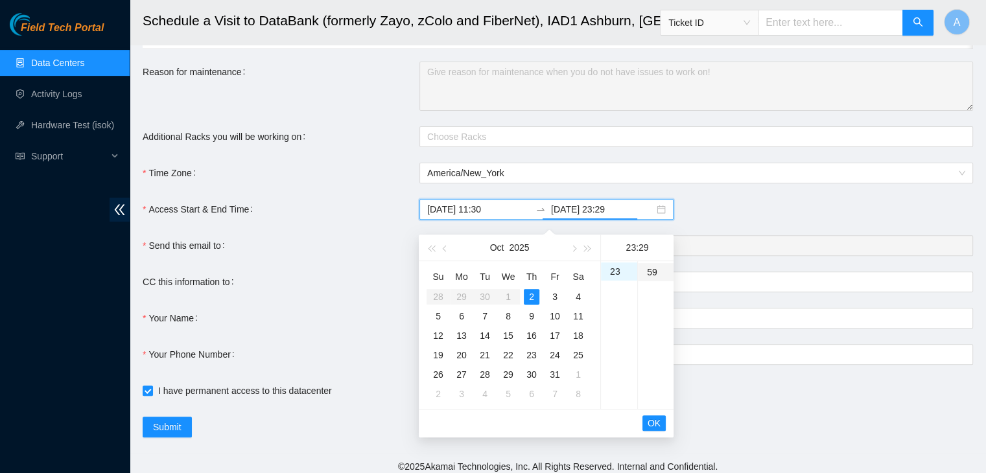
click at [653, 277] on div "59" at bounding box center [656, 272] width 36 height 18
type input "2025-10-02 23:59"
click at [652, 421] on span "OK" at bounding box center [654, 423] width 13 height 14
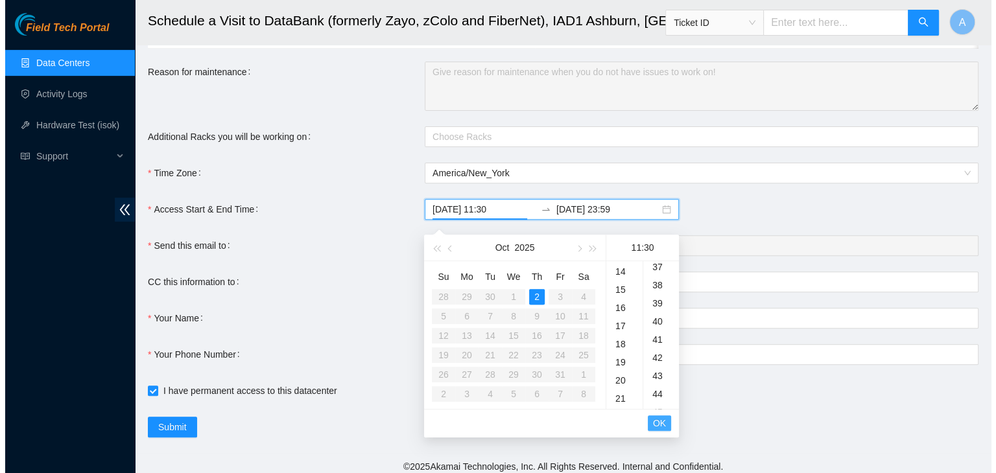
scroll to position [545, 0]
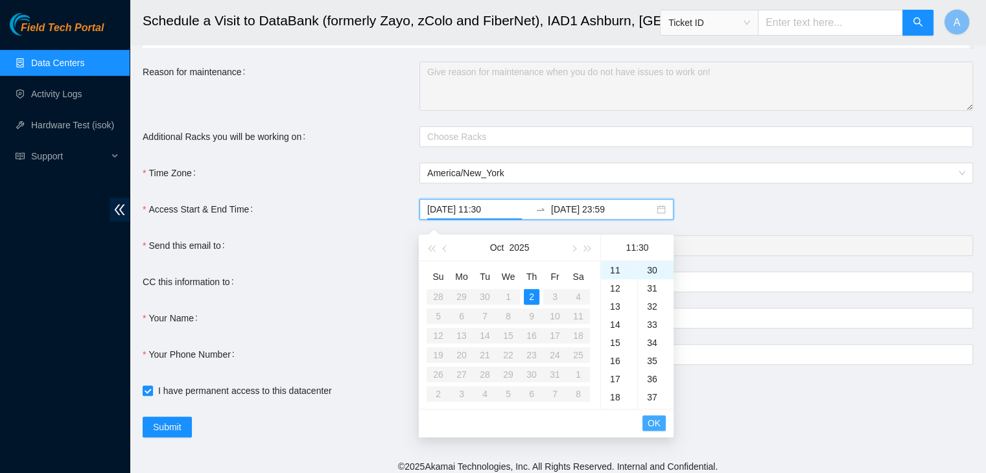
click at [652, 421] on span "OK" at bounding box center [654, 423] width 13 height 14
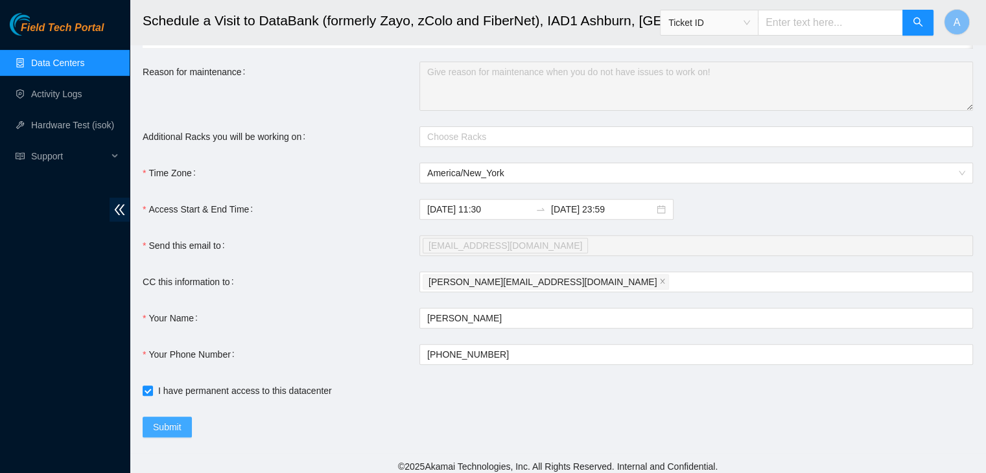
click at [182, 436] on button "Submit" at bounding box center [167, 427] width 49 height 21
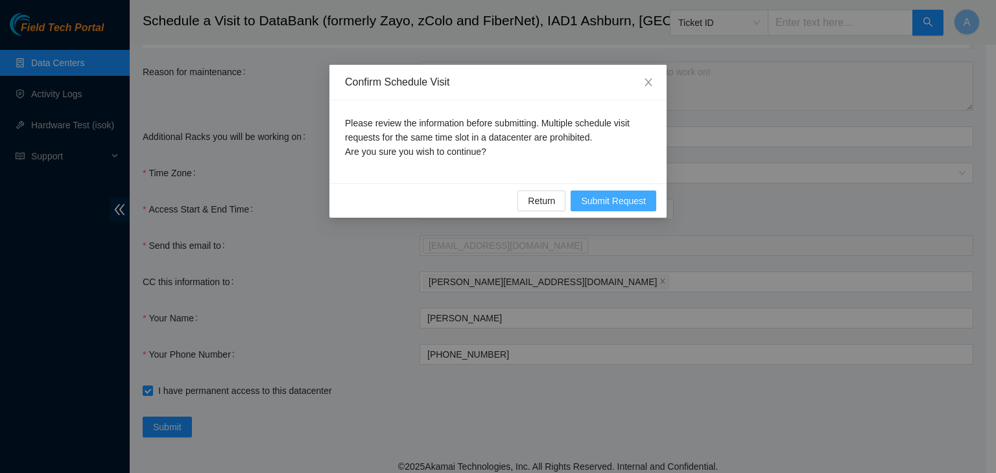
click at [594, 201] on span "Submit Request" at bounding box center [613, 201] width 65 height 14
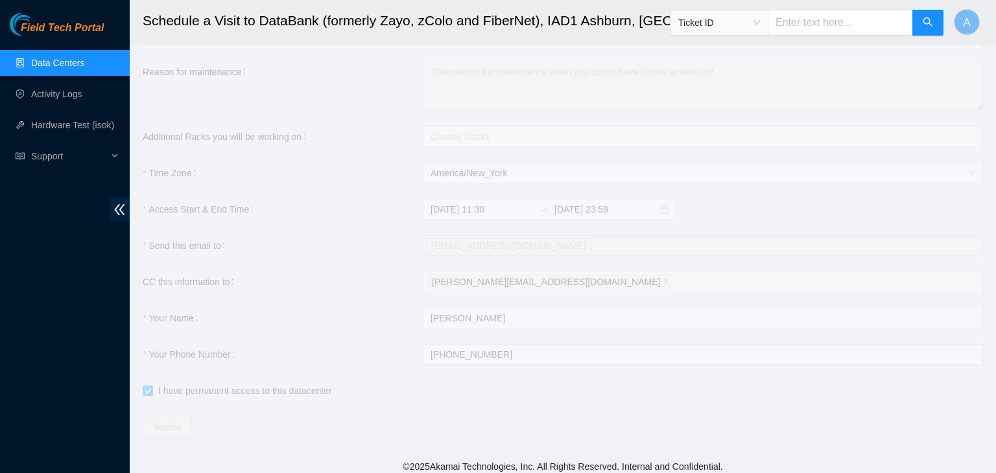
type input "2025-10-02 11:31"
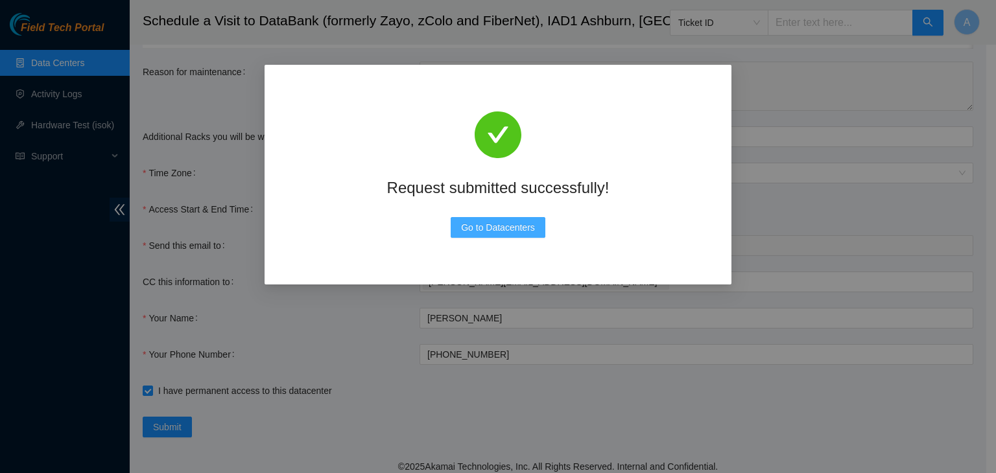
click at [492, 228] on span "Go to Datacenters" at bounding box center [498, 227] width 74 height 14
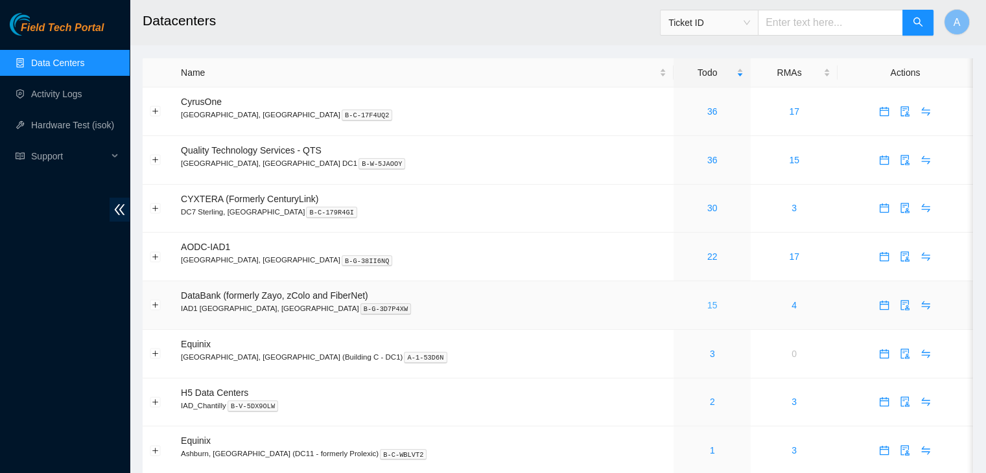
click at [707, 309] on link "15" at bounding box center [712, 305] width 10 height 10
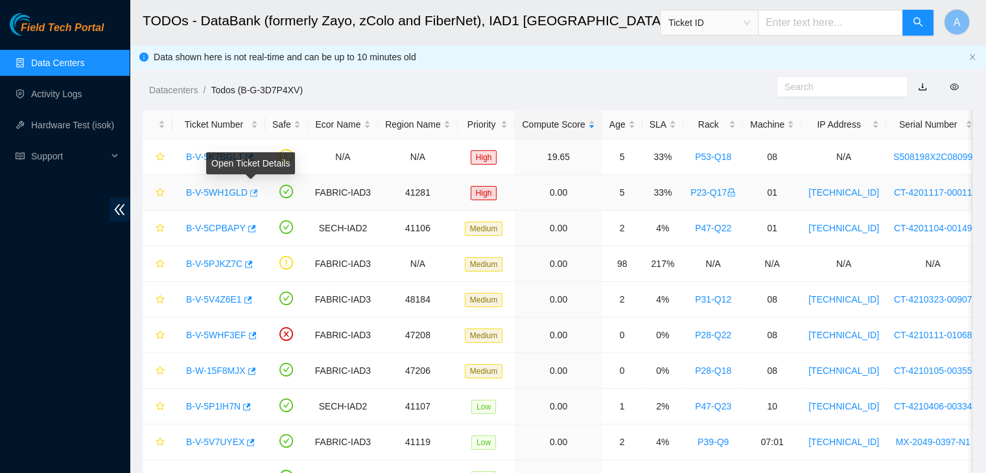
click at [252, 194] on icon "button" at bounding box center [252, 193] width 9 height 9
click at [650, 123] on div "SLA" at bounding box center [663, 124] width 27 height 14
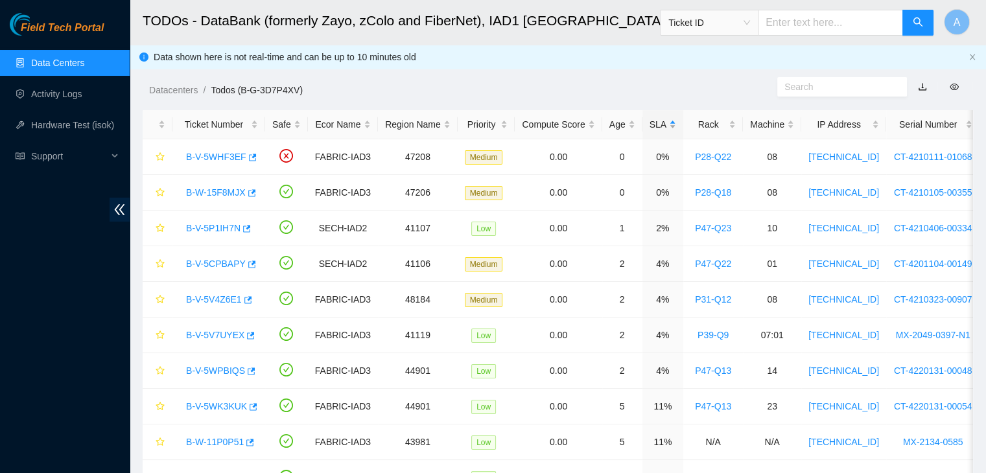
click at [650, 123] on div "SLA" at bounding box center [663, 124] width 27 height 14
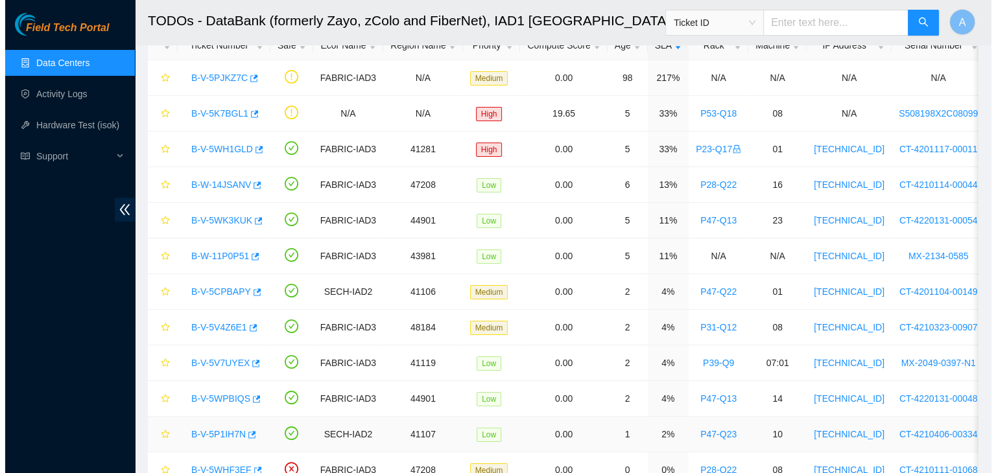
scroll to position [78, 0]
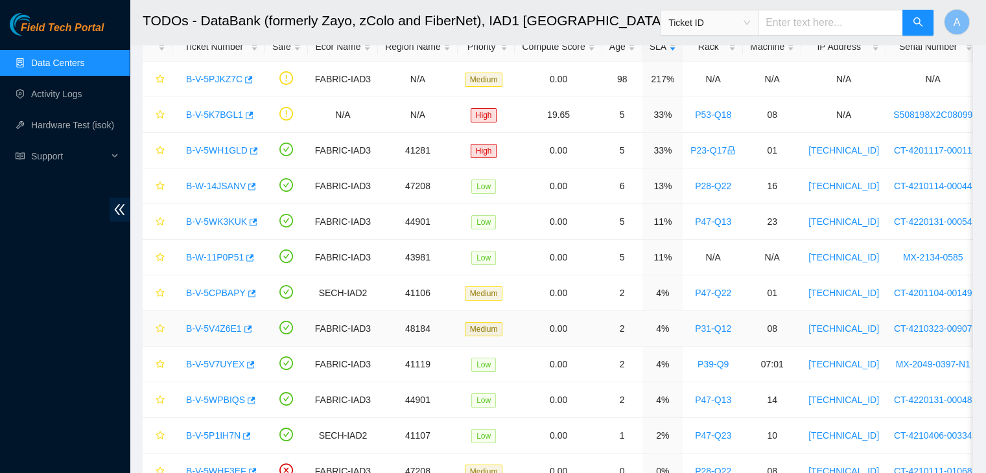
click at [228, 327] on link "B-V-5V4Z6E1" at bounding box center [214, 329] width 56 height 10
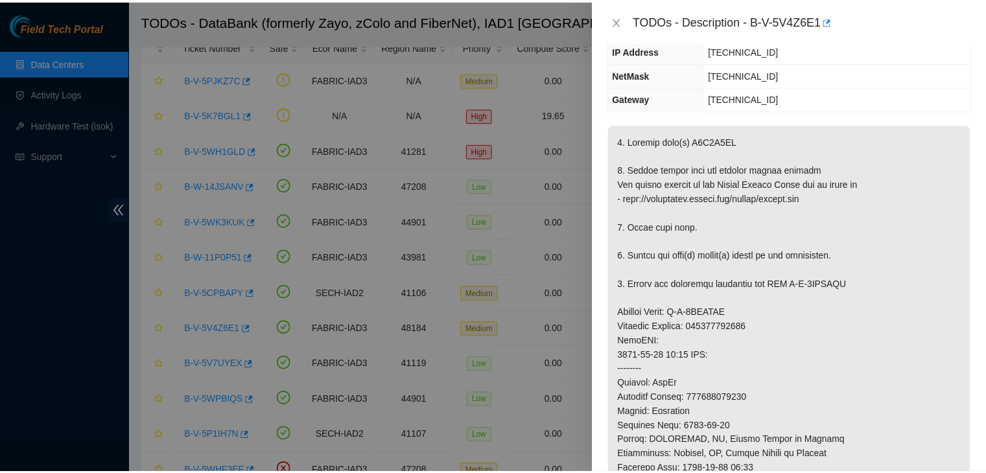
scroll to position [140, 0]
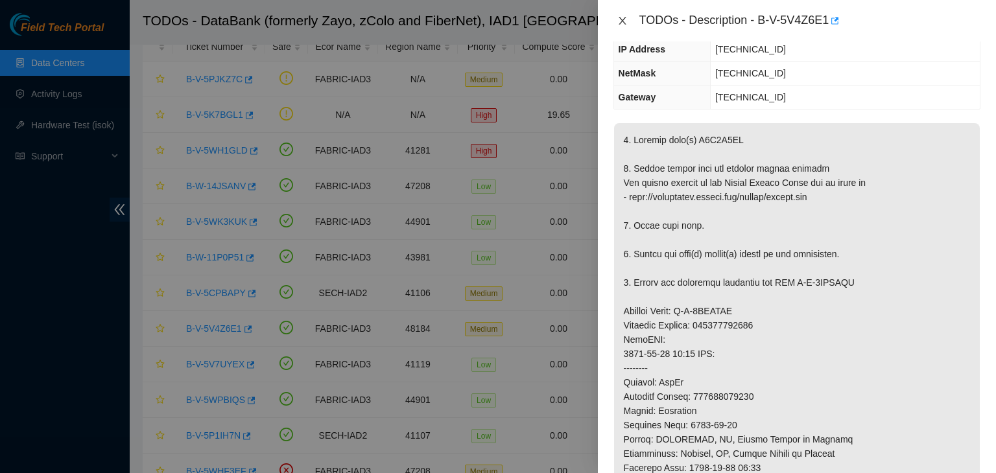
click at [624, 23] on icon "close" at bounding box center [621, 21] width 7 height 8
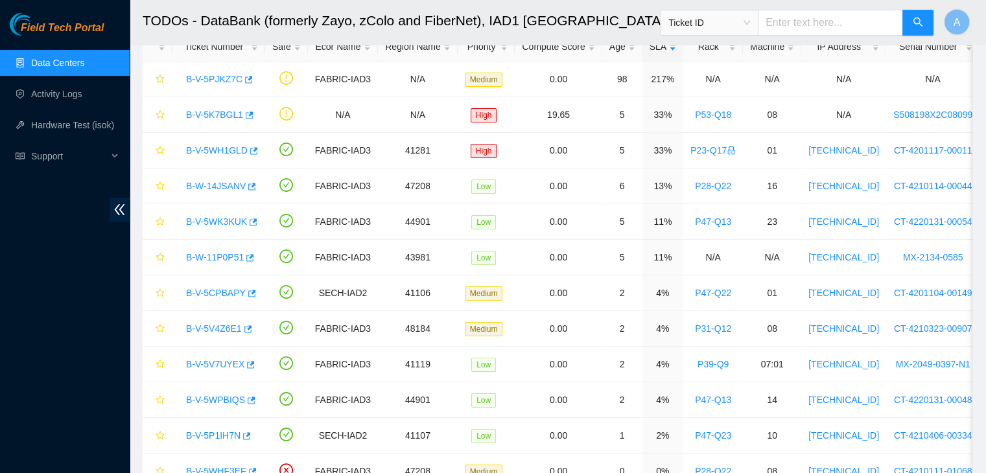
scroll to position [182, 0]
click at [84, 58] on link "Data Centers" at bounding box center [57, 63] width 53 height 10
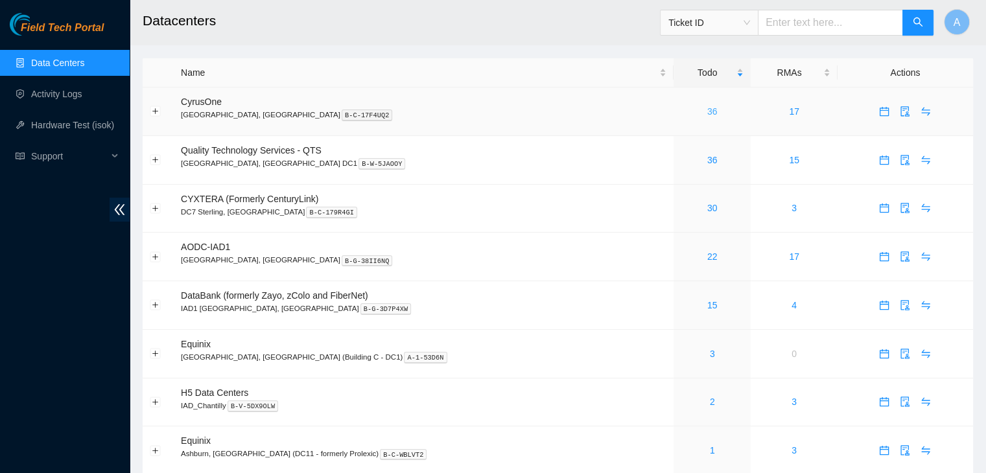
click at [707, 114] on link "36" at bounding box center [712, 111] width 10 height 10
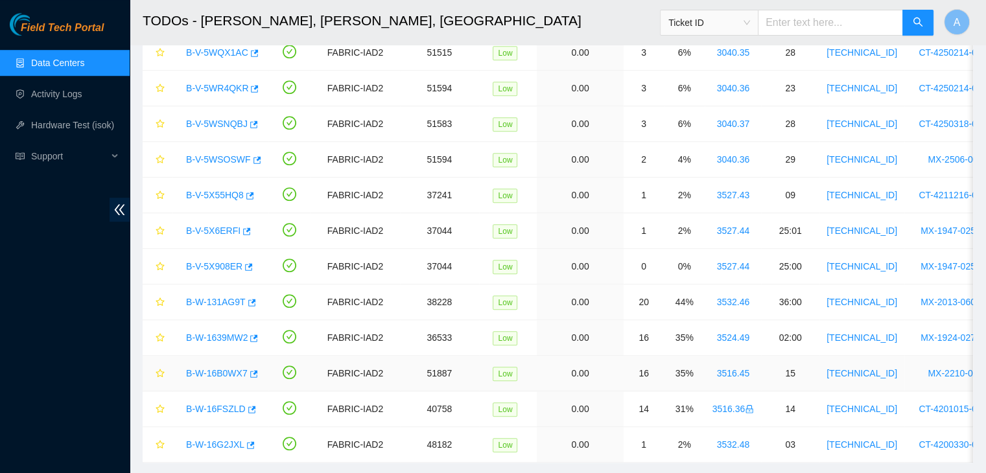
scroll to position [952, 0]
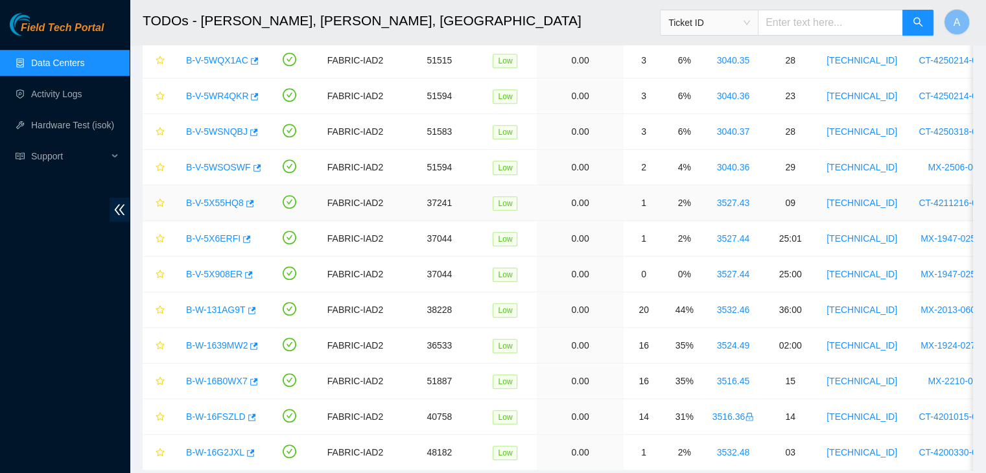
click at [229, 198] on link "B-V-5X55HQ8" at bounding box center [215, 203] width 58 height 10
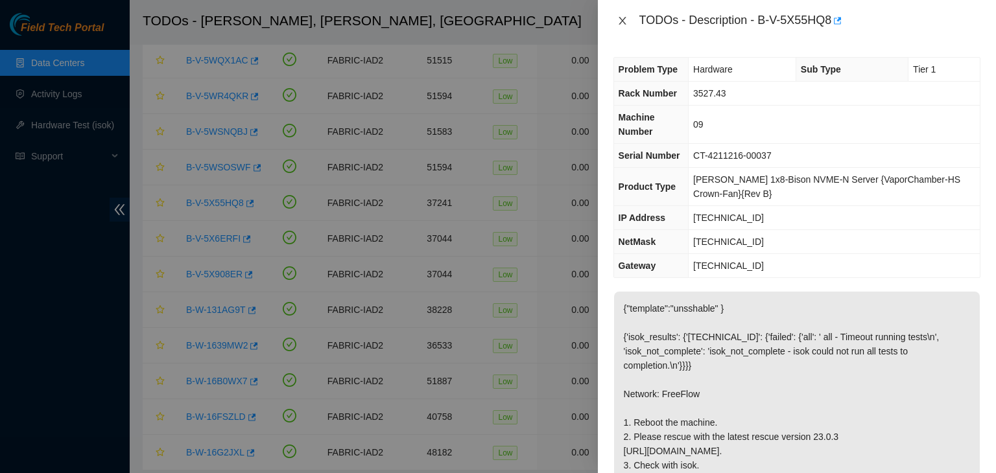
click at [620, 24] on icon "close" at bounding box center [622, 21] width 10 height 10
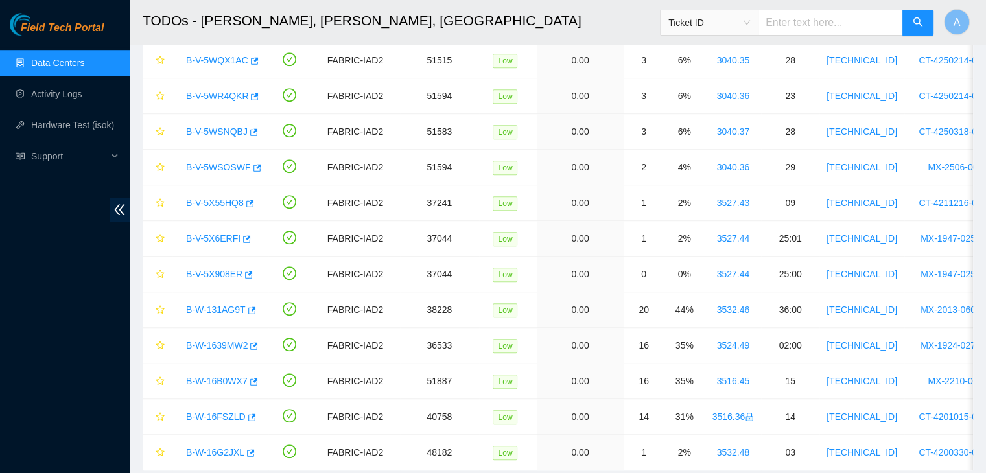
click at [31, 62] on link "Data Centers" at bounding box center [57, 63] width 53 height 10
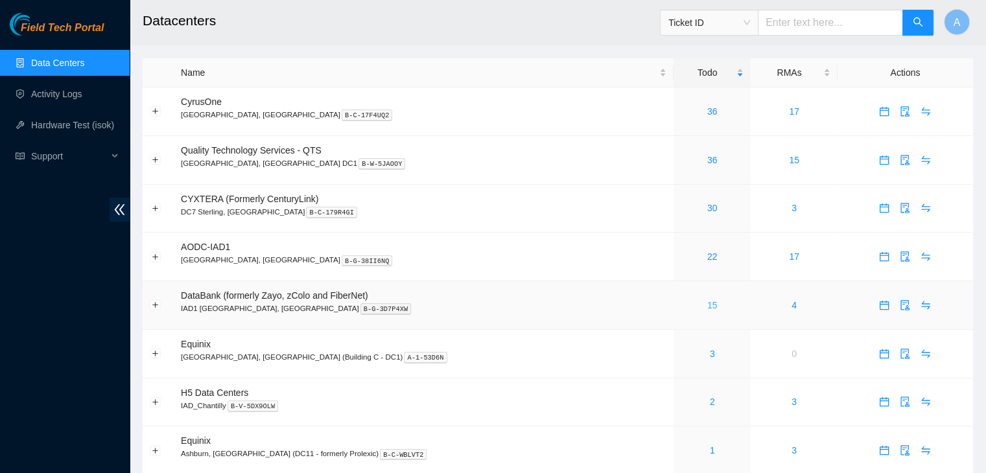
click at [707, 305] on link "15" at bounding box center [712, 305] width 10 height 10
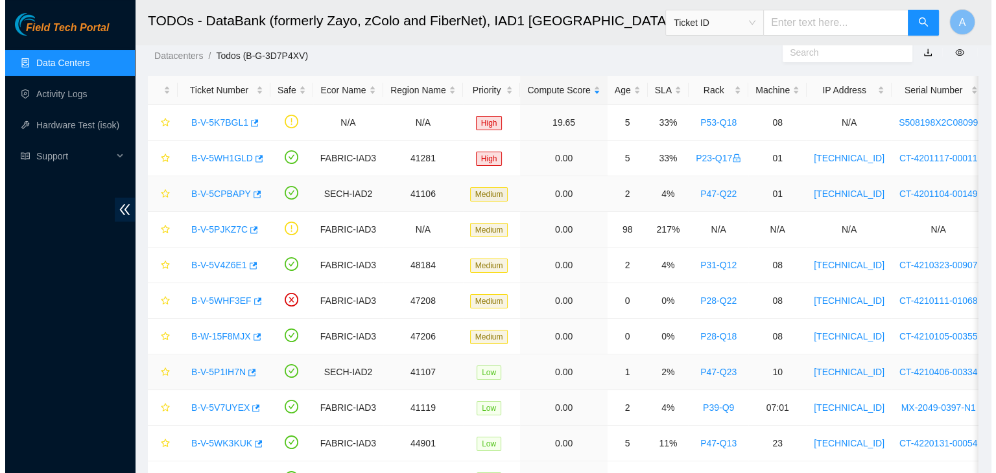
scroll to position [34, 0]
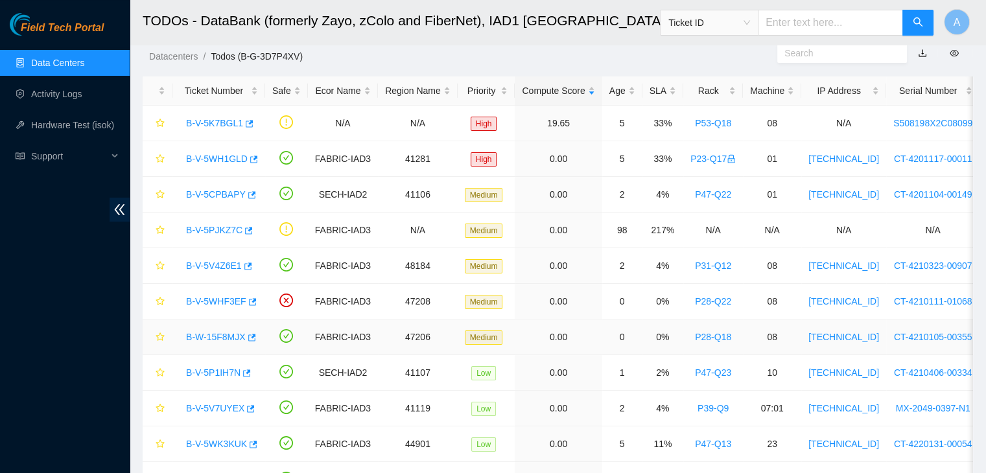
click at [225, 335] on link "B-W-15F8MJX" at bounding box center [216, 337] width 60 height 10
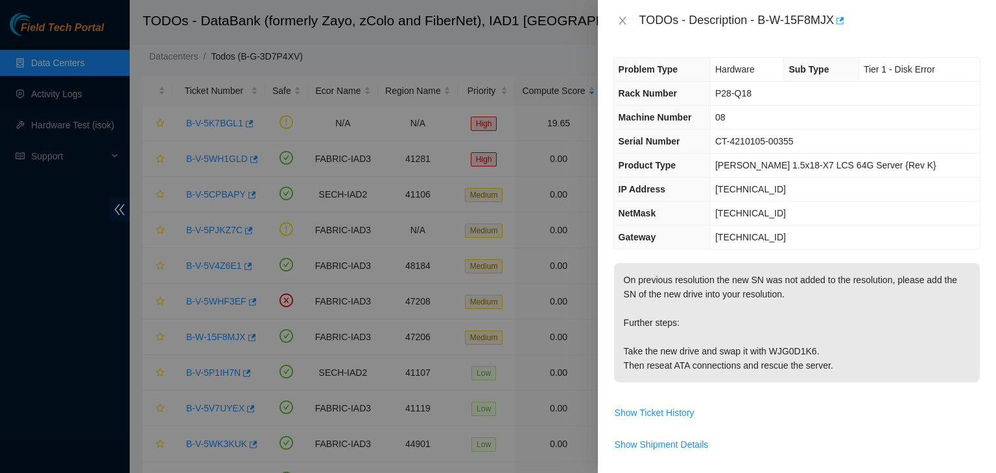
scroll to position [57, 0]
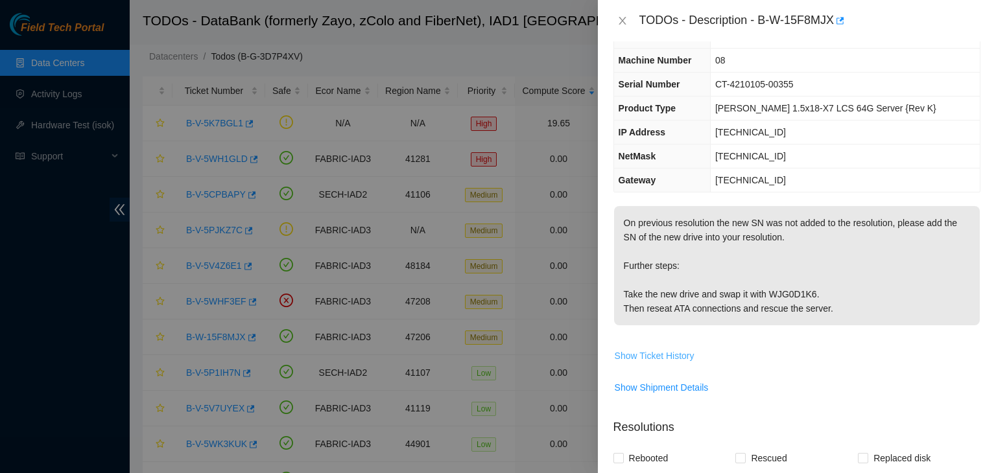
click at [672, 353] on span "Show Ticket History" at bounding box center [655, 356] width 80 height 14
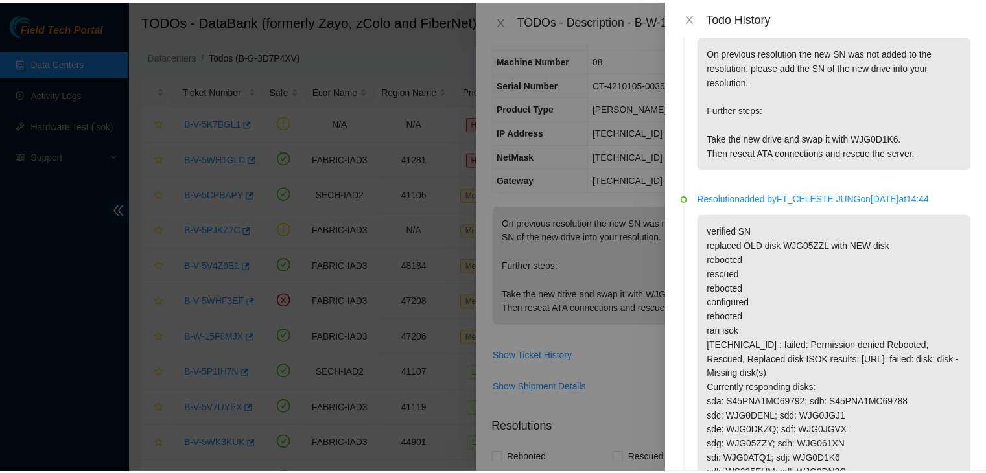
scroll to position [0, 0]
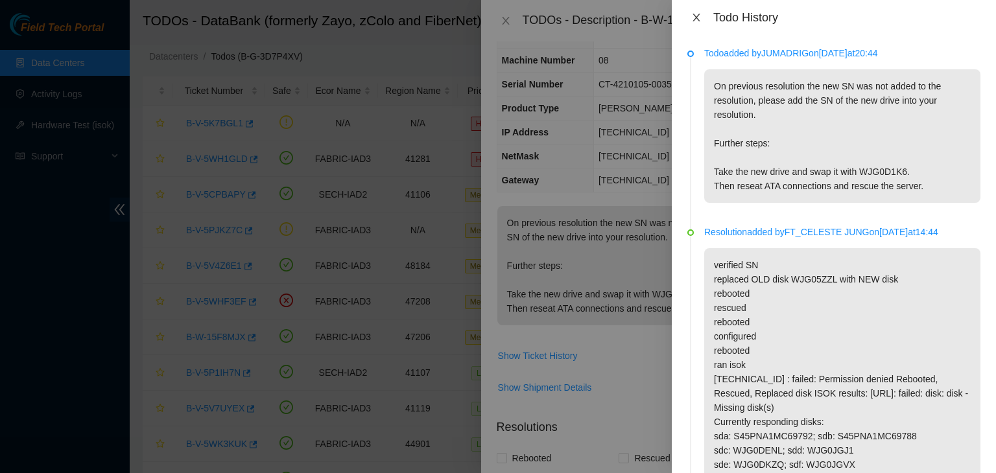
click at [701, 18] on icon "close" at bounding box center [696, 17] width 10 height 10
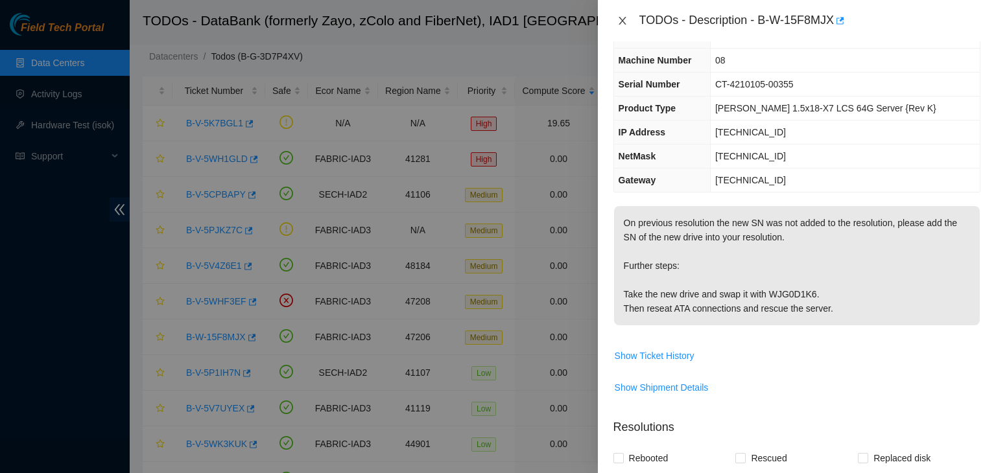
click at [626, 21] on icon "close" at bounding box center [622, 21] width 10 height 10
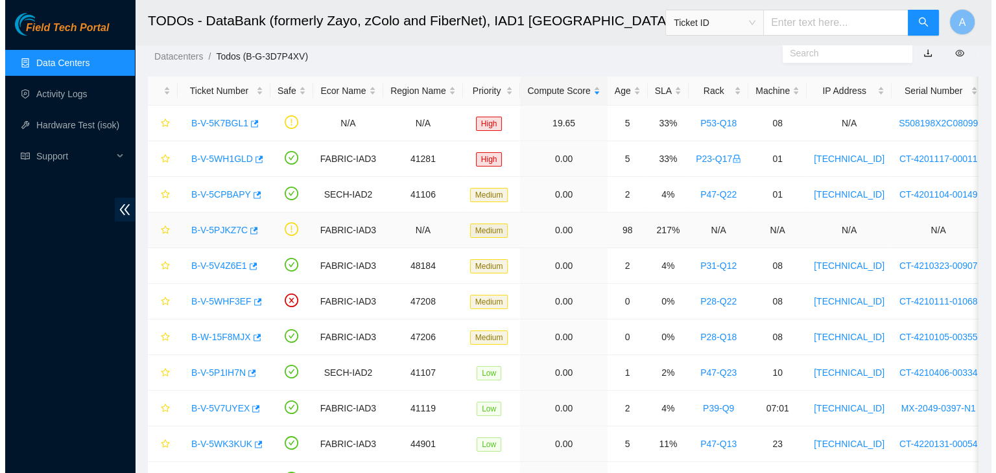
scroll to position [71, 0]
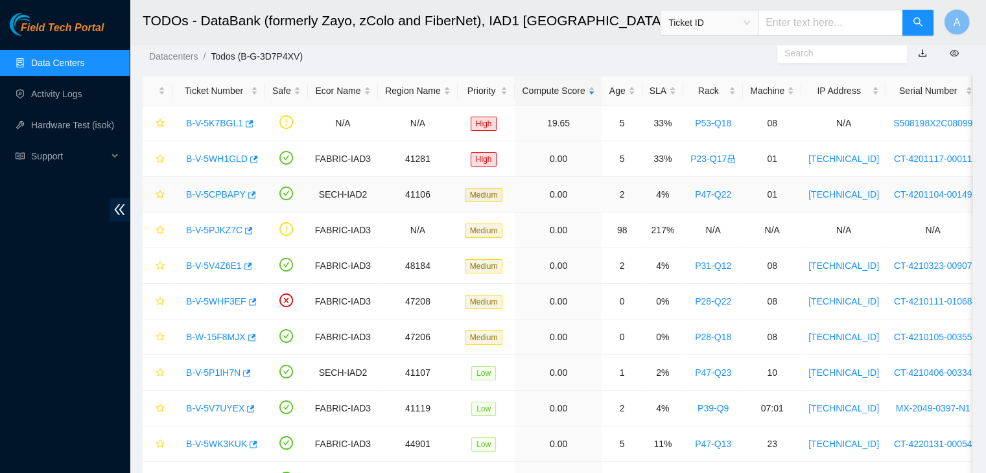
click at [215, 193] on link "B-V-5CPBAPY" at bounding box center [216, 194] width 60 height 10
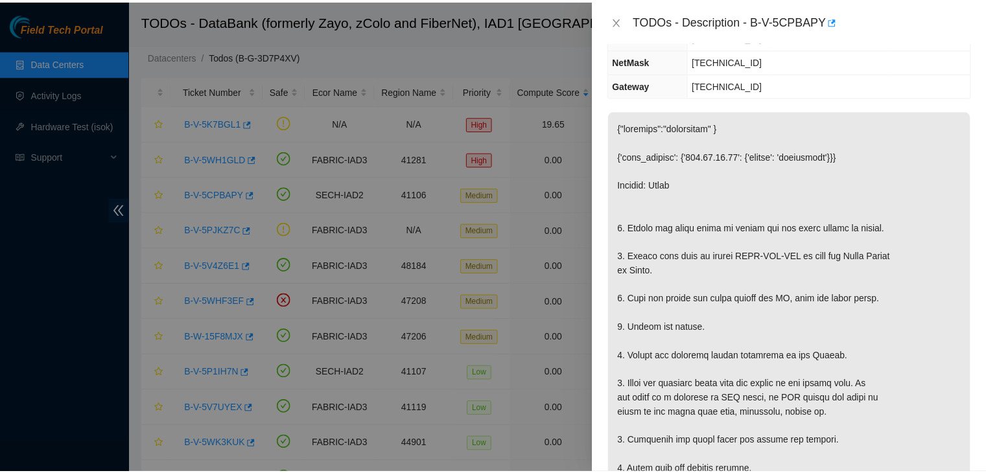
scroll to position [162, 0]
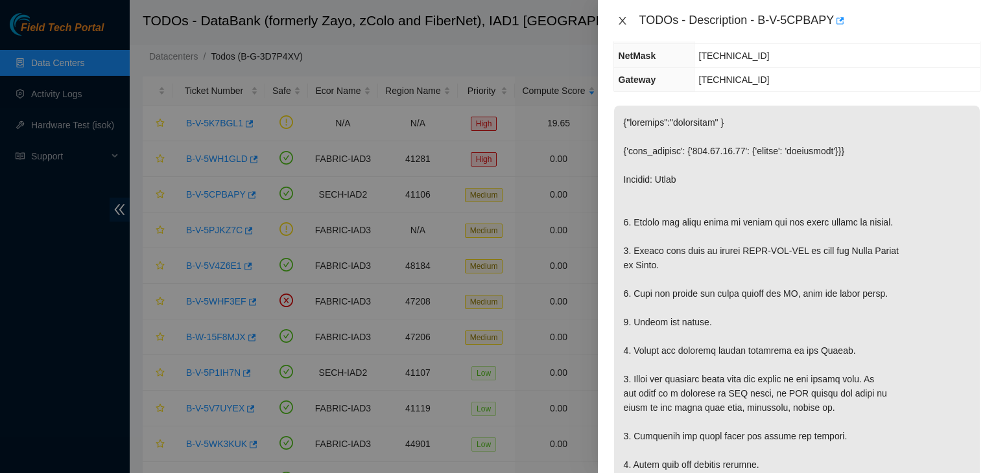
click at [626, 26] on button "Close" at bounding box center [622, 21] width 18 height 12
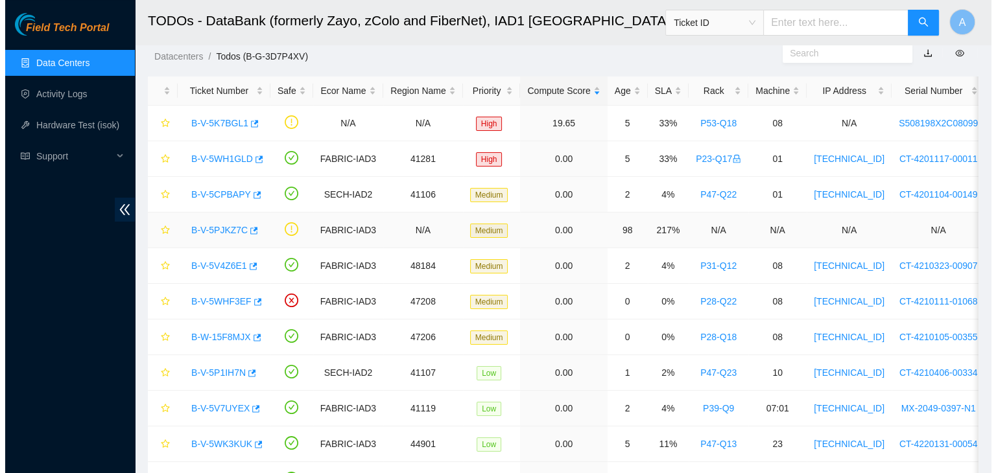
scroll to position [205, 0]
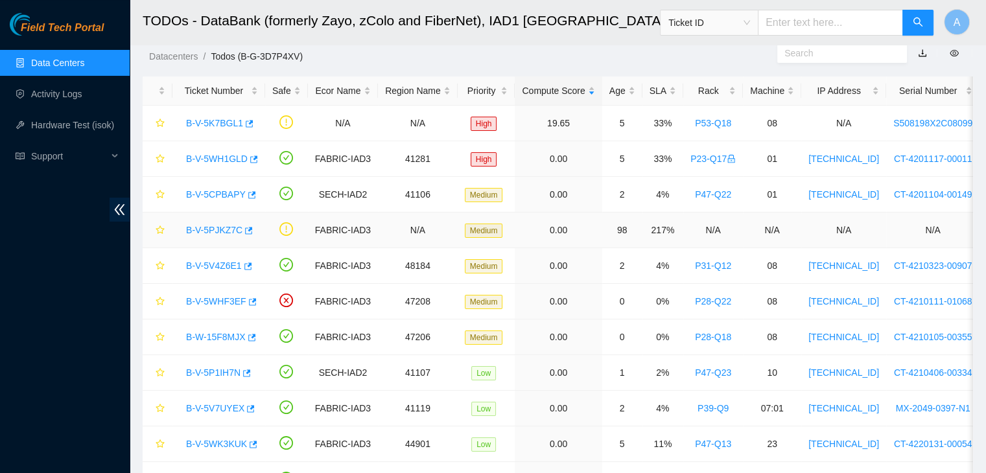
click at [213, 228] on link "B-V-5PJKZ7C" at bounding box center [214, 230] width 56 height 10
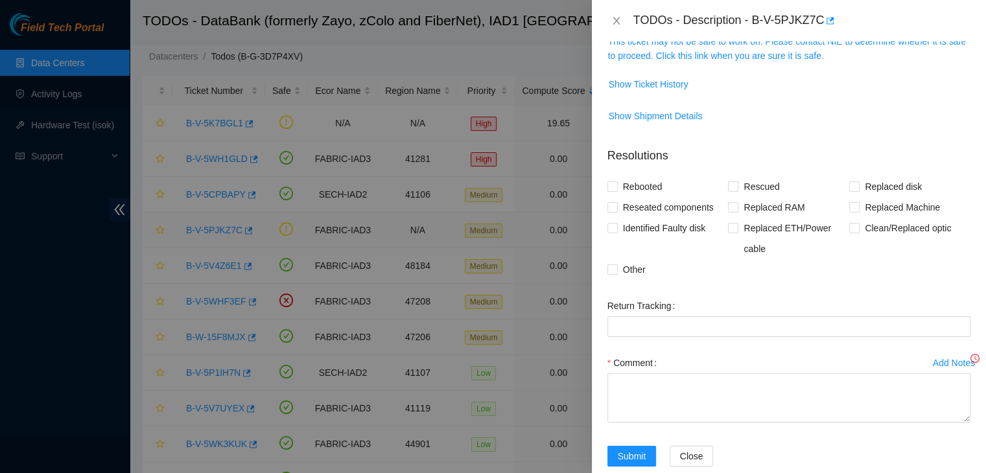
scroll to position [162, 0]
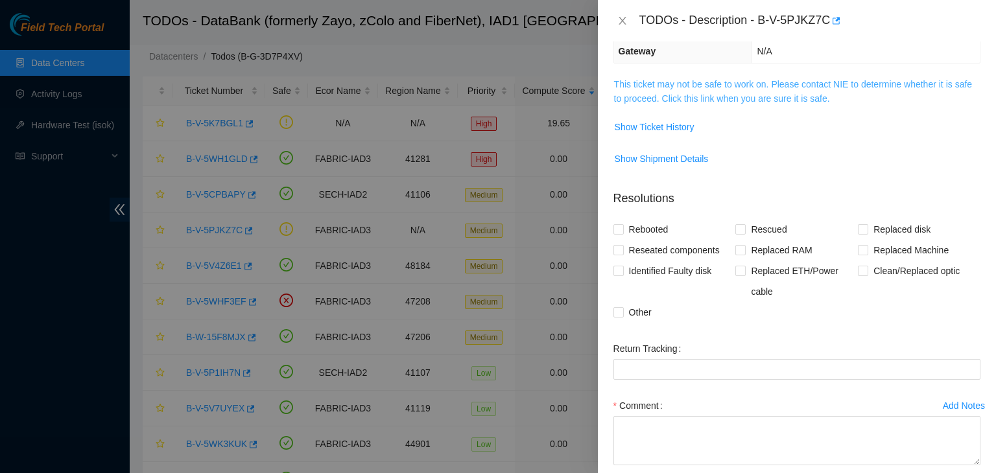
click at [705, 80] on link "This ticket may not be safe to work on. Please contact NIE to determine whether…" at bounding box center [793, 91] width 358 height 25
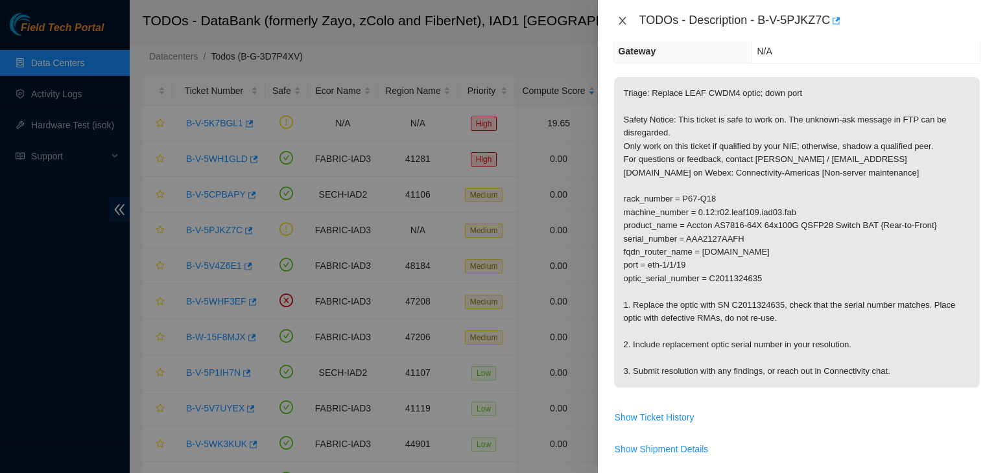
click at [622, 23] on icon "close" at bounding box center [622, 21] width 10 height 10
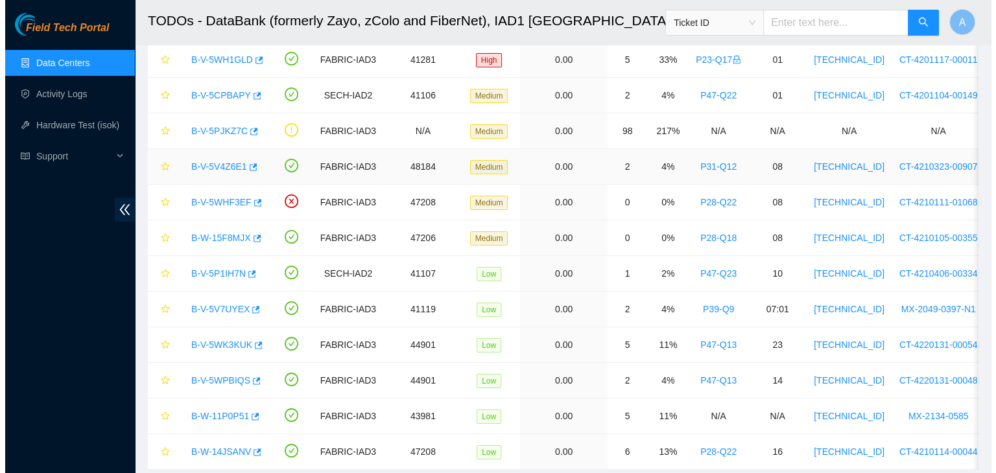
scroll to position [134, 0]
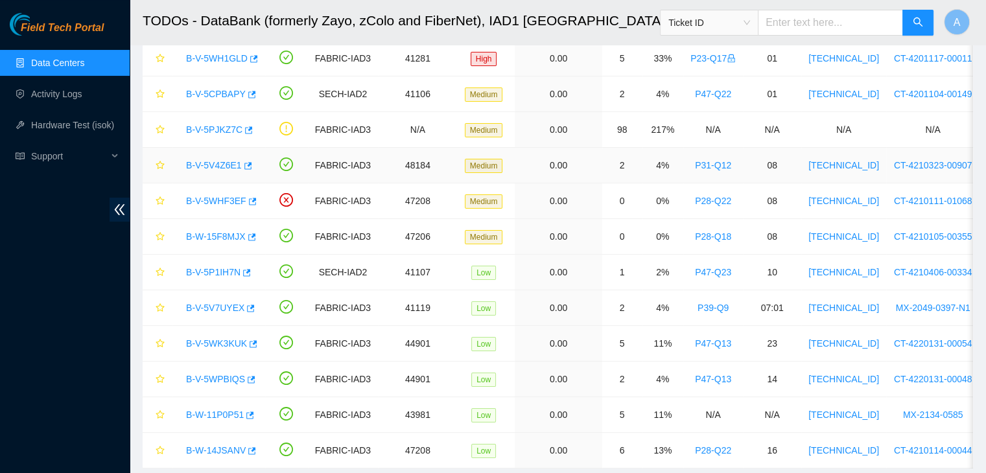
click at [216, 167] on link "B-V-5V4Z6E1" at bounding box center [214, 165] width 56 height 10
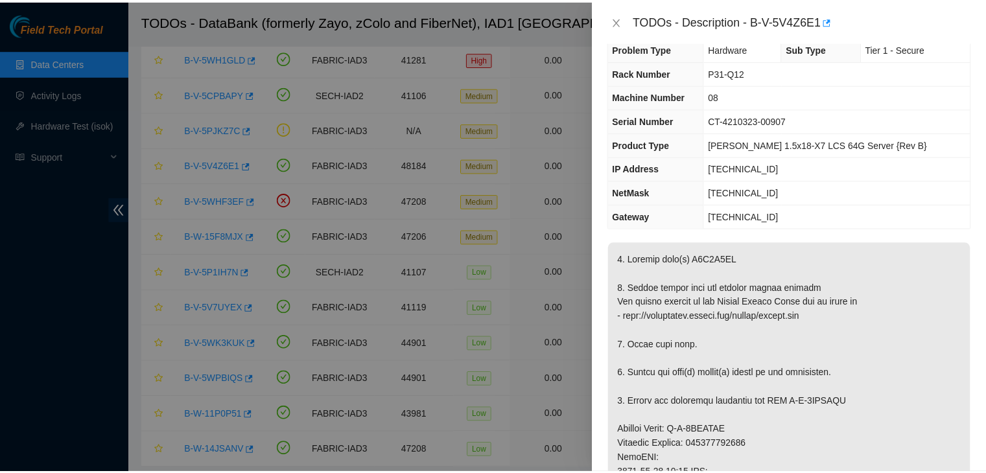
scroll to position [0, 0]
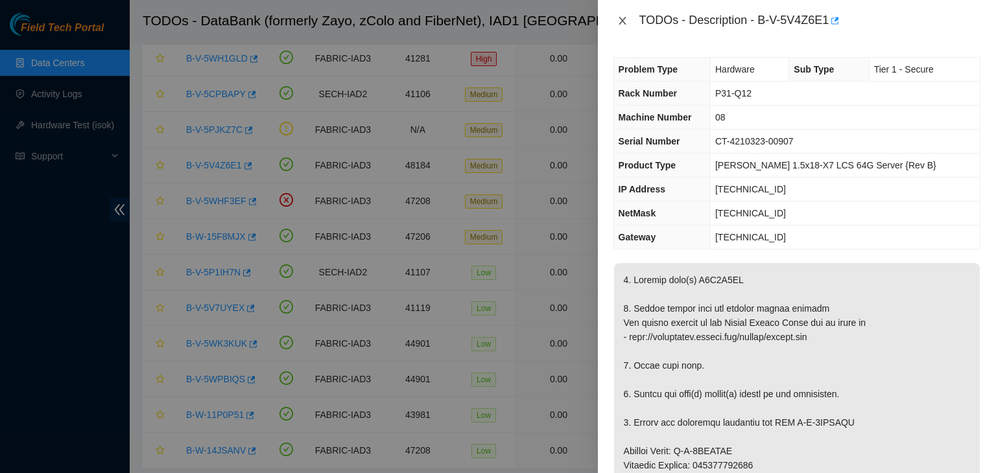
click at [628, 20] on button "Close" at bounding box center [622, 21] width 18 height 12
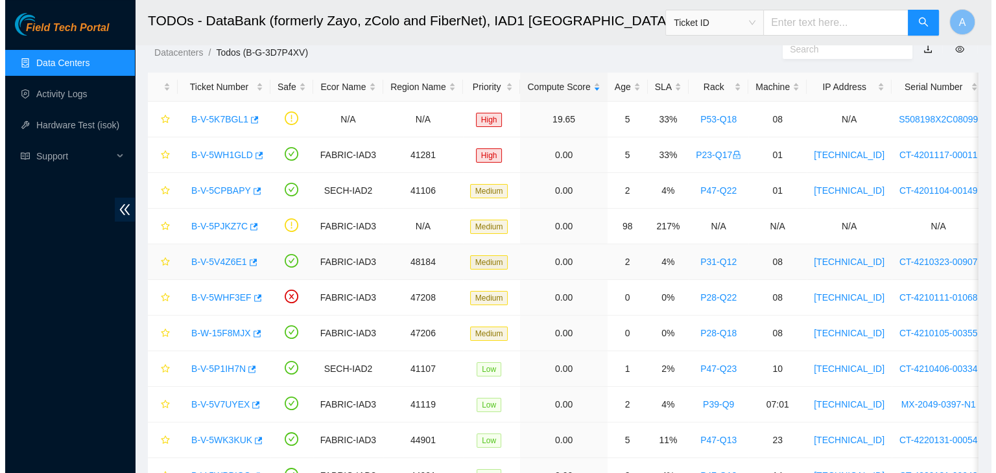
scroll to position [36, 0]
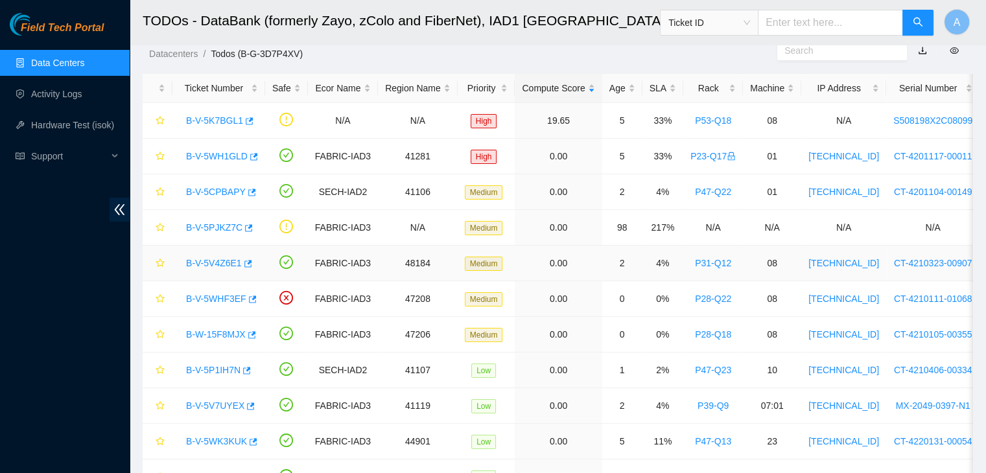
click at [220, 265] on link "B-V-5V4Z6E1" at bounding box center [214, 263] width 56 height 10
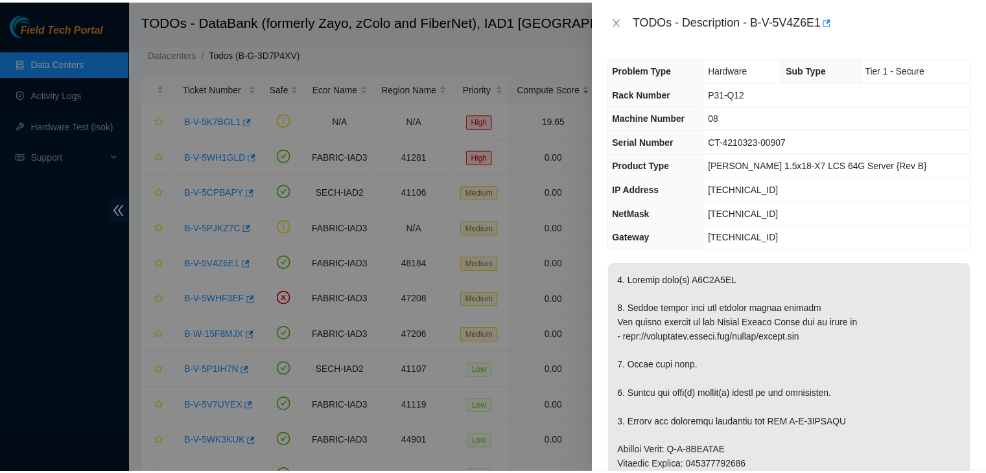
scroll to position [60, 0]
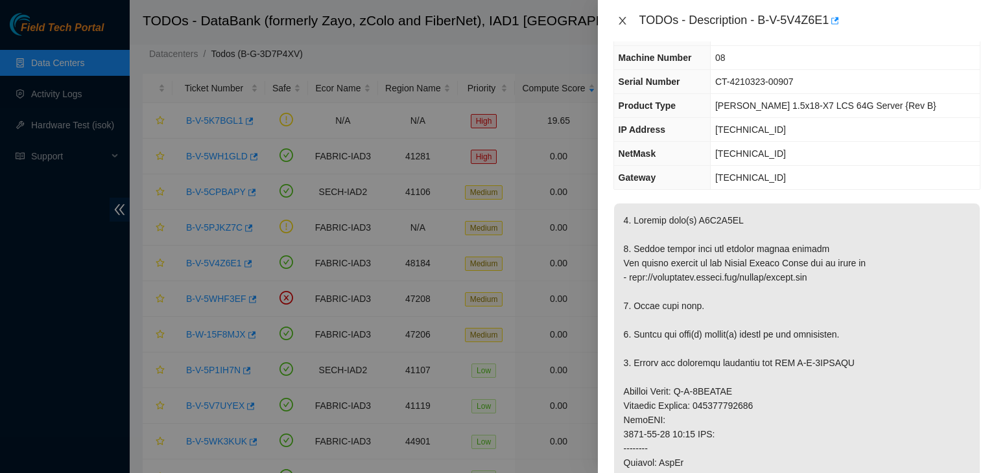
click at [622, 19] on icon "close" at bounding box center [622, 21] width 10 height 10
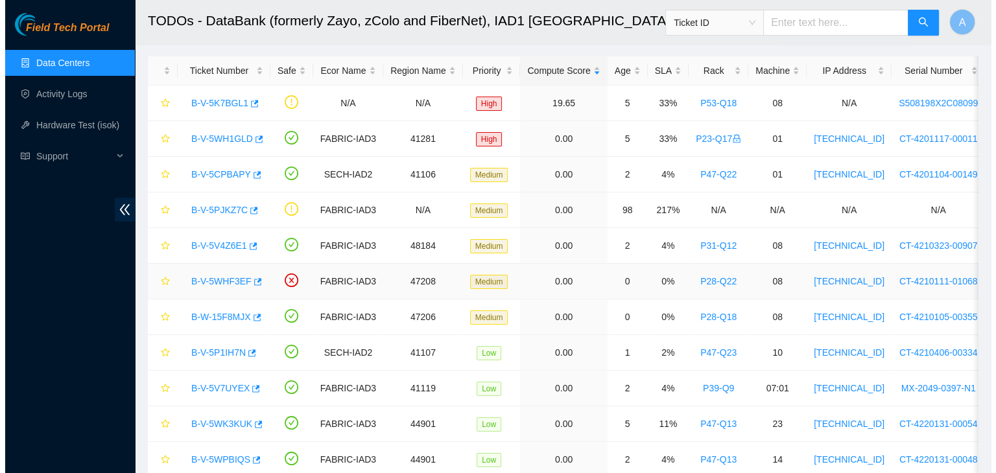
scroll to position [55, 0]
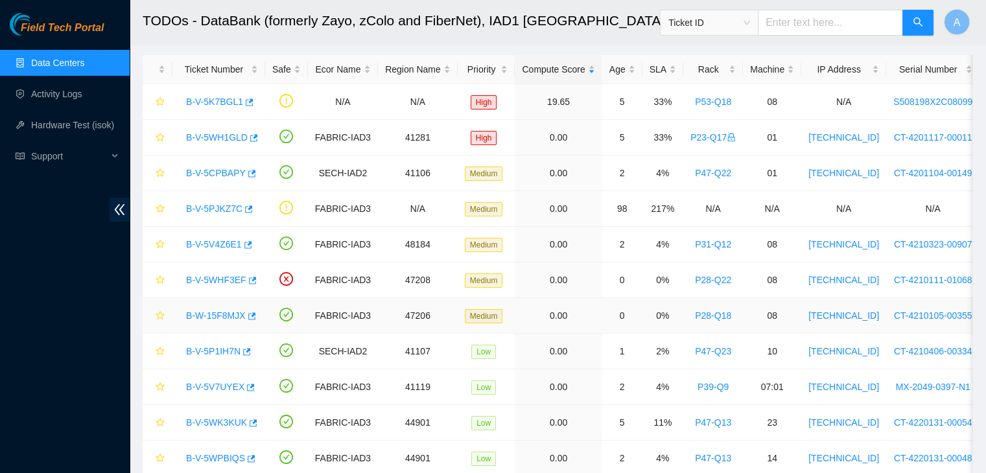
click at [228, 312] on link "B-W-15F8MJX" at bounding box center [216, 316] width 60 height 10
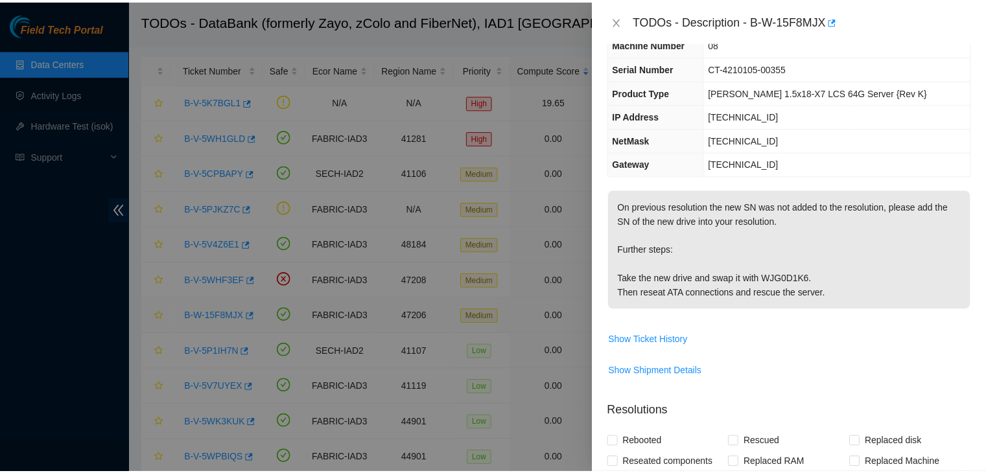
scroll to position [60, 0]
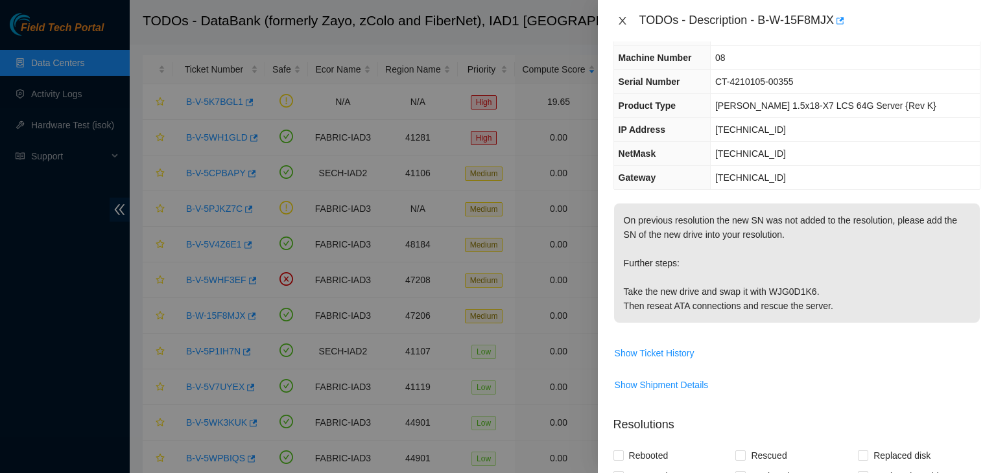
click at [622, 18] on icon "close" at bounding box center [622, 21] width 10 height 10
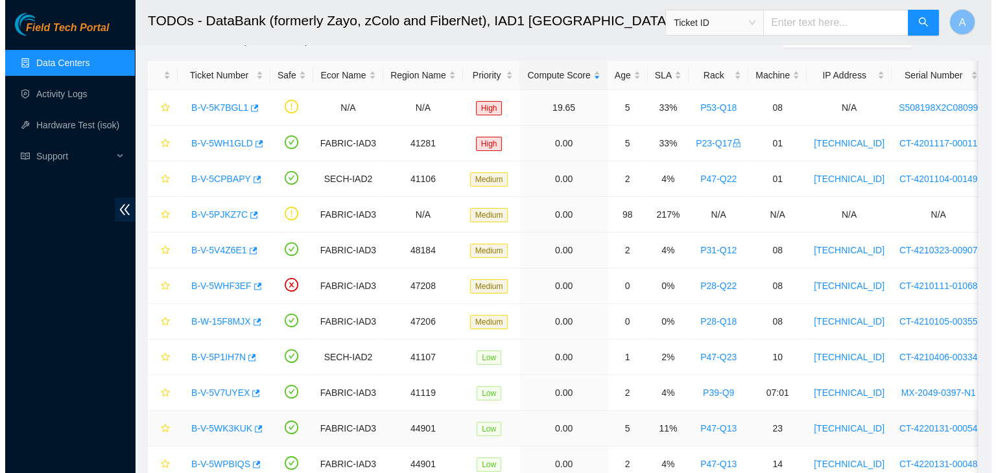
scroll to position [49, 0]
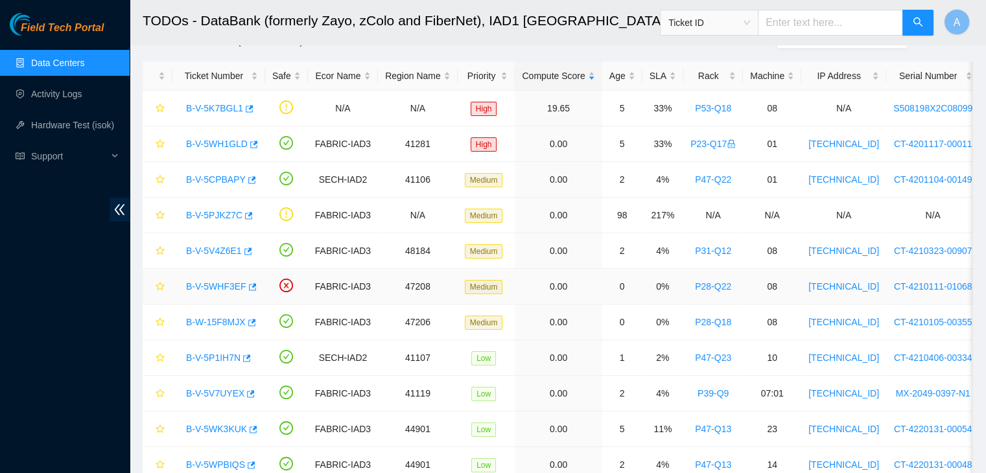
click at [222, 283] on link "B-V-5WHF3EF" at bounding box center [216, 286] width 60 height 10
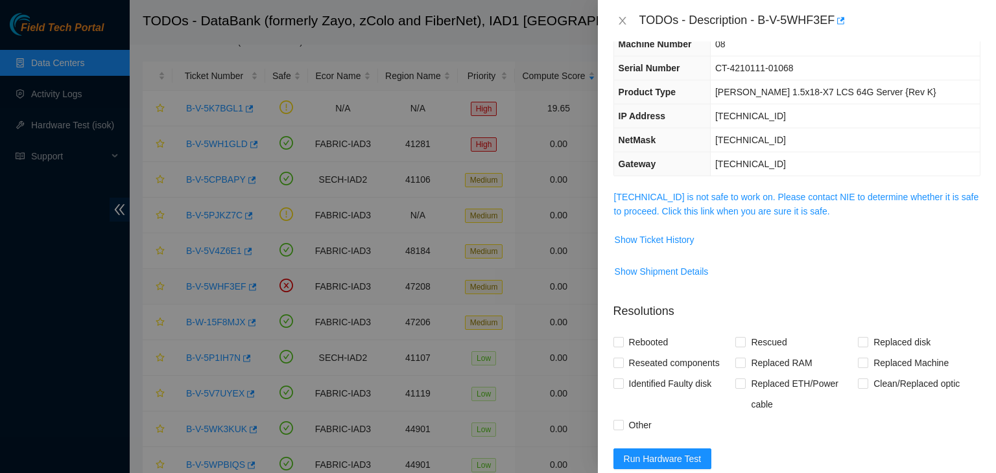
scroll to position [60, 0]
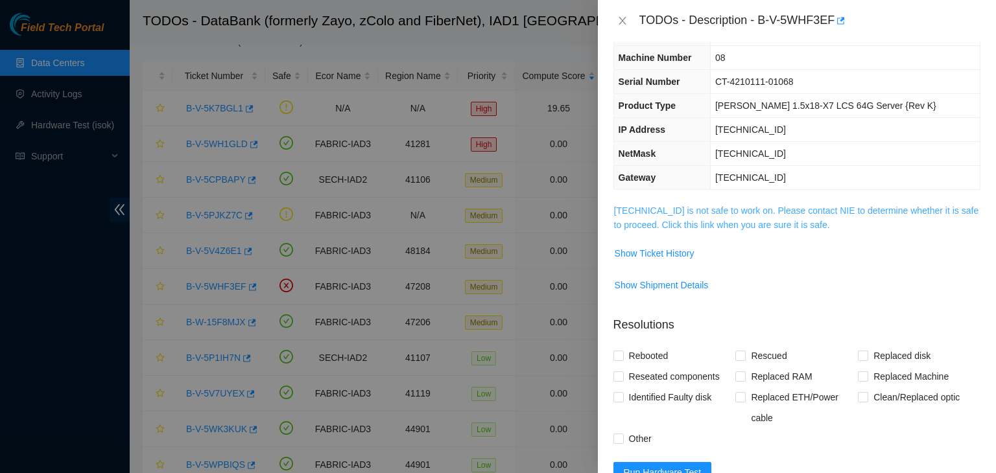
click at [724, 218] on link "23.73.204.75 is not safe to work on. Please contact NIE to determine whether it…" at bounding box center [796, 218] width 365 height 25
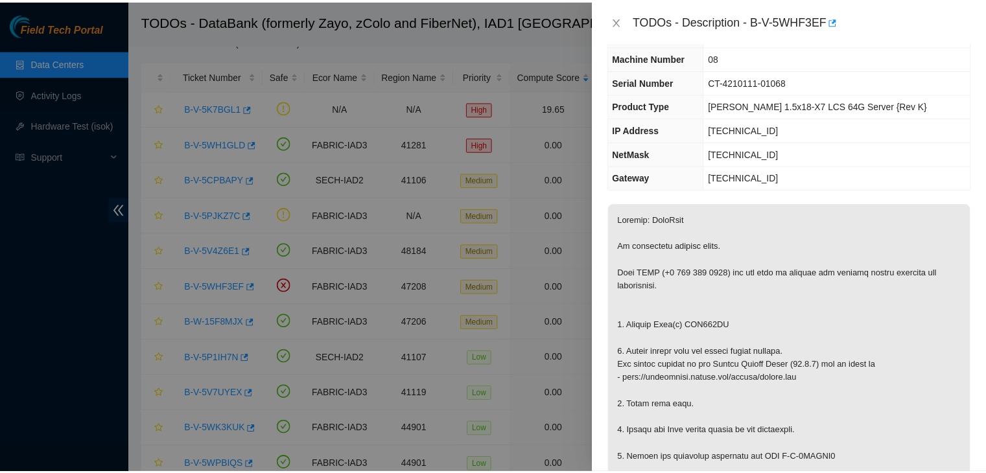
scroll to position [174, 0]
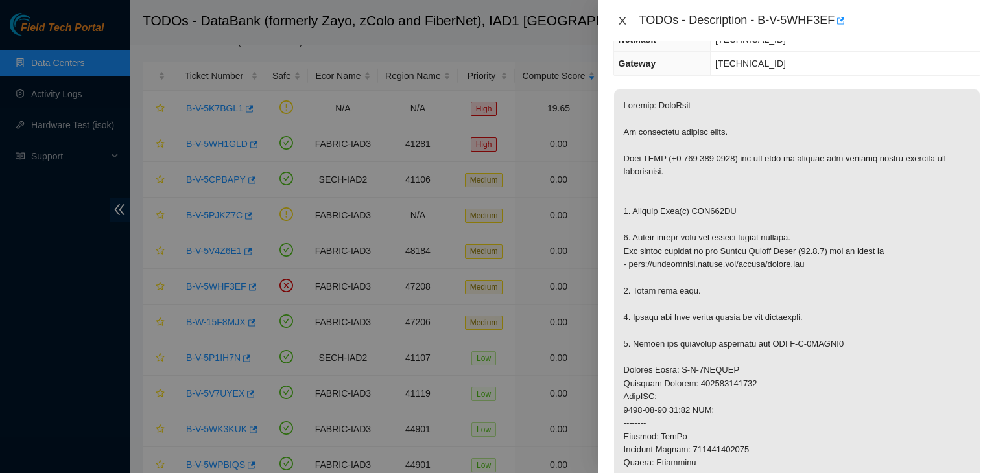
click at [622, 26] on button "Close" at bounding box center [622, 21] width 18 height 12
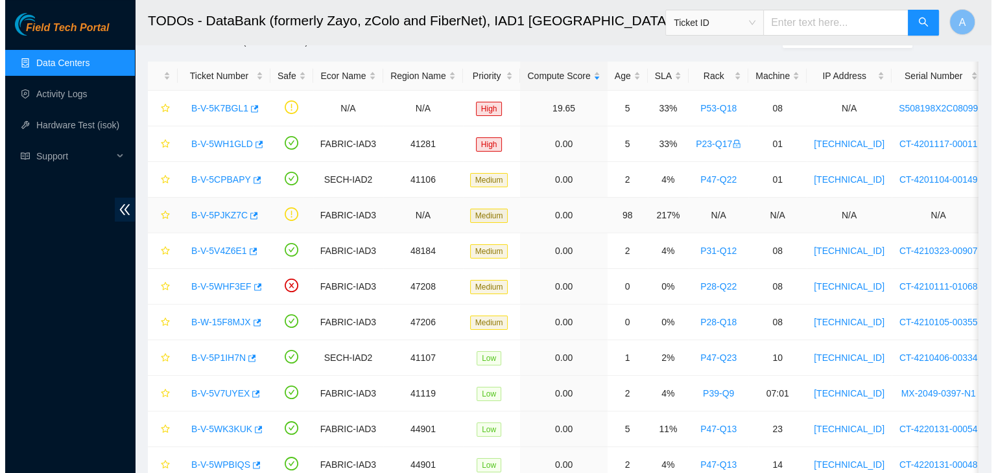
scroll to position [178, 0]
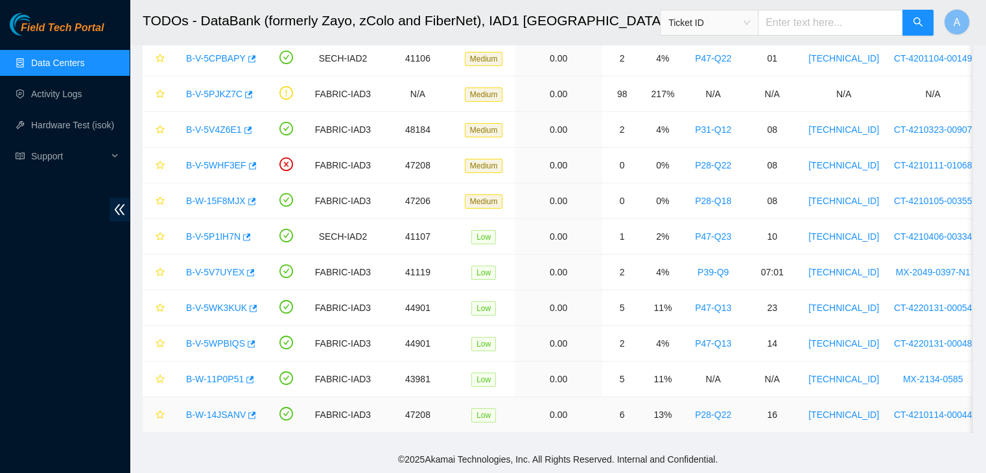
click at [215, 410] on link "B-W-14JSANV" at bounding box center [216, 415] width 60 height 10
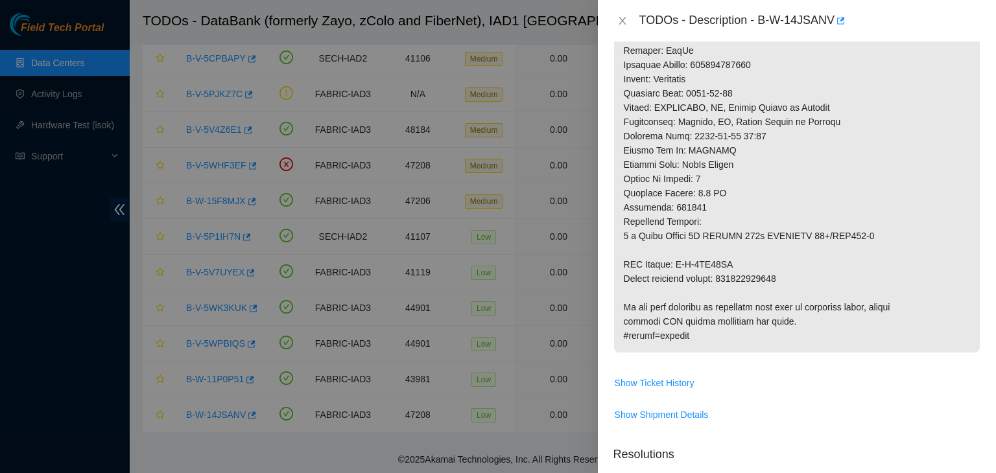
scroll to position [558, 0]
click at [843, 18] on icon "button" at bounding box center [841, 20] width 8 height 7
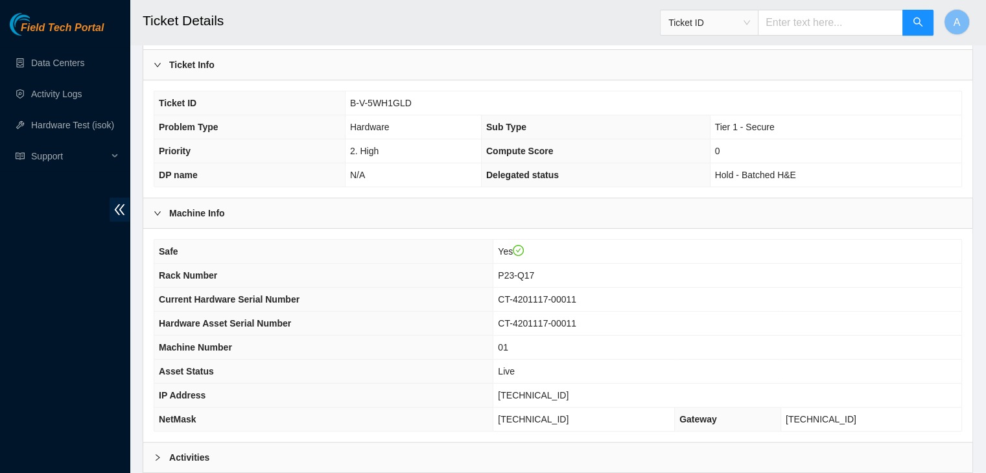
scroll to position [360, 0]
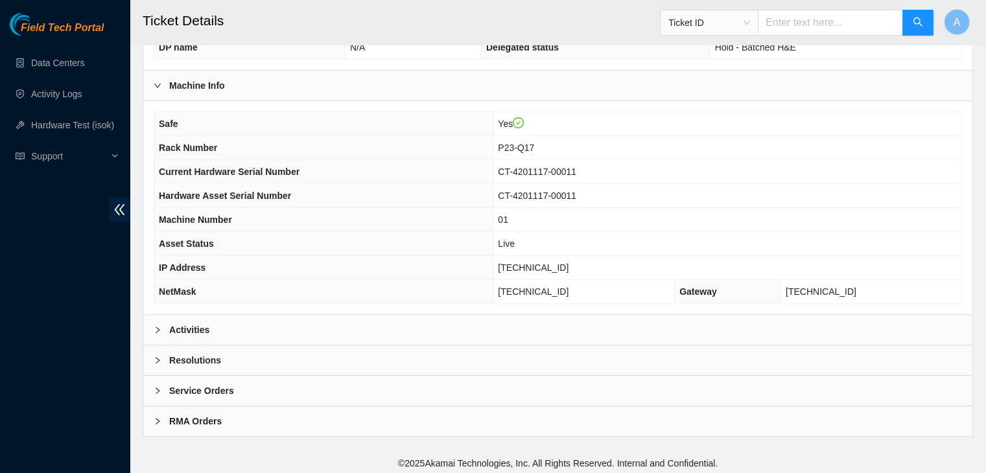
click at [365, 322] on div "Activities" at bounding box center [557, 330] width 829 height 30
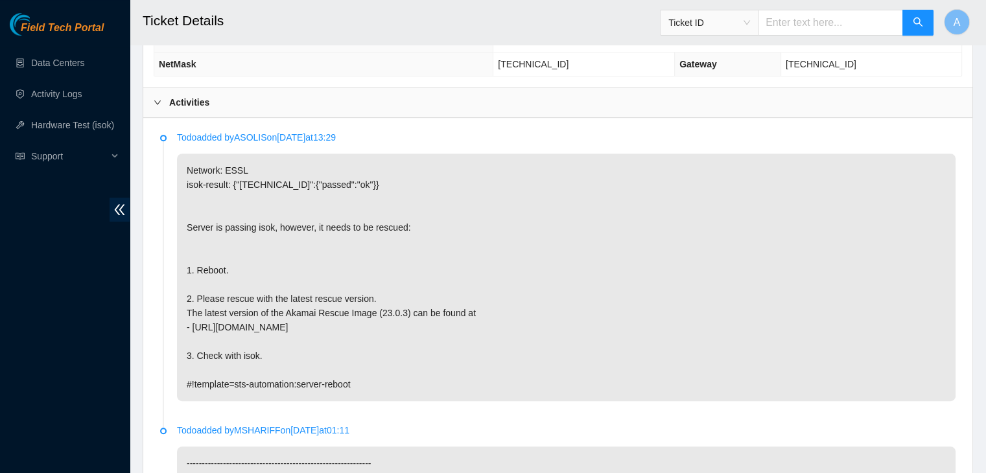
scroll to position [583, 0]
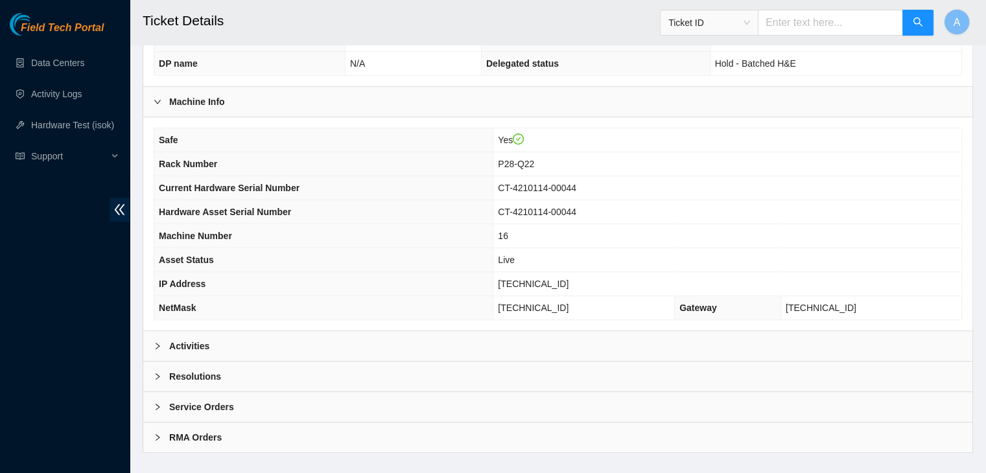
scroll to position [357, 0]
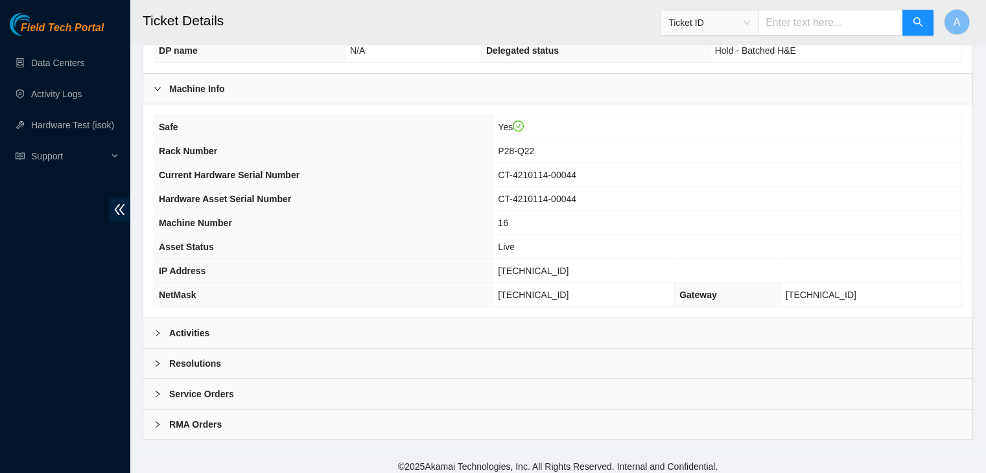
click at [435, 318] on div "Activities" at bounding box center [557, 333] width 829 height 30
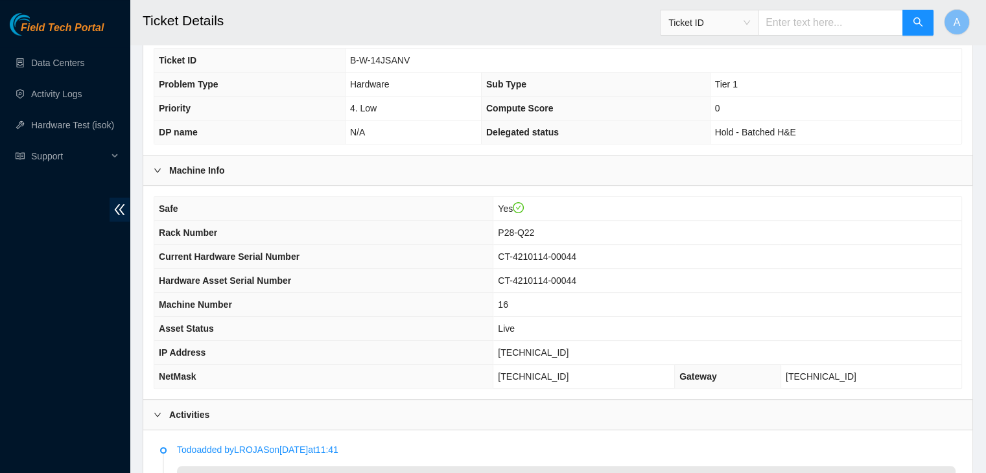
scroll to position [259, 0]
